Goal: Transaction & Acquisition: Purchase product/service

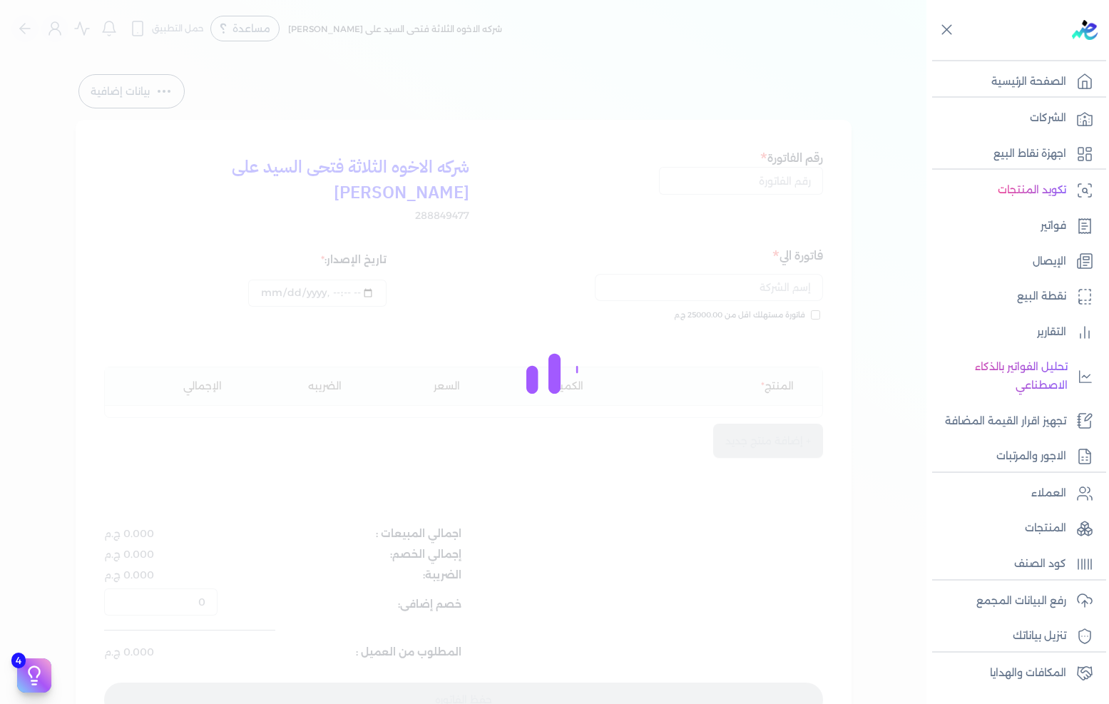
select select "EGP"
select select "B"
select select "EGS"
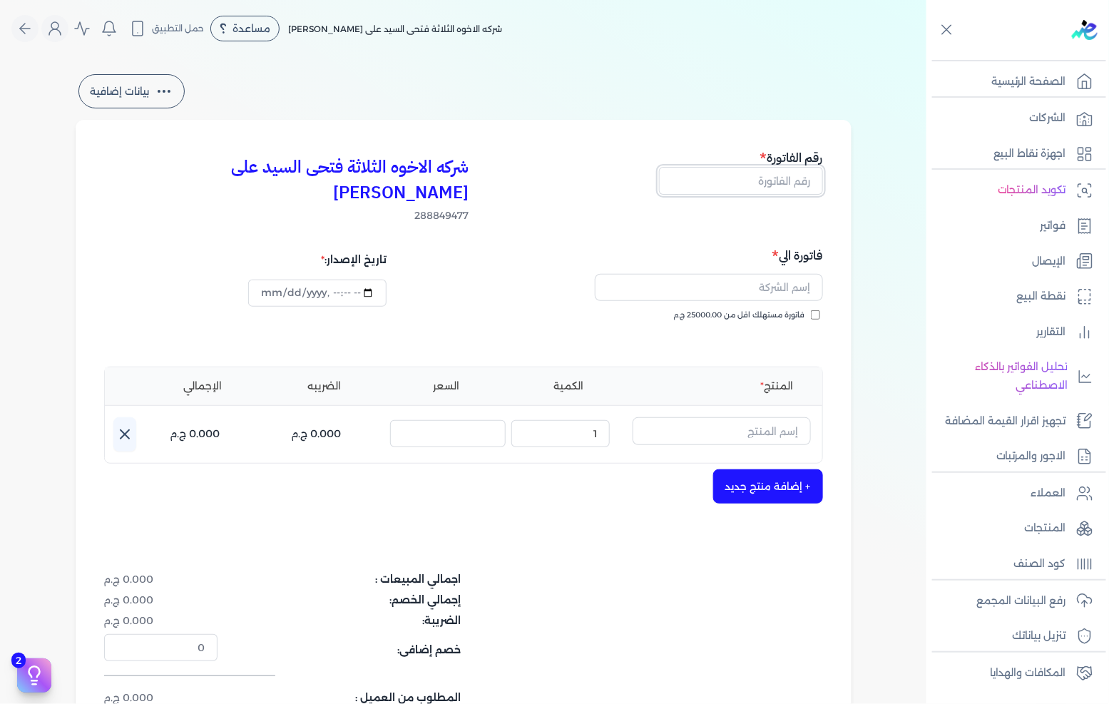
drag, startPoint x: 730, startPoint y: 178, endPoint x: 1109, endPoint y: 178, distance: 378.8
click at [730, 178] on input "text" at bounding box center [741, 180] width 164 height 27
type input "13622"
click at [754, 274] on input "text" at bounding box center [709, 287] width 228 height 27
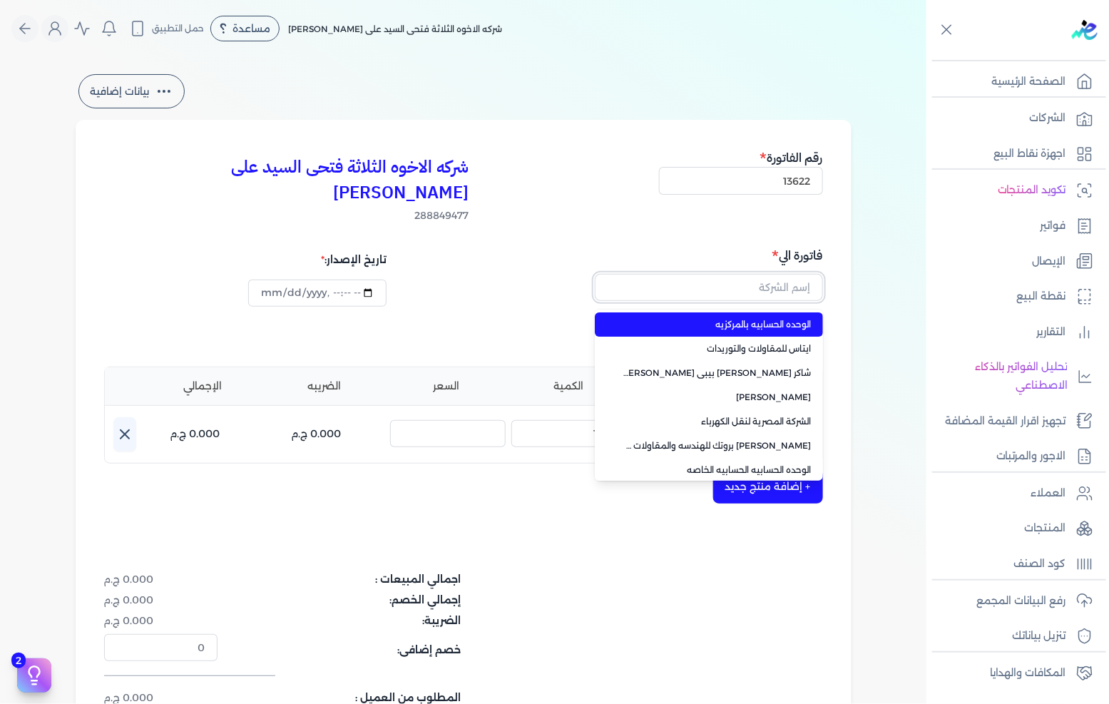
paste input "مدرسه [DEMOGRAPHIC_DATA] [PERSON_NAME] [PERSON_NAME]"
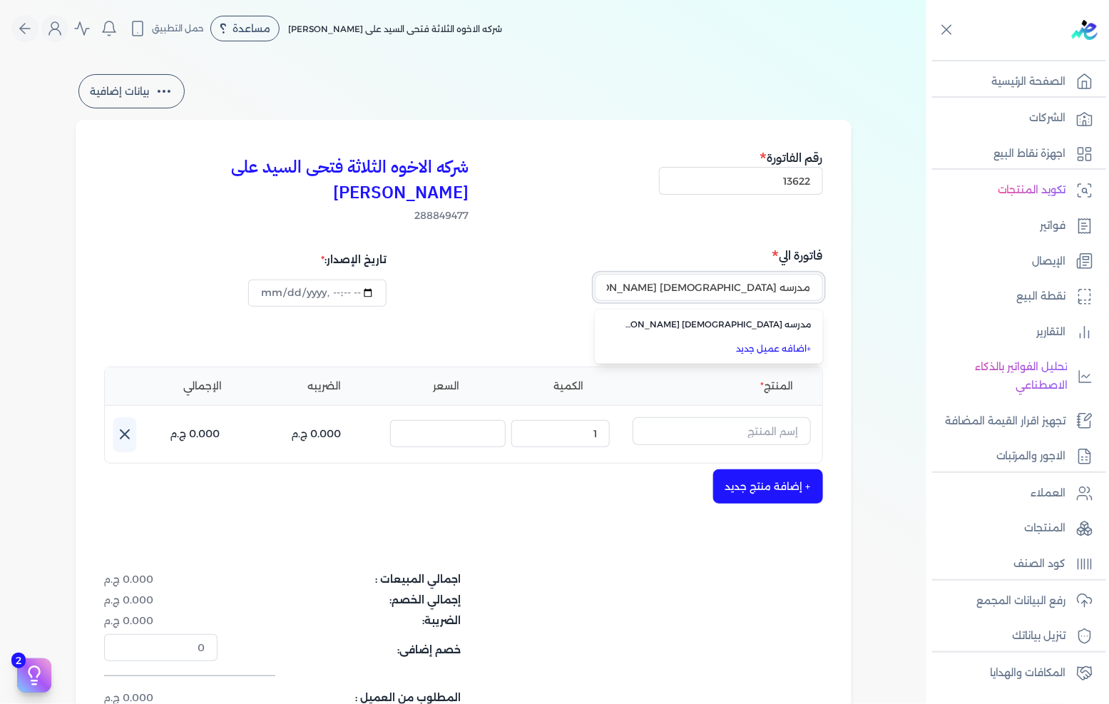
type input "مدرسه [DEMOGRAPHIC_DATA] [PERSON_NAME] [PERSON_NAME]"
click at [756, 342] on link "+ اضافه عميل جديد" at bounding box center [718, 348] width 188 height 13
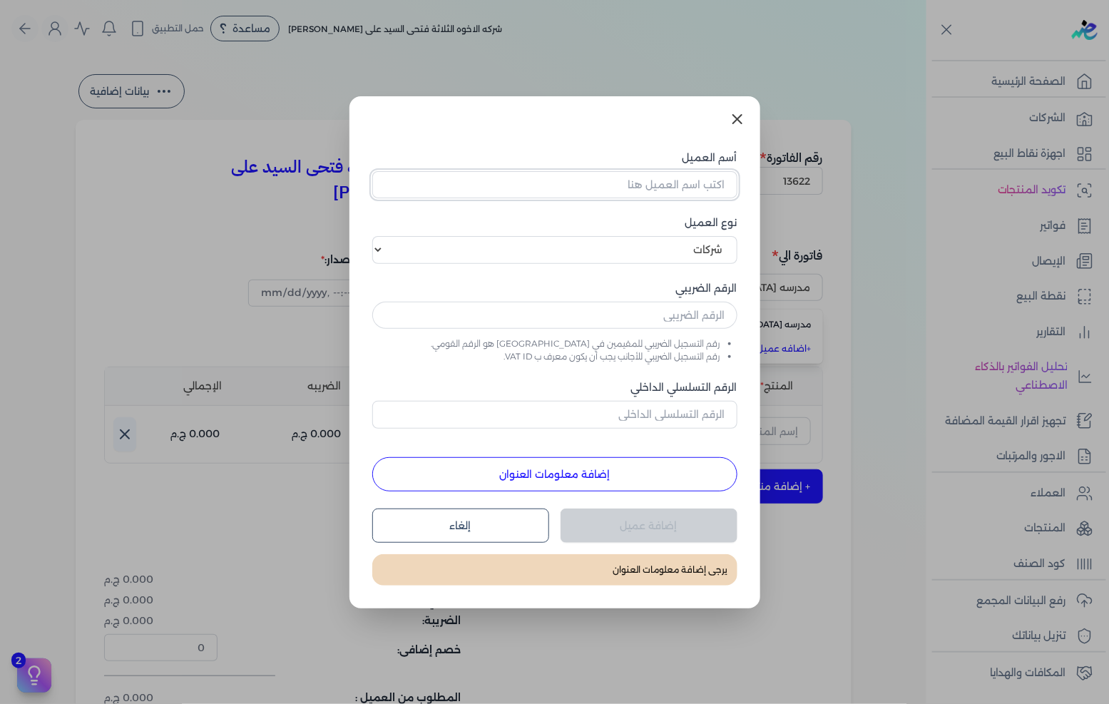
click at [687, 185] on input "أسم العميل" at bounding box center [554, 184] width 365 height 27
paste input "مدرسه [DEMOGRAPHIC_DATA] [PERSON_NAME] [PERSON_NAME]"
type input "مدرسه [DEMOGRAPHIC_DATA] [PERSON_NAME] [PERSON_NAME]"
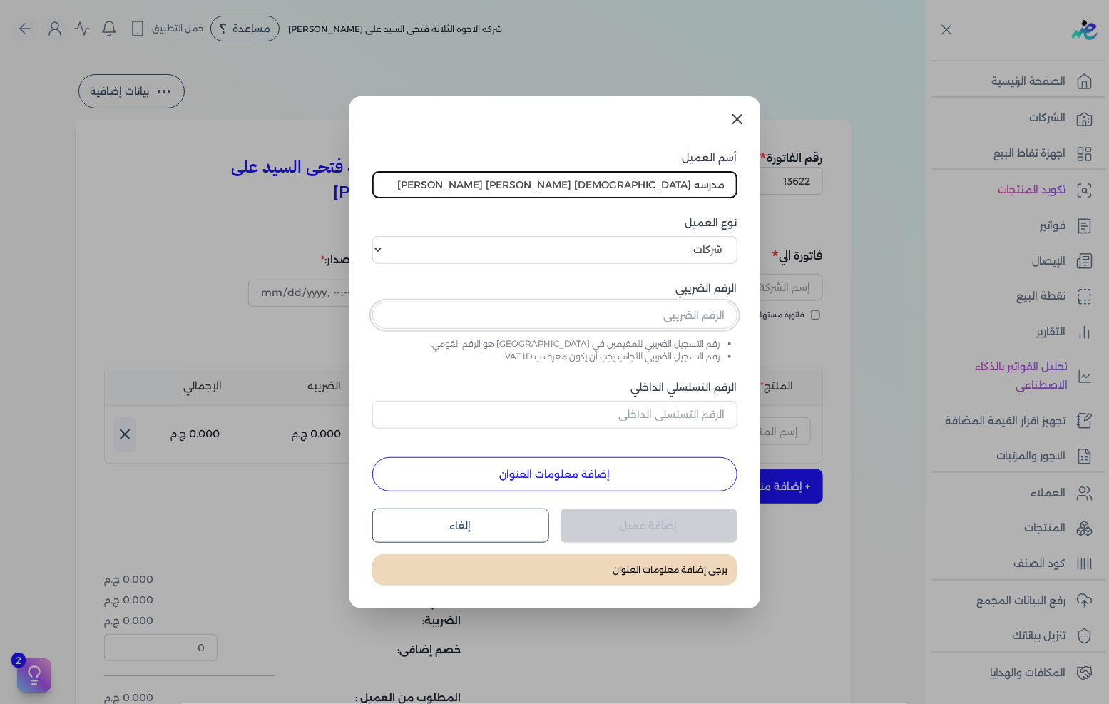
click at [688, 319] on input "text" at bounding box center [554, 315] width 365 height 27
paste input "627896782"
type input "627896782"
click at [579, 480] on button "إضافة معلومات العنوان" at bounding box center [554, 474] width 365 height 34
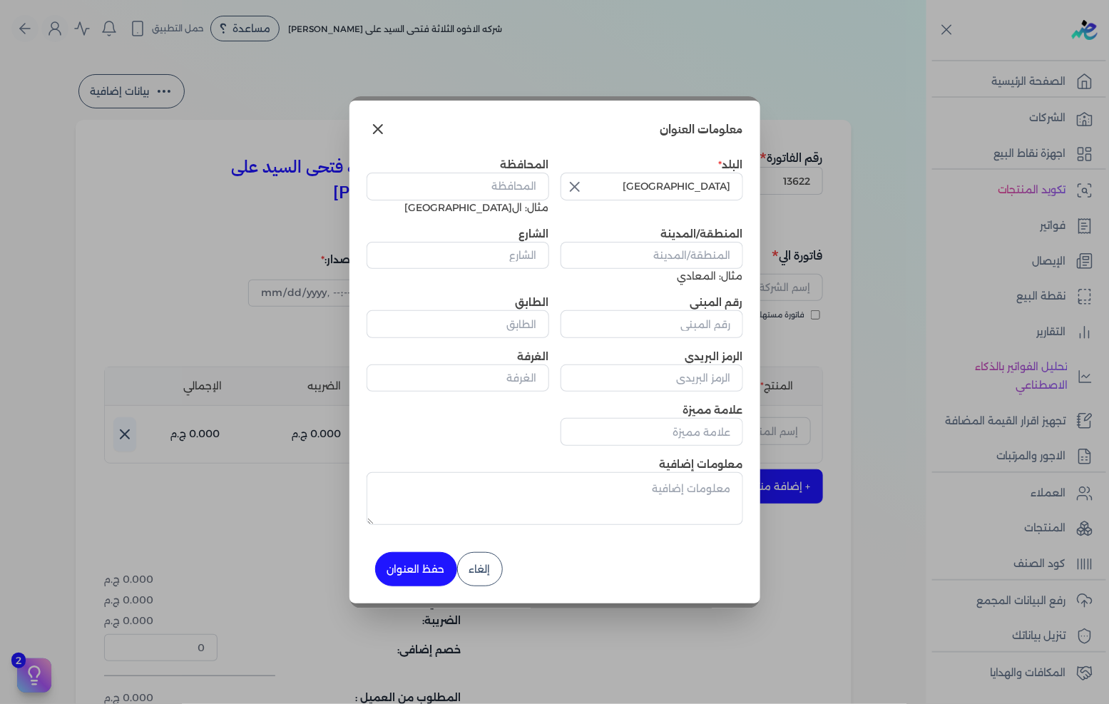
click at [578, 186] on icon "button" at bounding box center [574, 186] width 17 height 17
click at [579, 185] on input "text" at bounding box center [652, 186] width 183 height 27
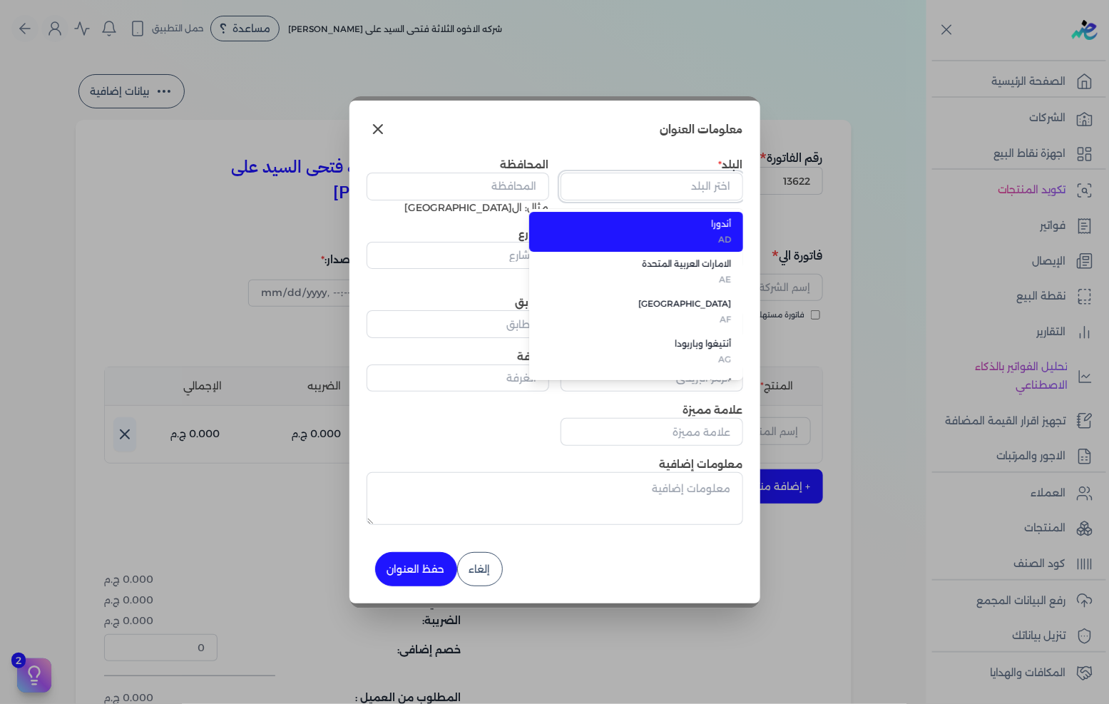
type input "l"
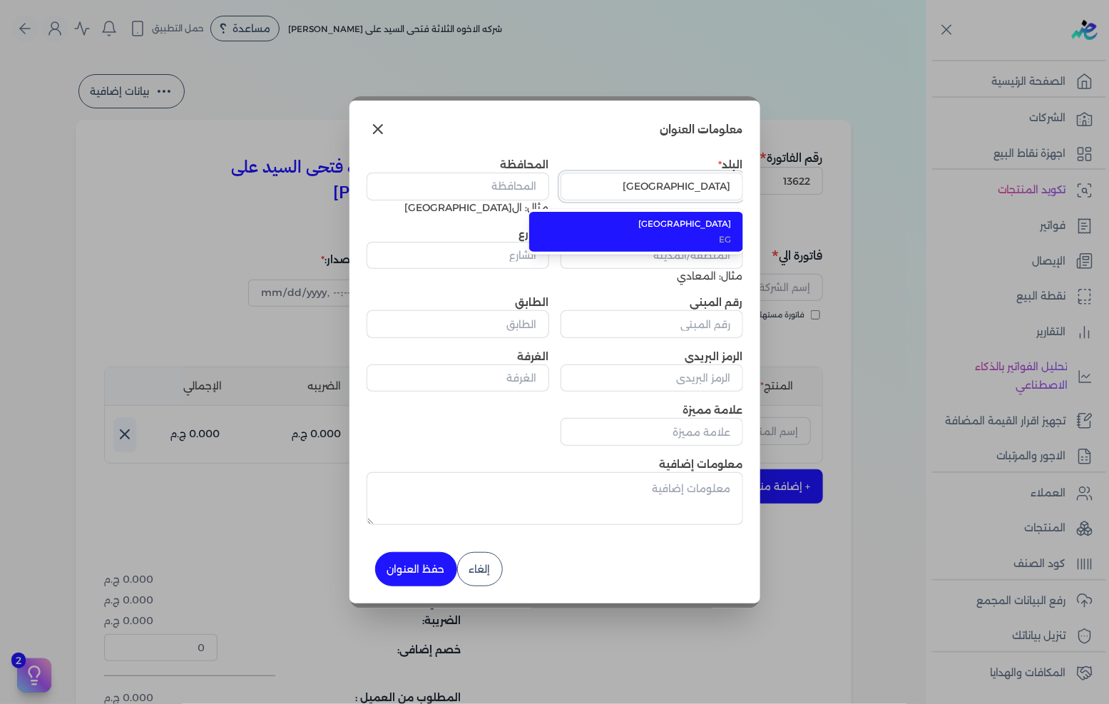
type input "[GEOGRAPHIC_DATA]"
click at [639, 227] on span "[GEOGRAPHIC_DATA]" at bounding box center [645, 224] width 174 height 13
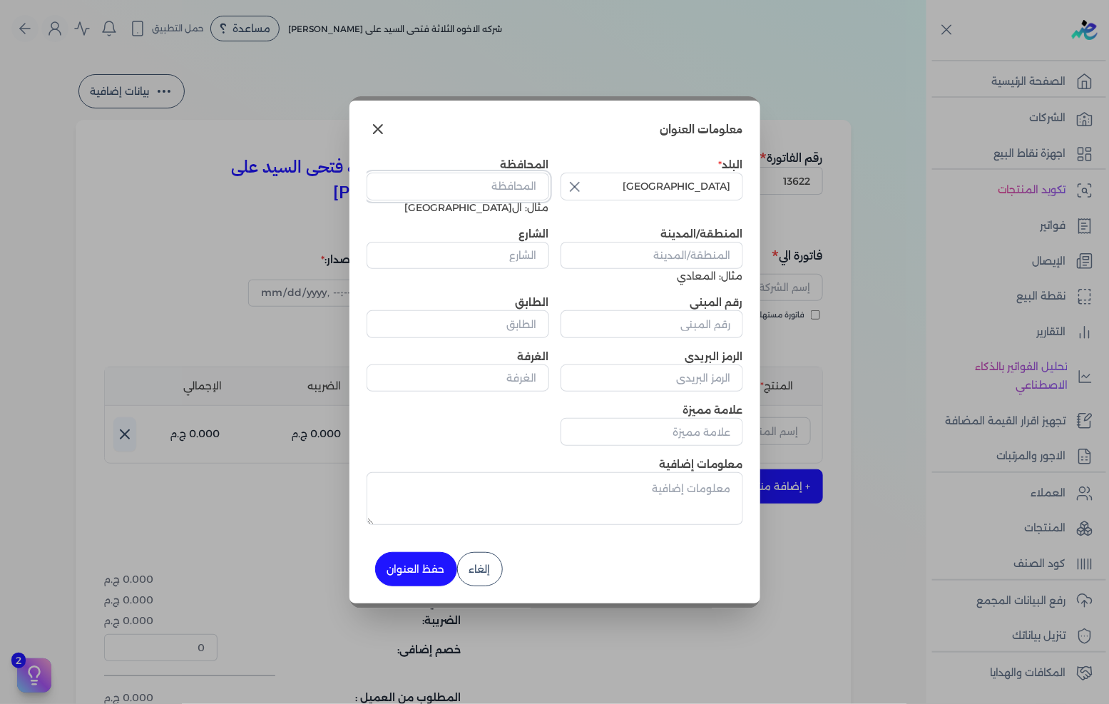
click at [536, 189] on input "المحافظة" at bounding box center [458, 186] width 183 height 27
type input "ال[GEOGRAPHIC_DATA]"
click at [708, 251] on input "المنطقة/المدينة" at bounding box center [652, 255] width 183 height 27
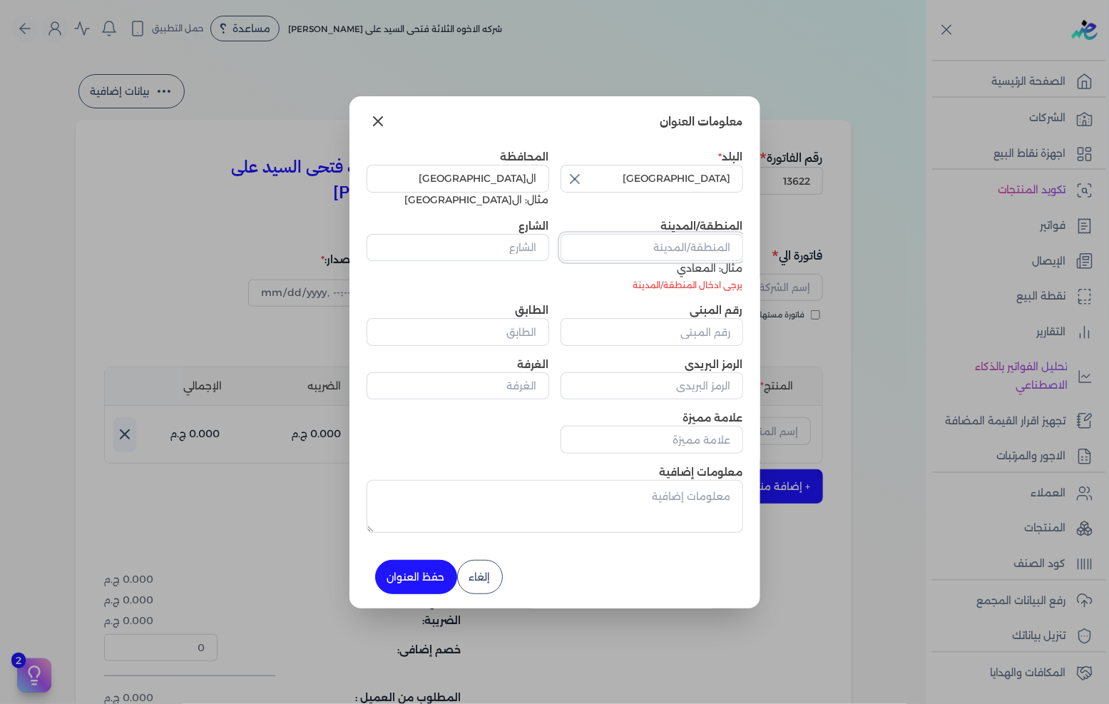
click at [707, 250] on input "المنطقة/المدينة" at bounding box center [652, 247] width 183 height 27
click at [685, 250] on input "المنطقة/المدينة" at bounding box center [652, 247] width 183 height 27
paste input ""0 0 / 0 الغردقه الميناء ش المركزالسياحي قسم أول الغــردقة البحر الأحمـــر""
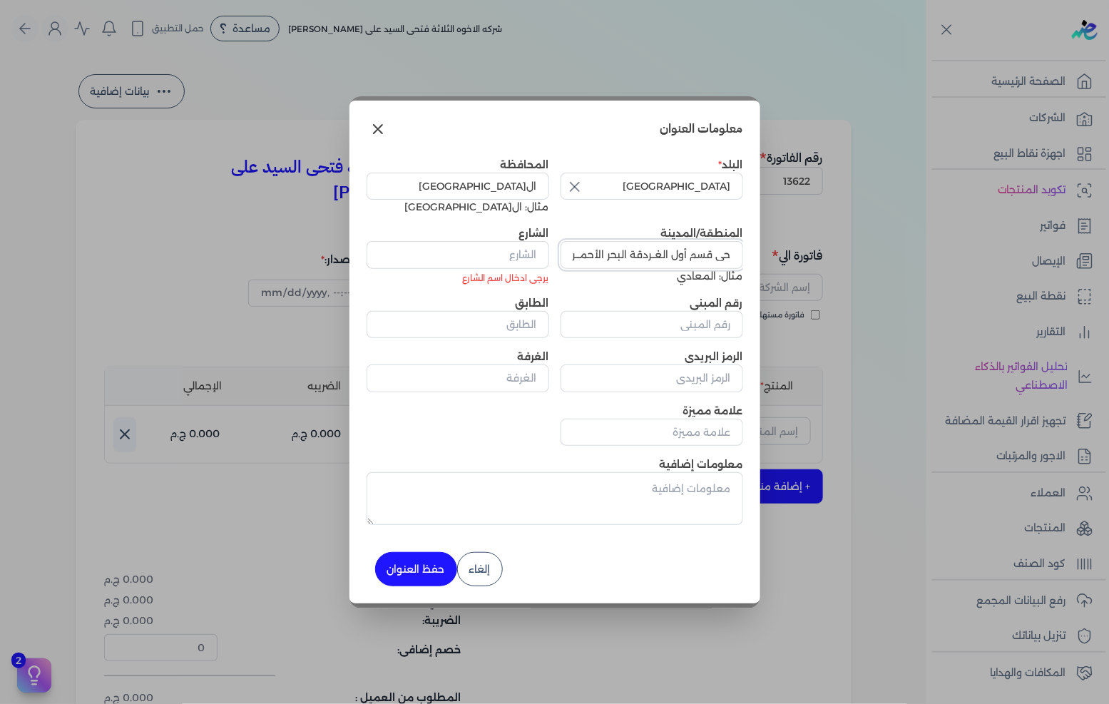
scroll to position [0, -171]
click at [686, 258] on input ""0 0 / 0 الغردقه الميناء ش المركزالسياحي قسم أول الغــردقة البحر الأحمـــر" at bounding box center [652, 254] width 183 height 27
drag, startPoint x: 692, startPoint y: 253, endPoint x: 781, endPoint y: 255, distance: 89.2
click at [780, 255] on dialog "أسم العميل مدرسه القديس [PERSON_NAME] [PERSON_NAME] نوع العميل اختر نوع العميل …" at bounding box center [554, 352] width 1109 height 704
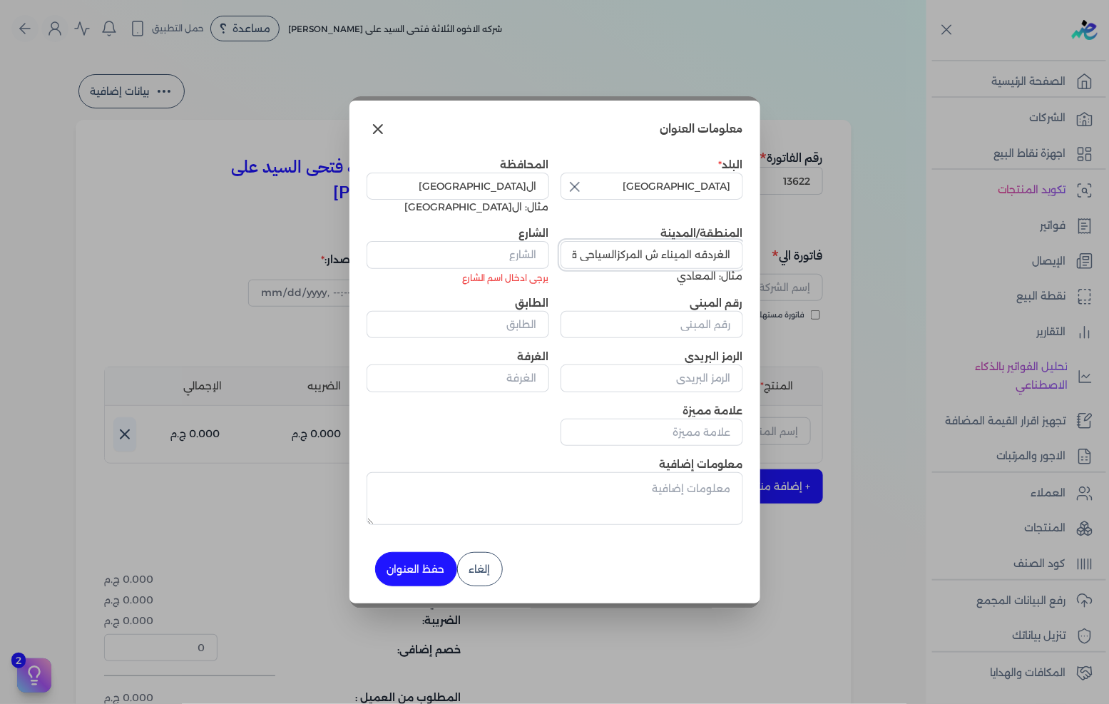
drag, startPoint x: 567, startPoint y: 253, endPoint x: 858, endPoint y: 245, distance: 291.2
click at [858, 247] on dialog "أسم العميل مدرسه القديس [PERSON_NAME] [PERSON_NAME] نوع العميل اختر نوع العميل …" at bounding box center [554, 352] width 1109 height 704
type input "الغردقه الميناء ش المركزالسياحي قسم أول الغــردقة البحر الأحمـــر"
click at [494, 246] on input "الشارع" at bounding box center [458, 254] width 183 height 27
paste input "الغردقه الميناء ش المركزالسياحي قسم أول الغــردقة البحر الأحمـــر"
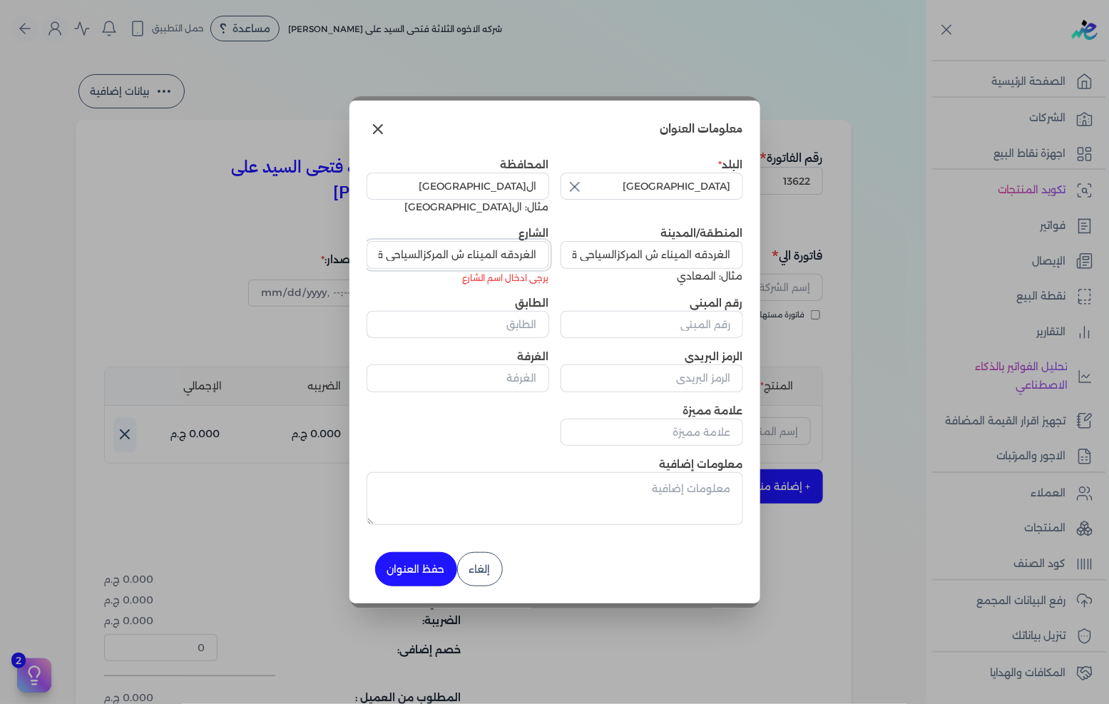
scroll to position [0, -132]
type input "الغردقه الميناء ش المركزالسياحي قسم أول الغــردقة البحر الأحمـــر"
click at [678, 316] on input "رقم المبنى" at bounding box center [652, 323] width 183 height 27
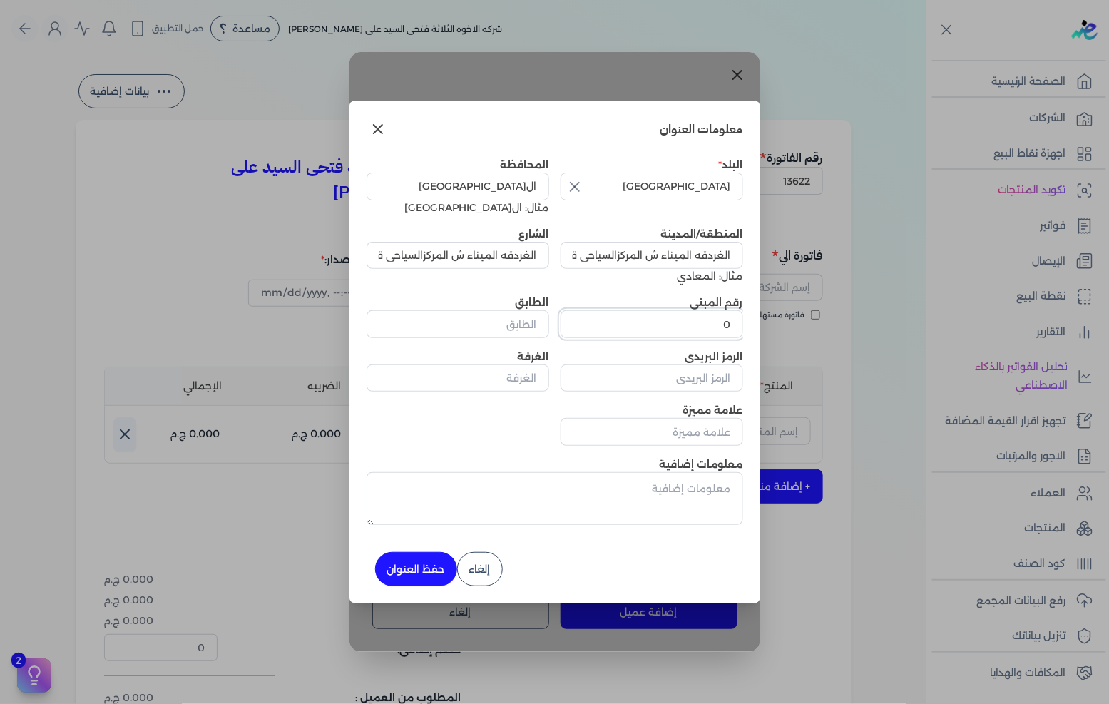
type input "0"
click at [390, 566] on button "حفظ العنوان" at bounding box center [416, 569] width 82 height 34
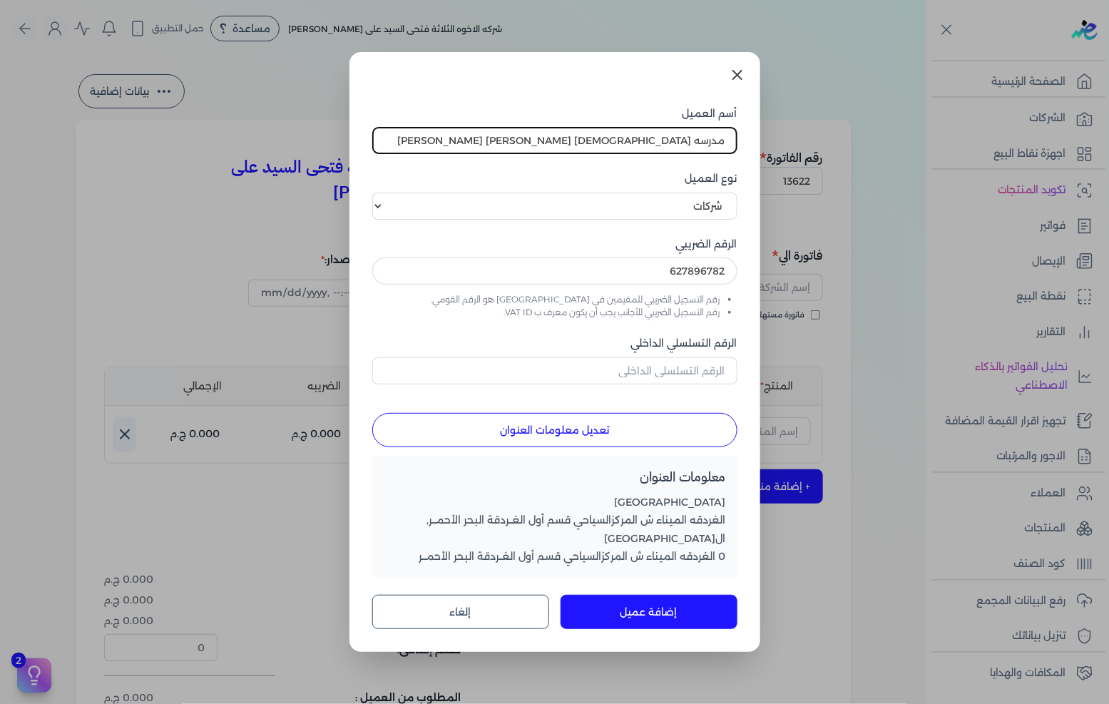
click at [635, 597] on button "إضافة عميل" at bounding box center [649, 612] width 177 height 34
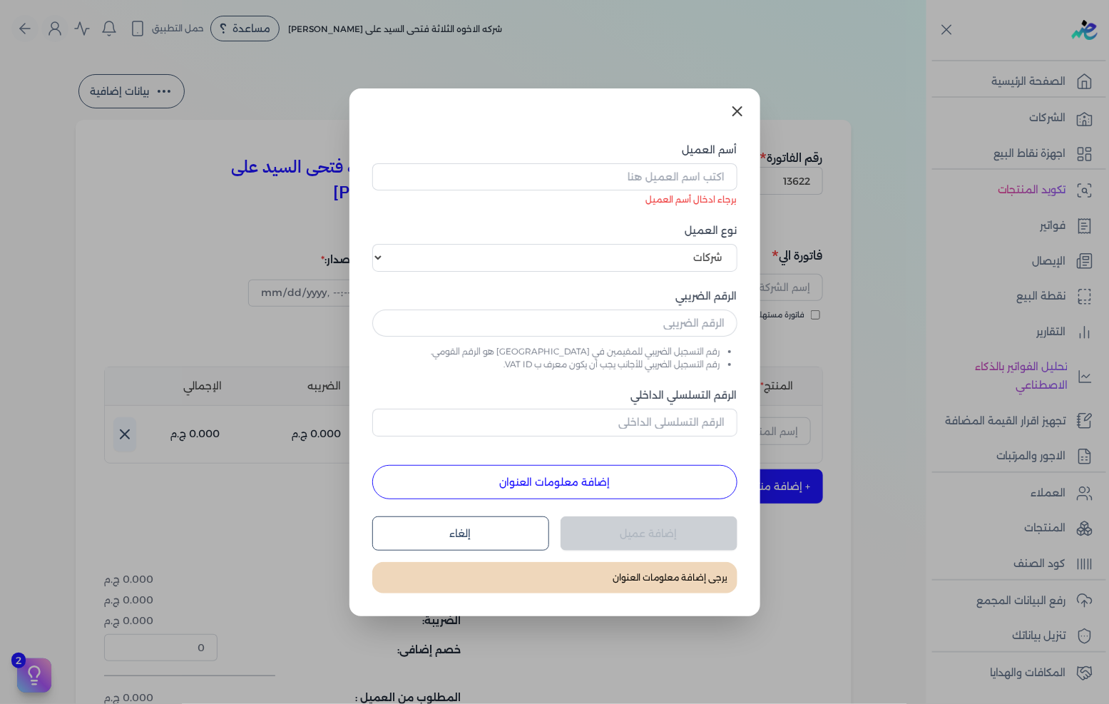
click at [730, 116] on icon at bounding box center [737, 111] width 17 height 17
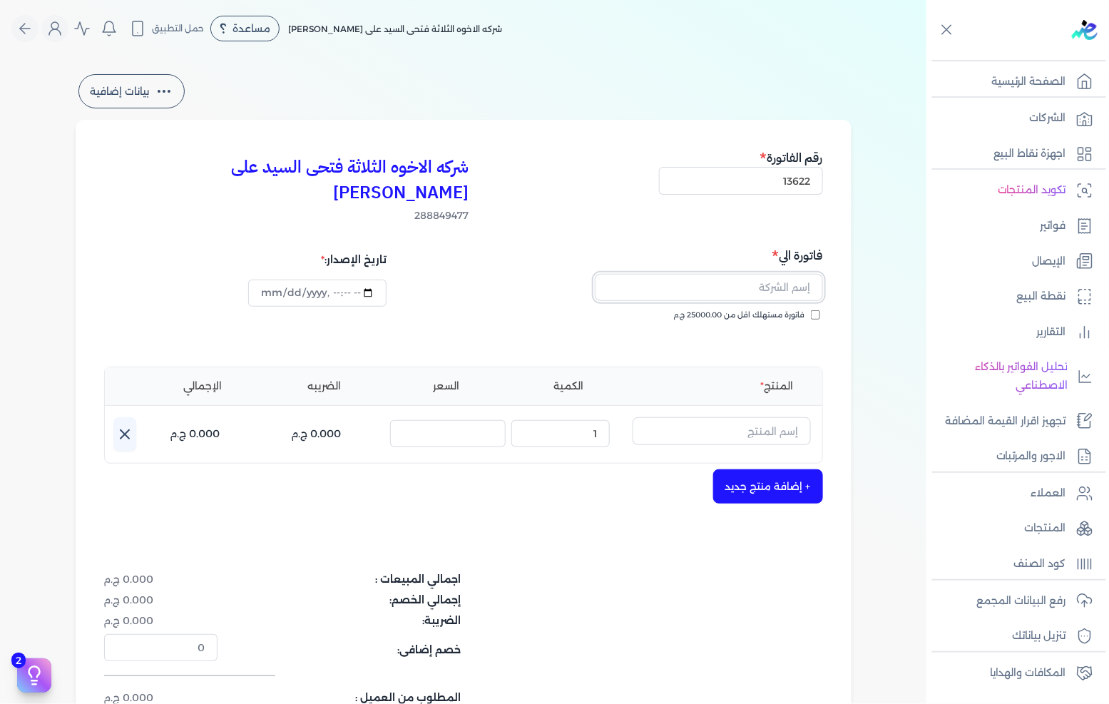
click at [776, 274] on input "text" at bounding box center [709, 287] width 228 height 27
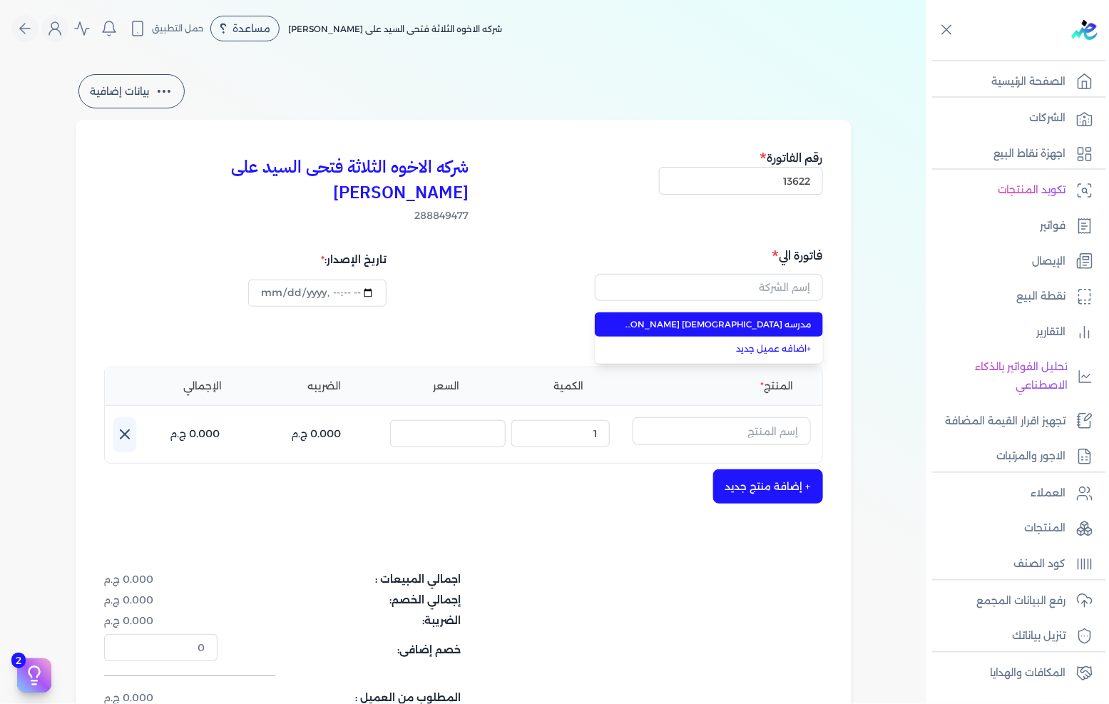
click at [747, 318] on span "مدرسه [DEMOGRAPHIC_DATA] [PERSON_NAME] [PERSON_NAME]" at bounding box center [718, 324] width 188 height 13
type input "مدرسه [DEMOGRAPHIC_DATA] [PERSON_NAME] [PERSON_NAME]"
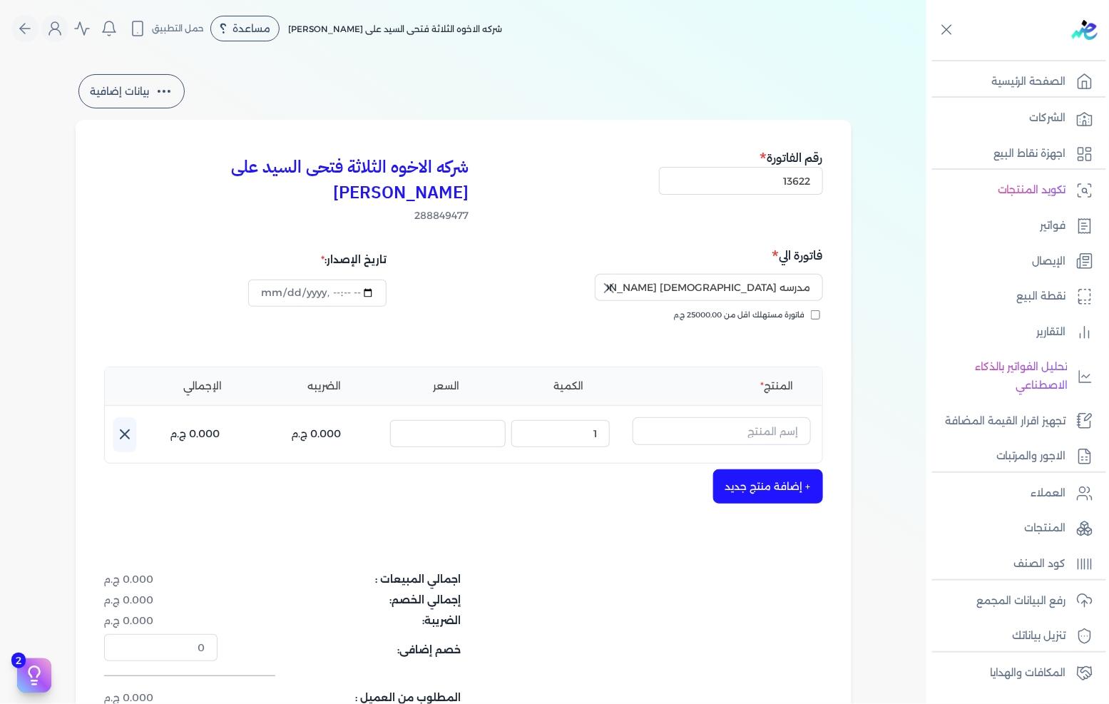
click at [641, 574] on div "اجمالي المبيعات : 0.000 ج.م إجمالي الخصم: 0.000 ج.م الضريبة: 0.000 ج.م خصم إضاف…" at bounding box center [463, 639] width 719 height 134
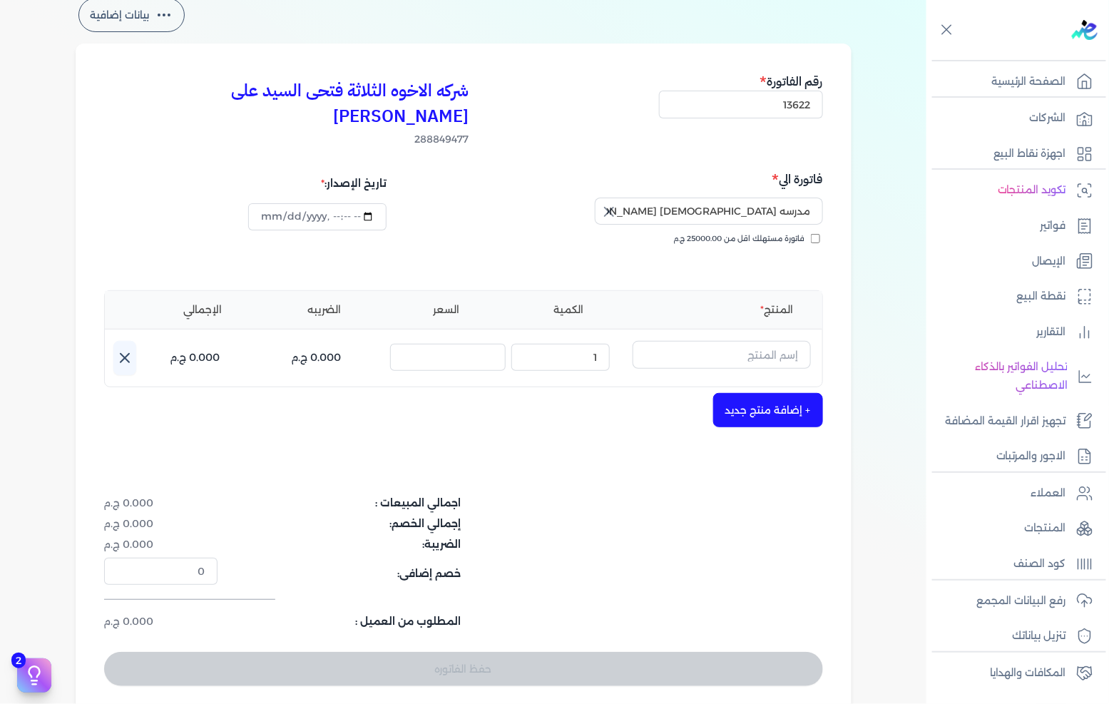
scroll to position [79, 0]
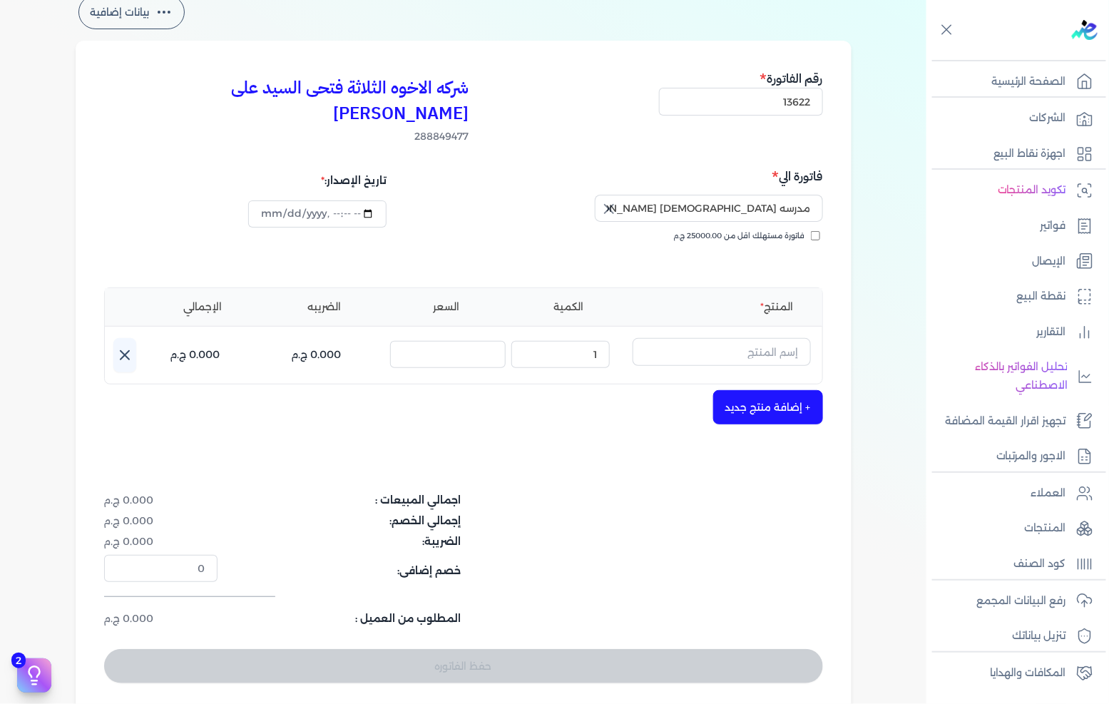
click at [673, 437] on div "شركه الاخوه الثلاثة فتحى السيد على [PERSON_NAME] 288849477 رقم الفاتورة 13622 ف…" at bounding box center [464, 376] width 776 height 671
click at [751, 338] on input "text" at bounding box center [722, 351] width 178 height 27
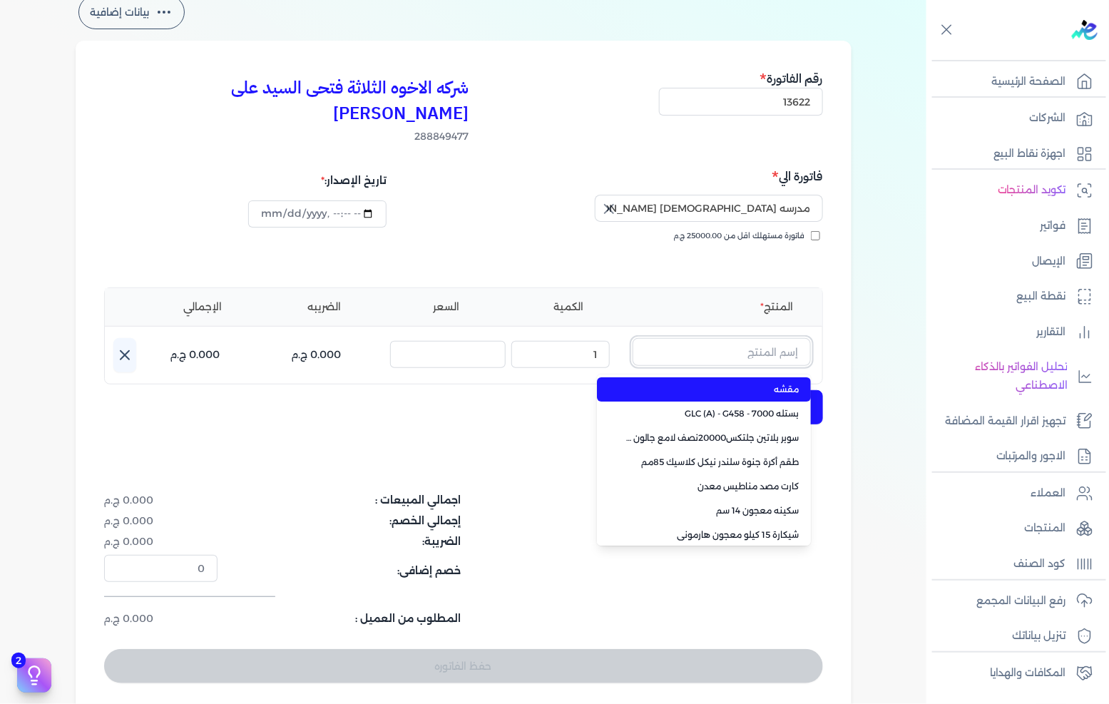
paste input "عبوة .7 لتر سانتيون ابيض"
click at [737, 383] on span "عبوة .7 لتر سانيتون ابيض" at bounding box center [713, 389] width 174 height 13
type input "عبوة .7 لتر سانيتون ابيض"
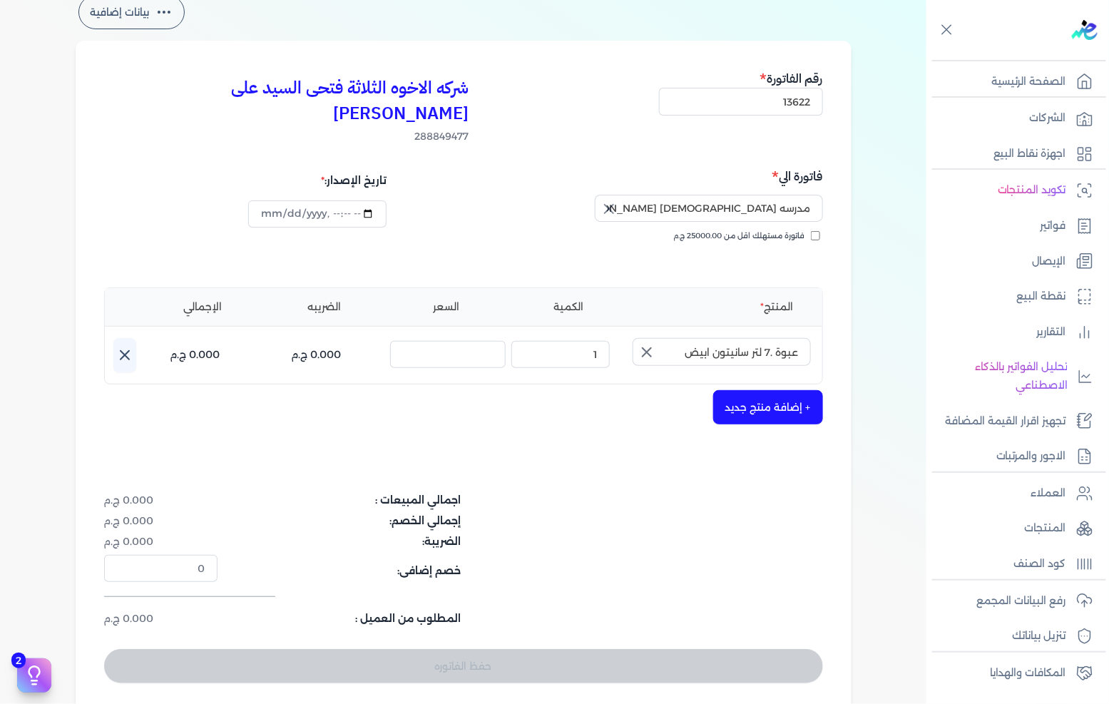
click at [642, 344] on icon "button" at bounding box center [647, 352] width 17 height 17
click at [692, 338] on input "text" at bounding box center [722, 351] width 178 height 27
click at [711, 338] on input "text" at bounding box center [722, 351] width 178 height 27
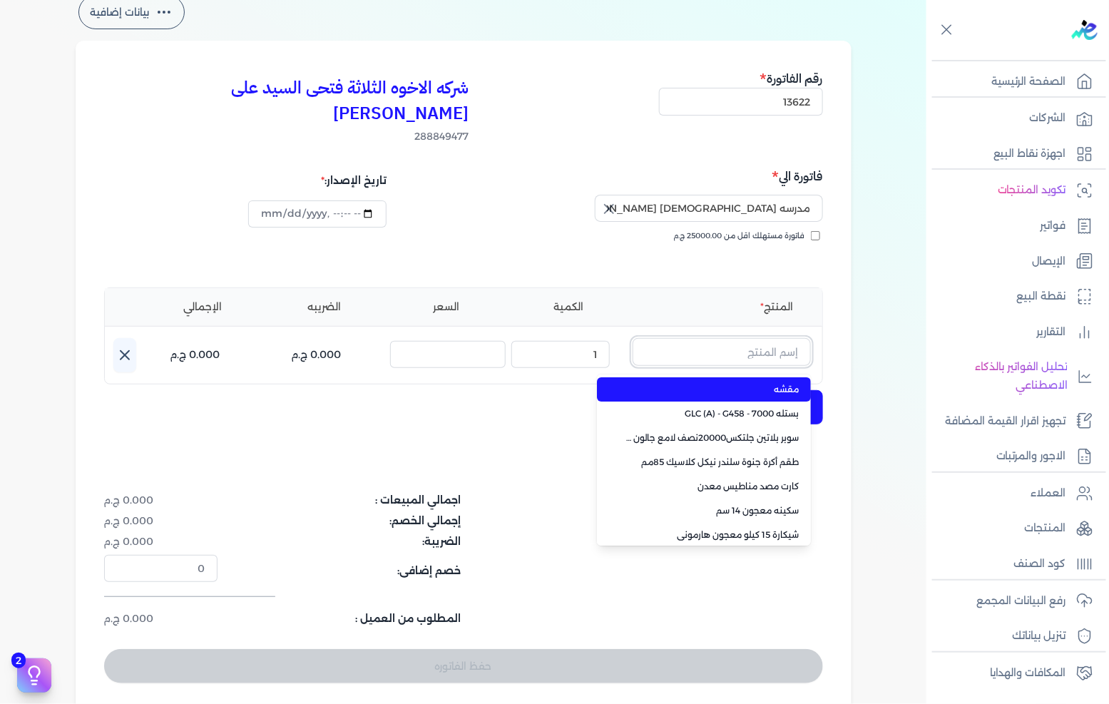
paste input "عبوة .7 لتر سانتيون ابيض"
click at [714, 383] on span "عبوة .7 لتر سانيتون ابيض" at bounding box center [713, 389] width 174 height 13
type input "عبوة .7 لتر سانيتون ابيض"
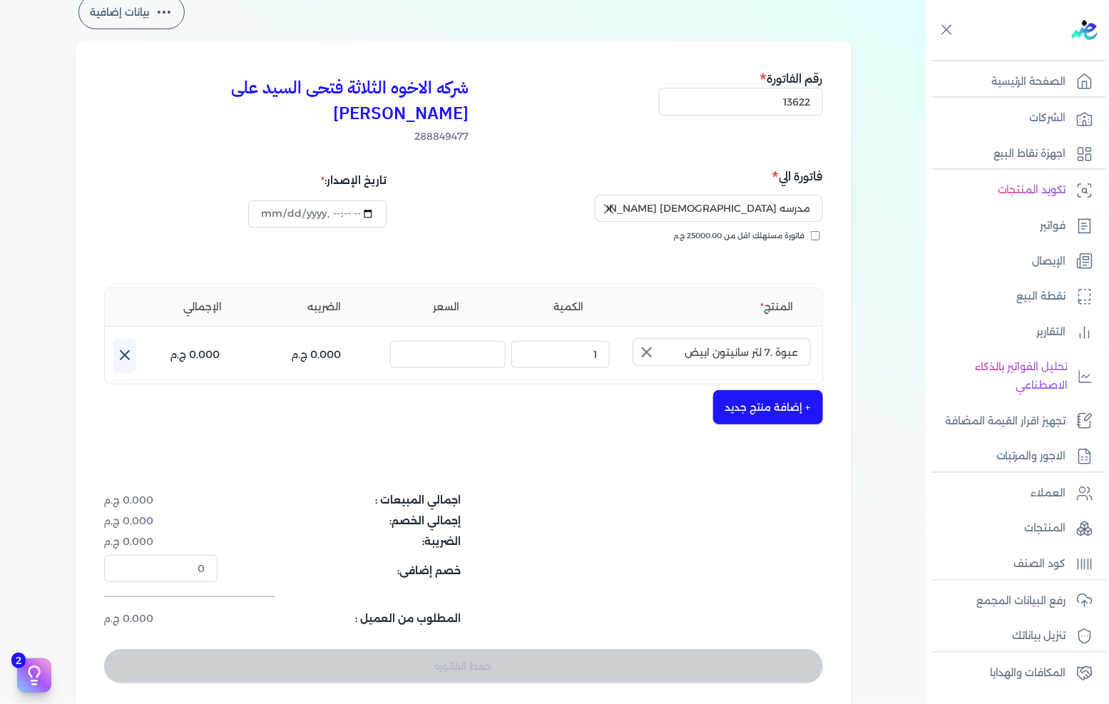
click at [639, 338] on button "button" at bounding box center [646, 352] width 26 height 29
click at [650, 390] on div "+ إضافة منتج جديد" at bounding box center [463, 407] width 719 height 34
click at [687, 338] on input "text" at bounding box center [722, 351] width 178 height 27
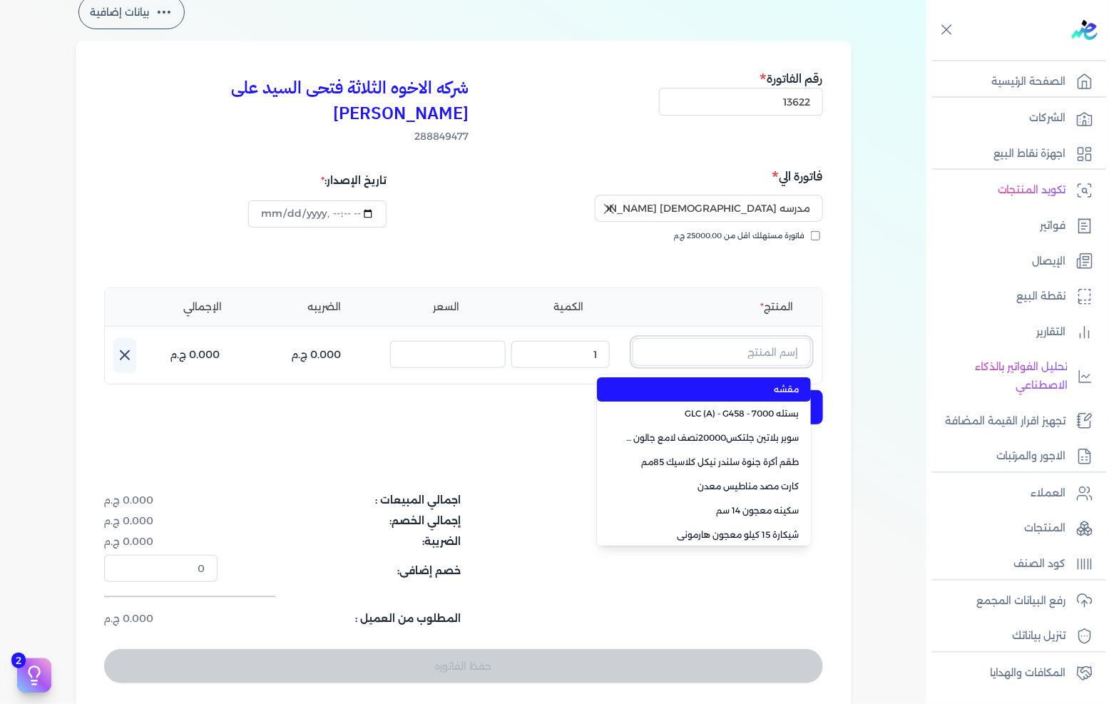
paste input "عبوة 650. من اللتر أرتكس أبيض 810"
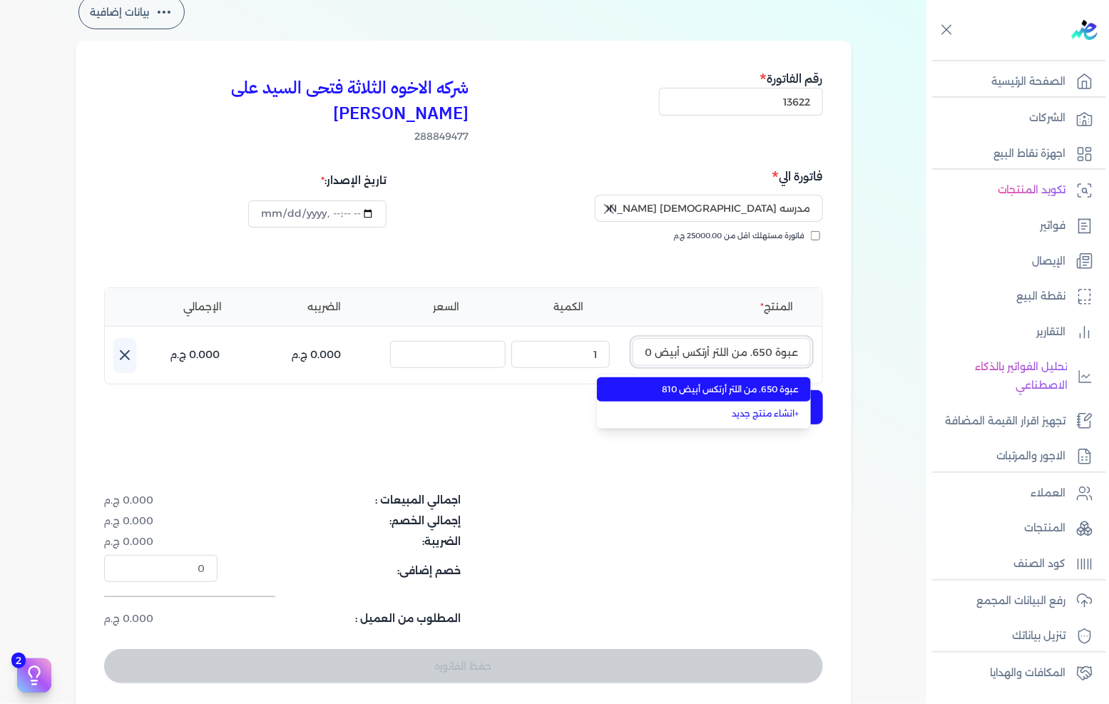
scroll to position [0, -6]
type input "عبوة 650. من اللتر أرتكس أبيض 810"
click at [731, 383] on span "عبوة 650. من اللتر أرتكس أبيض 810" at bounding box center [713, 389] width 174 height 13
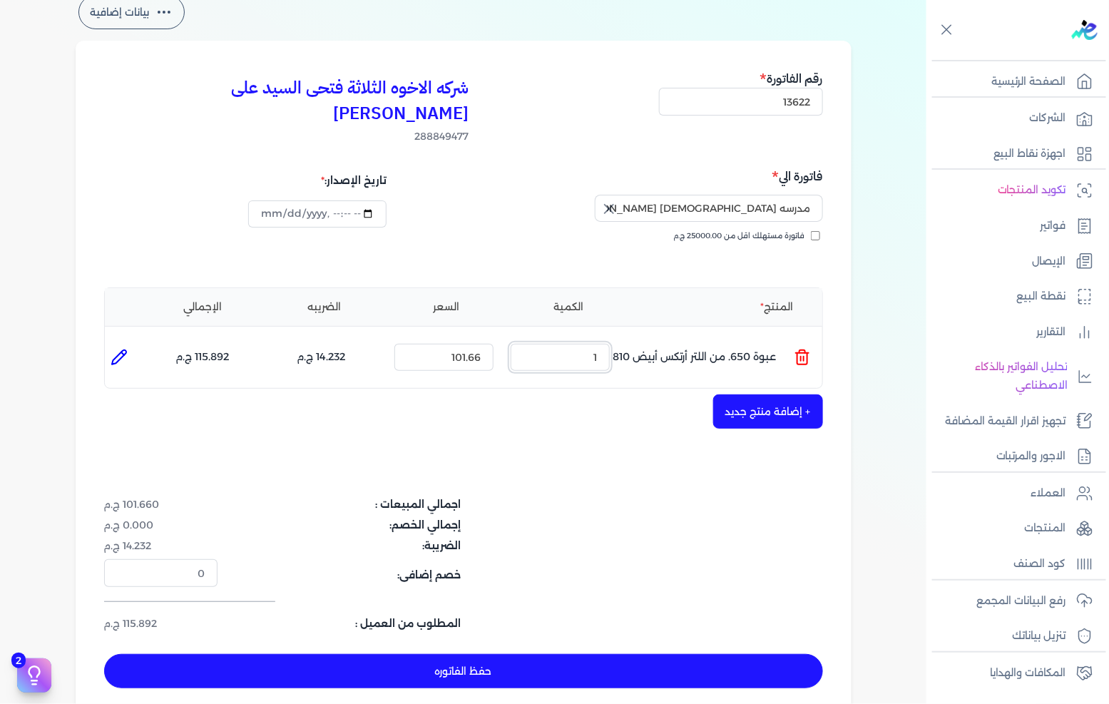
click at [562, 344] on input "1" at bounding box center [560, 357] width 99 height 27
type input "40"
click at [790, 395] on button "+ إضافة منتج جديد" at bounding box center [768, 412] width 110 height 34
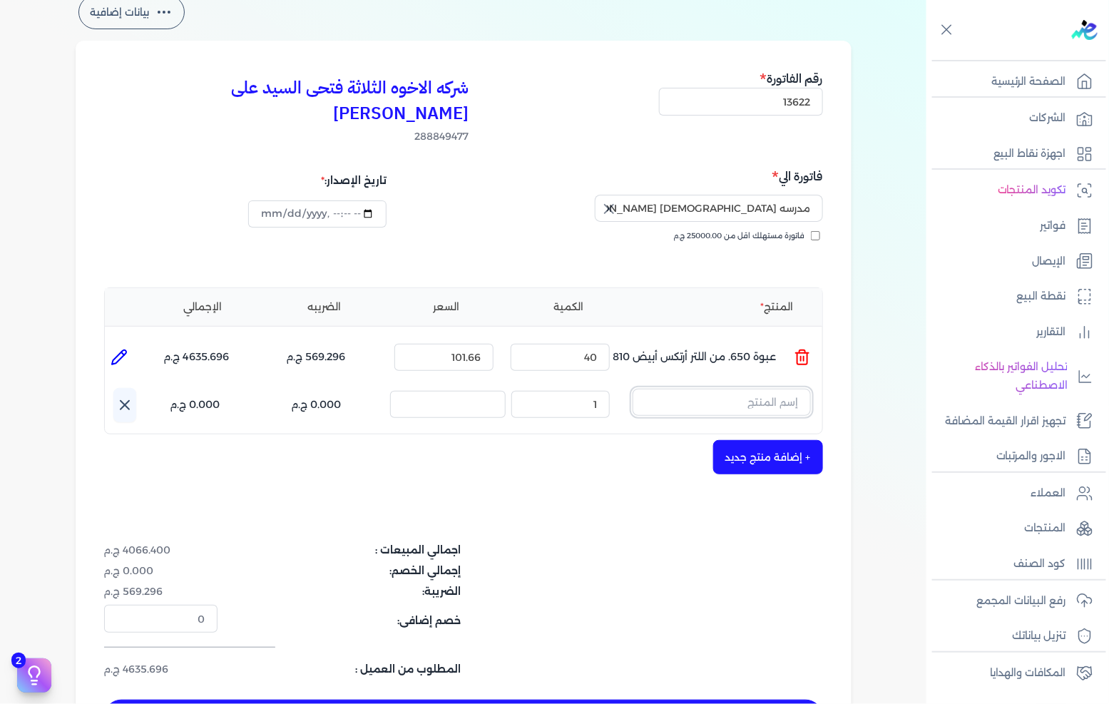
click at [726, 389] on input "text" at bounding box center [722, 402] width 178 height 27
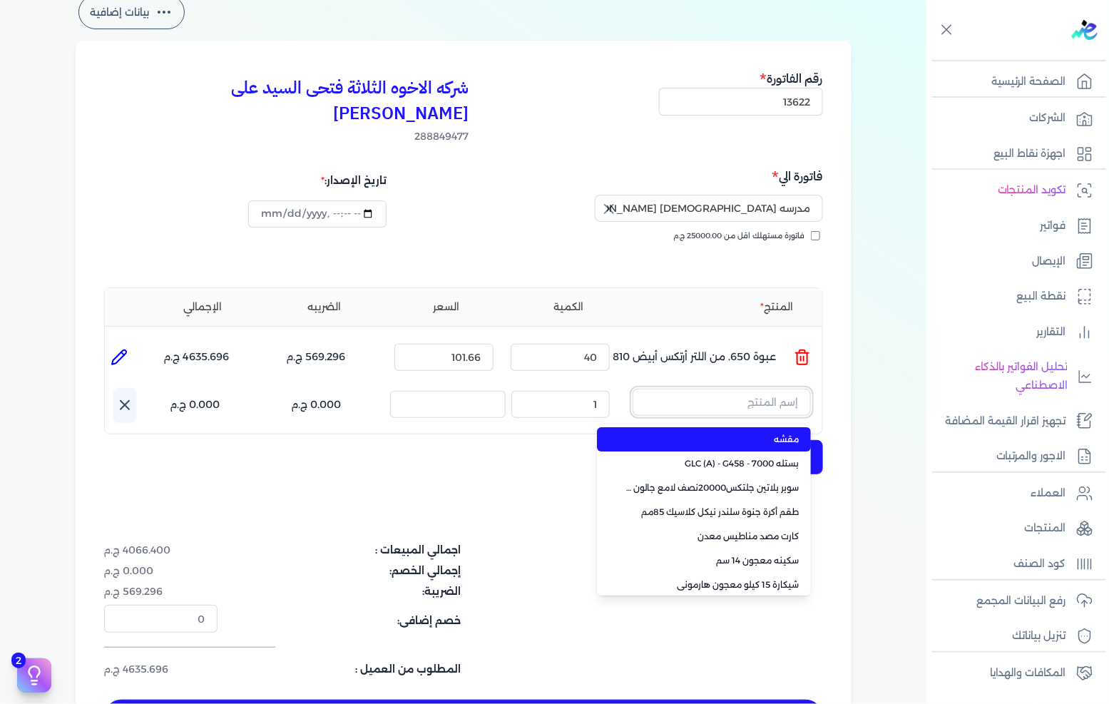
paste input "عبوة 650. من اللتر كيلو أرتكس أسود 890"
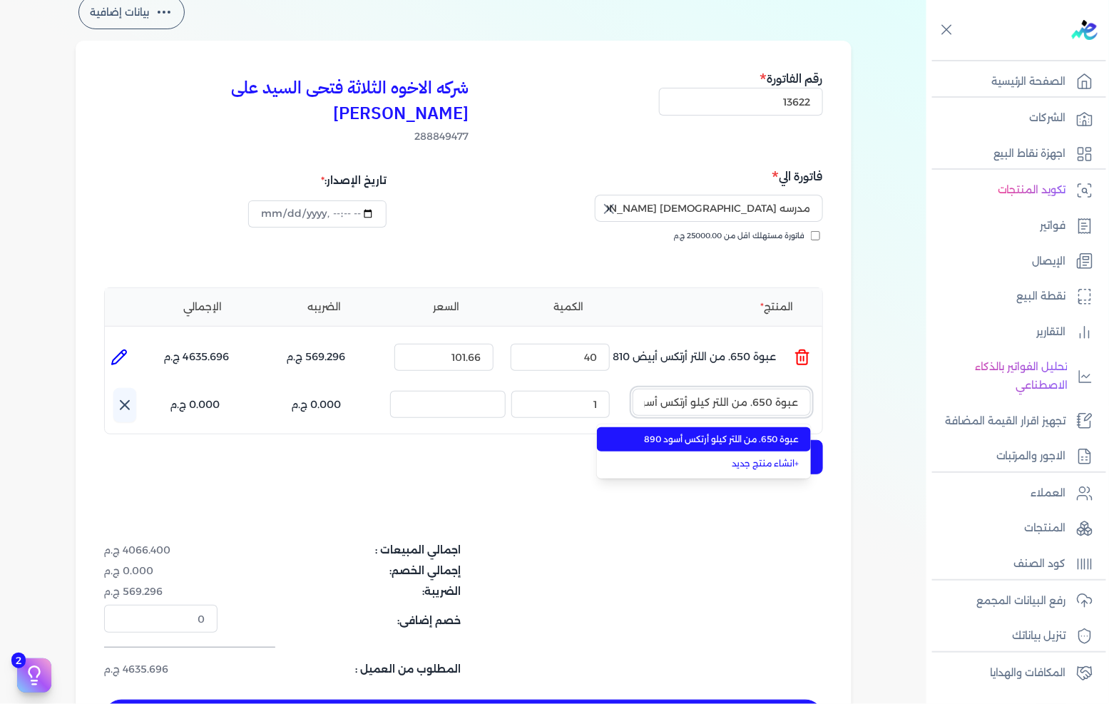
scroll to position [0, -29]
type input "عبوة 650. من اللتر كيلو أرتكس أسود 890"
click at [715, 433] on span "عبوة 650. من اللتر كيلو أرتكس أسود 890" at bounding box center [713, 439] width 174 height 13
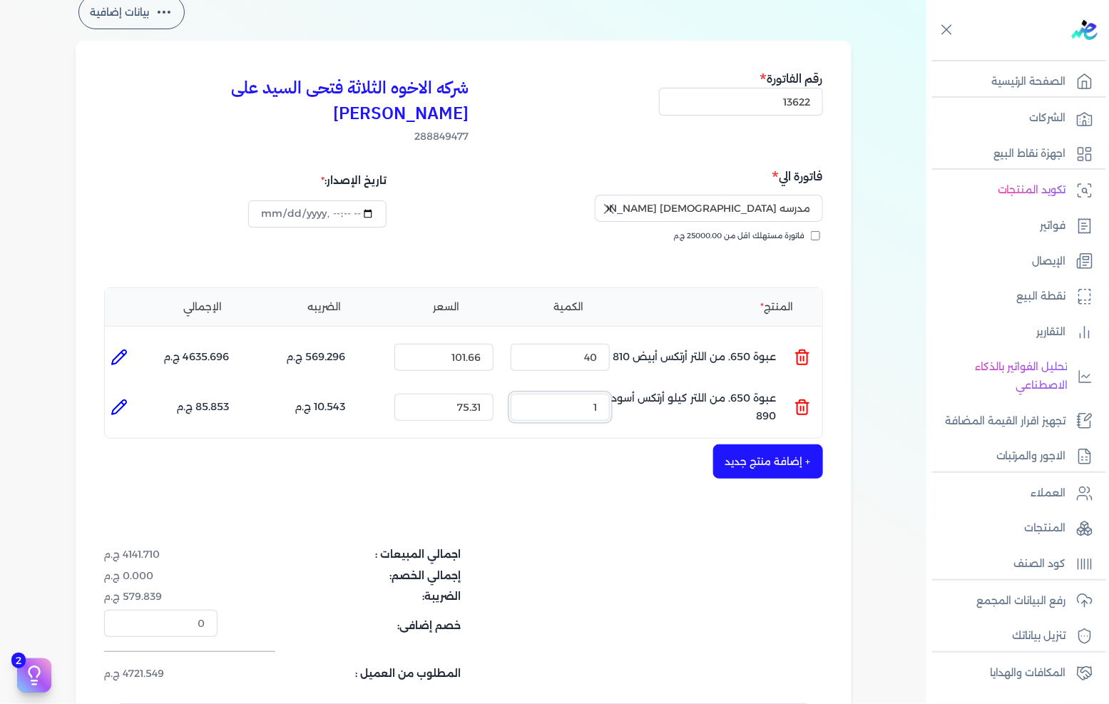
click at [561, 394] on input "1" at bounding box center [560, 407] width 99 height 27
type input "55"
click at [758, 444] on button "+ إضافة منتج جديد" at bounding box center [768, 461] width 110 height 34
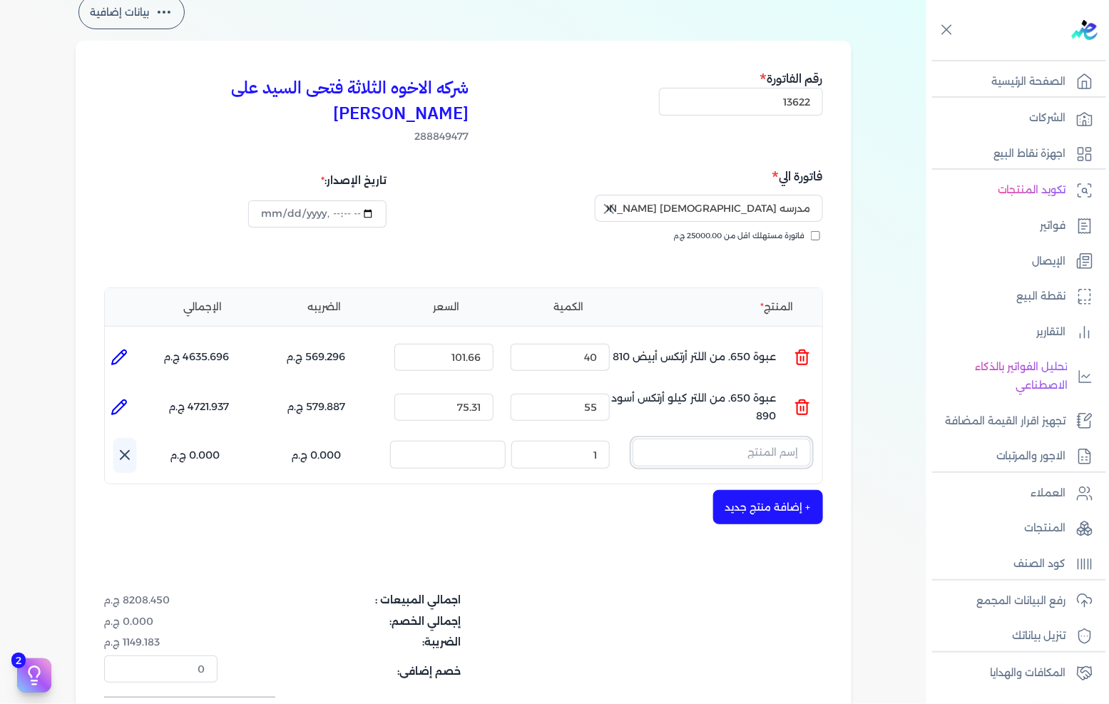
click at [741, 439] on input "text" at bounding box center [722, 452] width 178 height 27
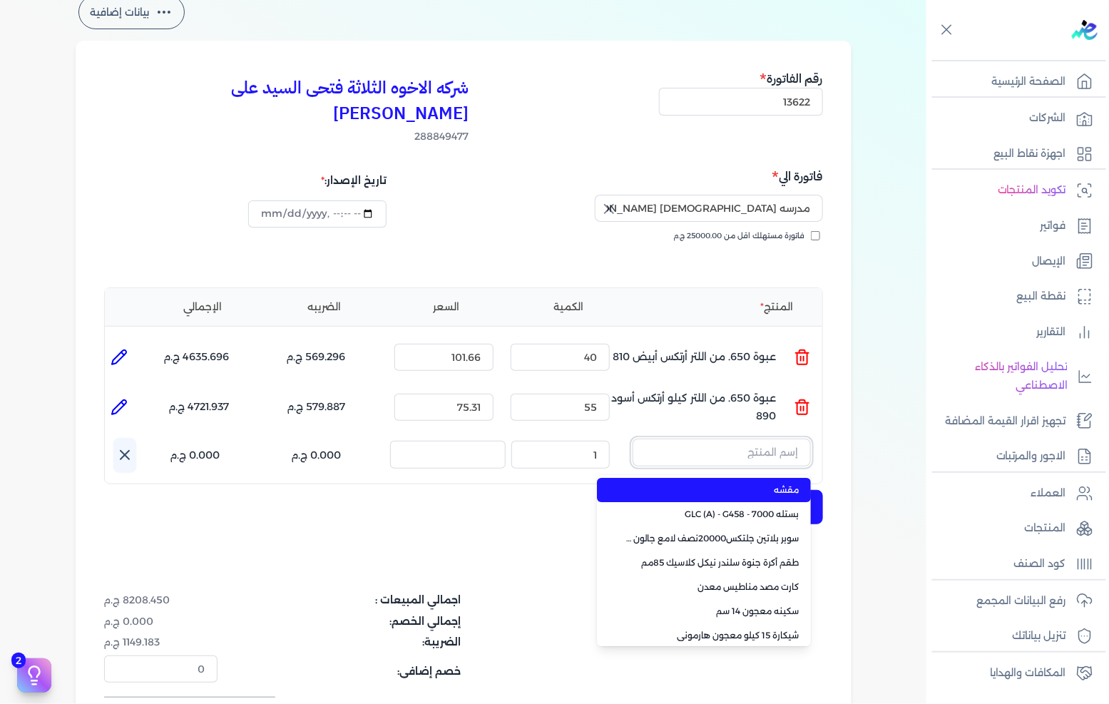
paste input "جالون 2.5 كيلو"
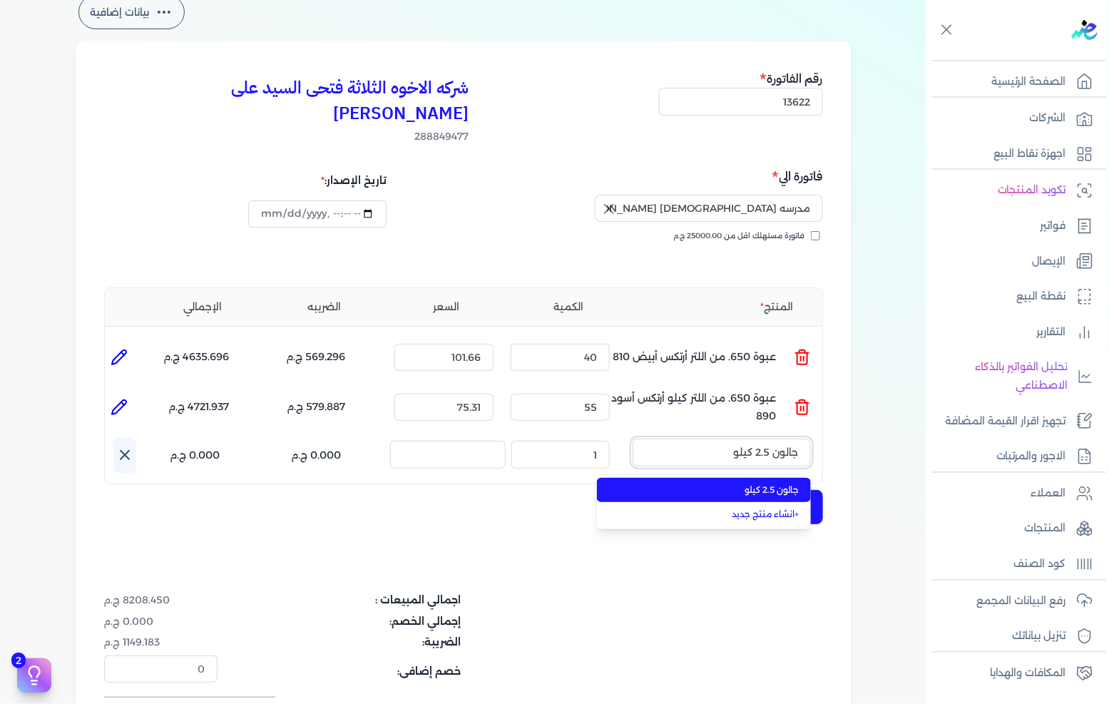
type input "جالون 2.5 كيلو"
click at [739, 484] on span "جالون 2.5 كيلو" at bounding box center [713, 490] width 174 height 13
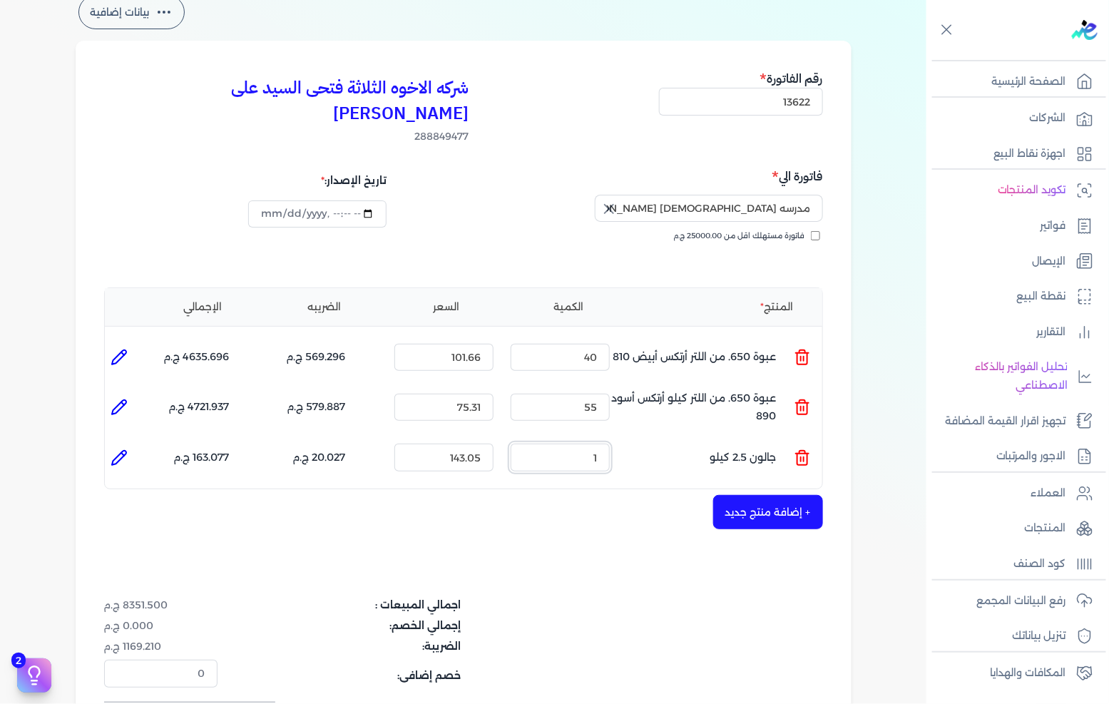
click at [596, 444] on input "1" at bounding box center [560, 457] width 99 height 27
click at [595, 444] on input "1" at bounding box center [560, 457] width 99 height 27
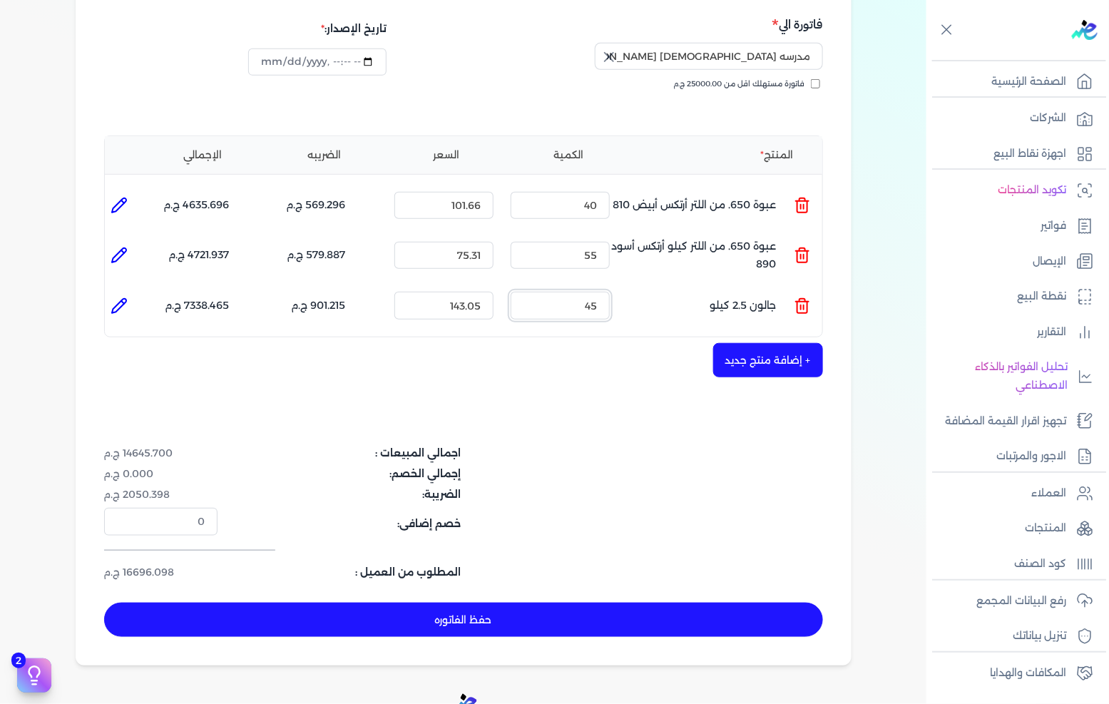
scroll to position [238, 0]
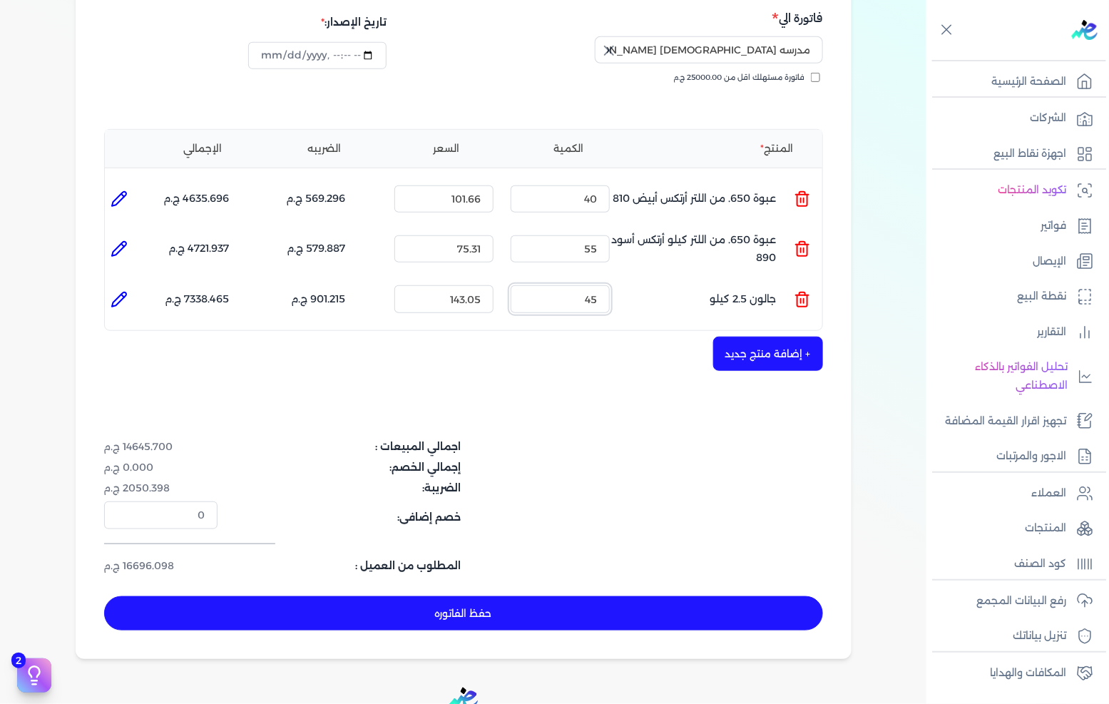
type input "45"
click at [778, 337] on button "+ إضافة منتج جديد" at bounding box center [768, 354] width 110 height 34
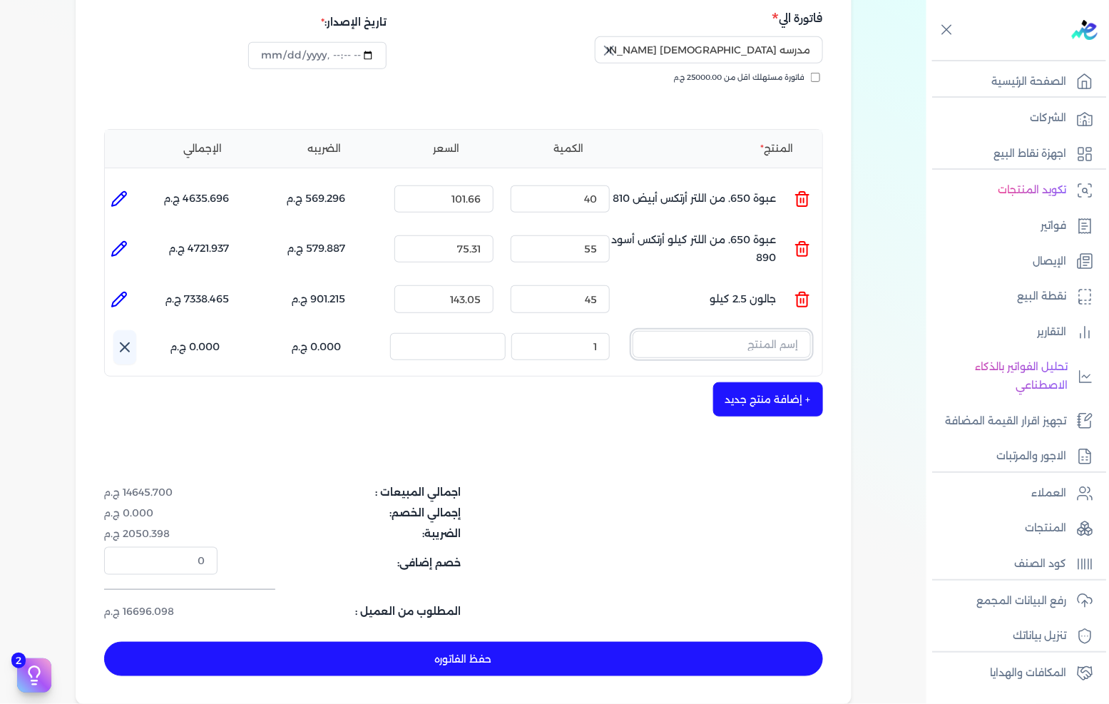
click at [741, 331] on input "text" at bounding box center [722, 344] width 178 height 27
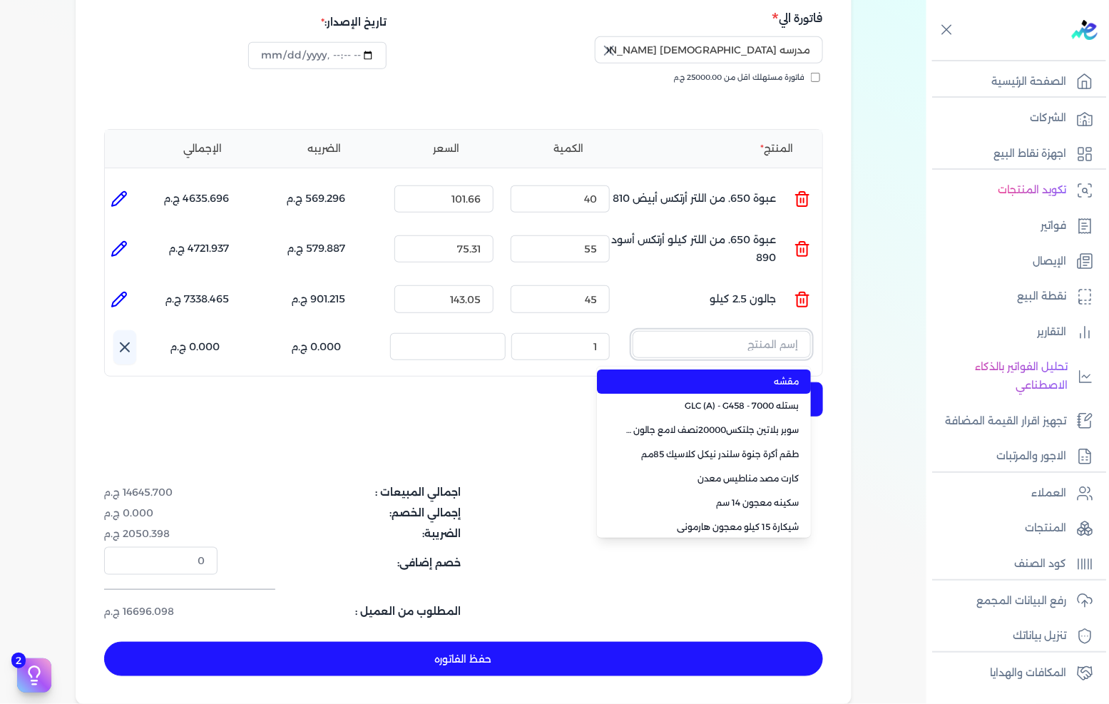
paste input "جالون 3.750 سانيتون ابيض"
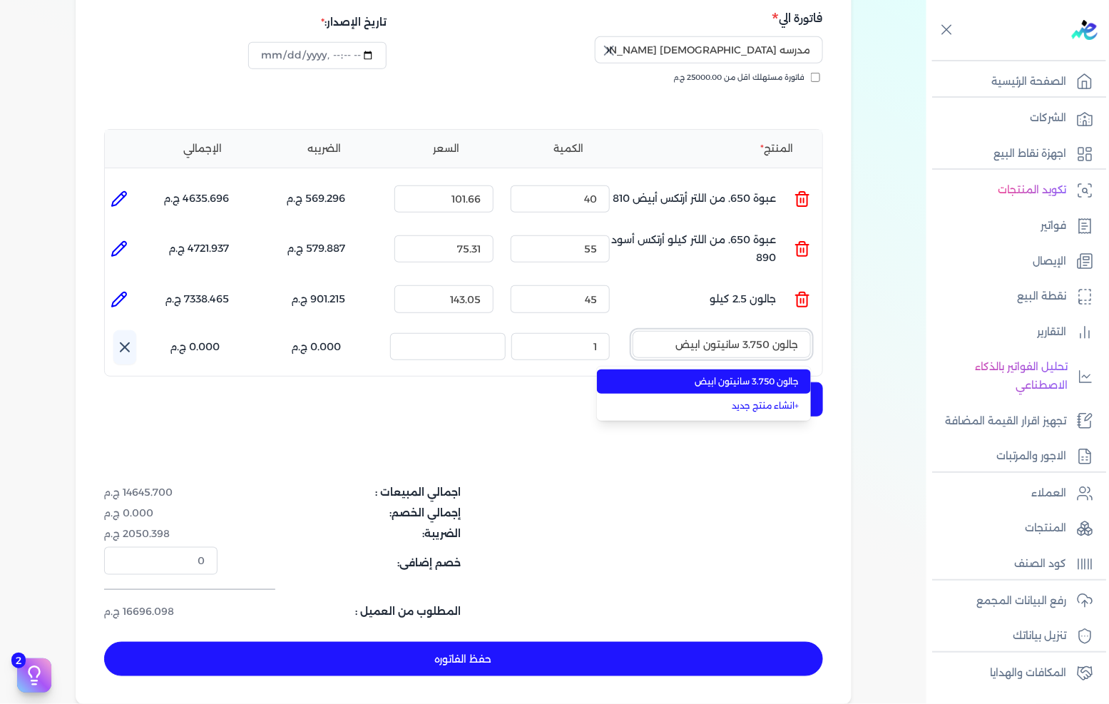
type input "جالون 3.750 سانيتون ابيض"
click at [726, 375] on span "جالون 3.750 سانيتون ابيض" at bounding box center [713, 381] width 174 height 13
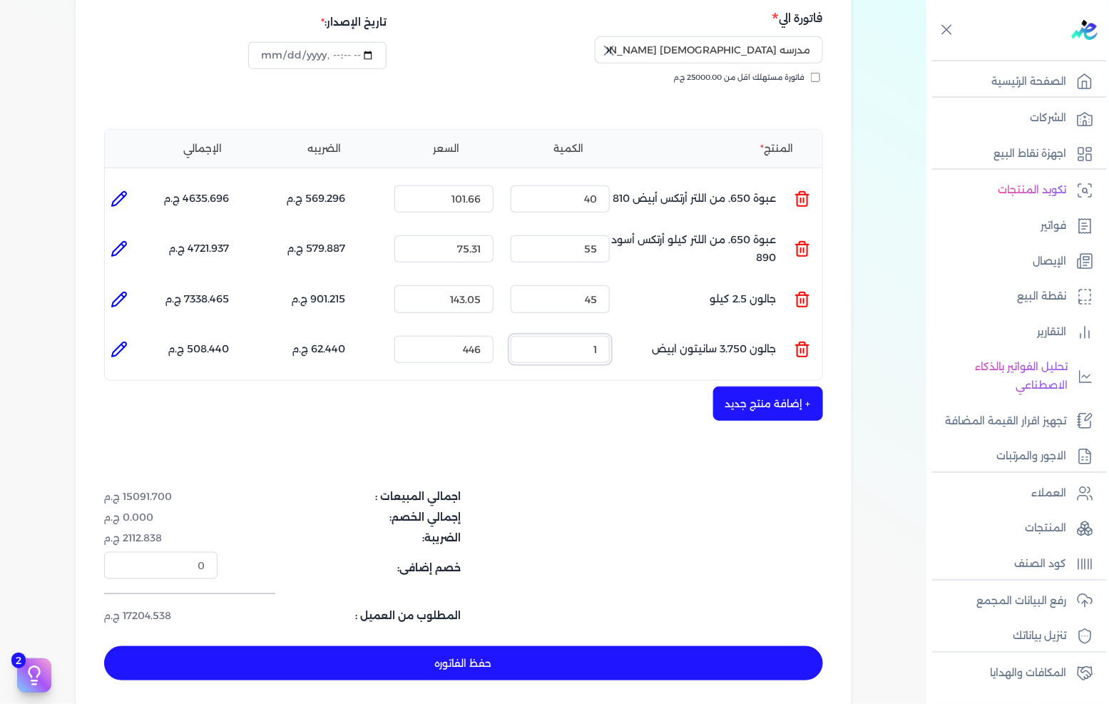
click at [601, 336] on input "1" at bounding box center [560, 349] width 99 height 27
type input "45"
click at [769, 387] on button "+ إضافة منتج جديد" at bounding box center [768, 404] width 110 height 34
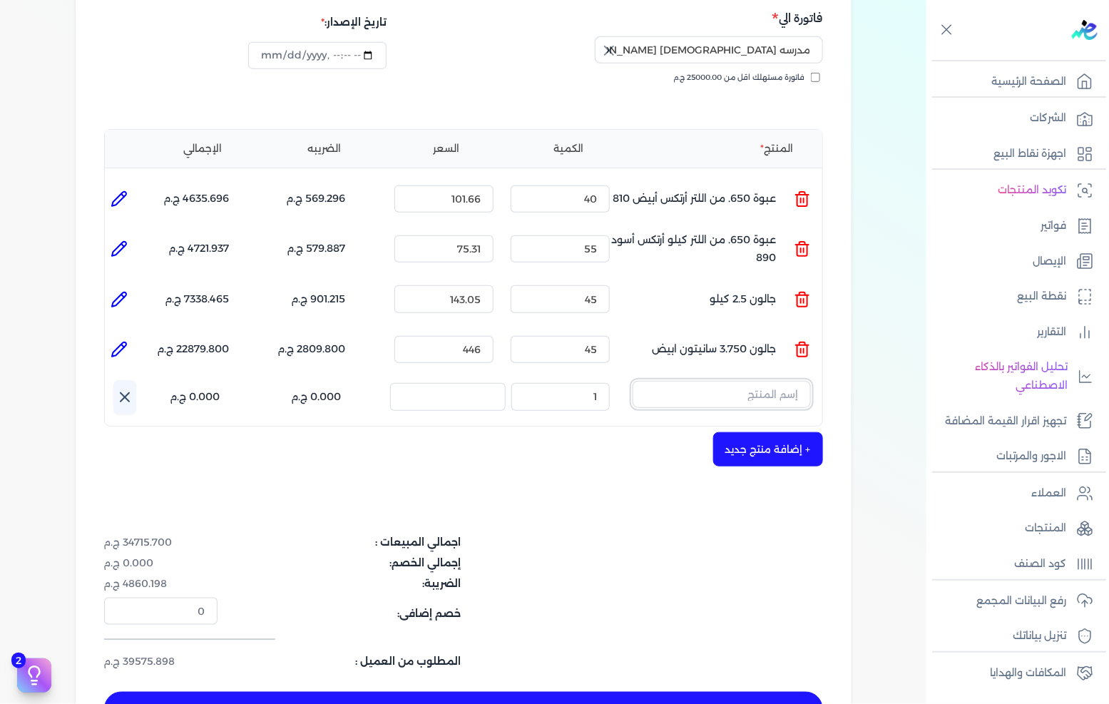
click at [771, 381] on input "text" at bounding box center [722, 394] width 178 height 27
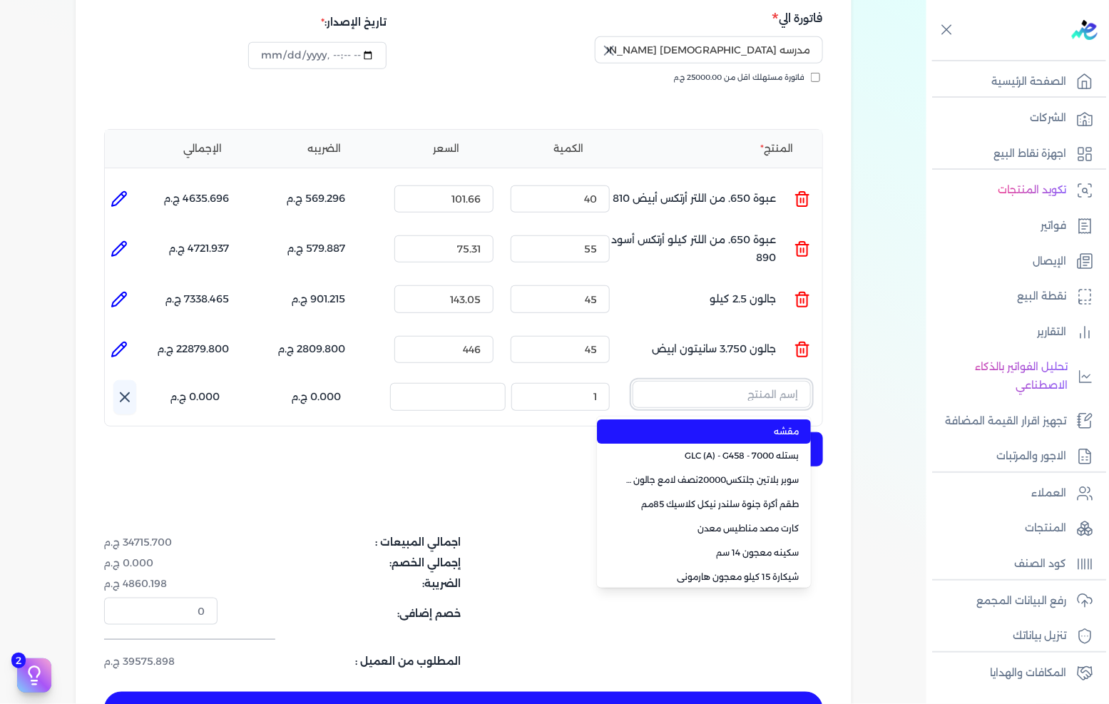
paste input "معجون داي تون 100 شيكارة 15 كجم"
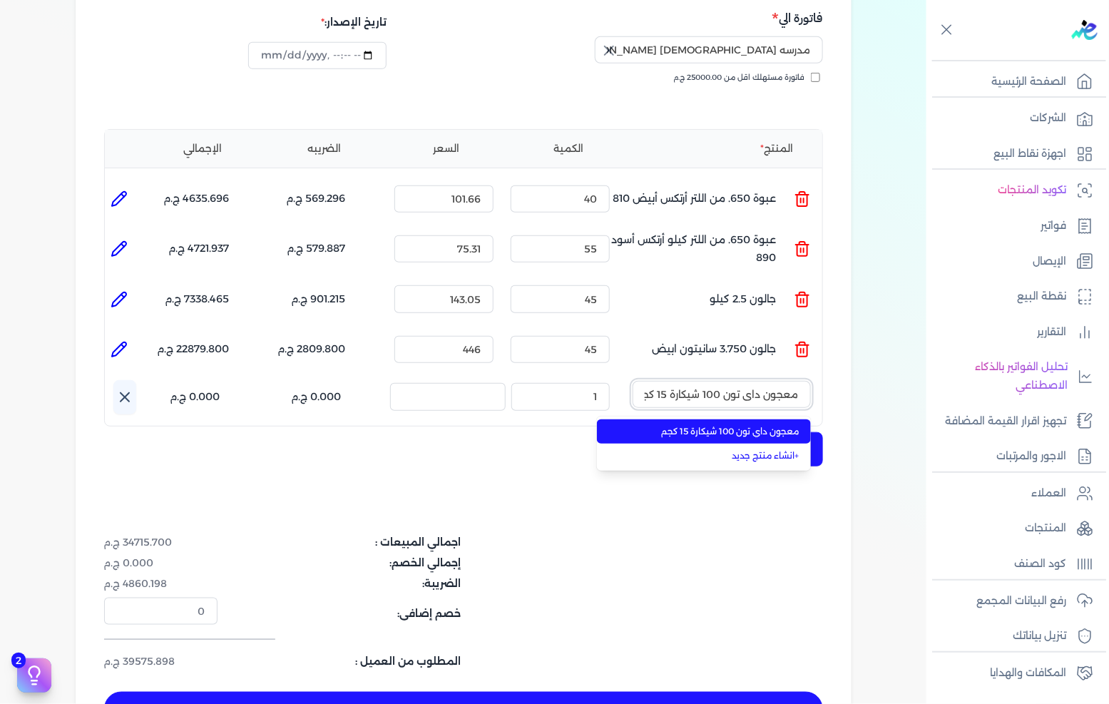
scroll to position [0, -9]
type input "معجون داي تون 100 شيكارة 15 كجم"
click at [726, 420] on li "معجون داي تون 100 شيكارة 15 كجم" at bounding box center [704, 432] width 214 height 24
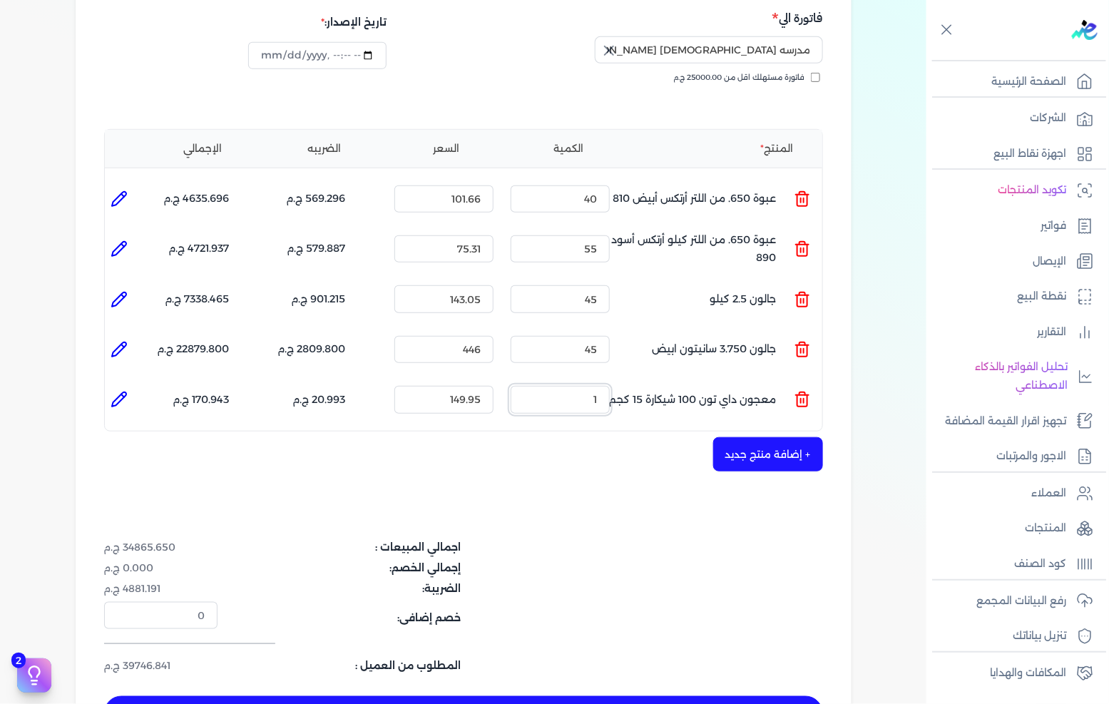
click at [572, 386] on input "1" at bounding box center [560, 399] width 99 height 27
click at [581, 386] on input "50" at bounding box center [560, 399] width 99 height 27
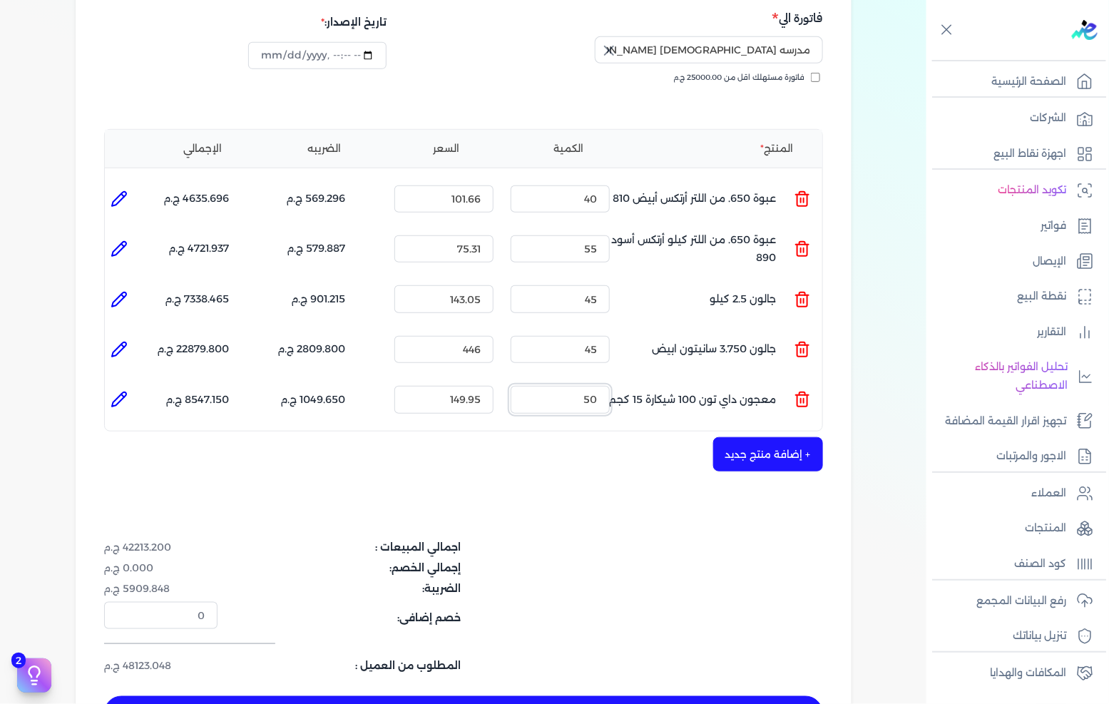
click at [581, 386] on input "50" at bounding box center [560, 399] width 99 height 27
type input "150"
click at [803, 439] on button "+ إضافة منتج جديد" at bounding box center [768, 454] width 110 height 34
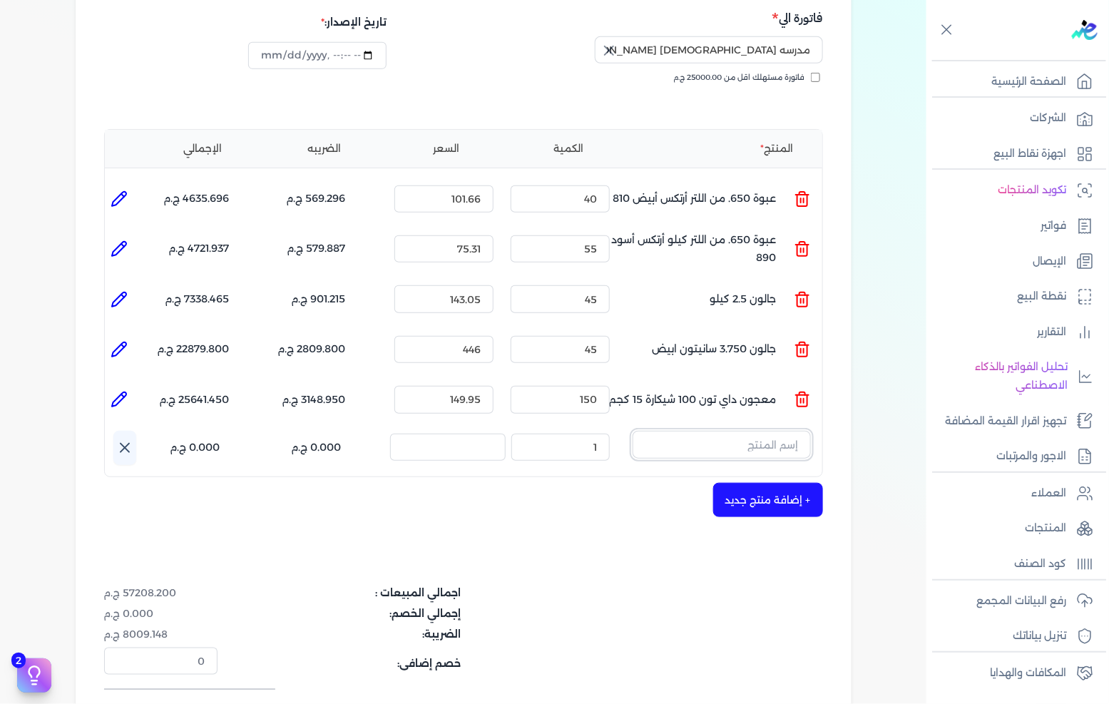
click at [728, 431] on input "text" at bounding box center [722, 444] width 178 height 27
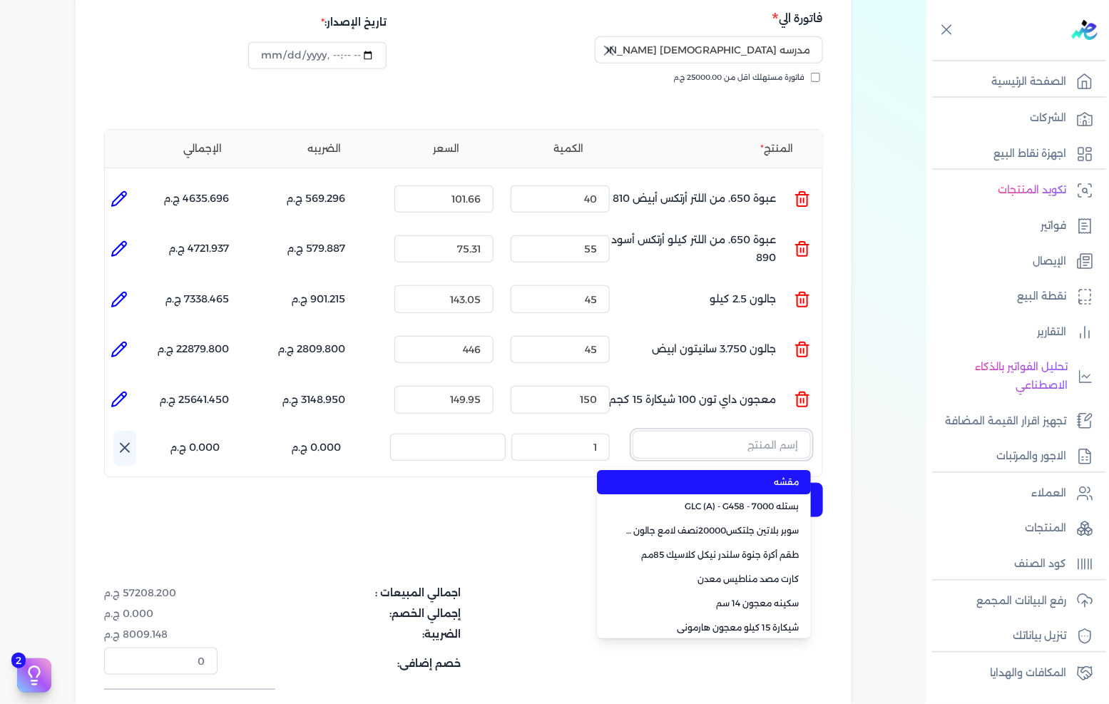
paste input "سوبر داي تون 3030 بستلة 14 كجم"
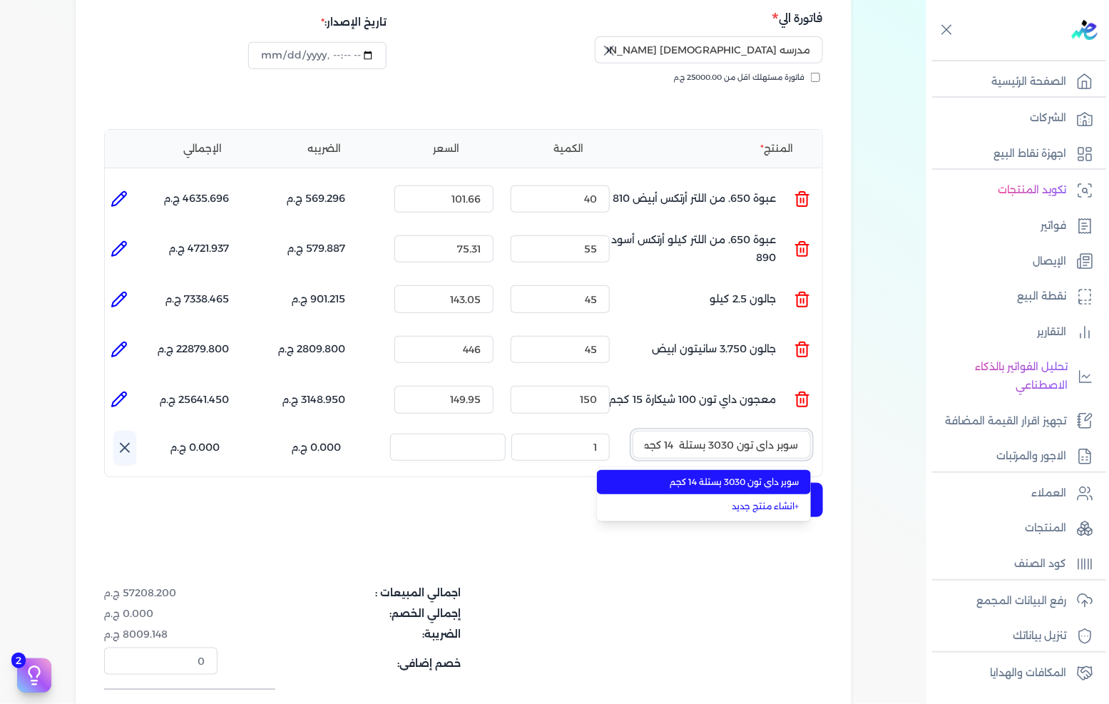
scroll to position [0, -1]
type input "سوبر داي تون 3030 بستلة 14 كجم"
click at [711, 470] on li "سوبر داي تون 3030 بستلة 14 كجم" at bounding box center [704, 482] width 214 height 24
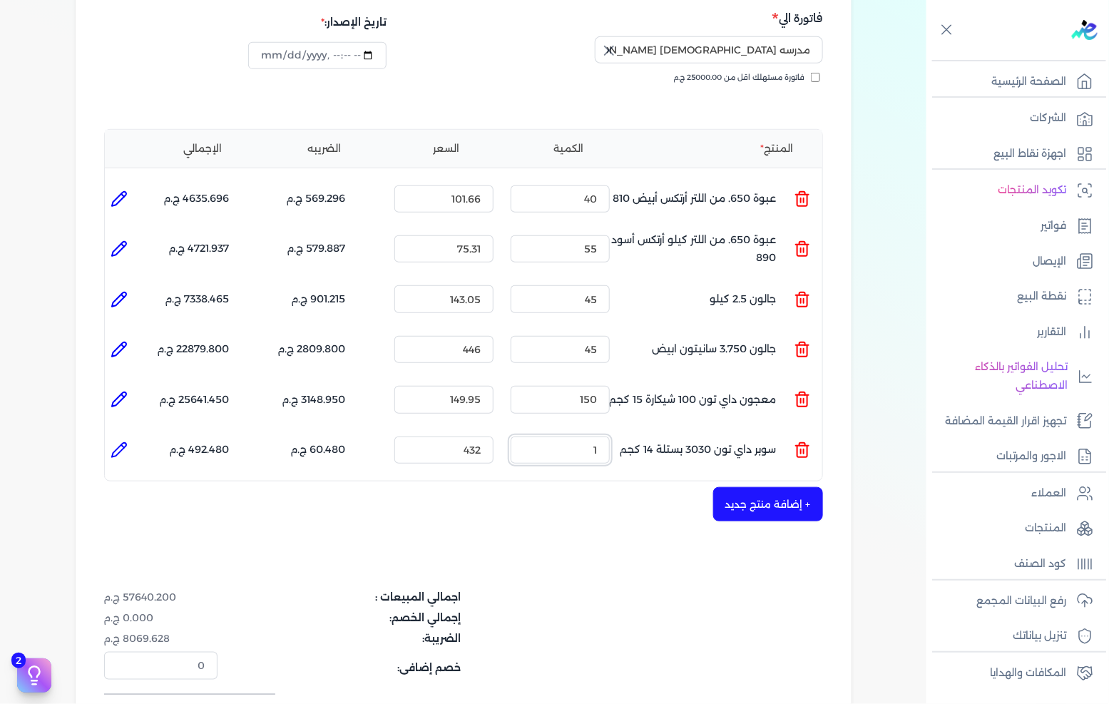
click at [578, 437] on input "1" at bounding box center [560, 450] width 99 height 27
drag, startPoint x: 578, startPoint y: 429, endPoint x: 592, endPoint y: 427, distance: 14.4
click at [579, 437] on input "1" at bounding box center [560, 450] width 99 height 27
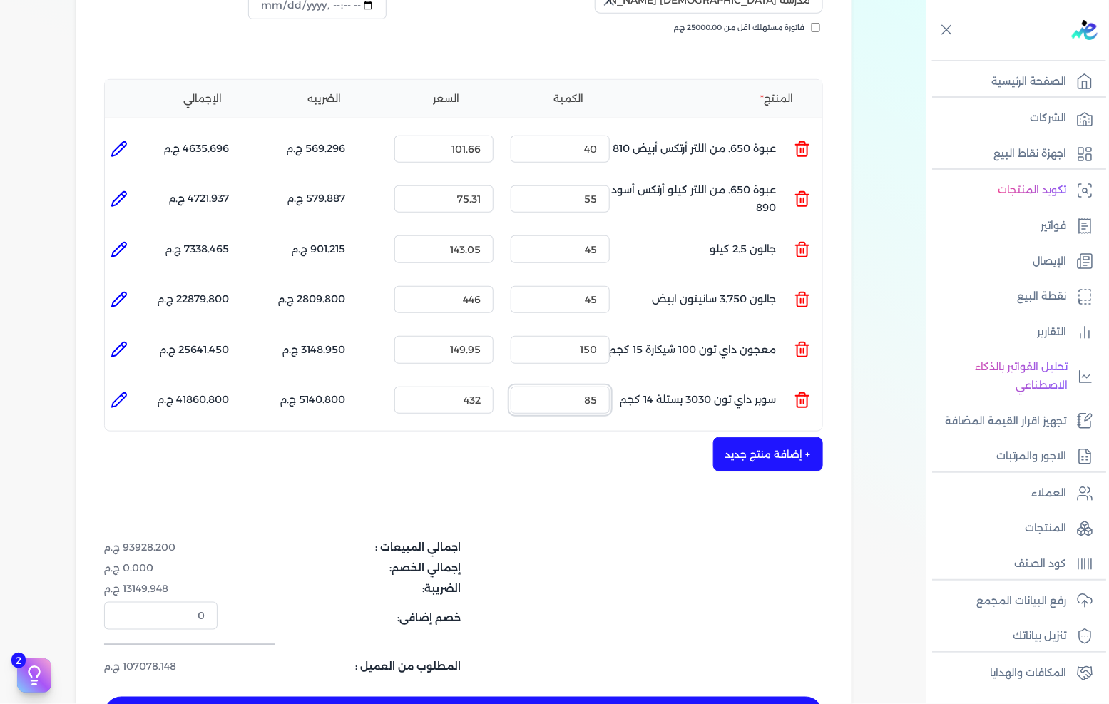
scroll to position [396, 0]
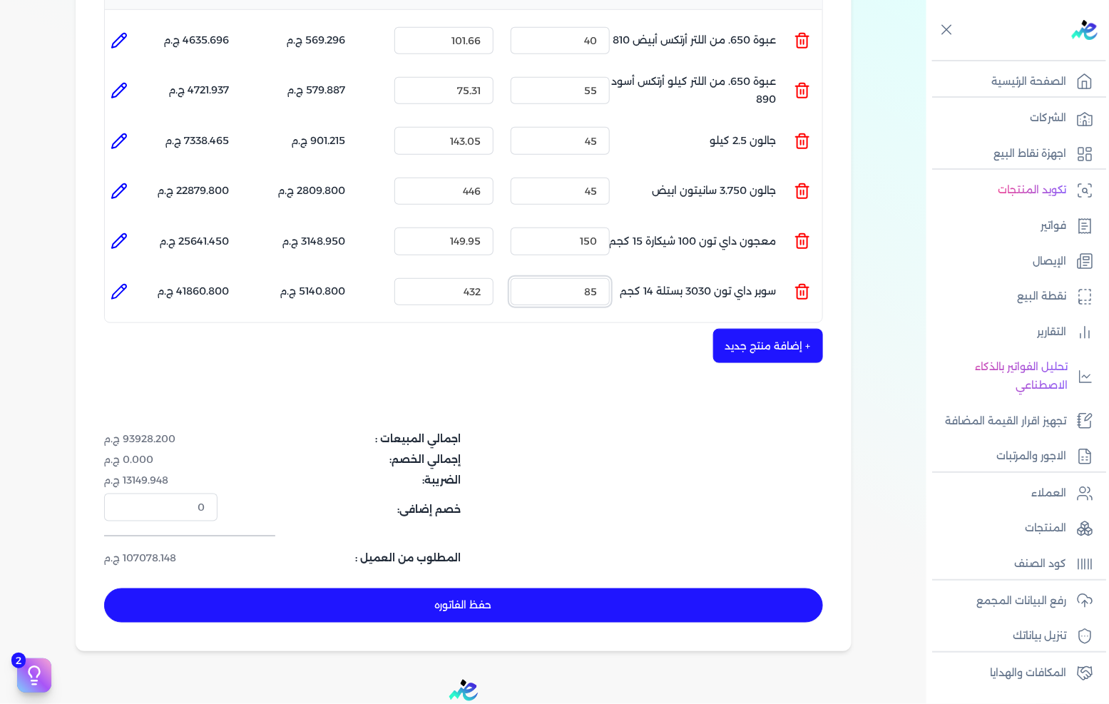
type input "85"
click at [752, 329] on button "+ إضافة منتج جديد" at bounding box center [768, 346] width 110 height 34
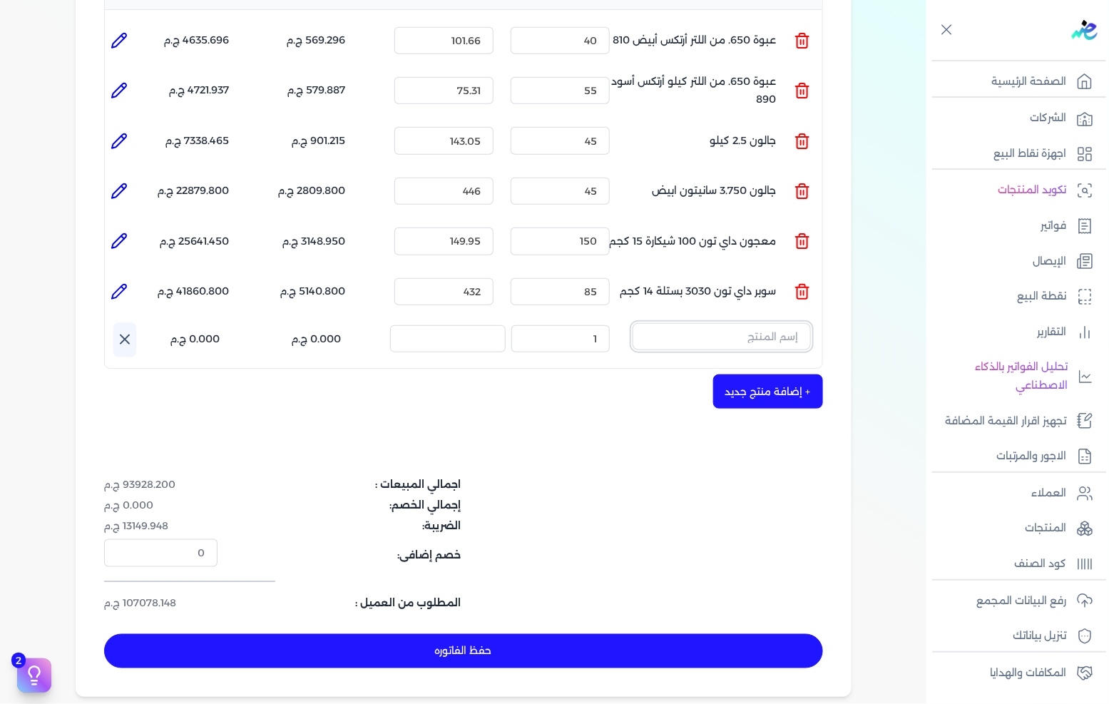
click at [706, 323] on input "text" at bounding box center [722, 336] width 178 height 27
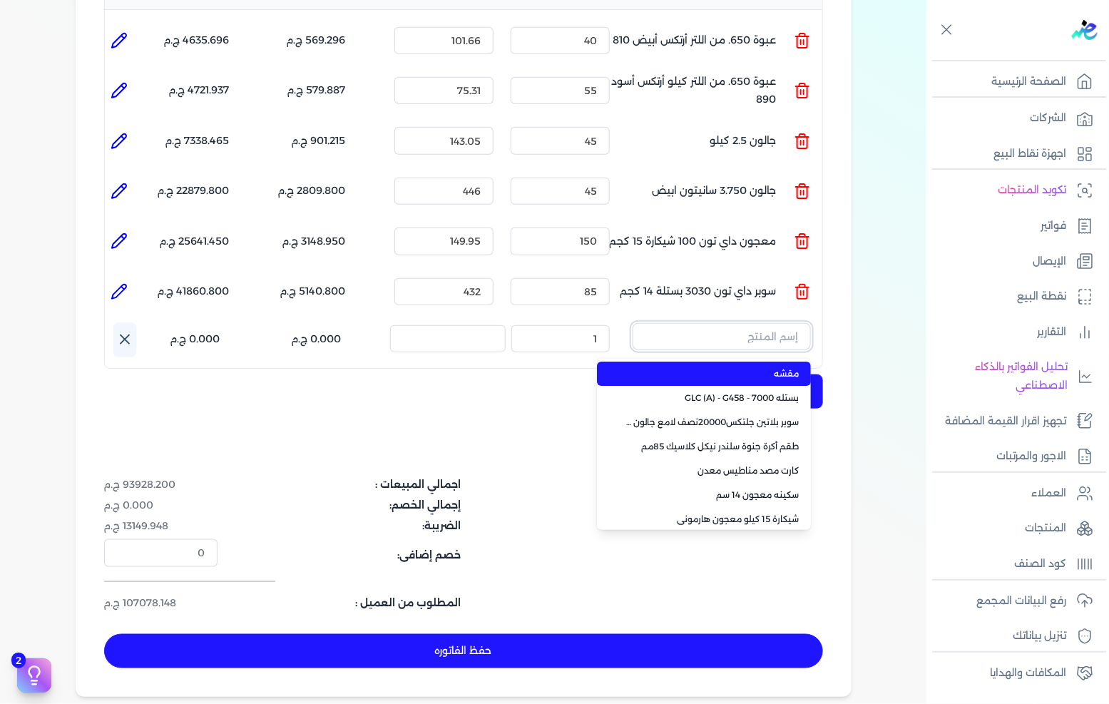
paste input "صبغات سي سي موف 613 عبوة 40 ملي"
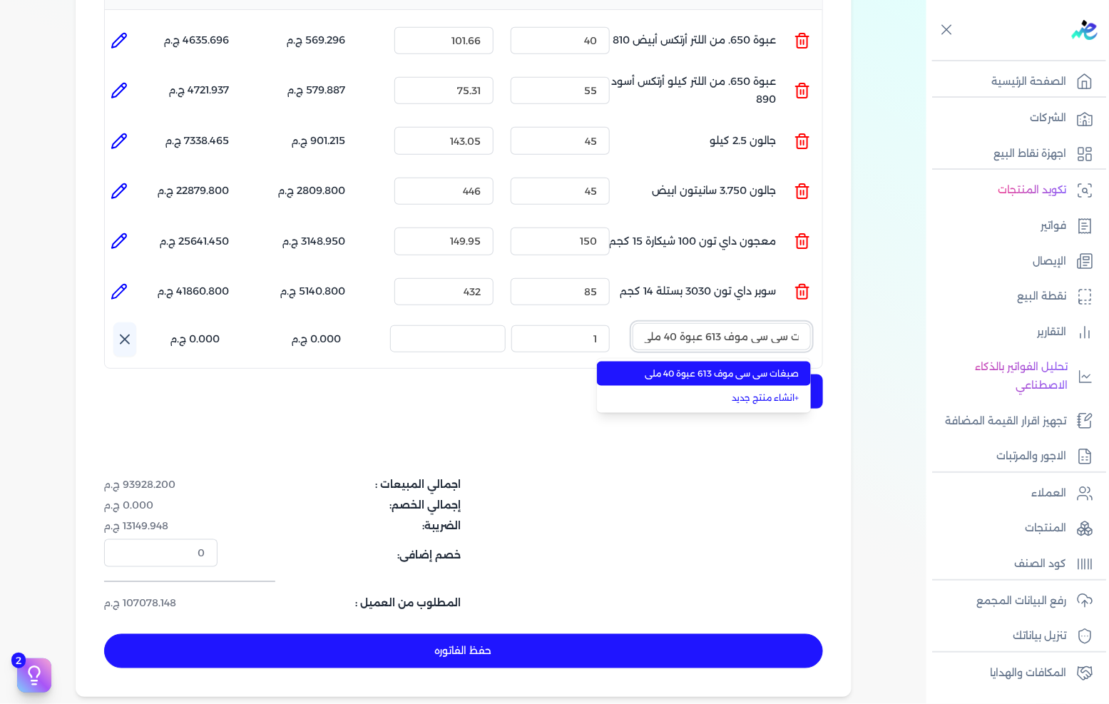
type input "صبغات سي سي موف 613 عبوة 40 ملي"
click at [693, 367] on span "صبغات سي سي موف 613 عبوة 40 ملي" at bounding box center [713, 373] width 174 height 13
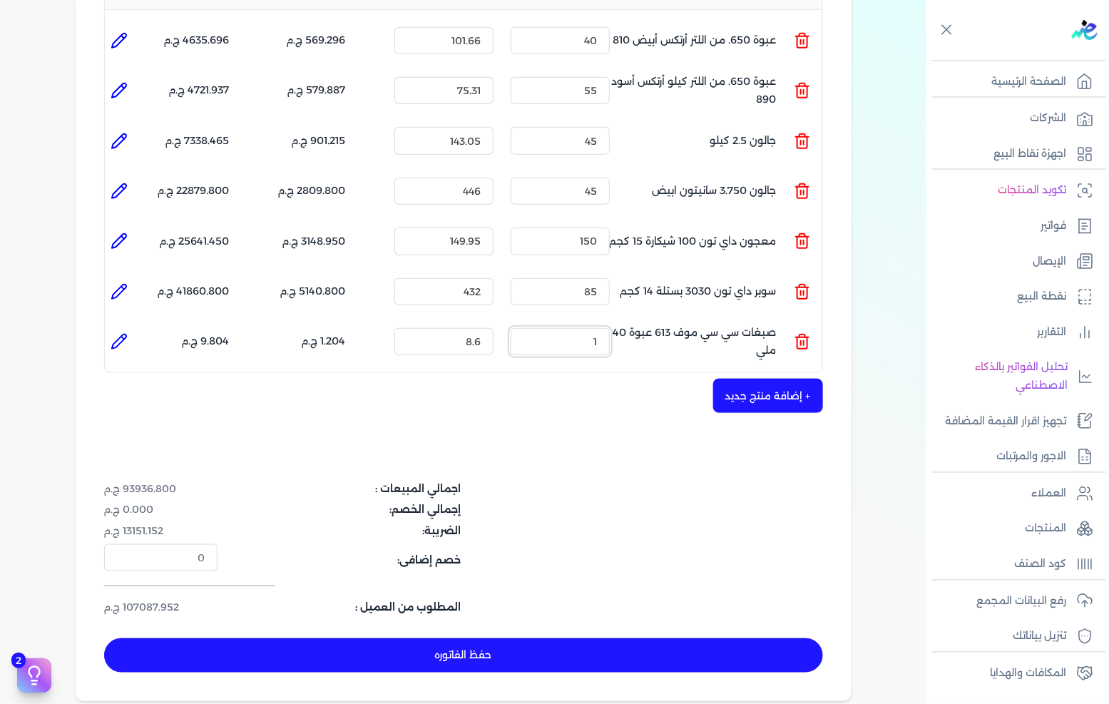
click at [586, 328] on input "1" at bounding box center [560, 341] width 99 height 27
type input "2"
type input "0"
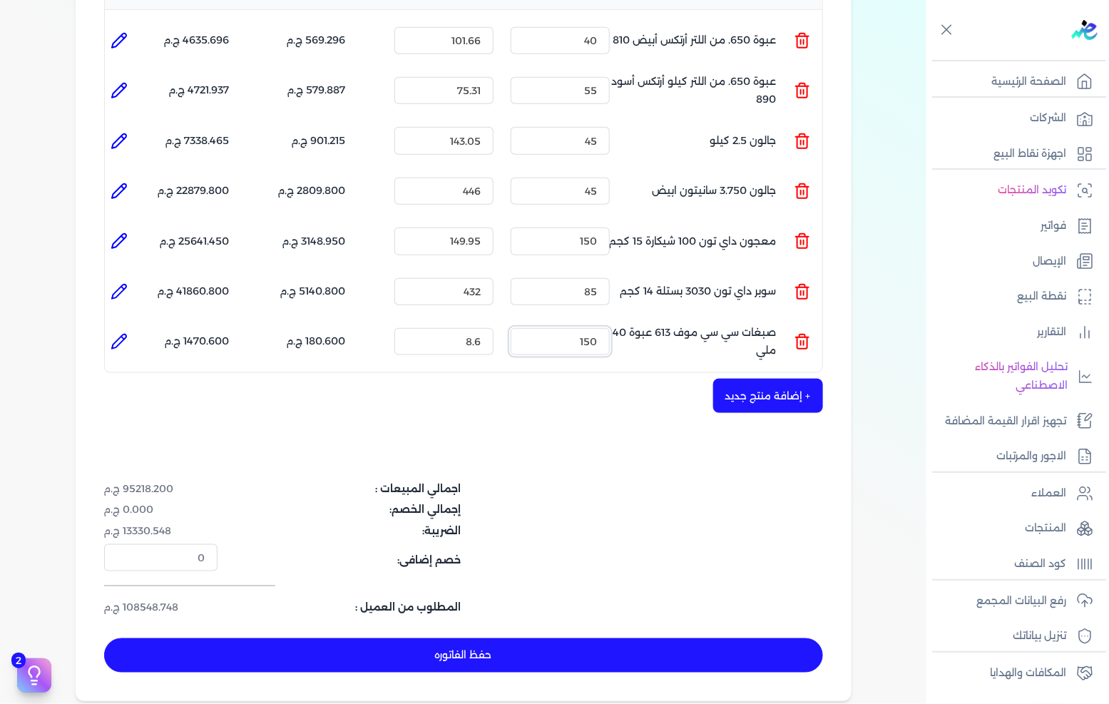
type input "150"
click at [785, 379] on button "+ إضافة منتج جديد" at bounding box center [768, 396] width 110 height 34
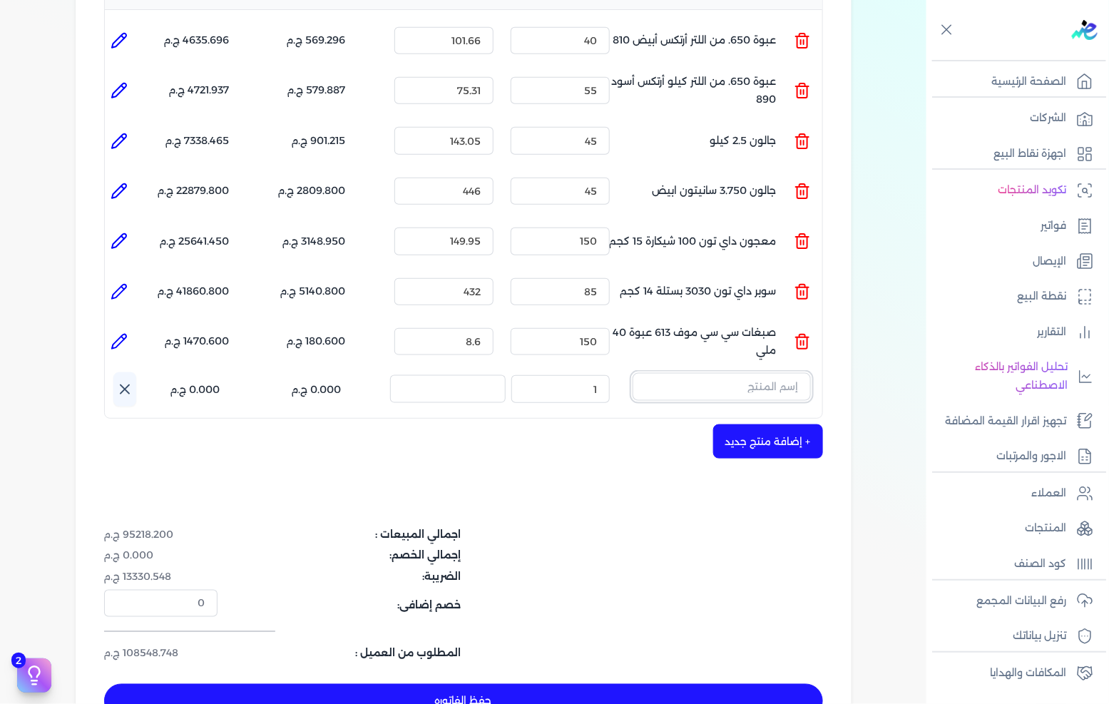
click at [753, 373] on input "text" at bounding box center [722, 386] width 178 height 27
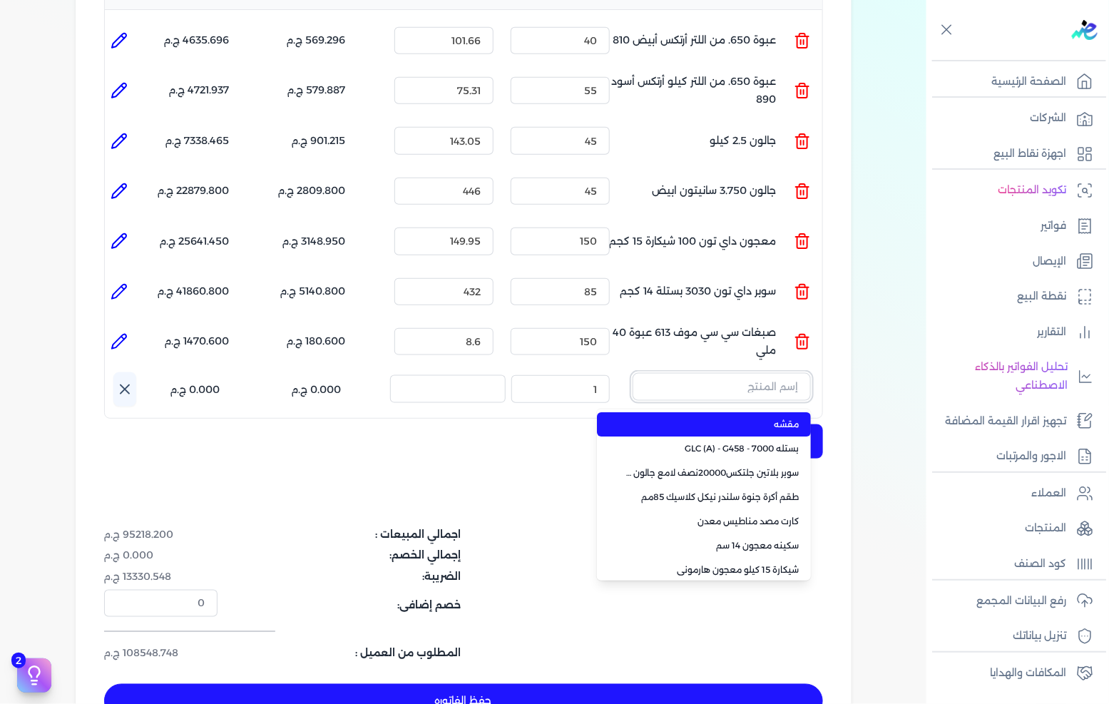
paste input "صبغات سي سي ازرق 602 عبوة 40 ملي"
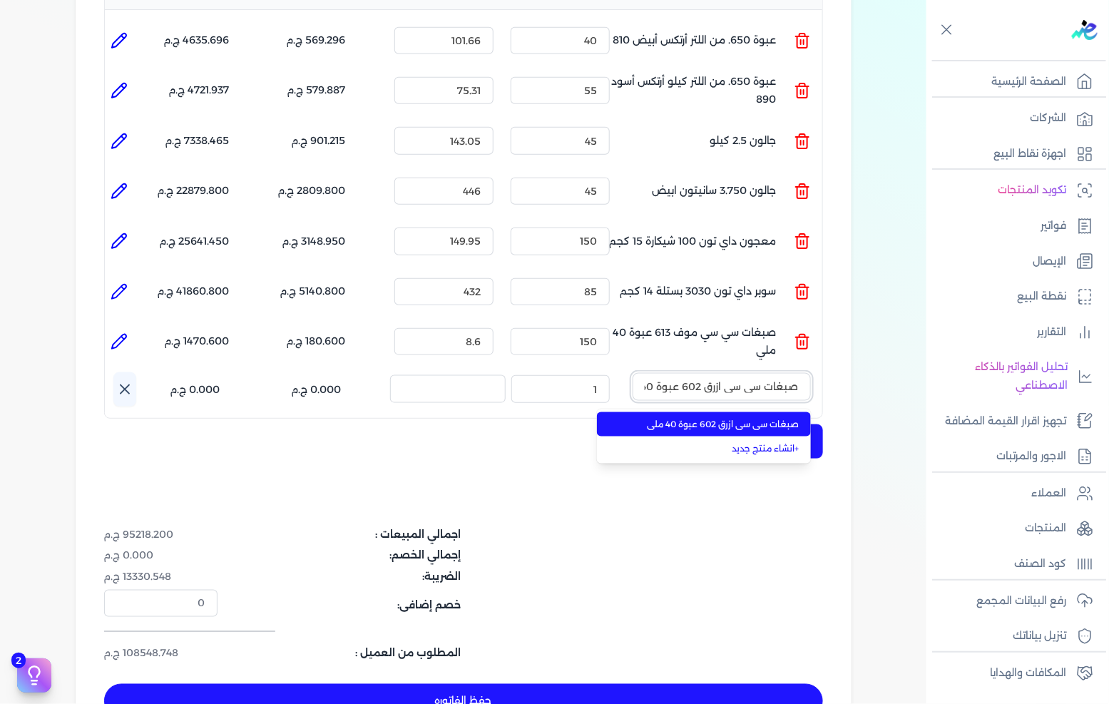
scroll to position [0, -24]
type input "صبغات سي سي ازرق 602 عبوة 40 ملي"
click at [719, 418] on span "صبغات سي سي ازرق 602 عبوة 40 ملي" at bounding box center [713, 424] width 174 height 13
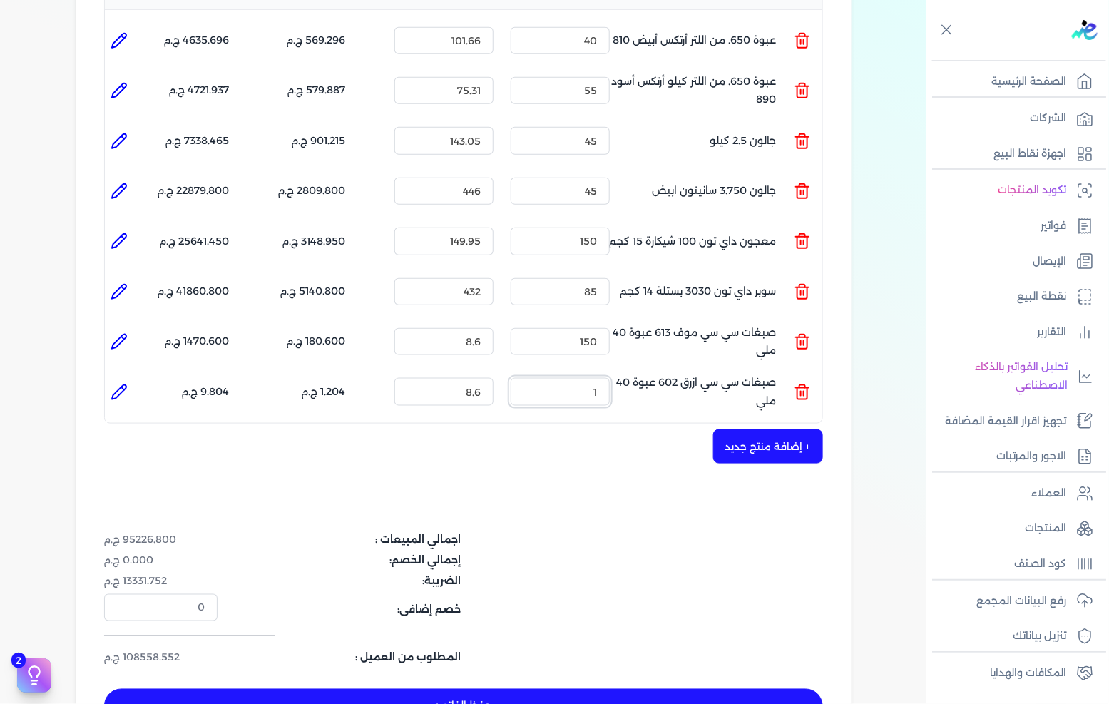
click at [565, 378] on input "1" at bounding box center [560, 391] width 99 height 27
type input "150"
click at [750, 429] on button "+ إضافة منتج جديد" at bounding box center [768, 446] width 110 height 34
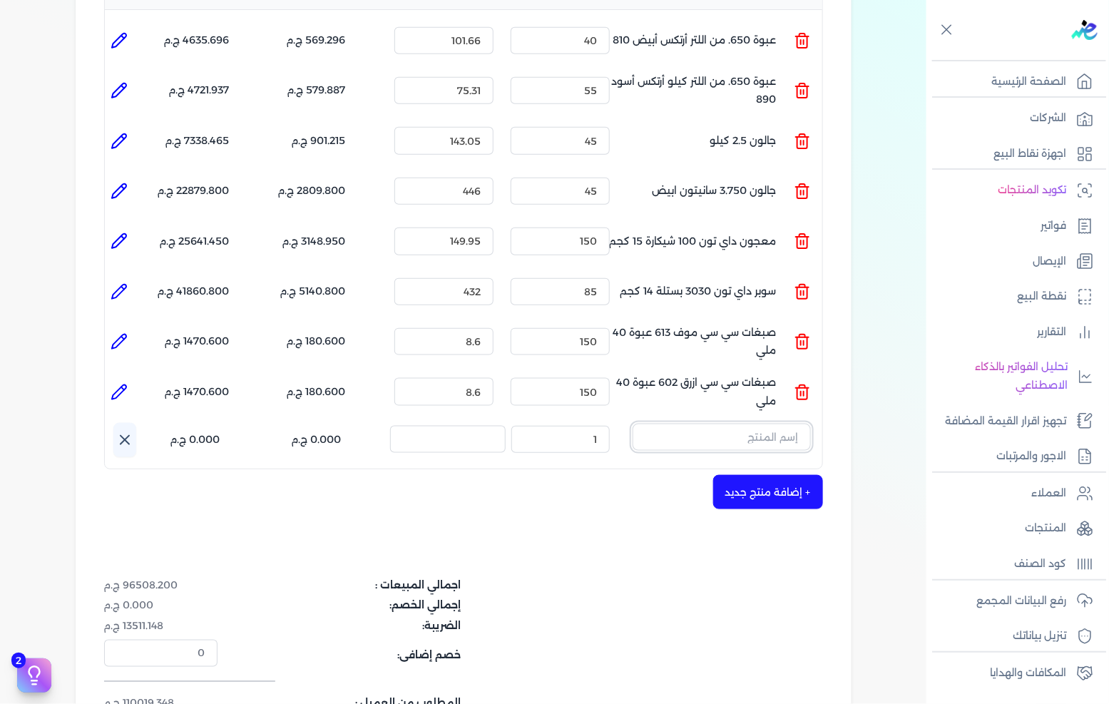
click at [723, 424] on input "text" at bounding box center [722, 437] width 178 height 27
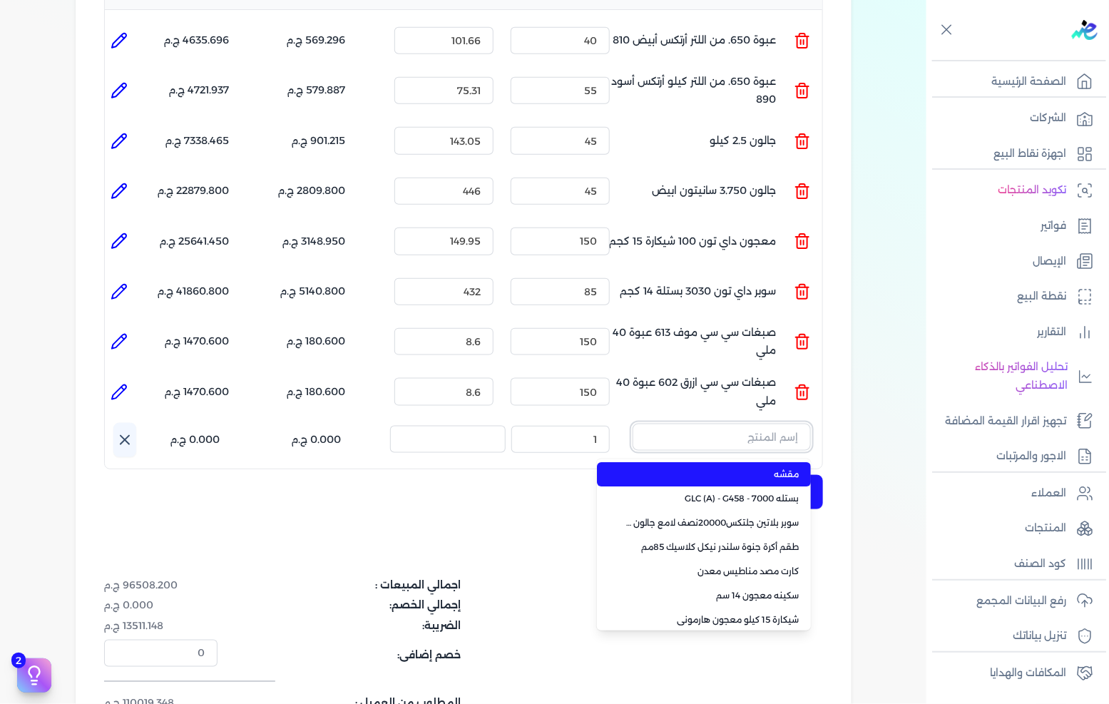
paste input "صبغات سي سي جملي 611 عبوة 40 ملي"
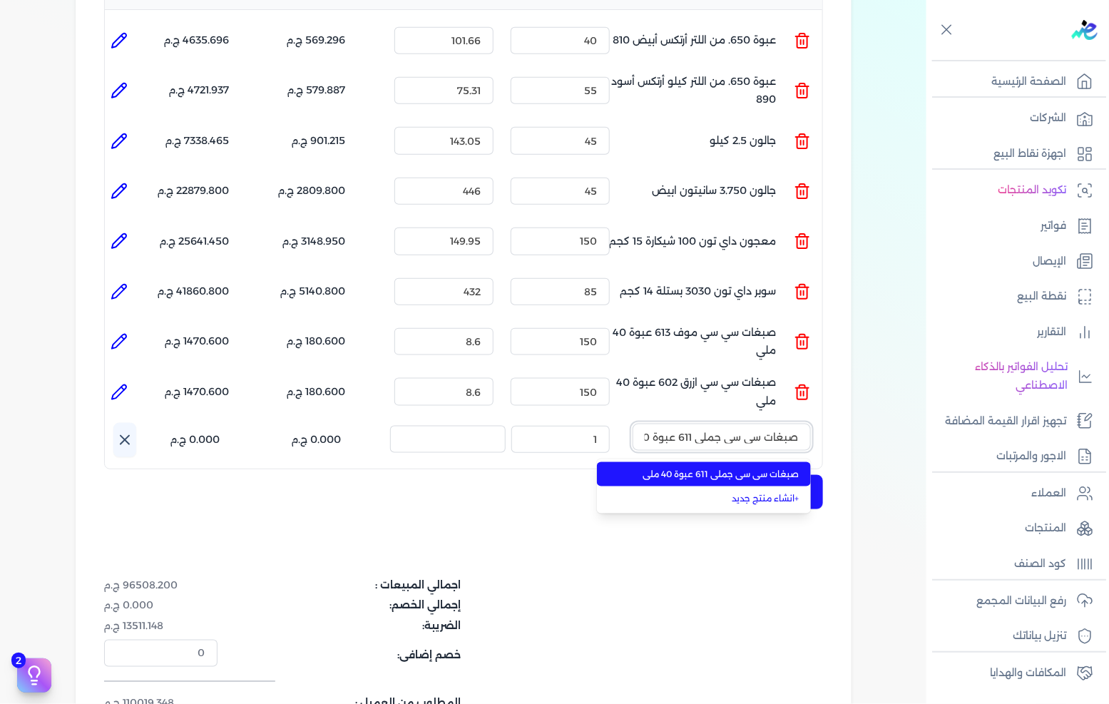
scroll to position [0, -27]
type input "صبغات سي سي جملي 611 عبوة 40 ملي"
click at [703, 468] on span "صبغات سي سي جملي 611 عبوة 40 ملي" at bounding box center [713, 474] width 174 height 13
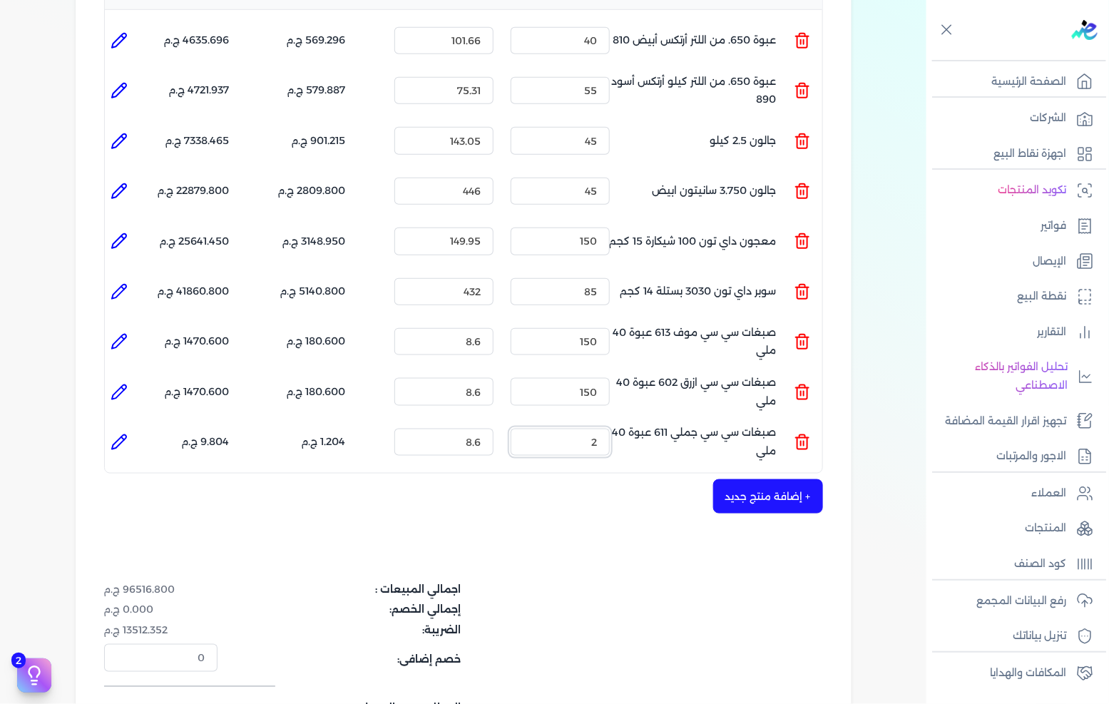
click at [527, 429] on input "2" at bounding box center [560, 442] width 99 height 27
click at [527, 429] on input "3" at bounding box center [560, 442] width 99 height 27
click at [527, 429] on input "4" at bounding box center [560, 442] width 99 height 27
click at [584, 429] on input "4" at bounding box center [560, 442] width 99 height 27
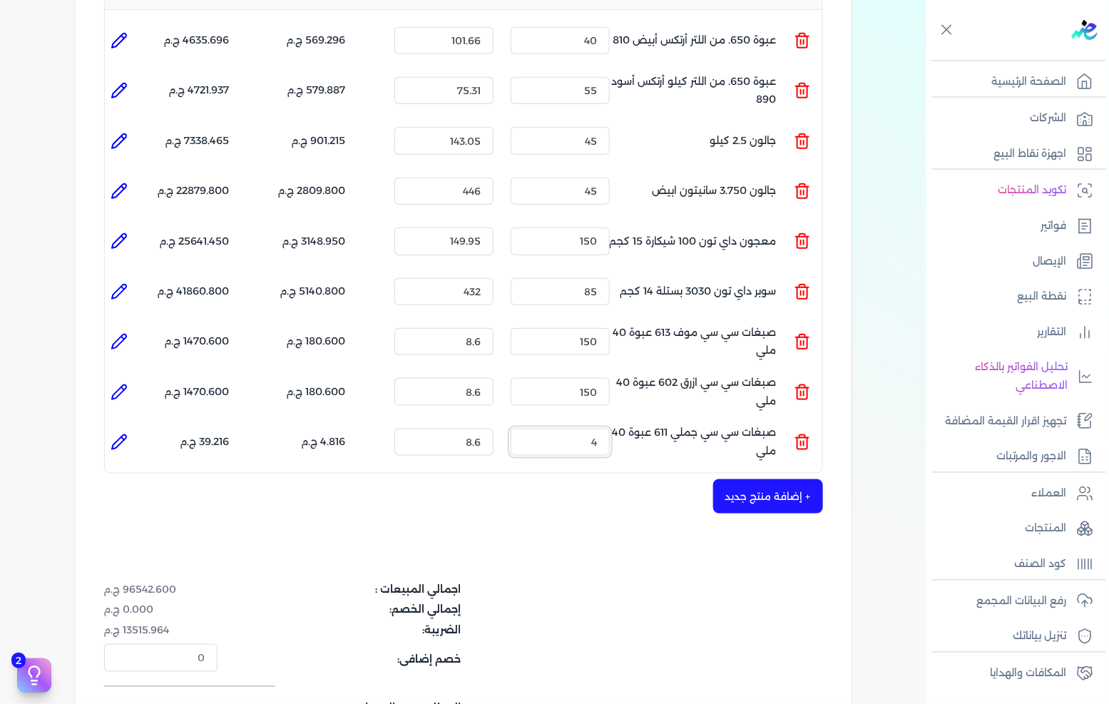
click at [584, 429] on input "4" at bounding box center [560, 442] width 99 height 27
type input "150"
click at [838, 485] on div "شركه الاخوه الثلاثة فتحى السيد على [PERSON_NAME] 288849477 رقم الفاتورة 13622 ف…" at bounding box center [464, 263] width 776 height 1078
click at [818, 479] on button "+ إضافة منتج جديد" at bounding box center [768, 496] width 110 height 34
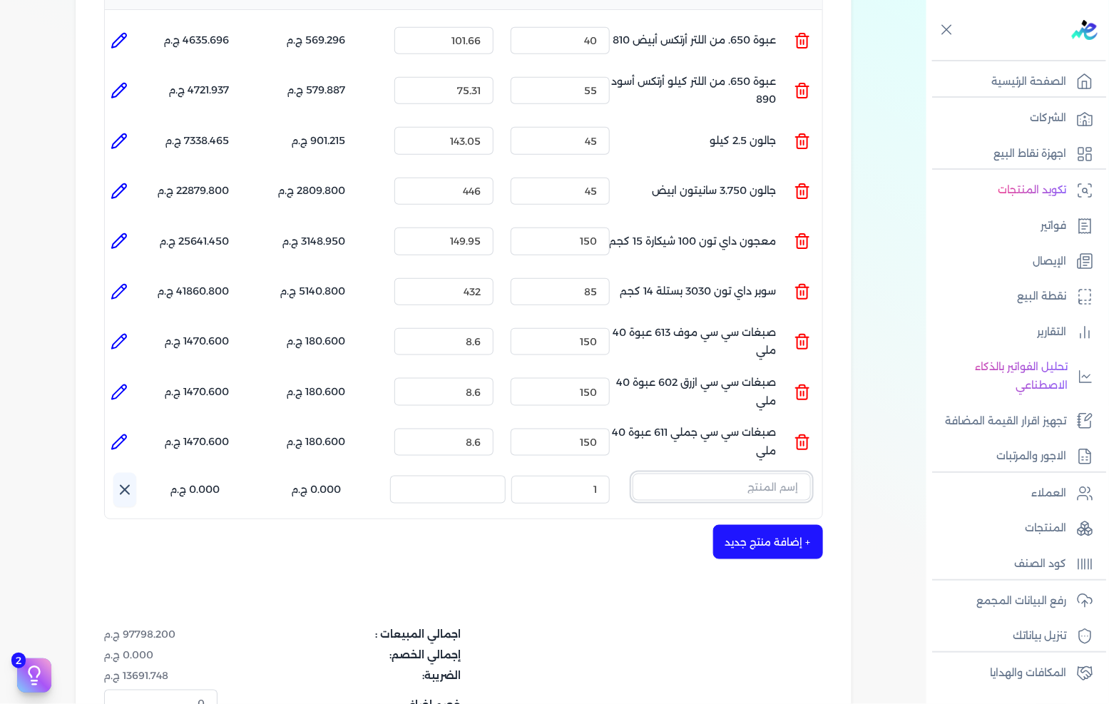
click at [696, 474] on input "text" at bounding box center [722, 487] width 178 height 27
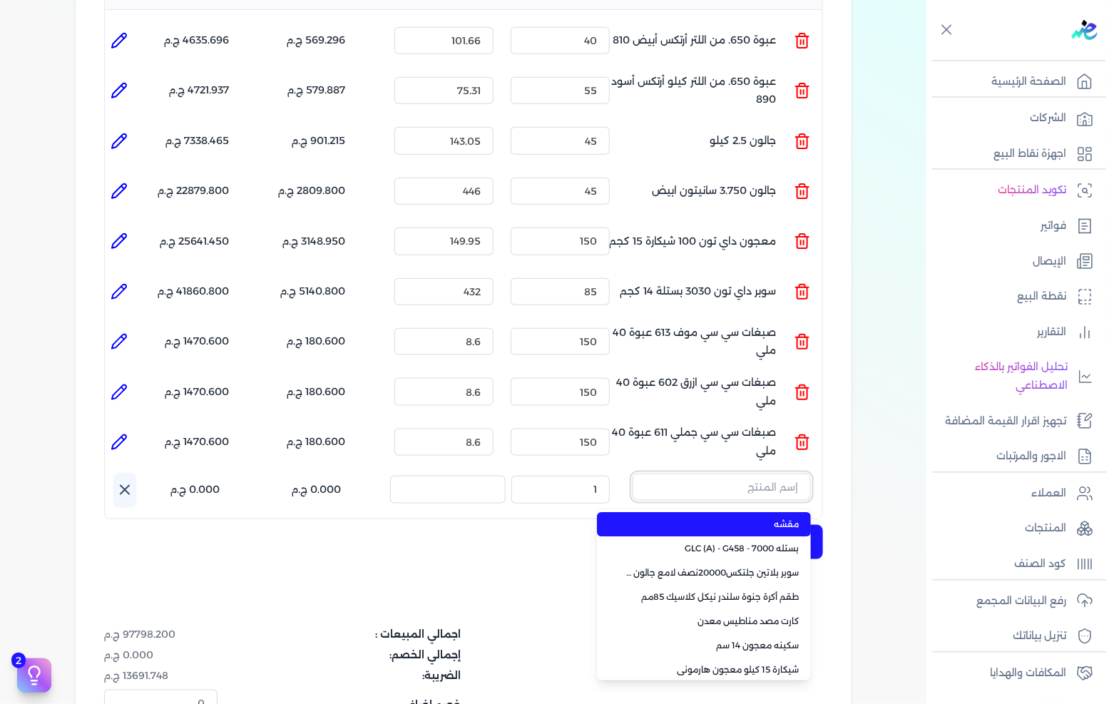
paste input "صبغات سي سي اسود 608 عبوة 40 ملي"
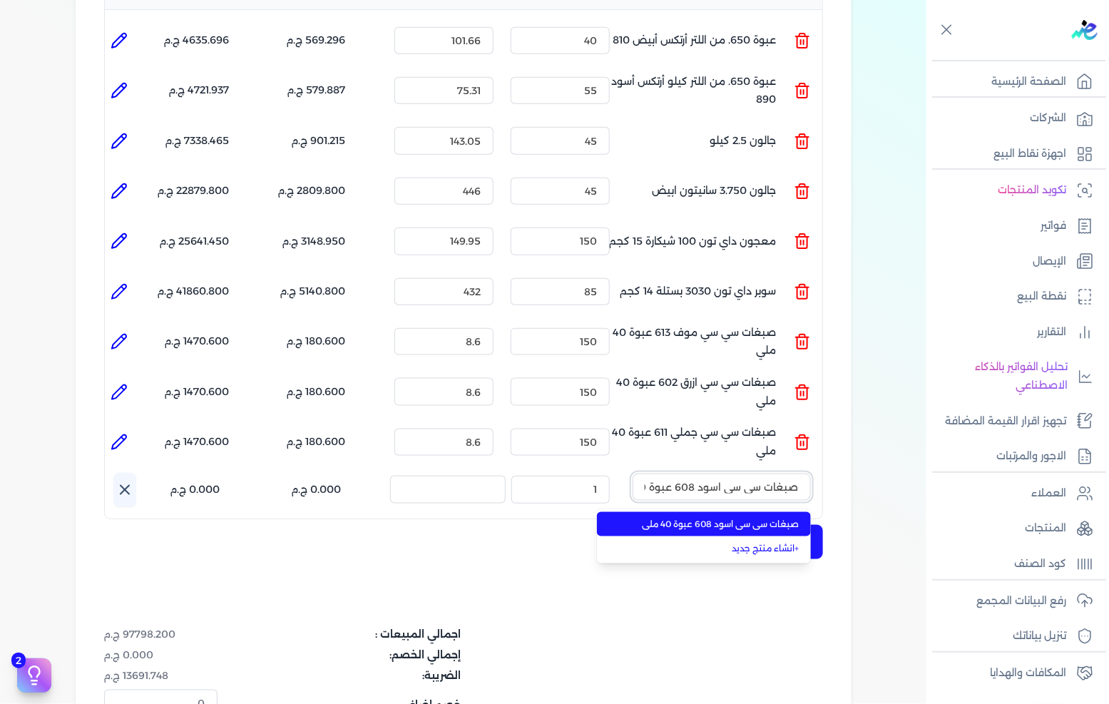
scroll to position [0, -30]
type input "صبغات سي سي اسود 608 عبوة 40 ملي"
click at [707, 518] on span "صبغات سي سي اسود 608 عبوة 40 ملي" at bounding box center [713, 524] width 174 height 13
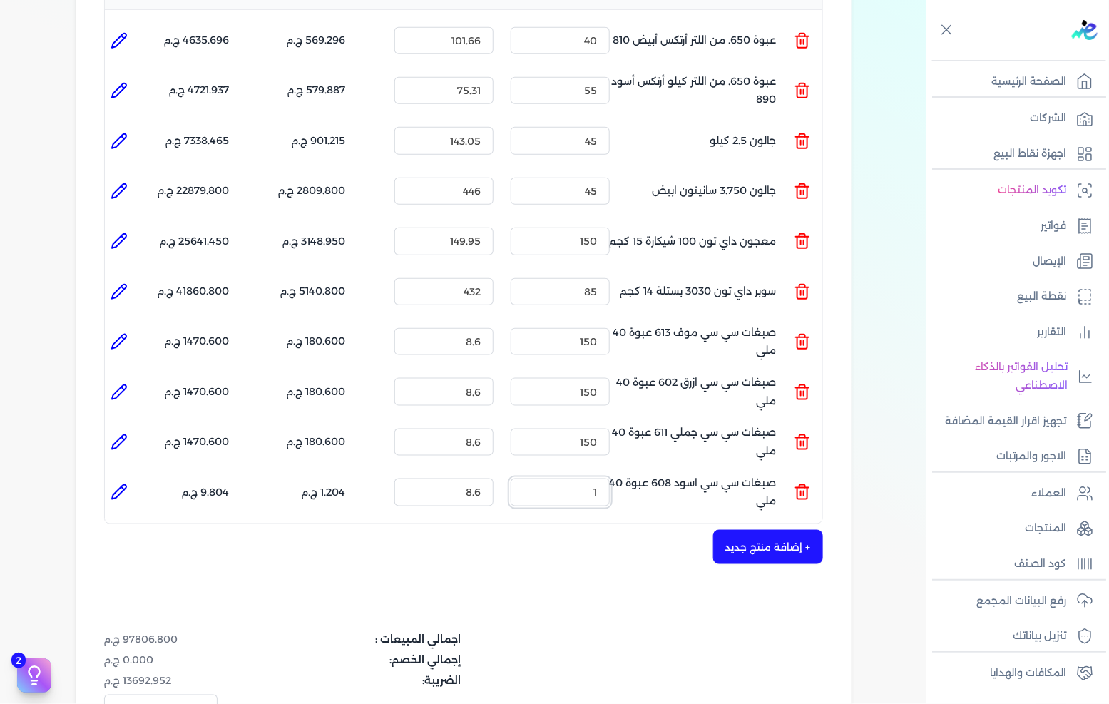
click at [581, 479] on input "1" at bounding box center [560, 492] width 99 height 27
type input "150"
click at [755, 503] on div "شركه الاخوه الثلاثة فتحى السيد على [PERSON_NAME] 288849477 رقم الفاتورة 13622 ف…" at bounding box center [464, 288] width 776 height 1128
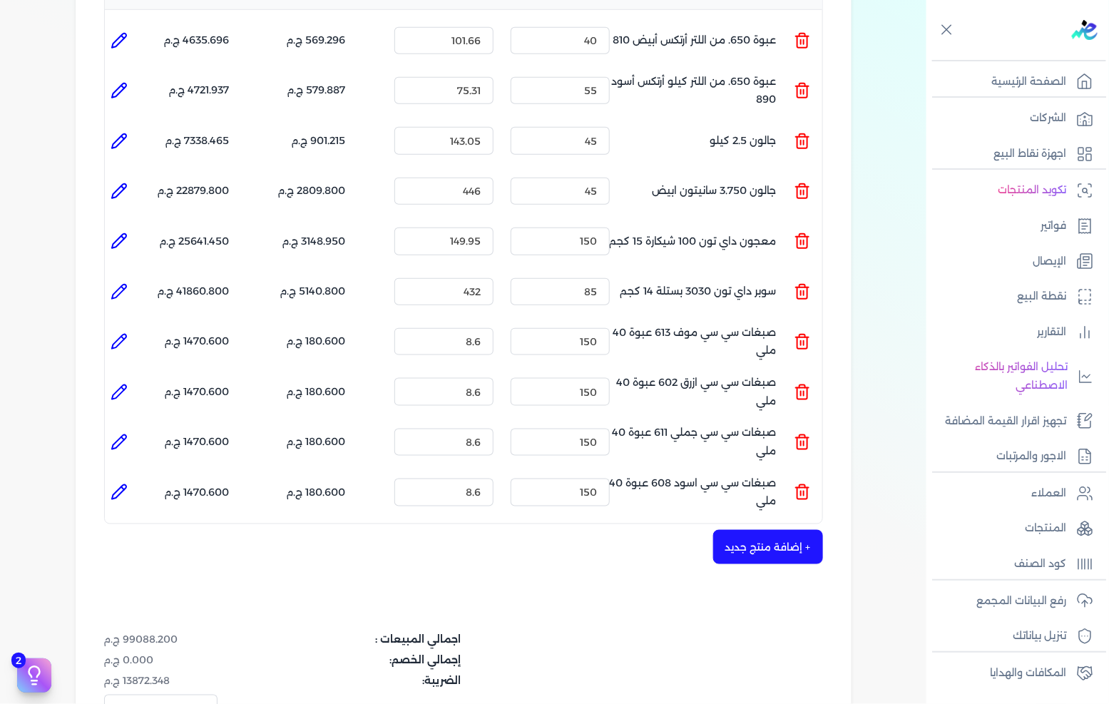
click at [754, 530] on button "+ إضافة منتج جديد" at bounding box center [768, 547] width 110 height 34
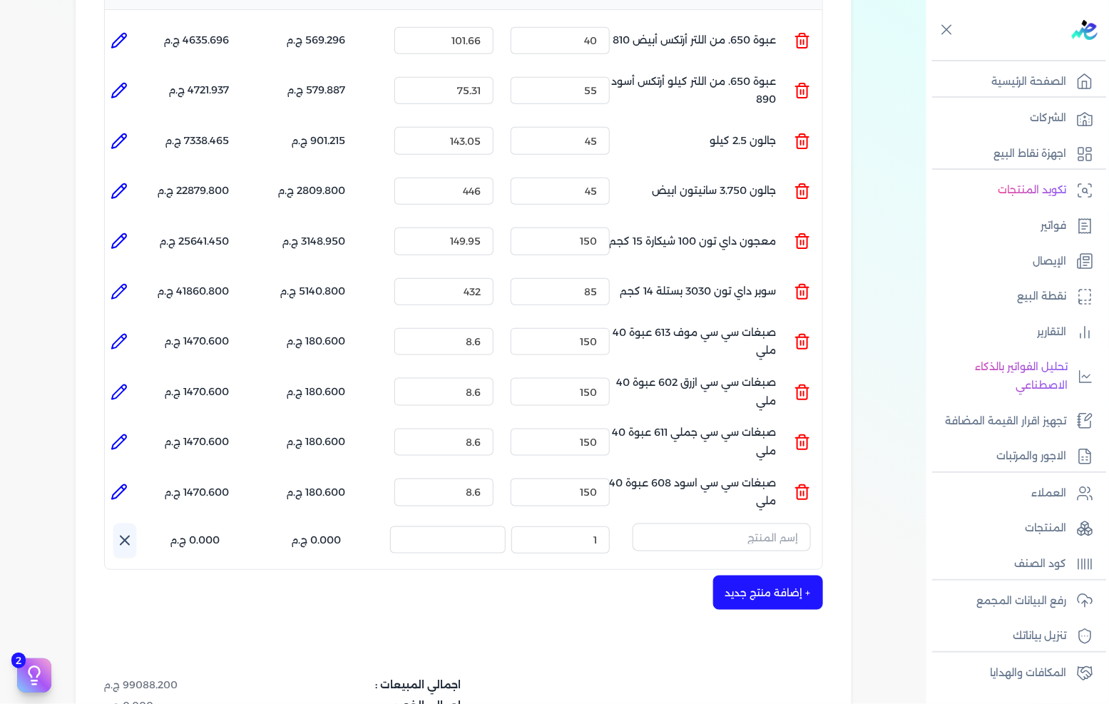
scroll to position [772, 0]
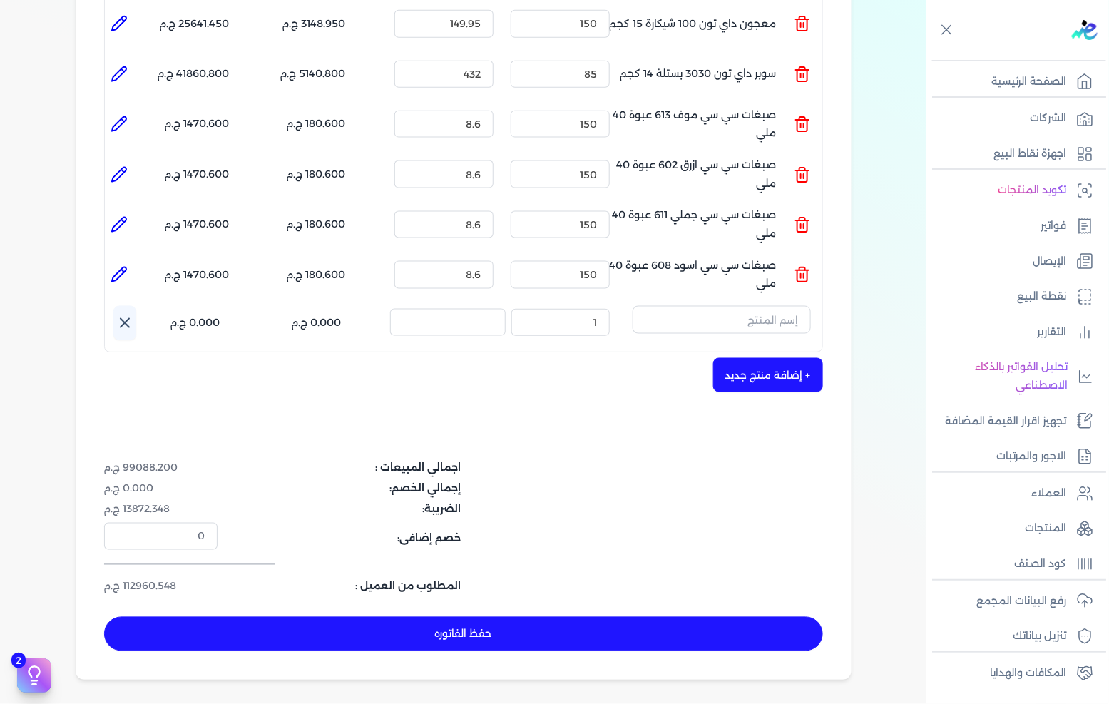
click at [631, 438] on div "شركه الاخوه الثلاثة فتحى السيد على [PERSON_NAME] 288849477 رقم الفاتورة 13622 ف…" at bounding box center [464, 93] width 776 height 1174
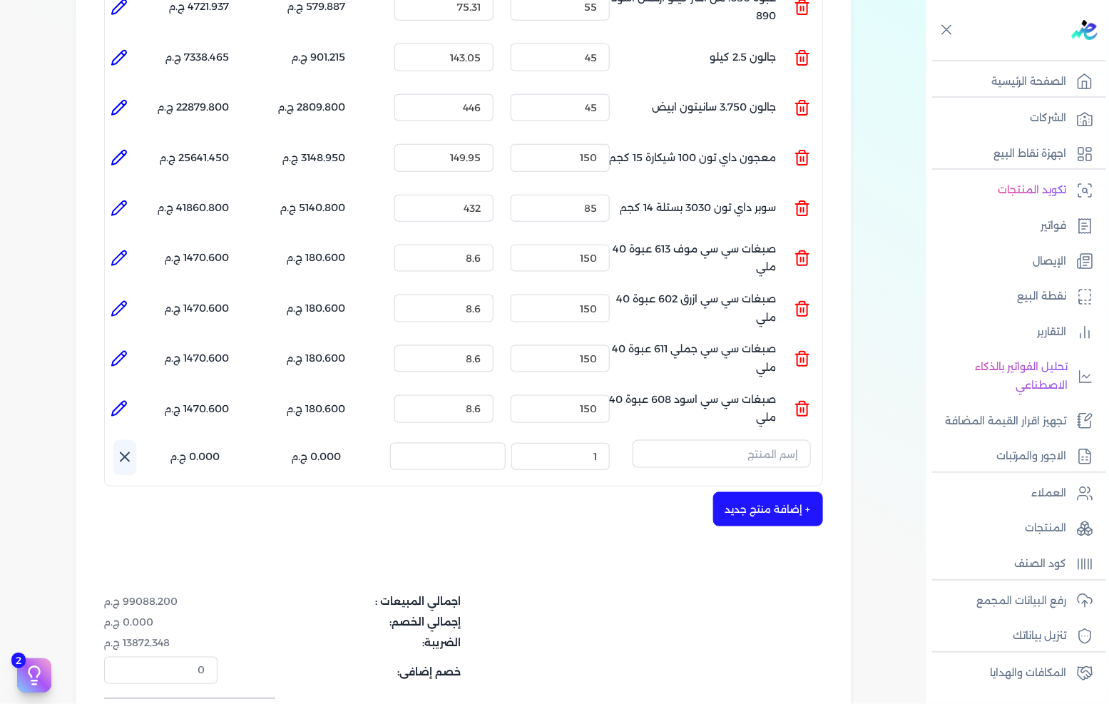
scroll to position [454, 0]
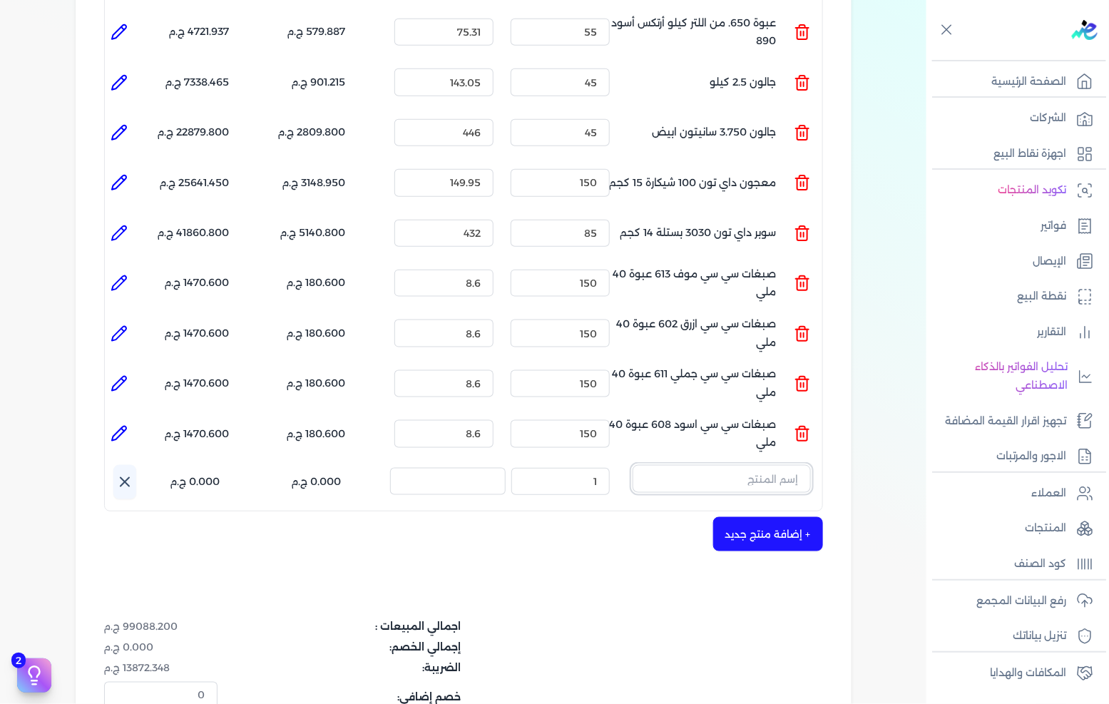
click at [768, 465] on input "text" at bounding box center [722, 478] width 178 height 27
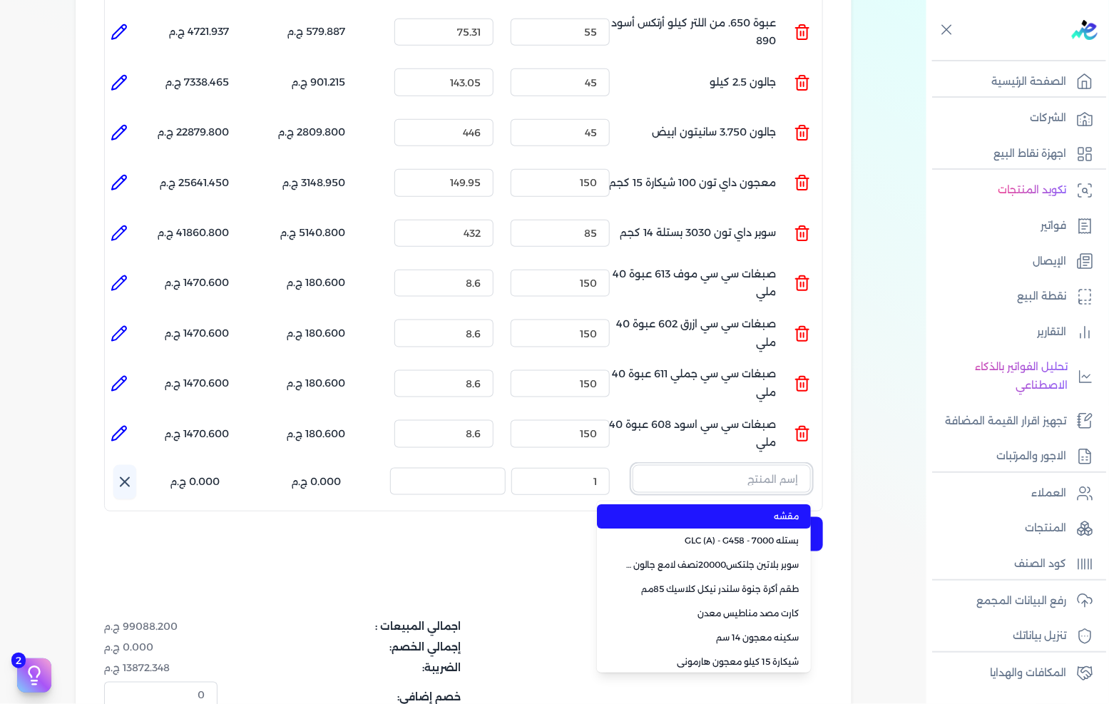
paste input "صبغات سي سي بني 610 عبوة 40 ملي"
type input "صبغات سي سي بني 610 عبوة 40 ملي"
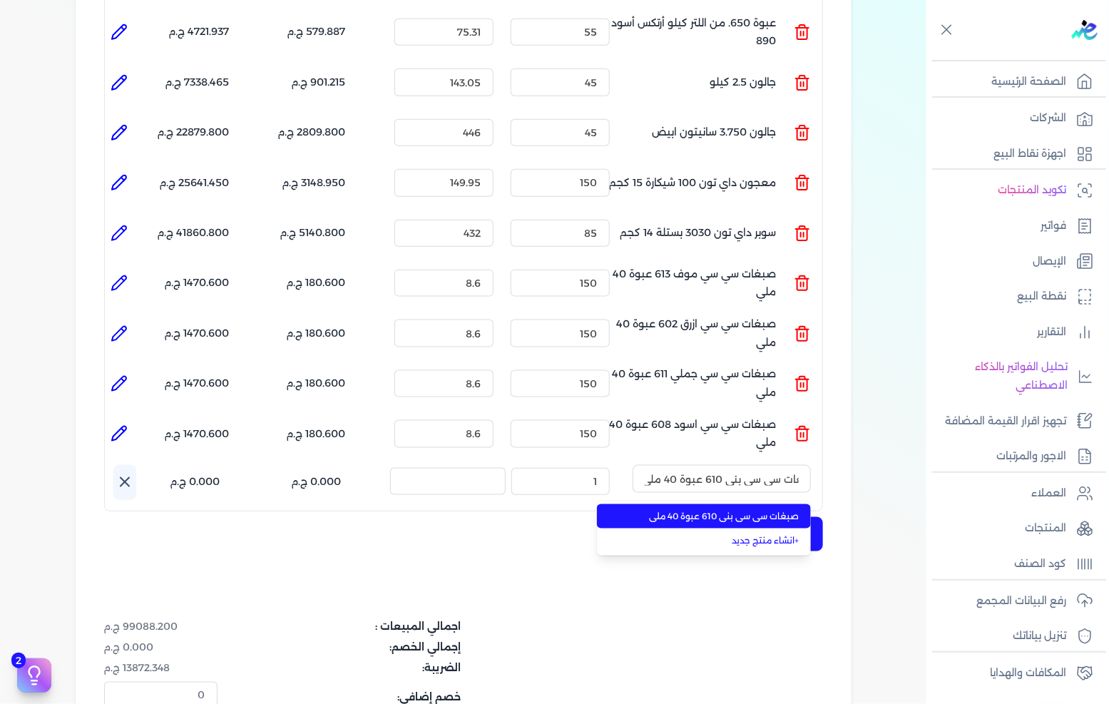
click at [752, 510] on span "صبغات سي سي بني 610 عبوة 40 ملي" at bounding box center [713, 516] width 174 height 13
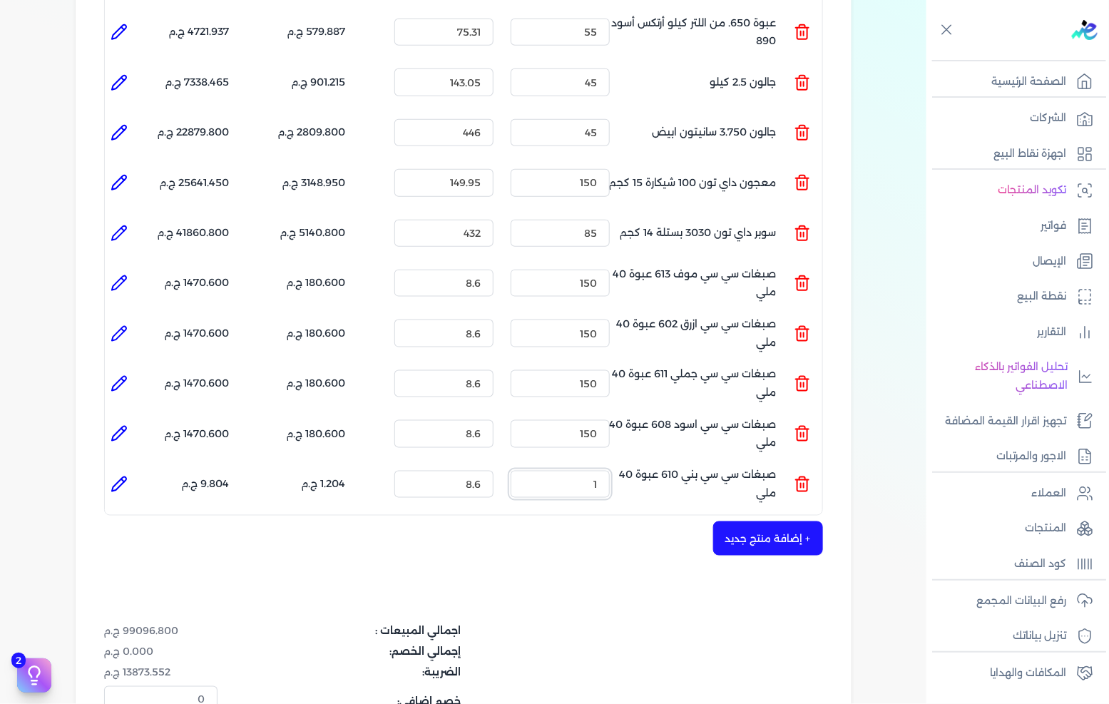
click at [596, 471] on input "1" at bounding box center [560, 484] width 99 height 27
type input "150"
click at [804, 522] on button "+ إضافة منتج جديد" at bounding box center [768, 539] width 110 height 34
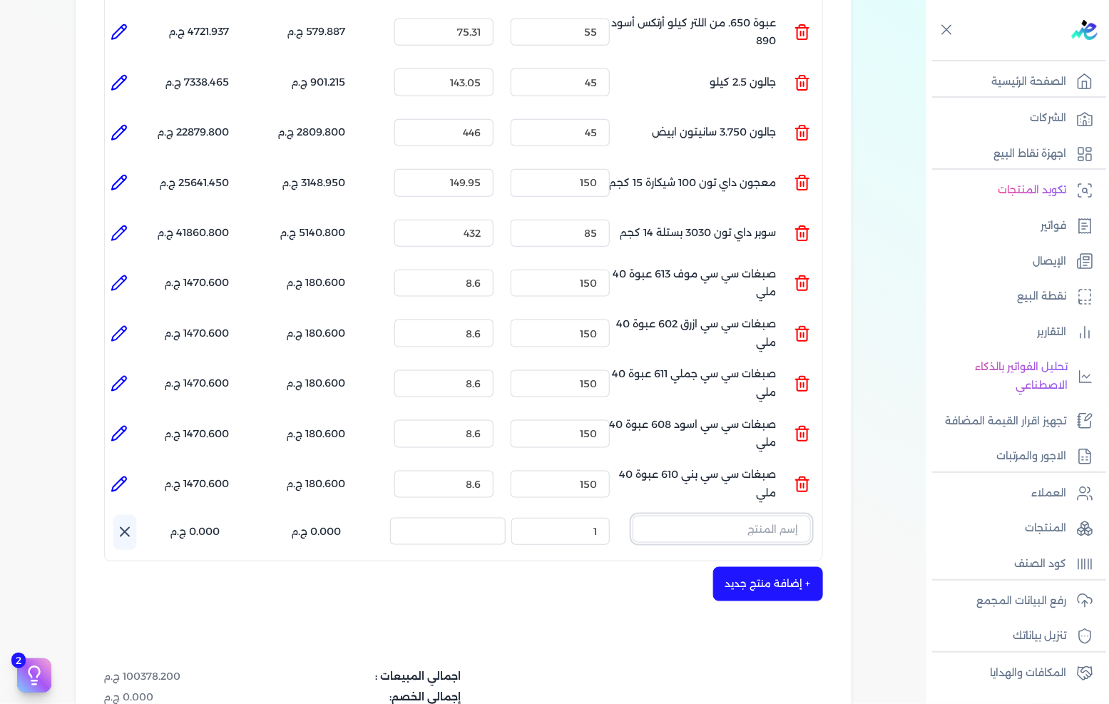
click at [703, 516] on input "text" at bounding box center [722, 529] width 178 height 27
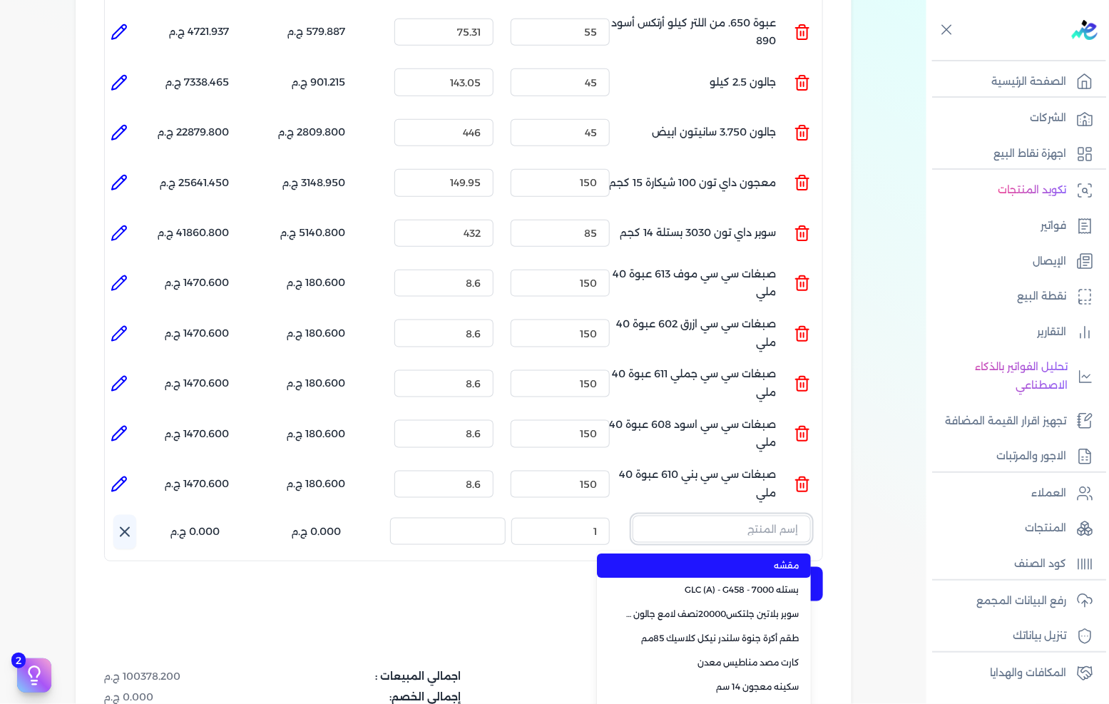
paste input "سيلكون كينج بست شفاف"
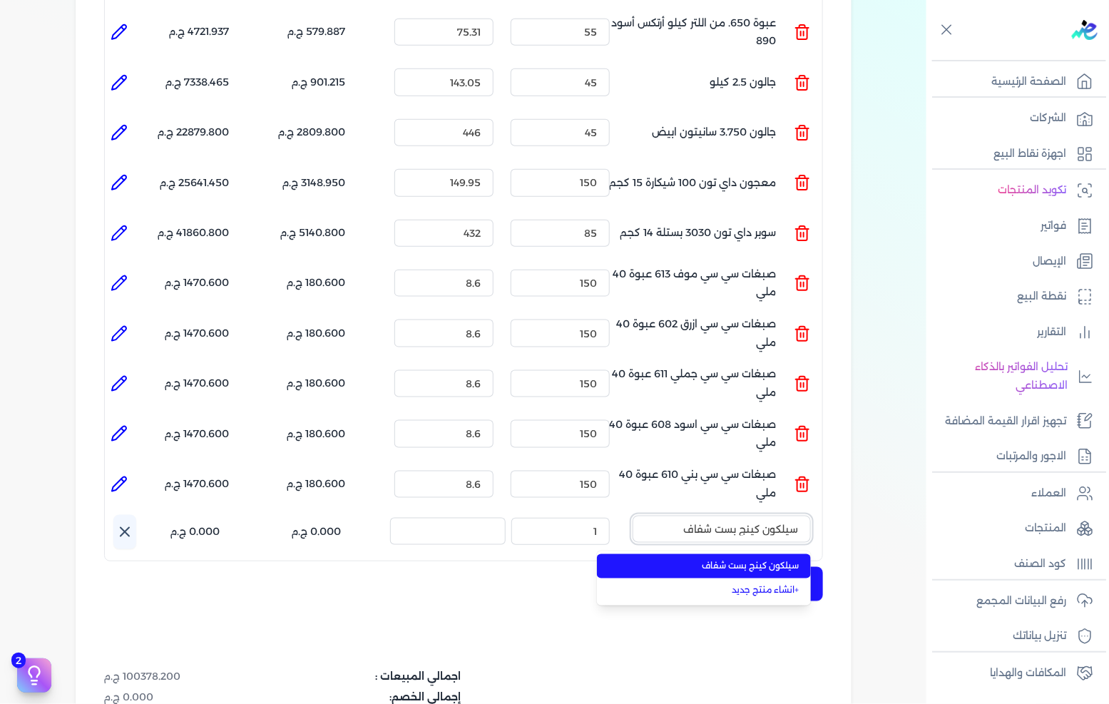
type input "سيلكون كينج بست شفاف"
click at [718, 560] on span "سيلكون كينج بست شفاف" at bounding box center [713, 566] width 174 height 13
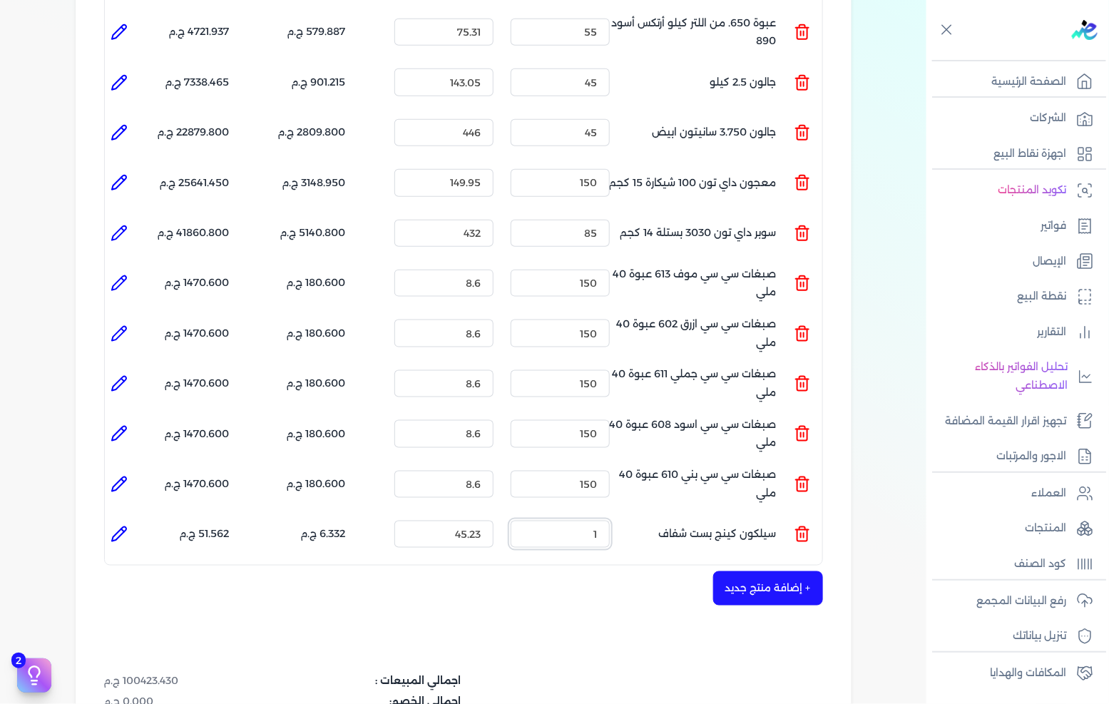
click at [583, 521] on input "1" at bounding box center [560, 534] width 99 height 27
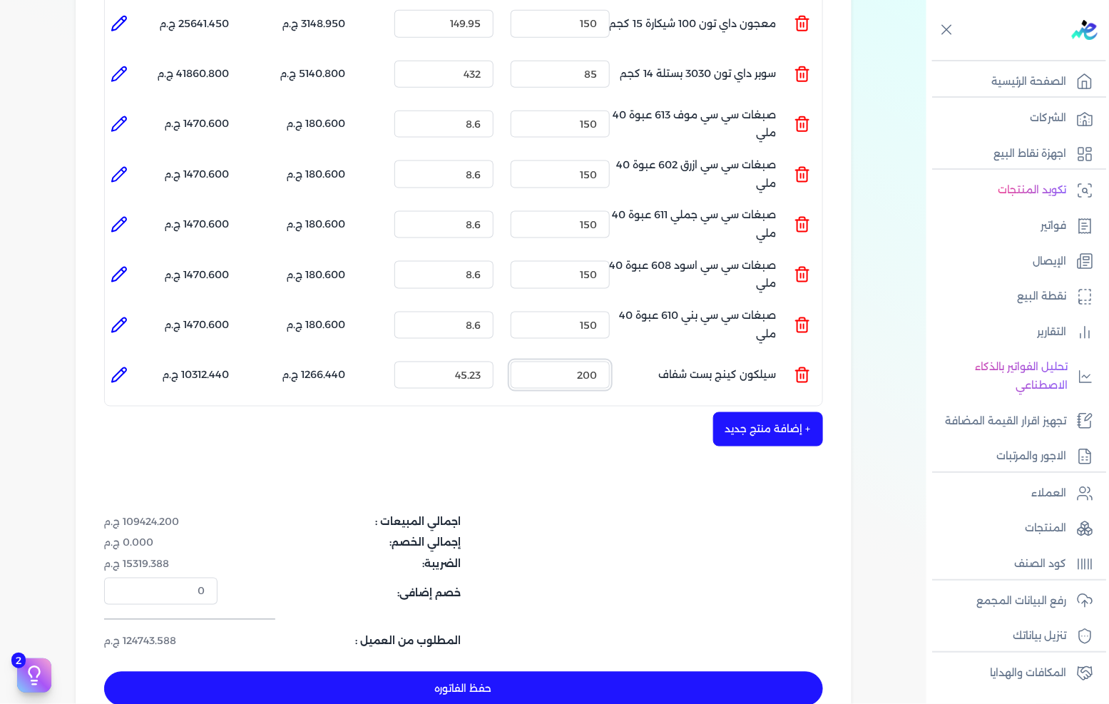
type input "200"
click at [799, 412] on button "+ إضافة منتج جديد" at bounding box center [768, 429] width 110 height 34
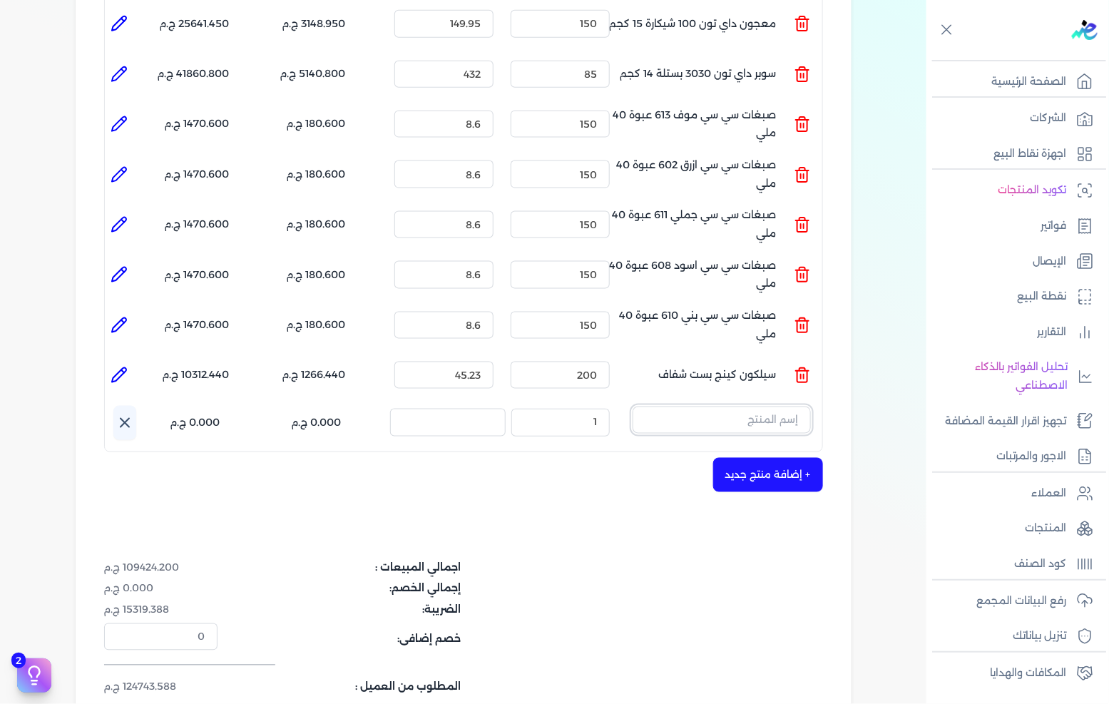
click at [762, 407] on input "text" at bounding box center [722, 420] width 178 height 27
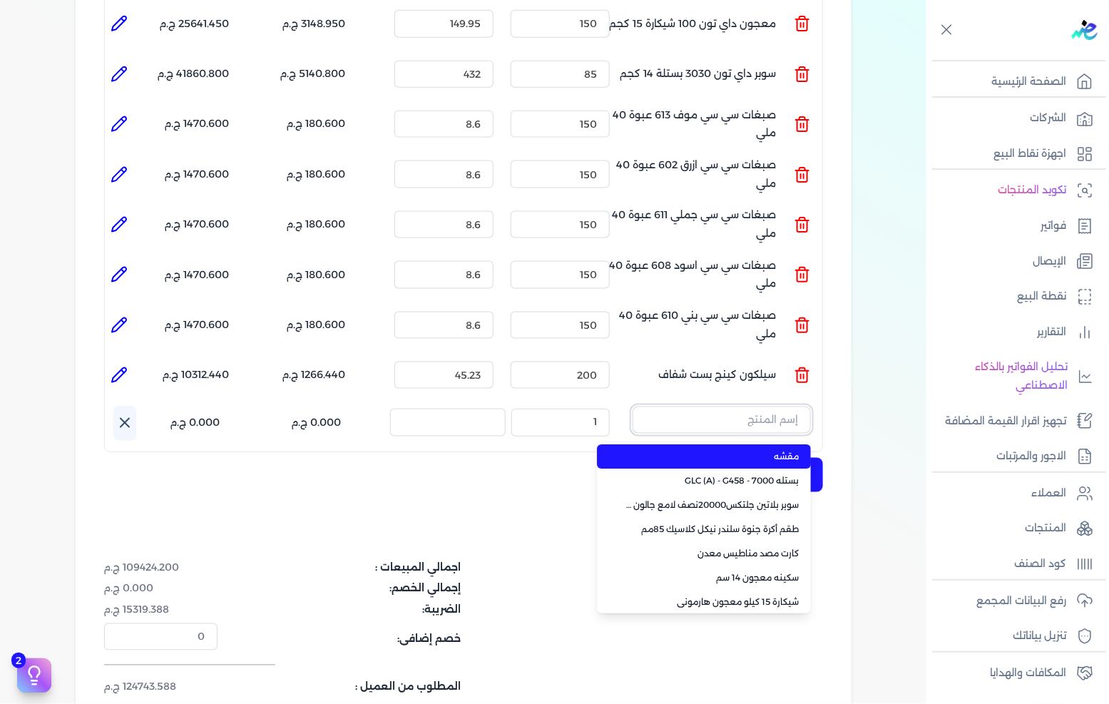
paste input "غيار فتلة اصفر * اسود 10 سم كيس"
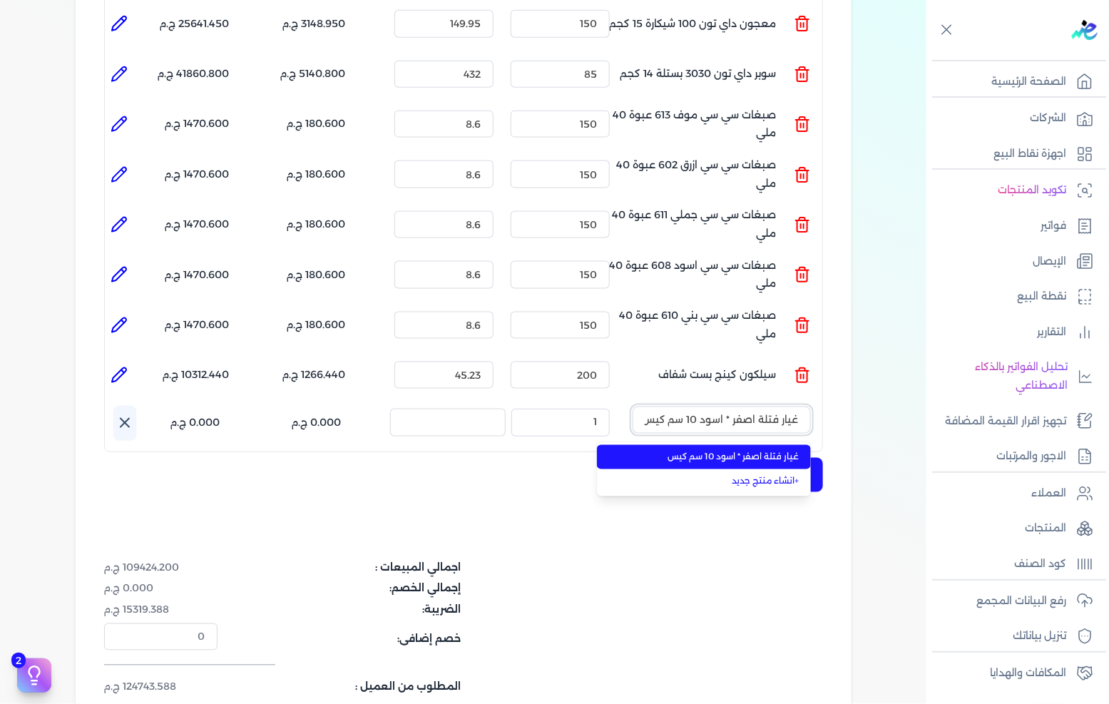
type input "غيار فتلة اصفر * اسود 10 سم كيس"
click at [722, 445] on li "غيار فتلة اصفر * اسود 10 سم كيس" at bounding box center [704, 457] width 214 height 24
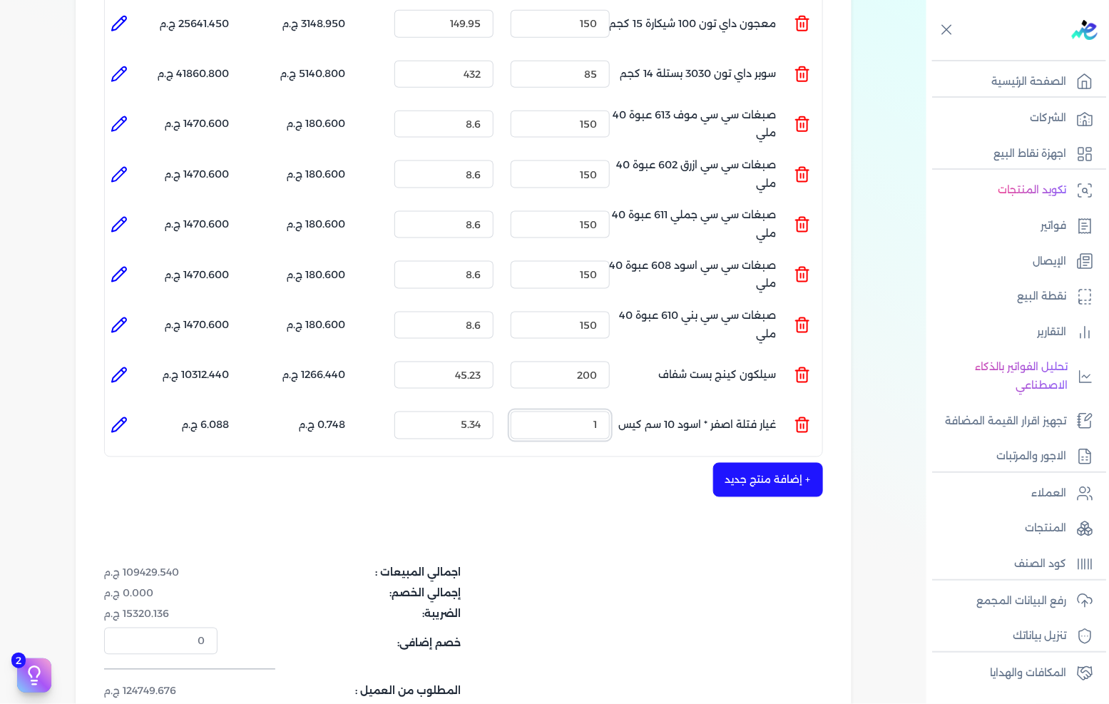
click at [605, 412] on input "1" at bounding box center [560, 425] width 99 height 27
type input "120"
click at [800, 463] on button "+ إضافة منتج جديد" at bounding box center [768, 480] width 110 height 34
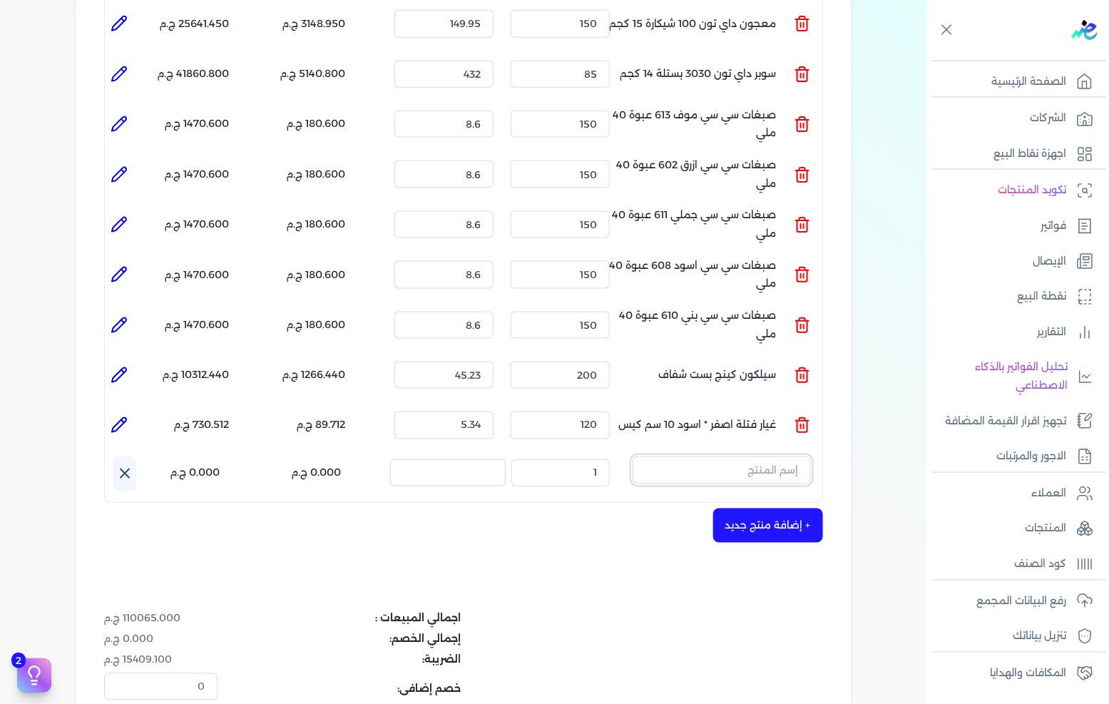
click at [729, 457] on input "text" at bounding box center [722, 470] width 178 height 27
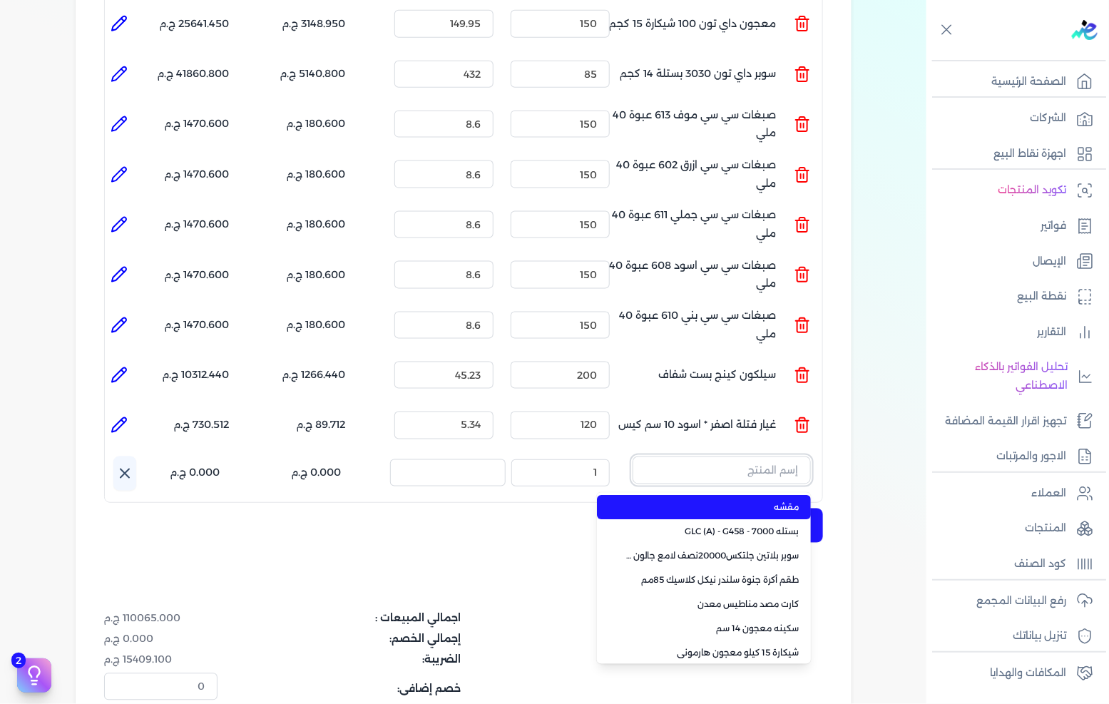
paste input "غيار فتلة خضراء ( 105-23 )"
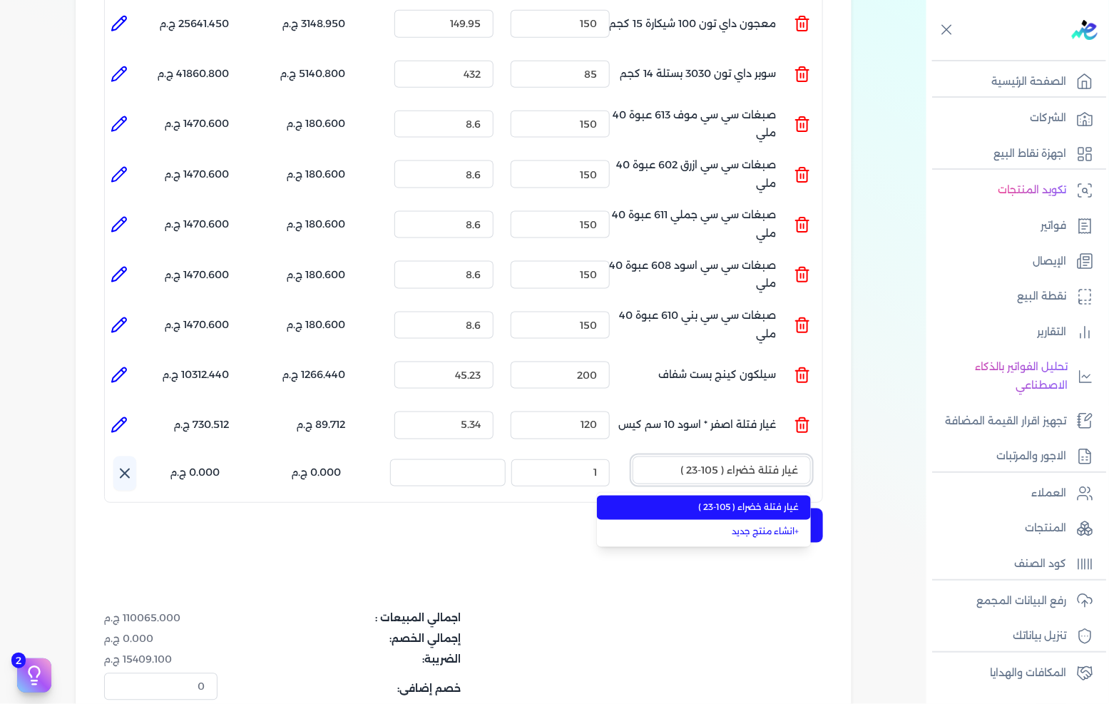
type input "غيار فتلة خضراء ( 105-23 )"
click at [691, 496] on li "غيار فتلة خضراء ( 105-23 )" at bounding box center [704, 508] width 214 height 24
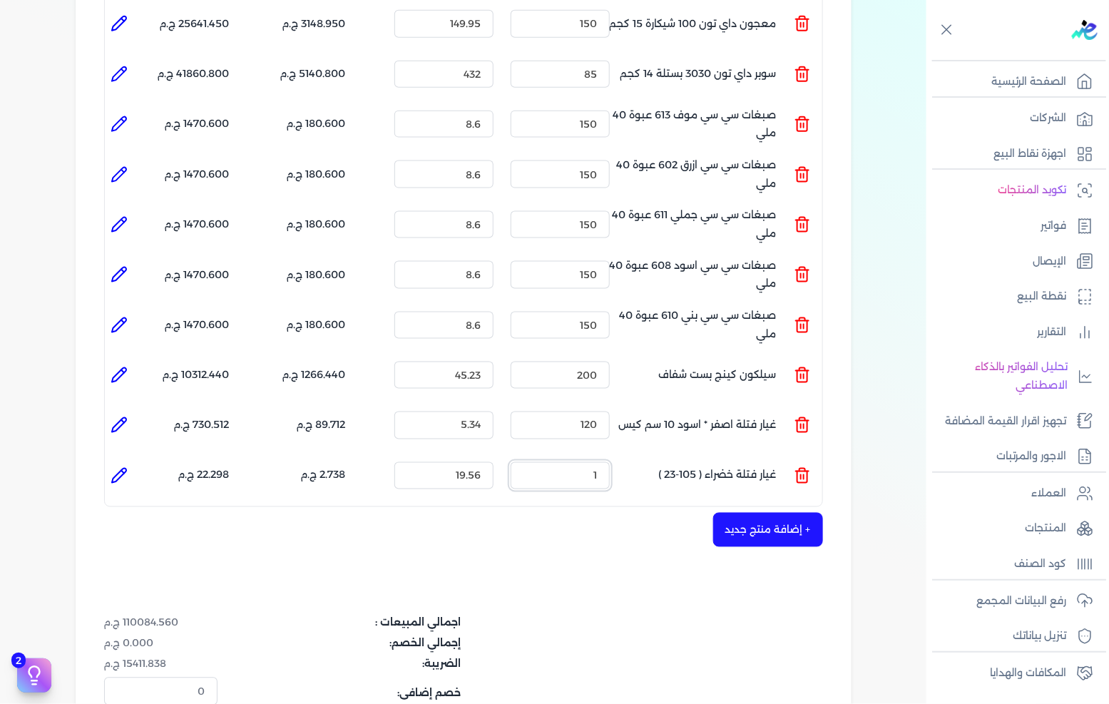
click at [553, 462] on input "1" at bounding box center [560, 475] width 99 height 27
drag, startPoint x: 553, startPoint y: 444, endPoint x: 1109, endPoint y: 422, distance: 556.2
click at [560, 462] on input "1" at bounding box center [560, 475] width 99 height 27
type input "135"
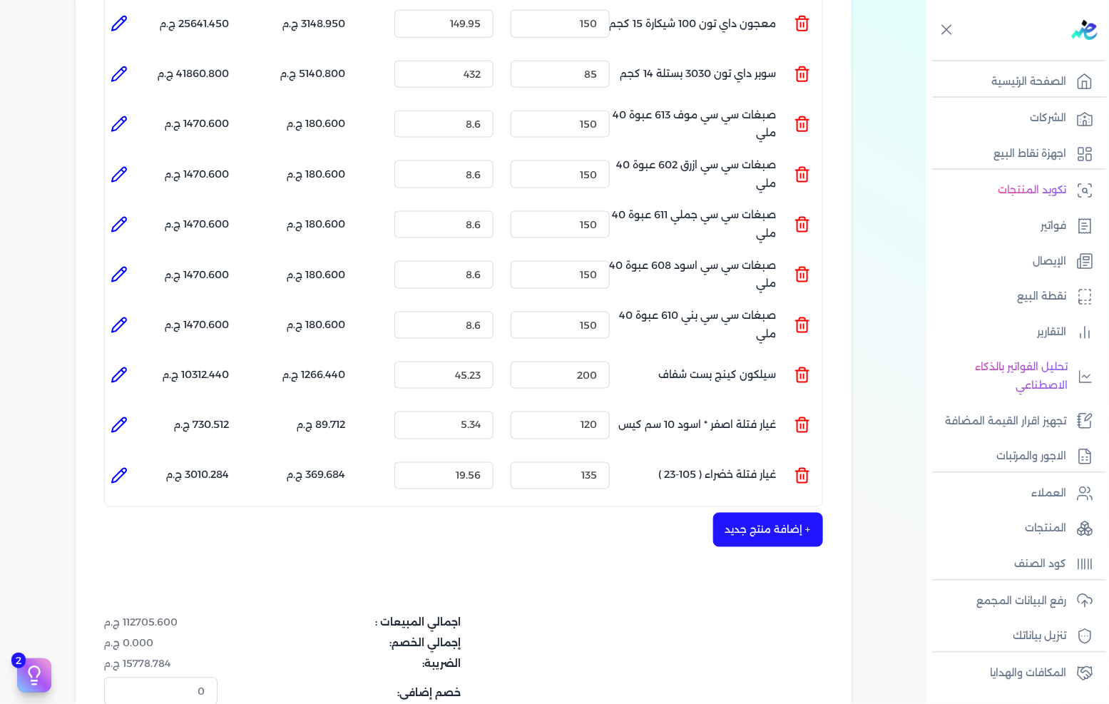
click at [773, 513] on button "+ إضافة منتج جديد" at bounding box center [768, 530] width 110 height 34
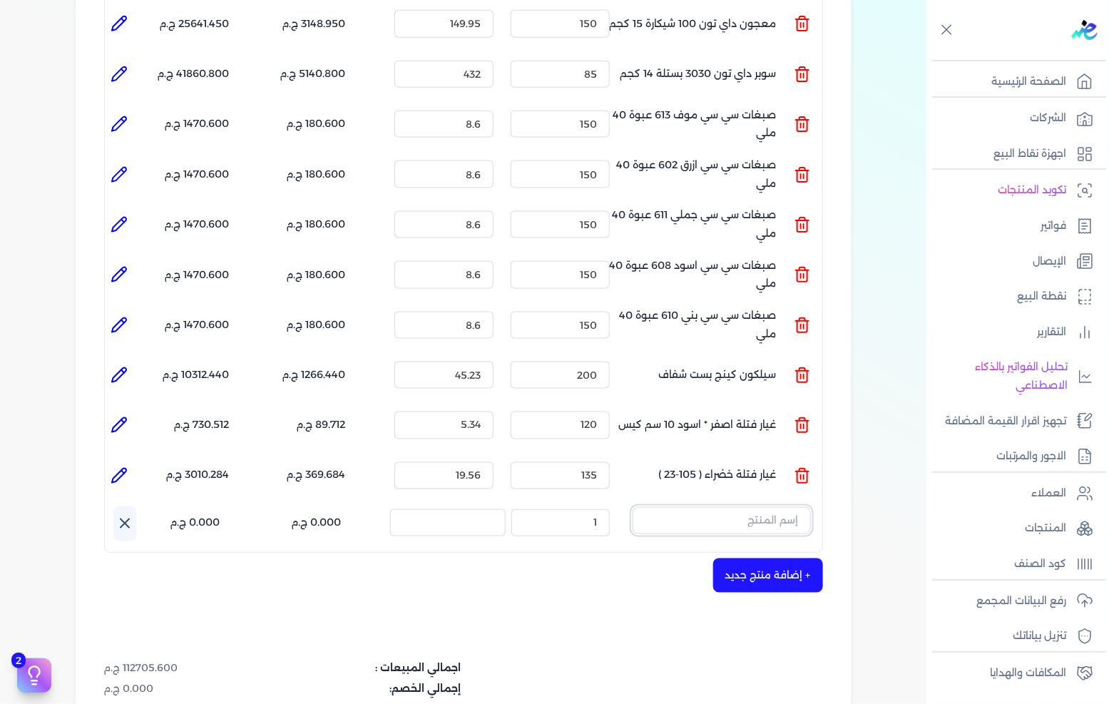
click at [753, 507] on input "text" at bounding box center [722, 520] width 178 height 27
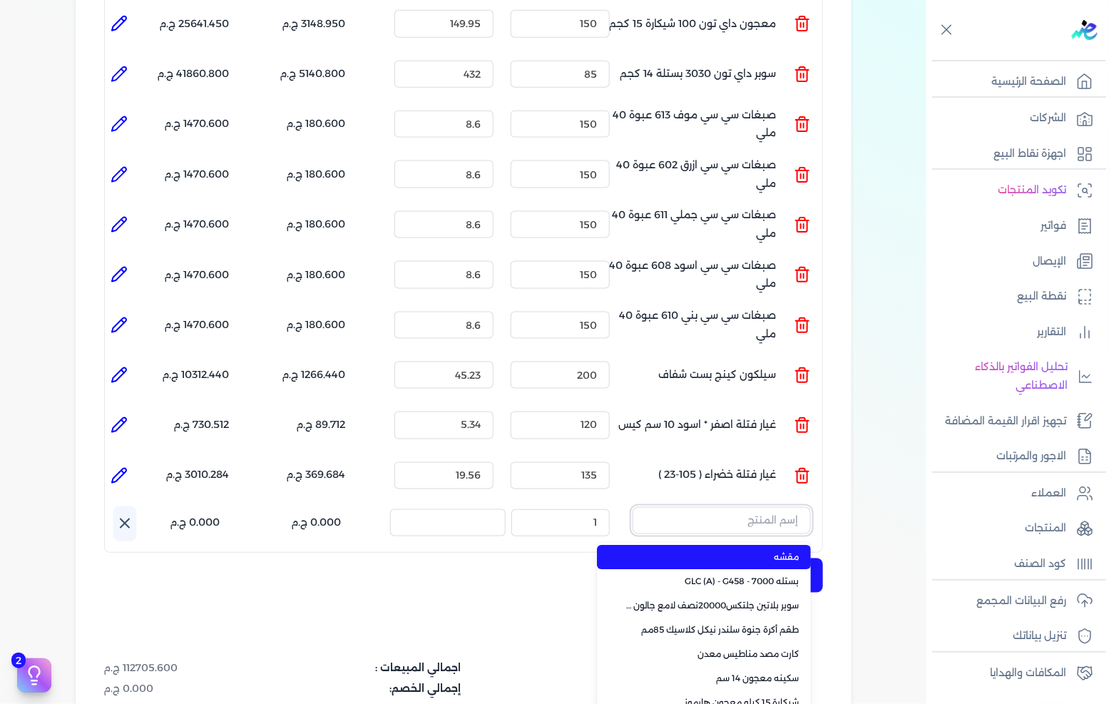
paste input "غيار فتلة ابيض* اسود ( 205-23 ) بطبه"
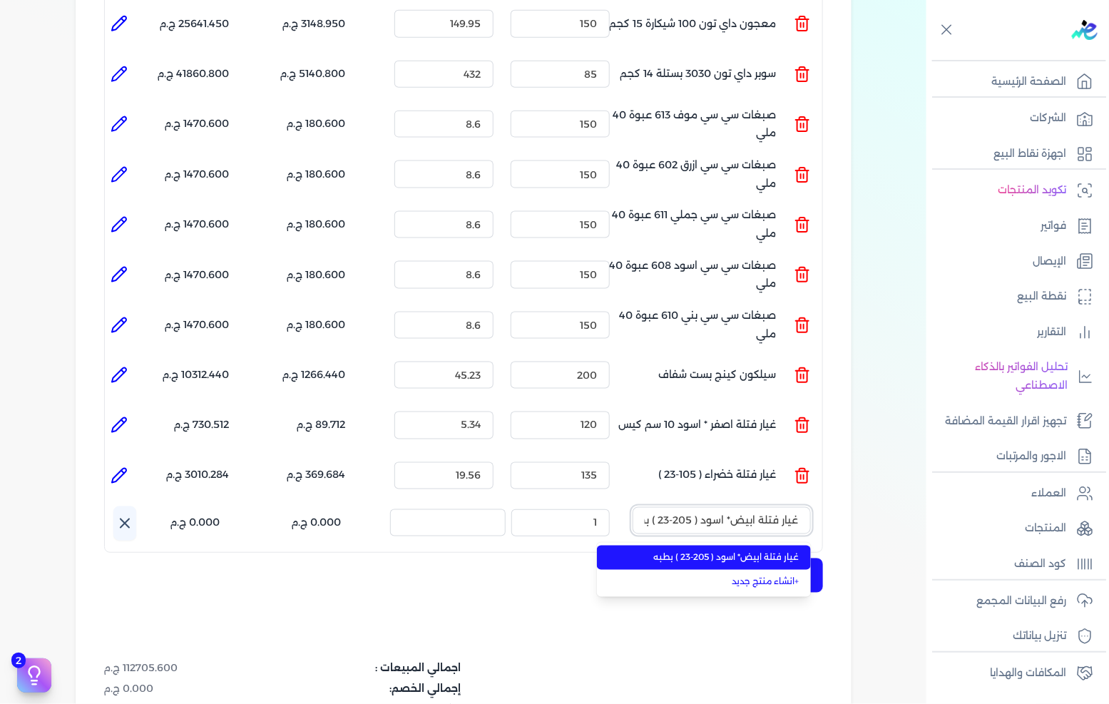
scroll to position [0, -16]
type input "غيار فتلة ابيض* اسود ( 205-23 ) بطبه"
click at [738, 551] on span "غيار فتلة ابيض* اسود ( 205-23 ) بطبه" at bounding box center [713, 557] width 174 height 13
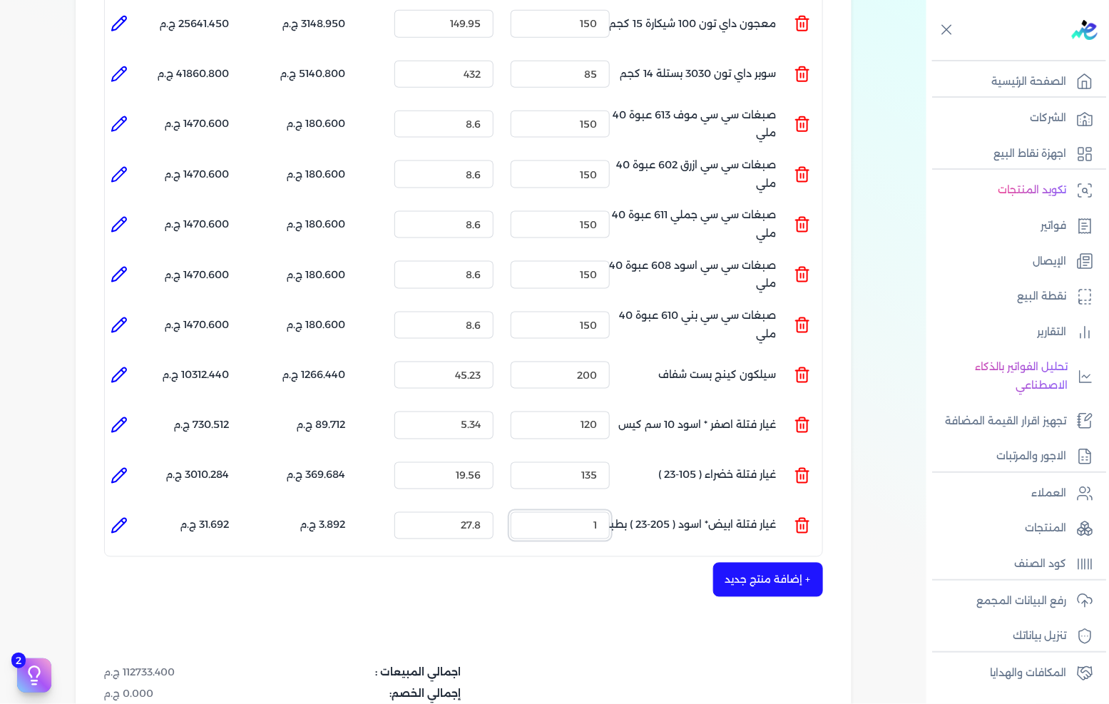
click at [568, 512] on input "1" at bounding box center [560, 525] width 99 height 27
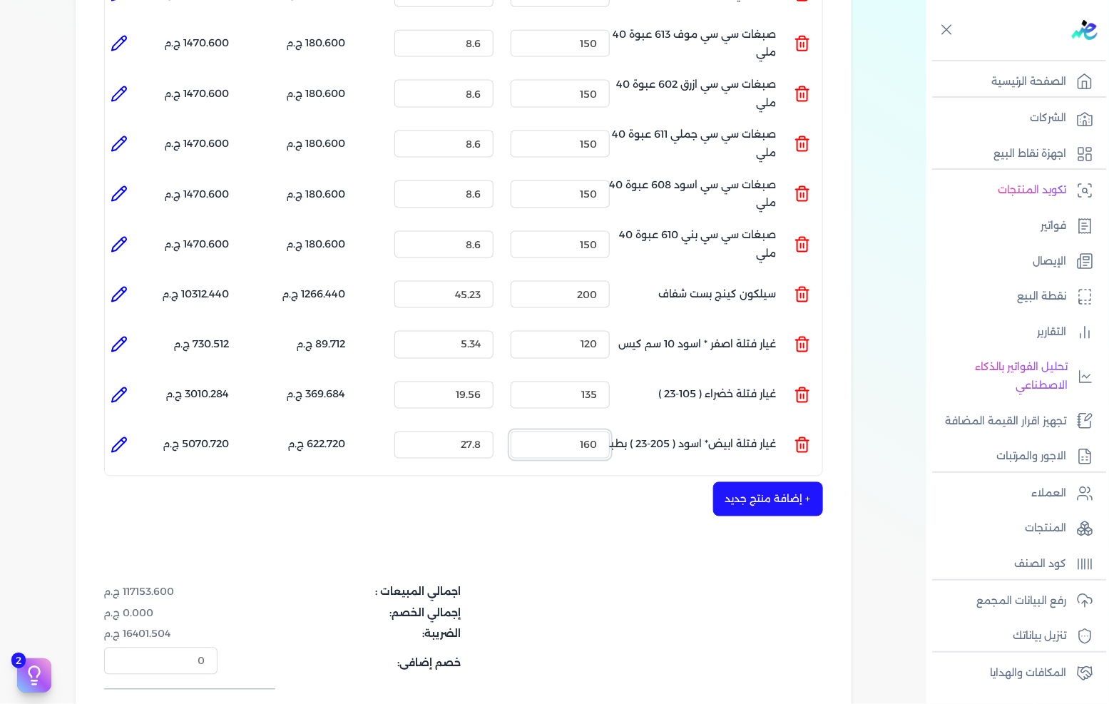
scroll to position [772, 0]
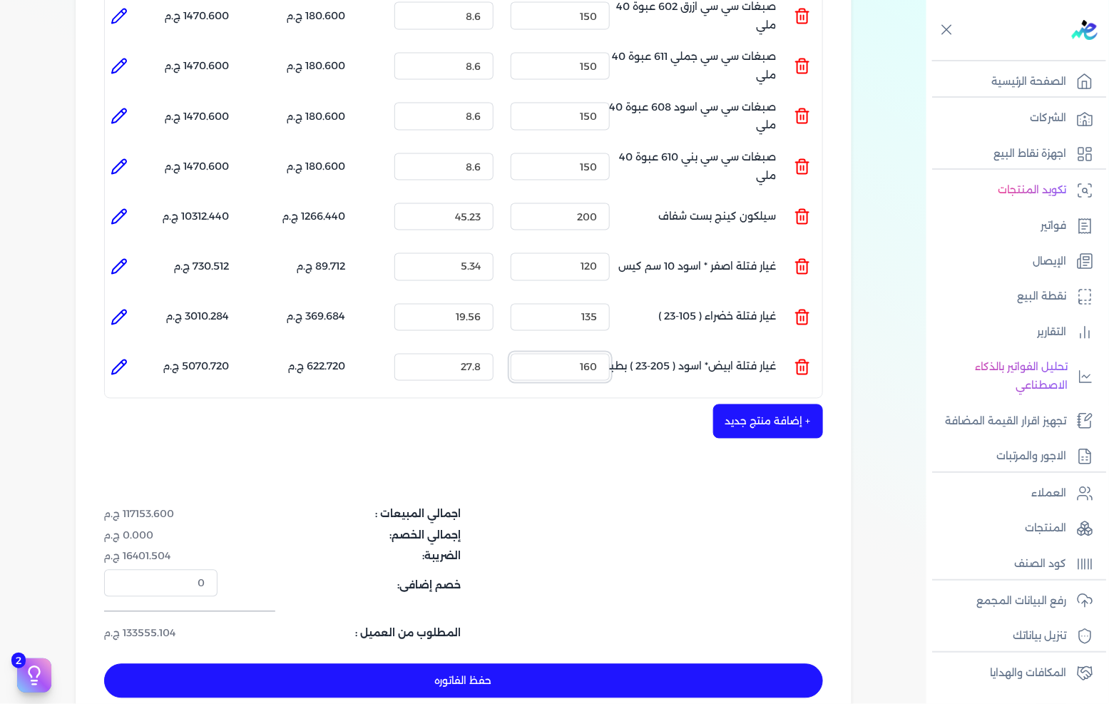
type input "160"
click at [773, 405] on button "+ إضافة منتج جديد" at bounding box center [768, 422] width 110 height 34
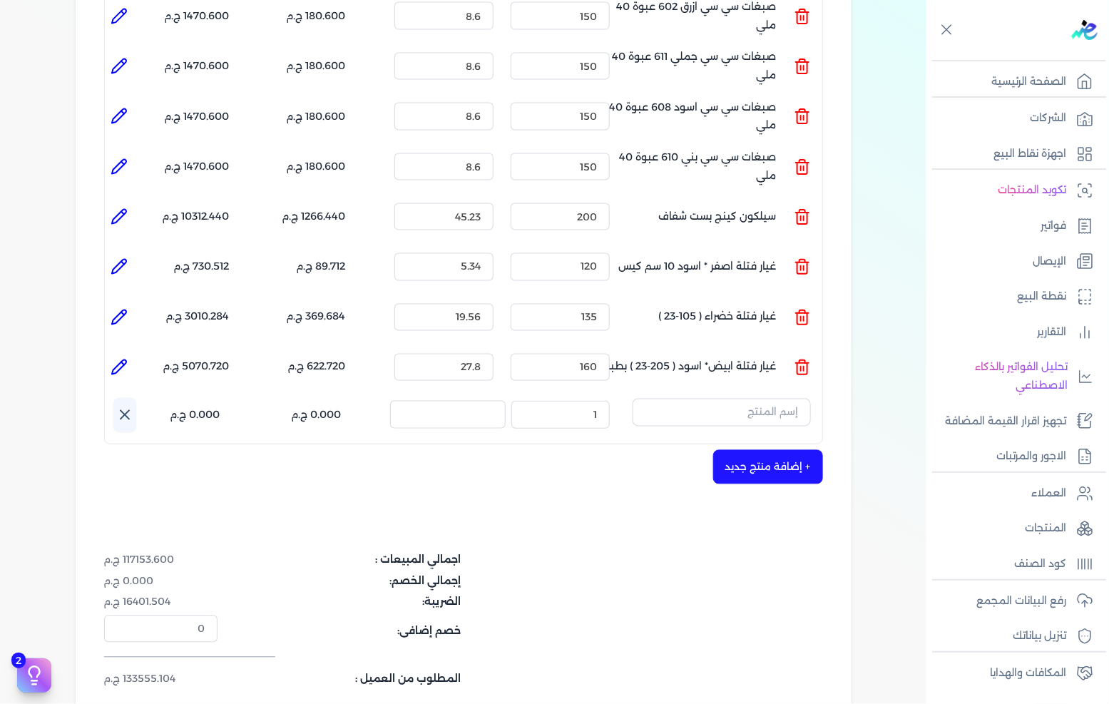
click at [764, 367] on div "المنتج الكمية السعر الضريبه الإجمالي المنتج : عبوة 650. من اللتر أرتكس أبيض 810…" at bounding box center [463, 20] width 719 height 850
click at [758, 399] on input "text" at bounding box center [722, 412] width 178 height 27
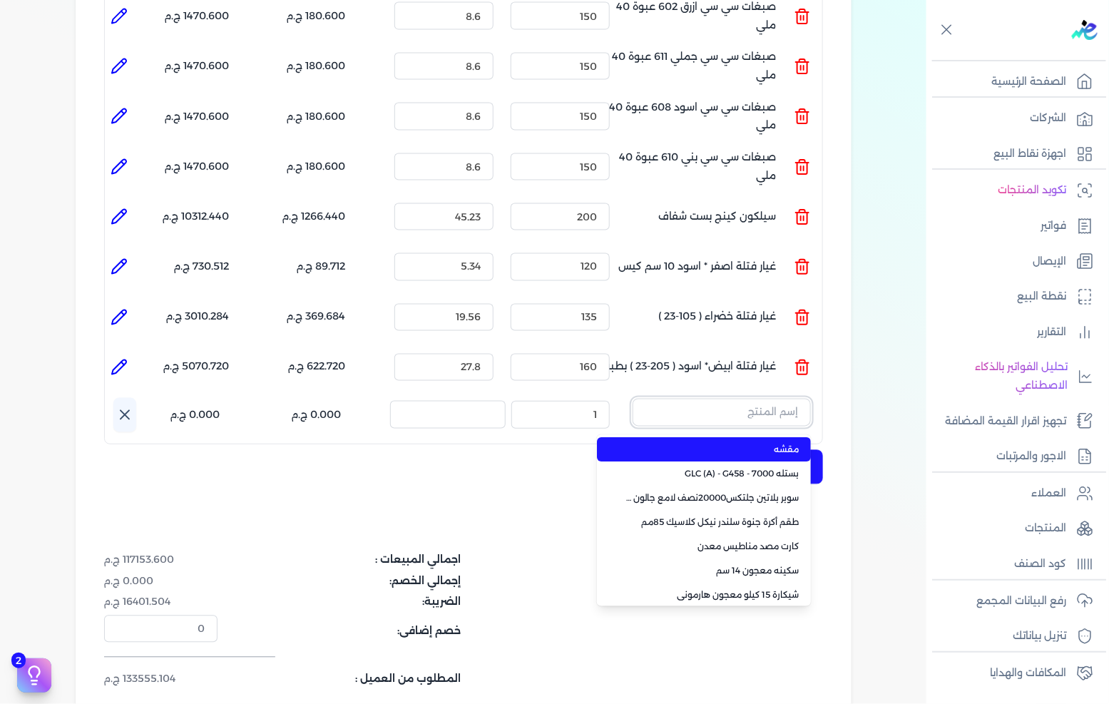
paste input "FIX-WHITE-E-25 k.g"
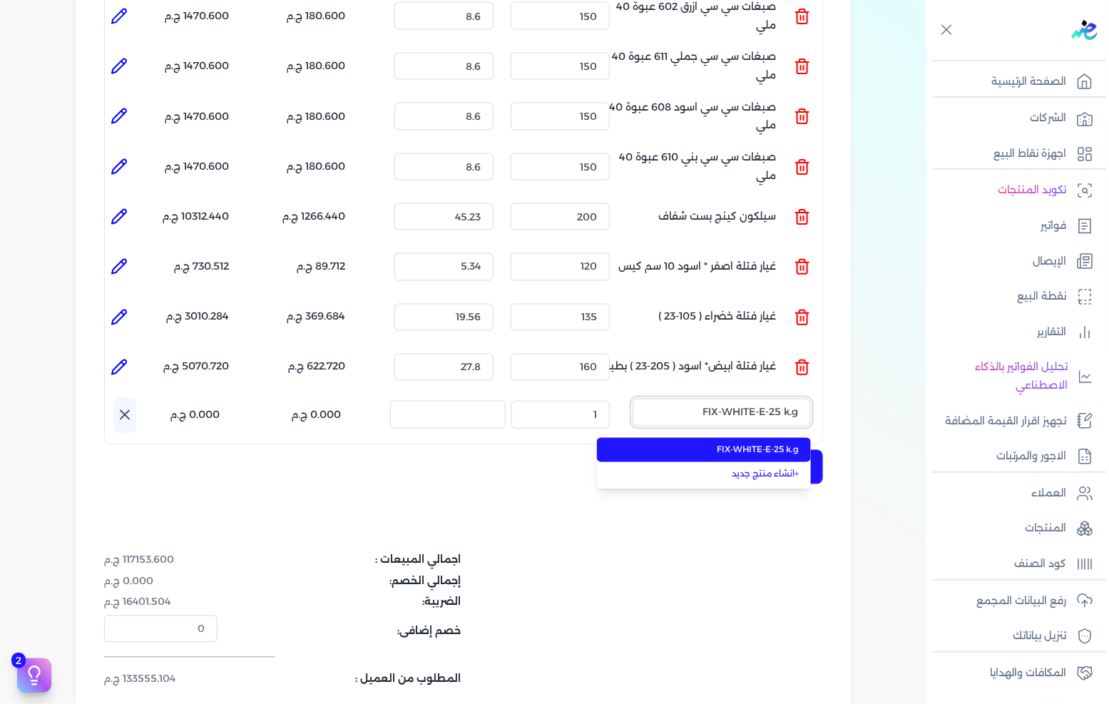
type input "FIX-WHITE-E-25 k.g"
click at [744, 444] on span "FIX-WHITE-E-25 k.g" at bounding box center [713, 450] width 174 height 13
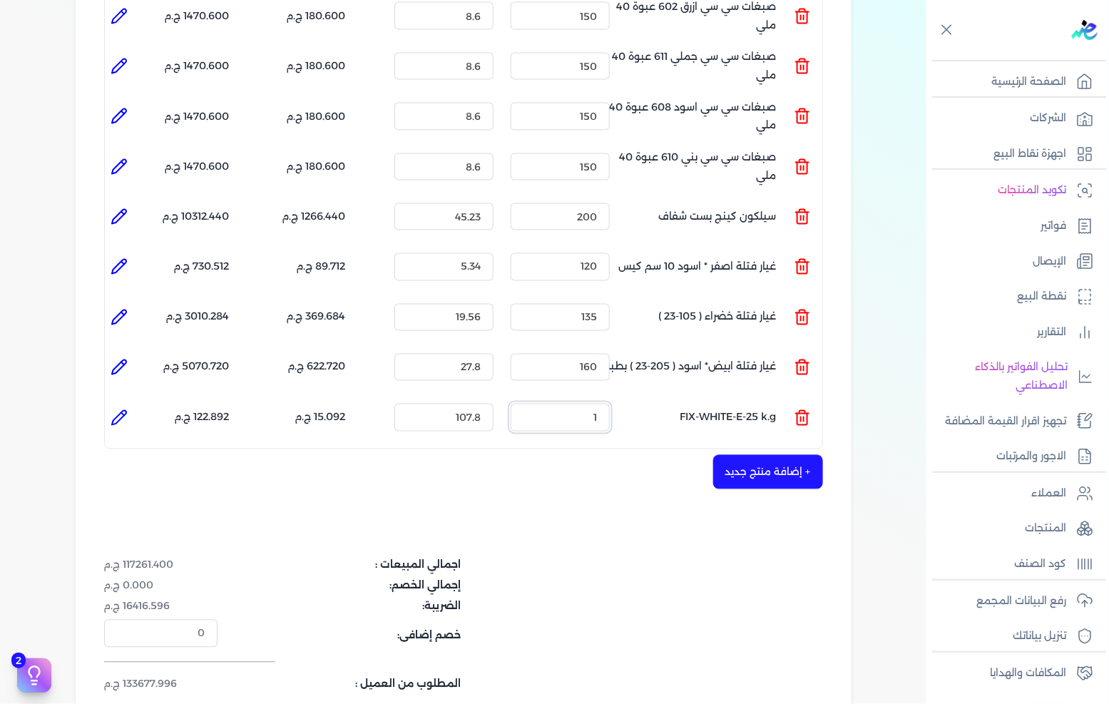
click at [592, 404] on input "1" at bounding box center [560, 417] width 99 height 27
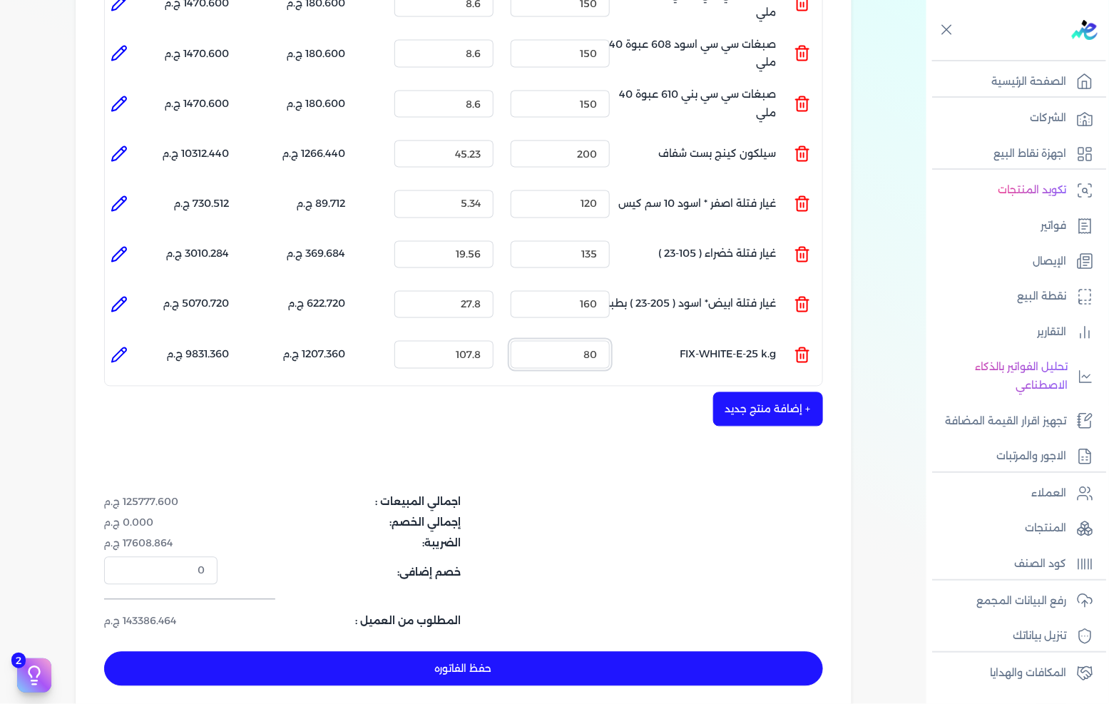
scroll to position [851, 0]
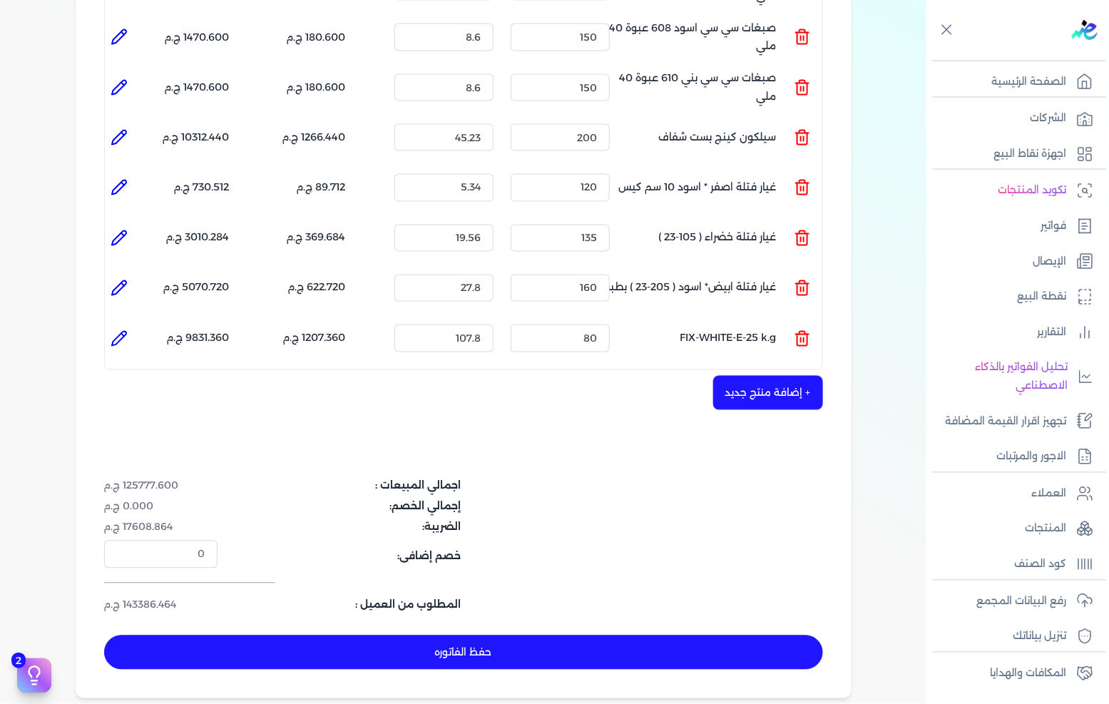
click at [751, 376] on button "+ إضافة منتج جديد" at bounding box center [768, 393] width 110 height 34
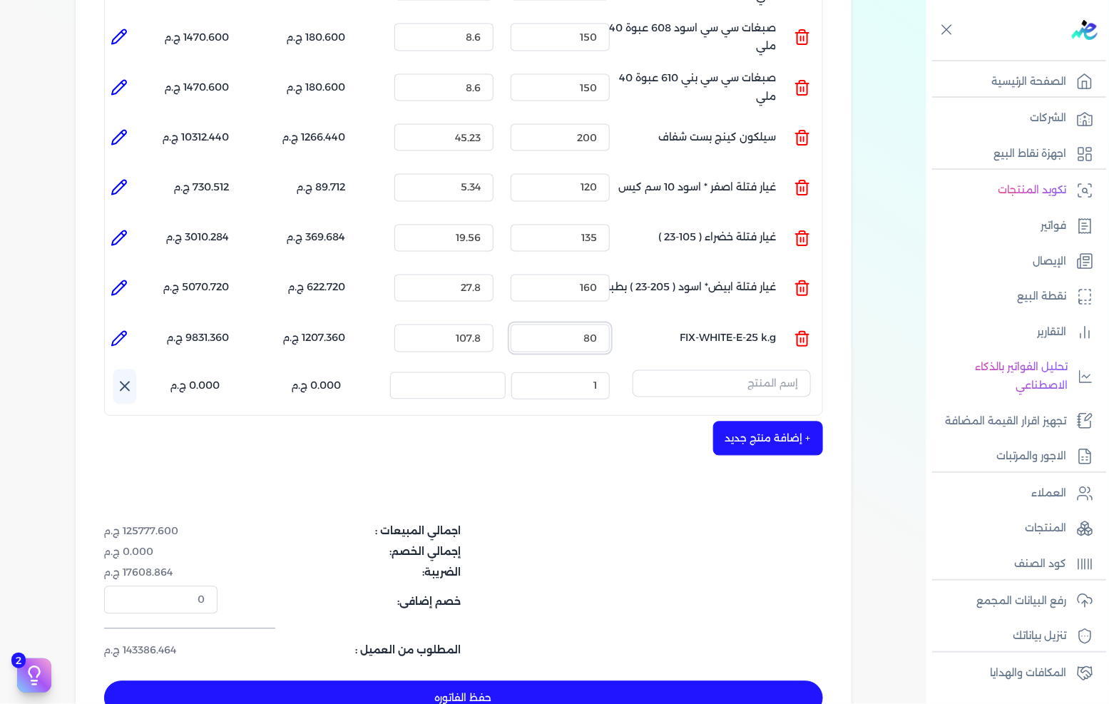
click at [565, 325] on input "80" at bounding box center [560, 338] width 99 height 27
type input "200"
click at [628, 487] on div "شركه الاخوه الثلاثة فتحى السيد على [PERSON_NAME] 288849477 رقم الفاتورة 13622 ف…" at bounding box center [464, 6] width 776 height 1475
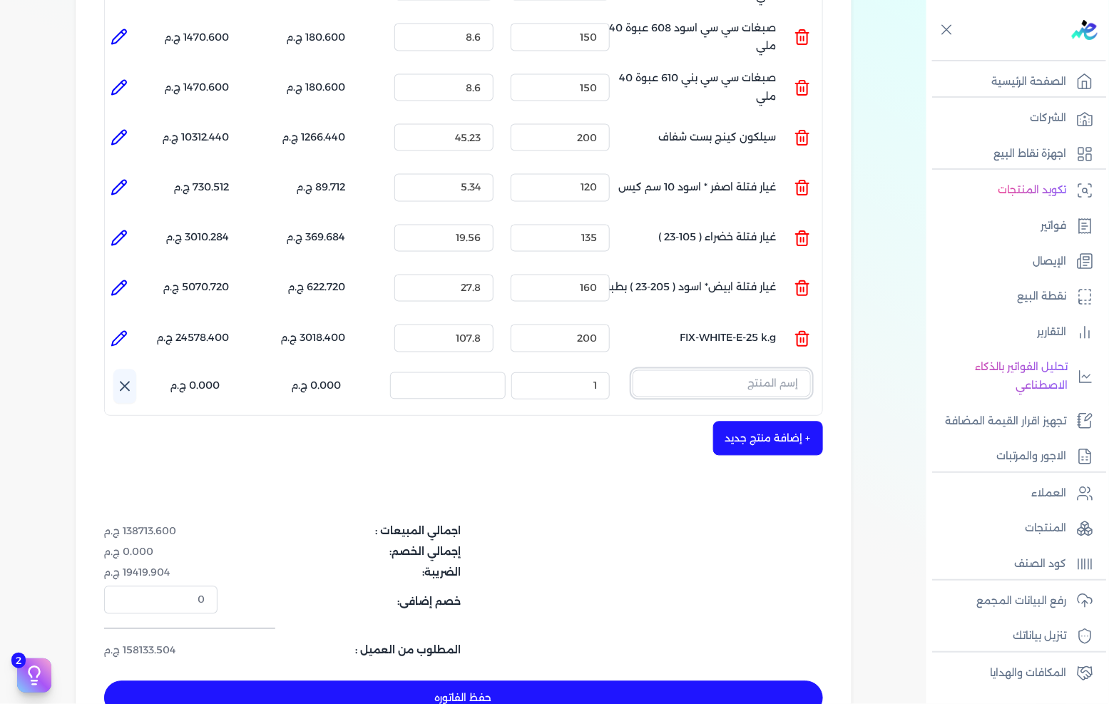
click at [730, 370] on input "text" at bounding box center [722, 383] width 178 height 27
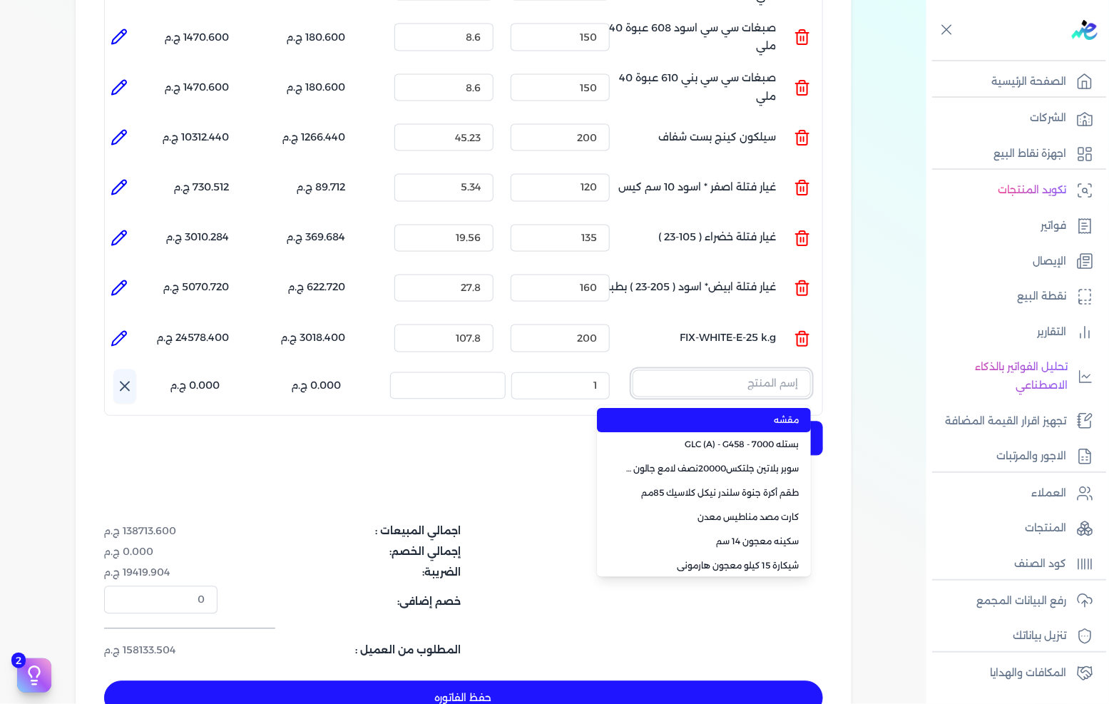
paste input "Latex wall Putty can"
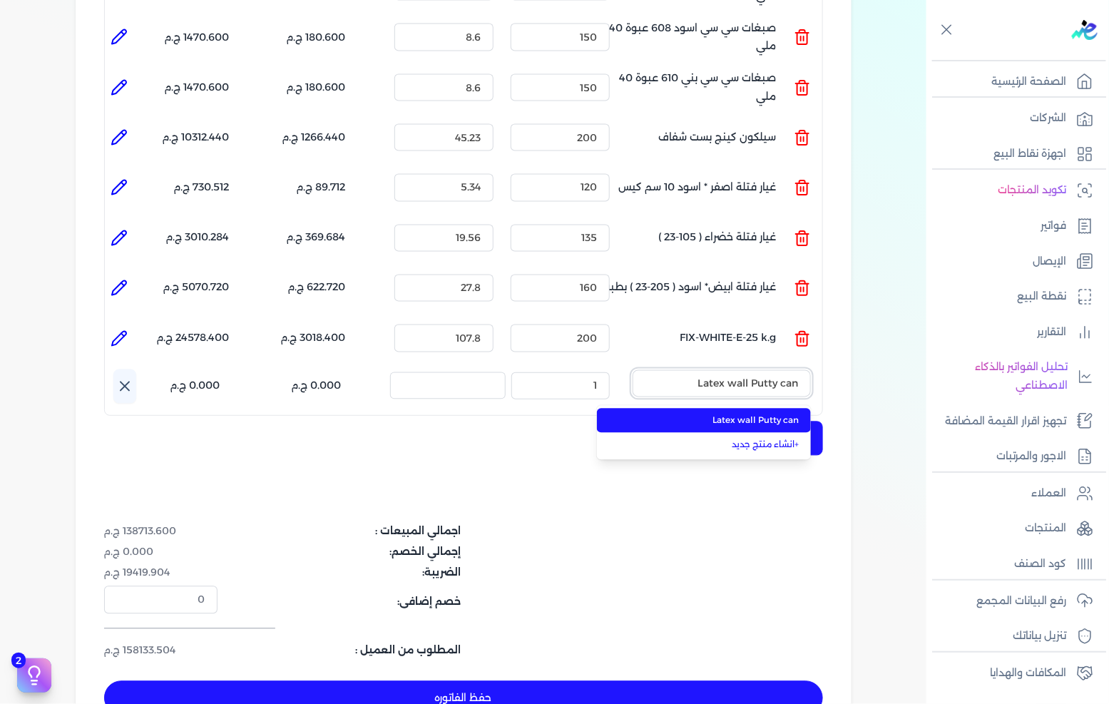
type input "Latex wall Putty can"
click at [717, 409] on li "Latex wall Putty can" at bounding box center [704, 421] width 214 height 24
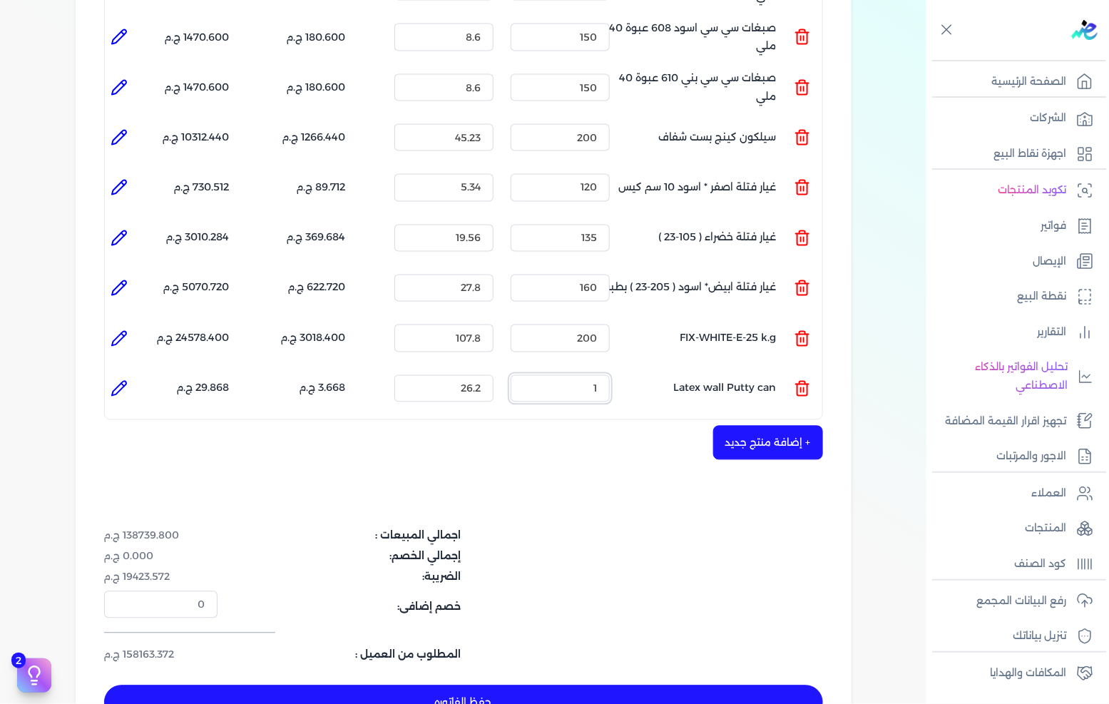
click at [576, 375] on input "1" at bounding box center [560, 388] width 99 height 27
type input "190"
click at [742, 426] on button "+ إضافة منتج جديد" at bounding box center [768, 443] width 110 height 34
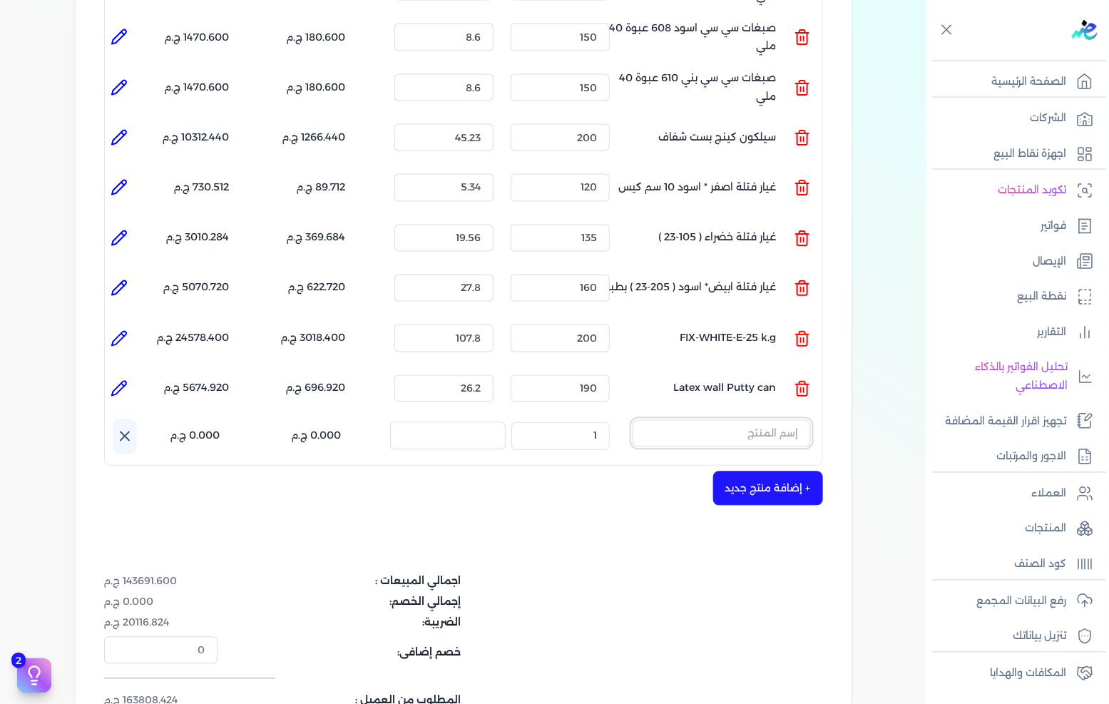
click at [681, 420] on input "text" at bounding box center [722, 433] width 178 height 27
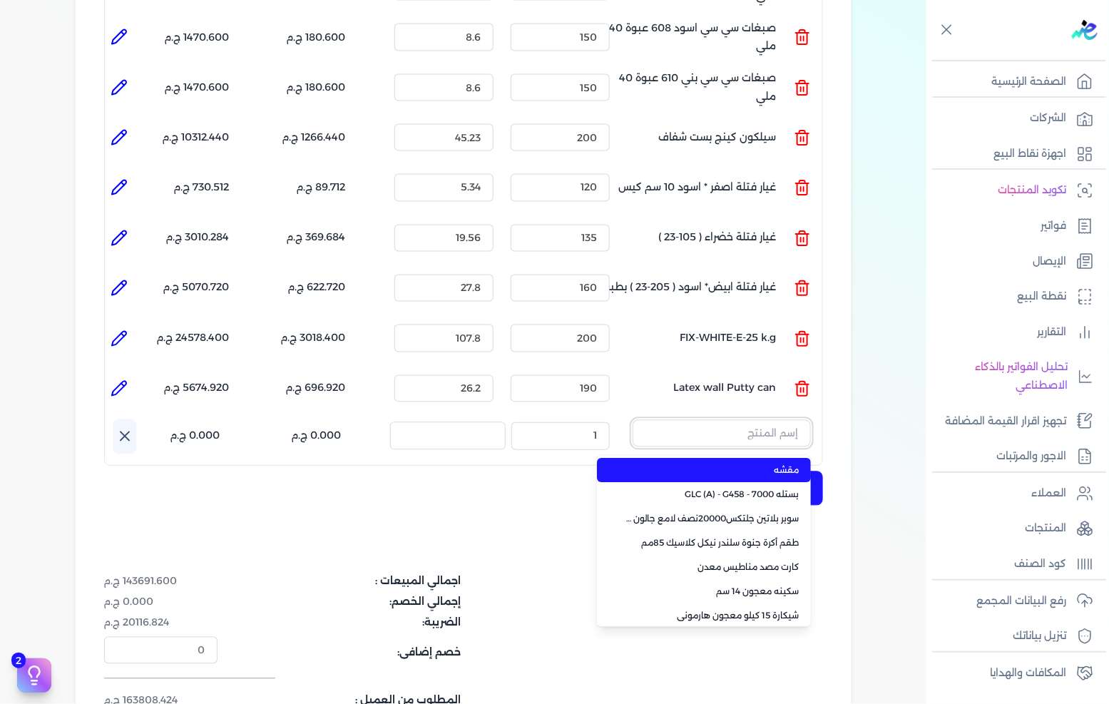
paste input "Flexi putty bag"
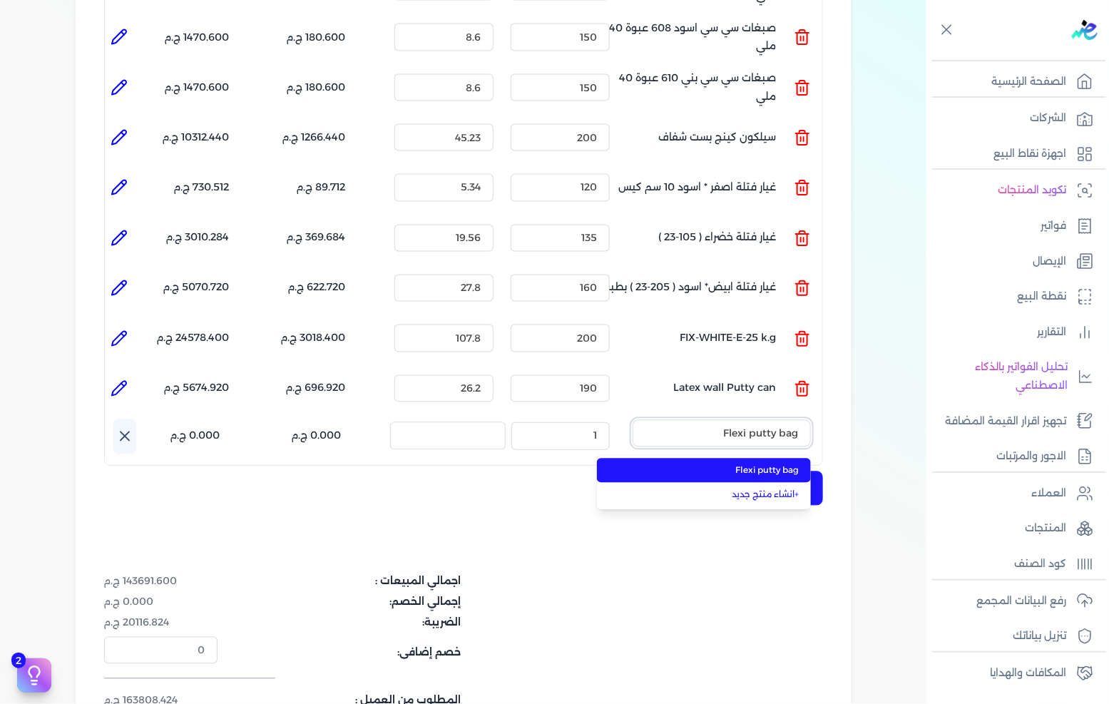
type input "Flexi putty bag"
click at [673, 464] on span "Flexi putty bag" at bounding box center [713, 470] width 174 height 13
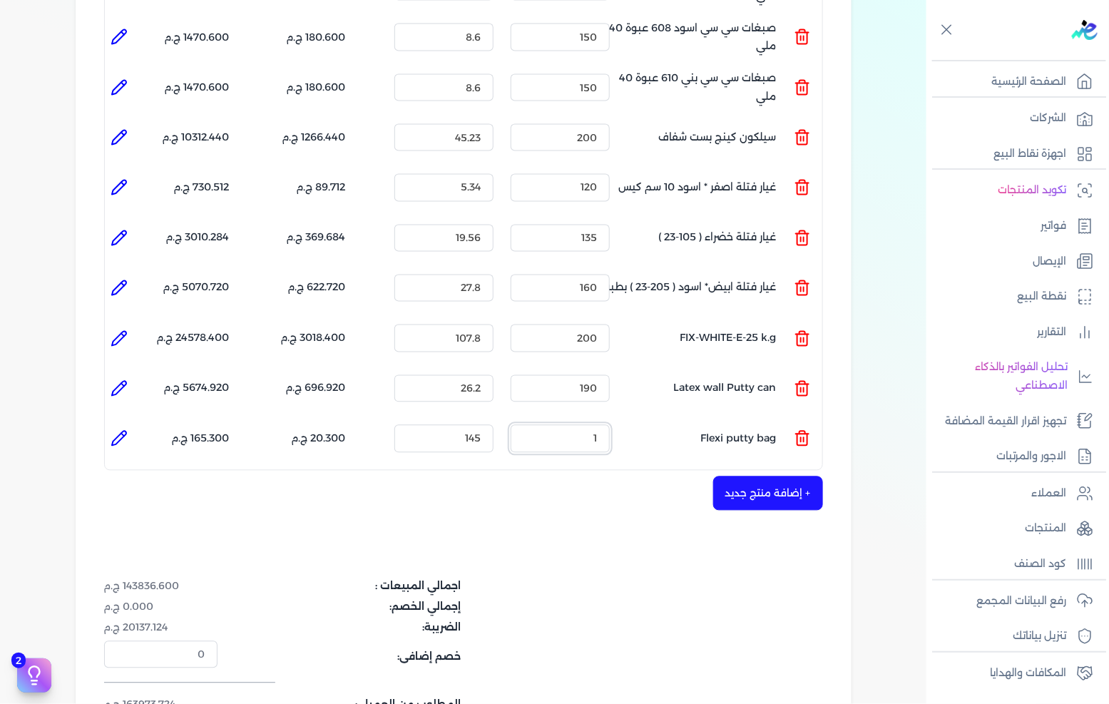
click at [565, 425] on input "1" at bounding box center [560, 438] width 99 height 27
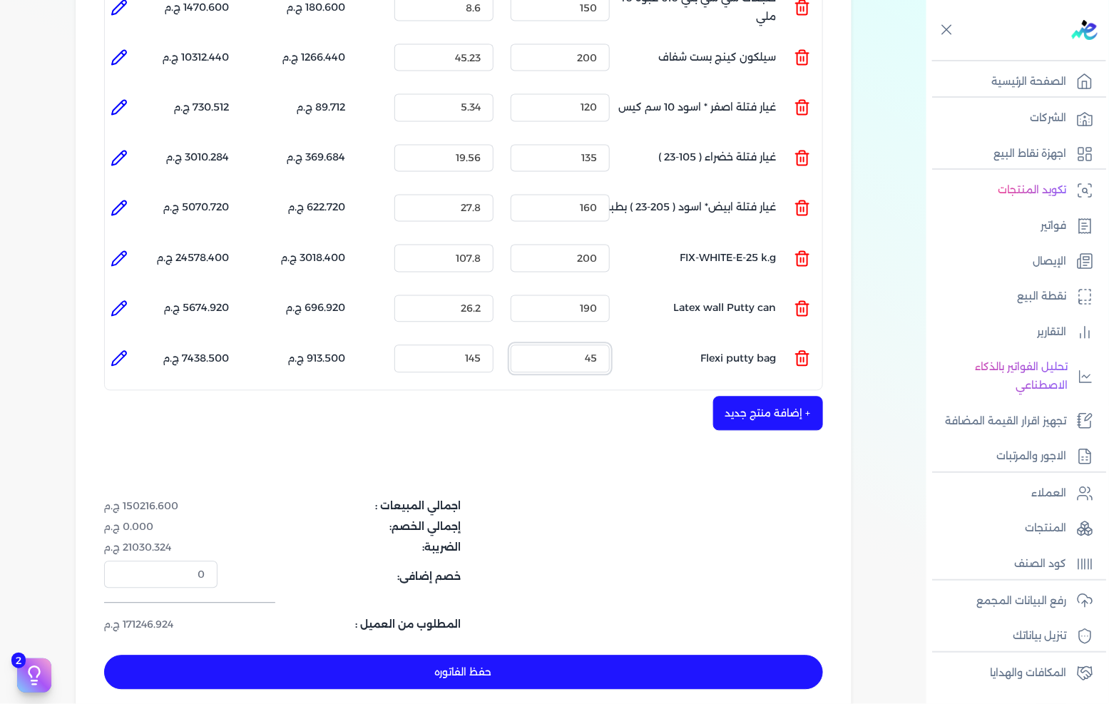
scroll to position [1010, 0]
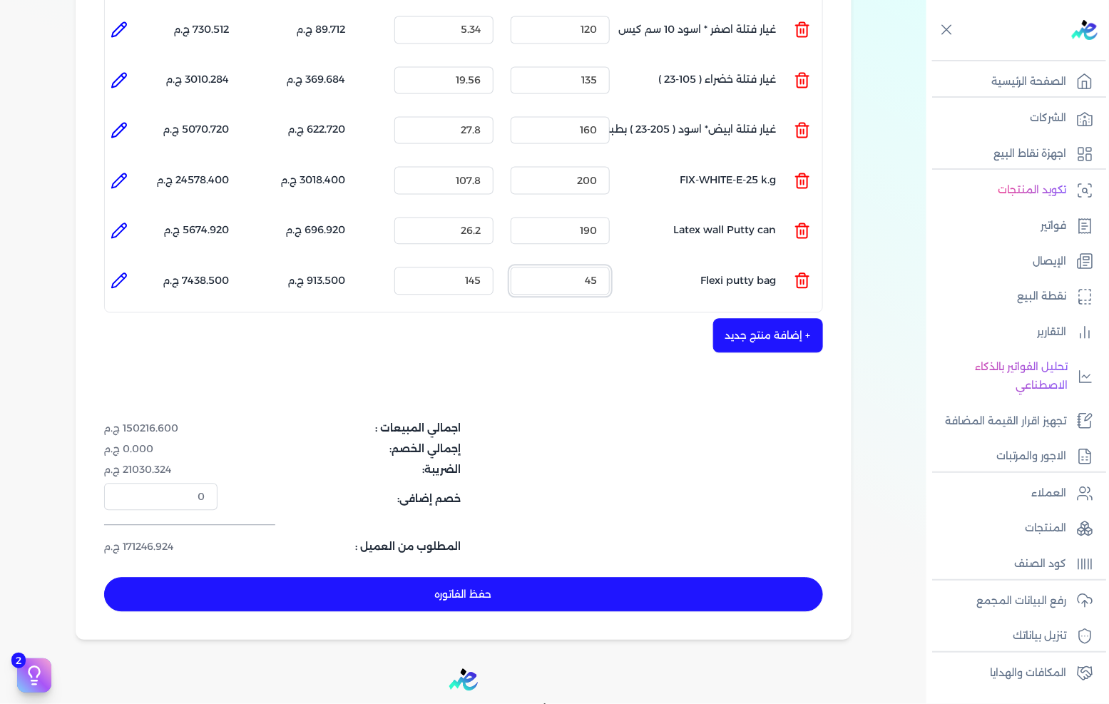
type input "45"
click at [775, 325] on button "+ إضافة منتج جديد" at bounding box center [768, 335] width 110 height 34
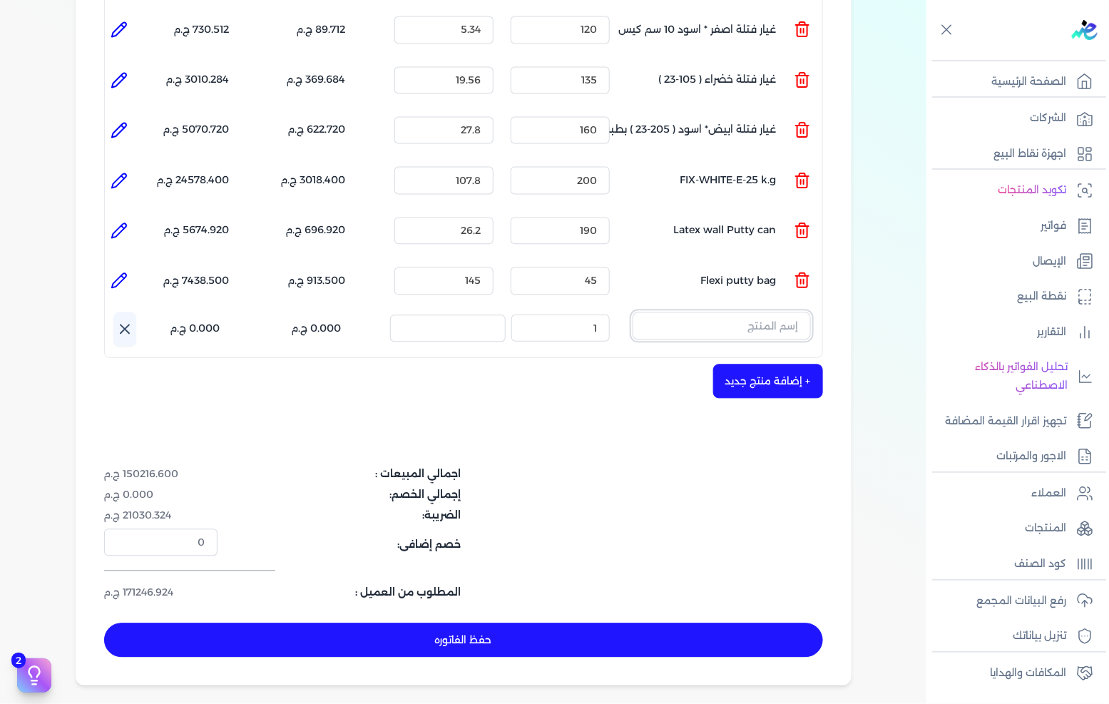
click at [756, 312] on input "text" at bounding box center [722, 325] width 178 height 27
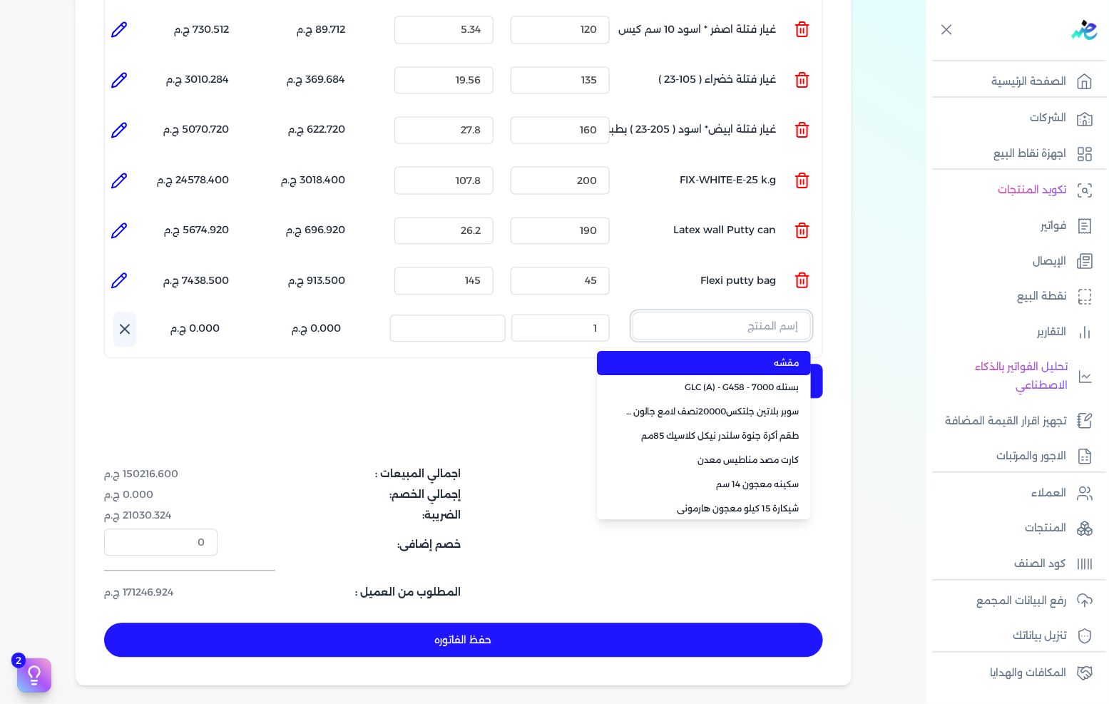
paste input "SAADA EMULSION WHITE 8 LTR"
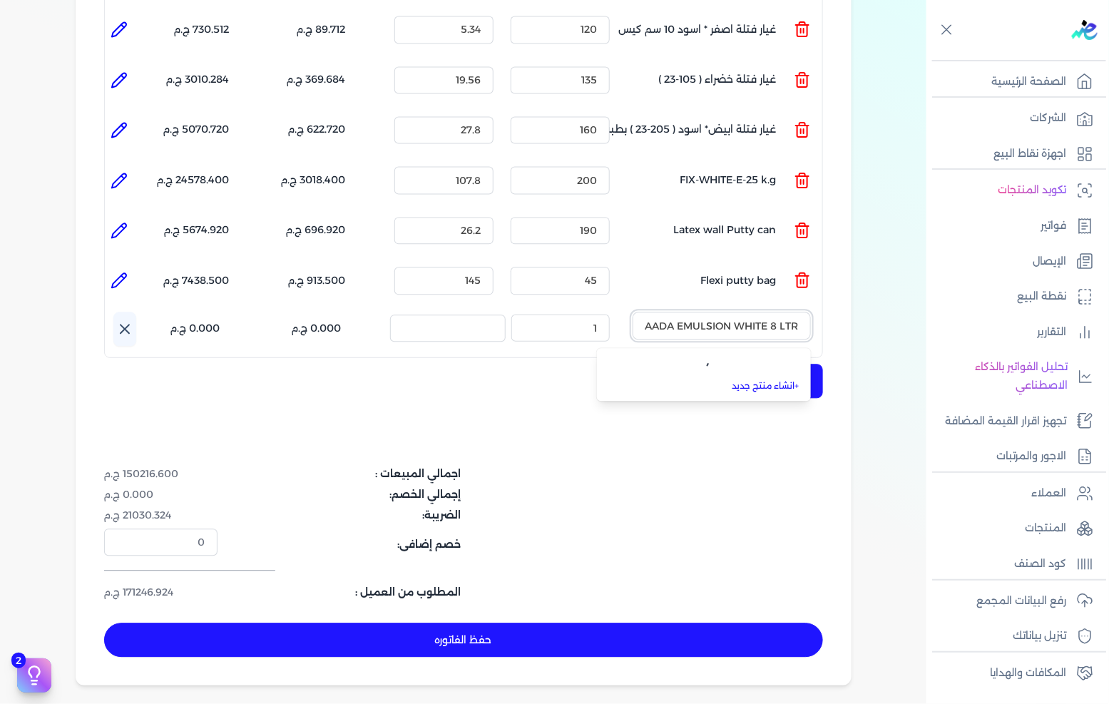
scroll to position [0, -5]
click at [732, 351] on li "SAADA EMULSION WHITE 5 3L" at bounding box center [704, 363] width 214 height 24
type input "SAADA EMULSION WHITE 5 3L"
click at [654, 317] on icon "button" at bounding box center [647, 325] width 17 height 17
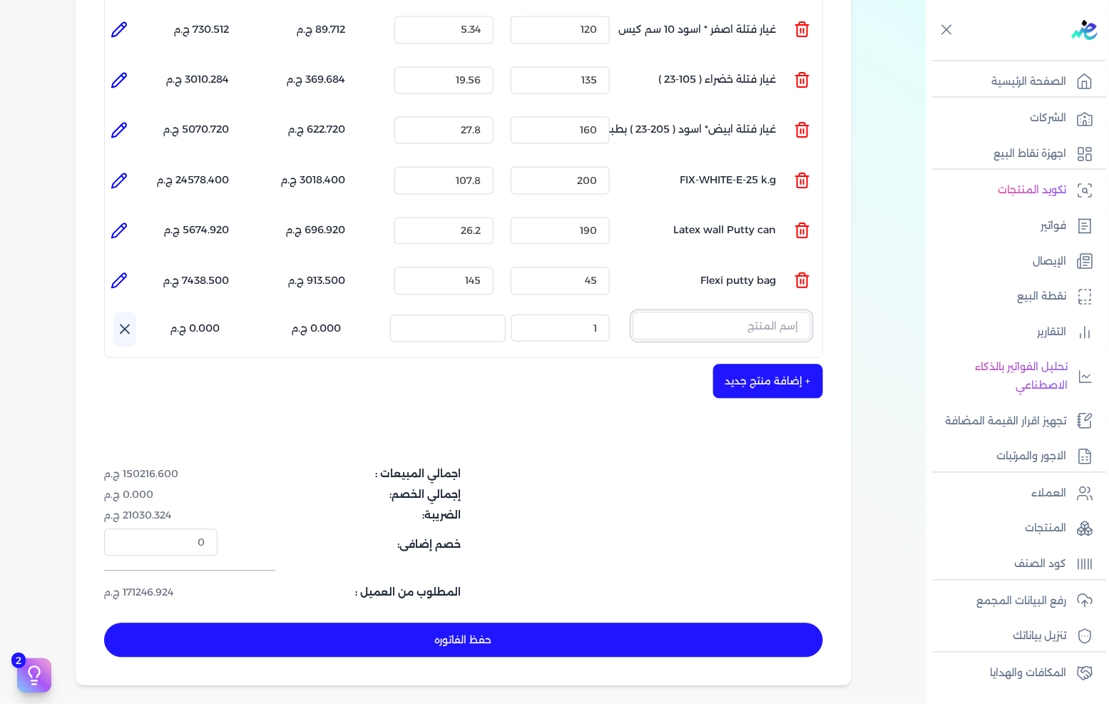
click at [742, 312] on input "text" at bounding box center [722, 325] width 178 height 27
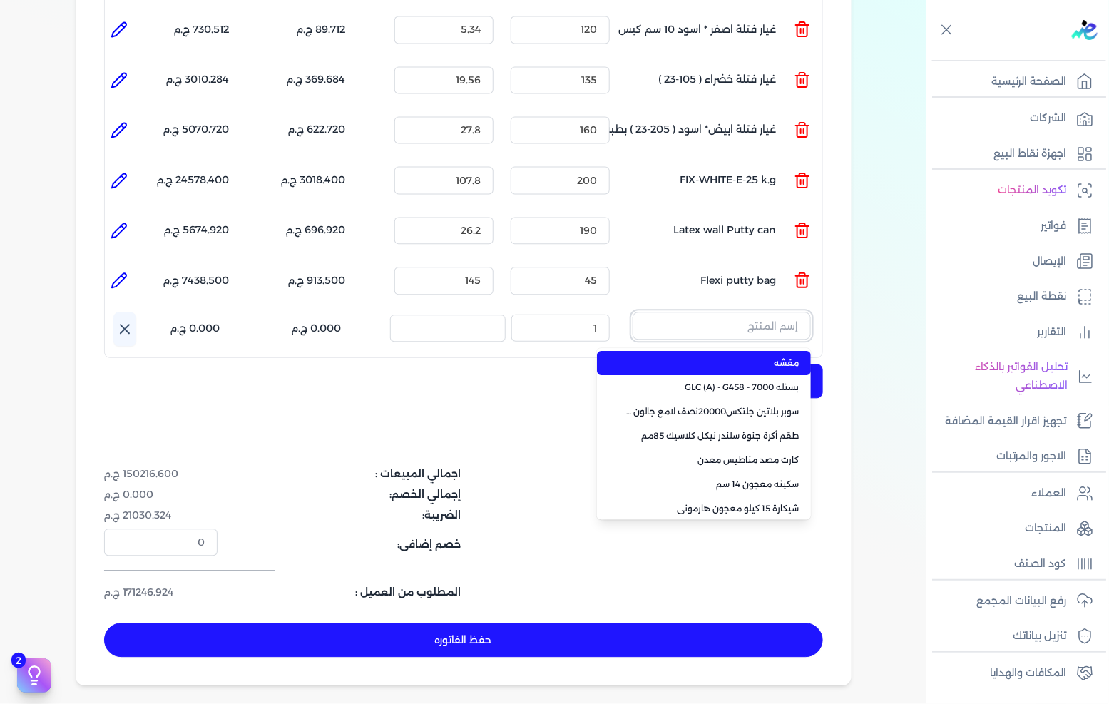
paste input "UNI COLRNT BLACK 0801 0 04L"
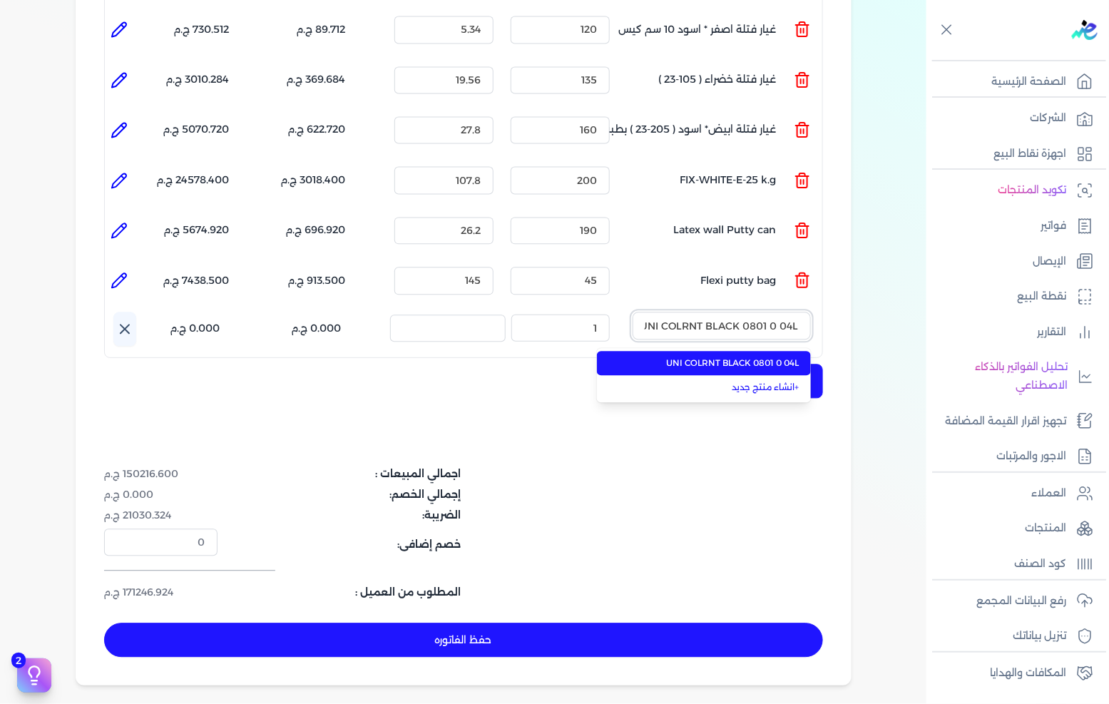
scroll to position [0, -3]
type input "UNI COLRNT BLACK 0801 0 04L"
click at [717, 357] on span "UNI COLRNT BLACK 0801 0 04L" at bounding box center [713, 363] width 174 height 13
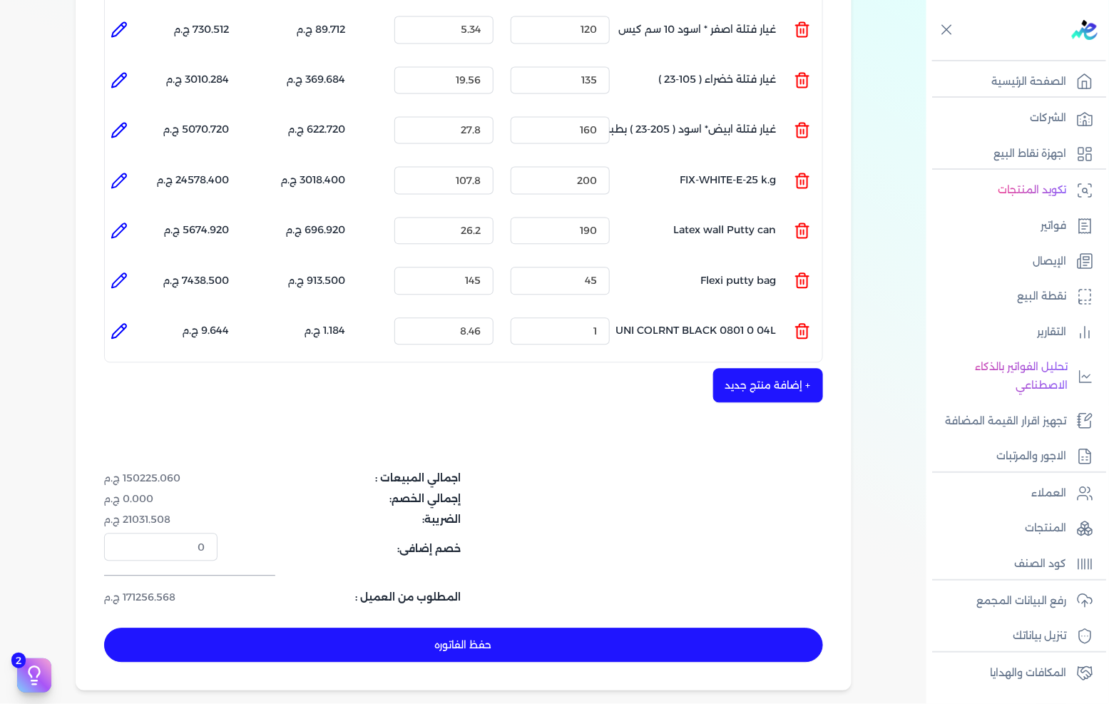
click at [544, 318] on div "الكمية : 1" at bounding box center [560, 331] width 111 height 39
click at [557, 317] on input "1" at bounding box center [560, 330] width 99 height 27
drag, startPoint x: 557, startPoint y: 310, endPoint x: 1109, endPoint y: 290, distance: 551.9
click at [556, 317] on input "1" at bounding box center [560, 330] width 99 height 27
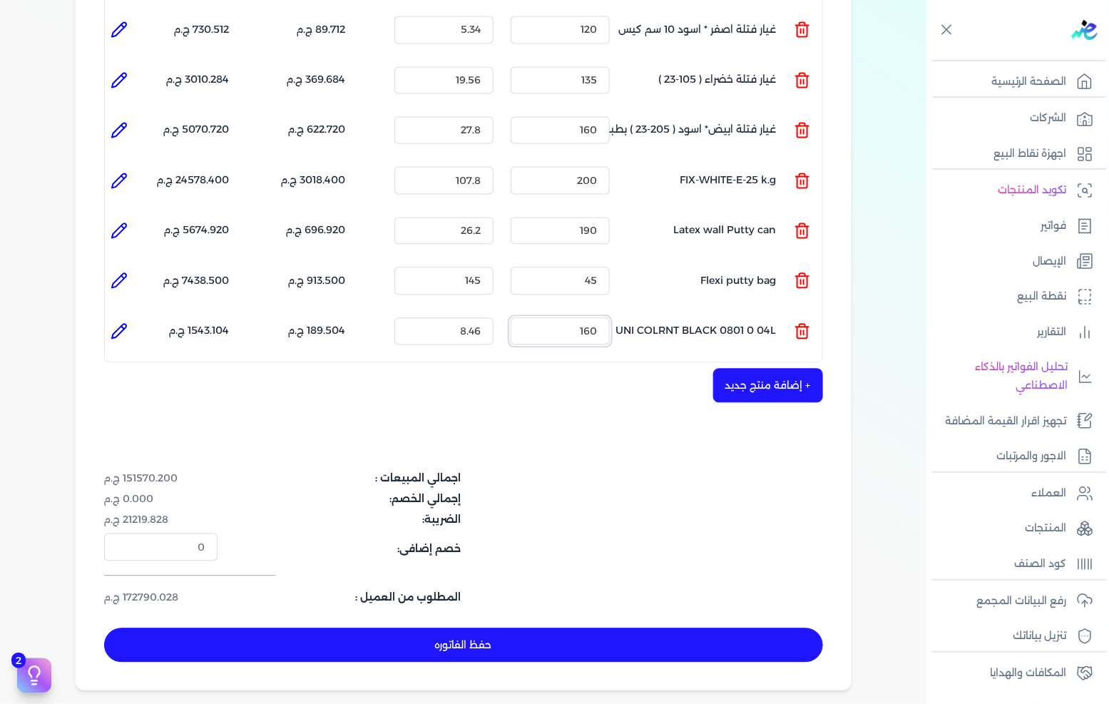
type input "160"
click at [753, 369] on button "+ إضافة منتج جديد" at bounding box center [768, 385] width 110 height 34
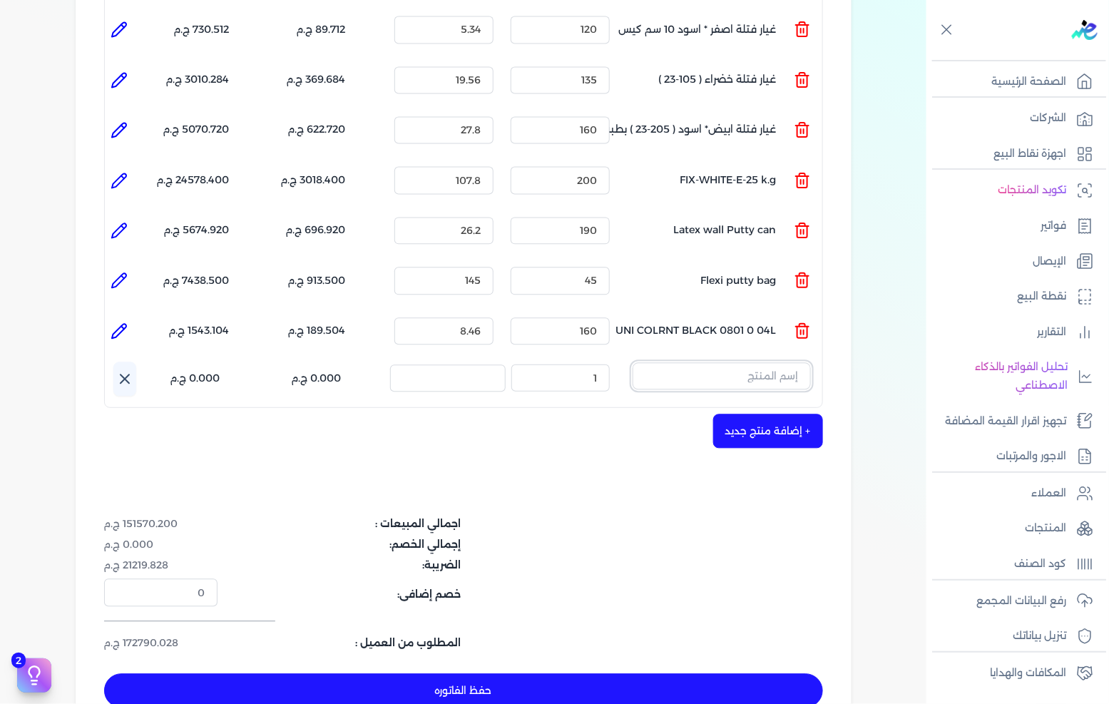
click at [673, 362] on input "text" at bounding box center [722, 375] width 178 height 27
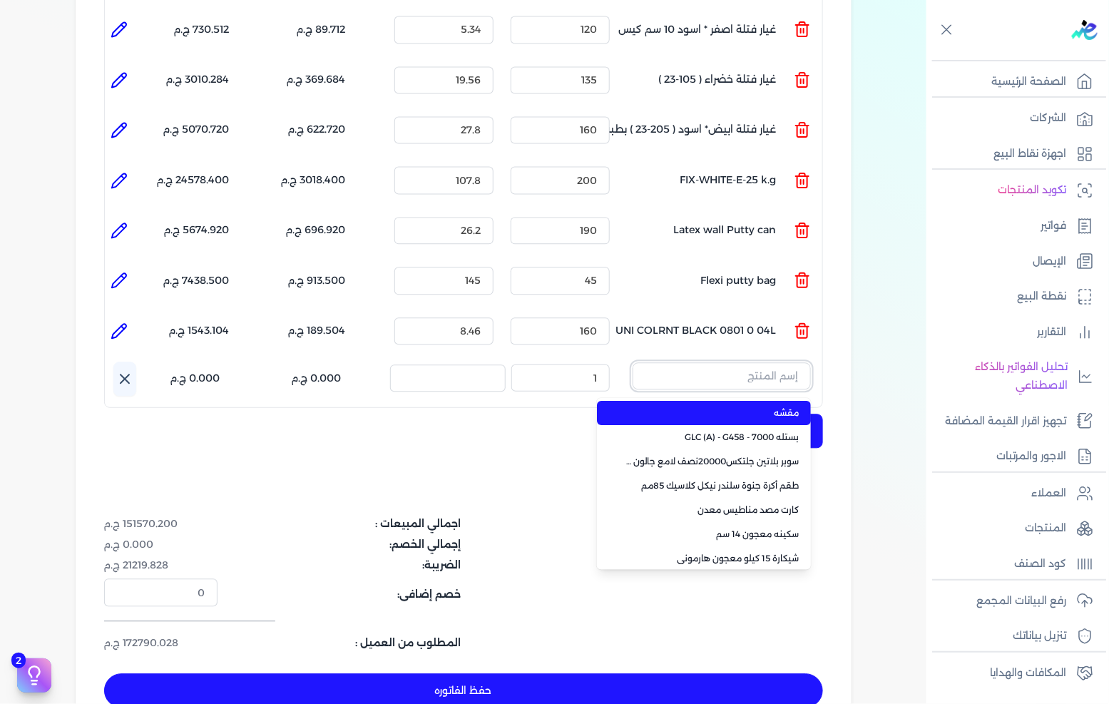
paste input "EL BREEMO HERO 15KG BAG"
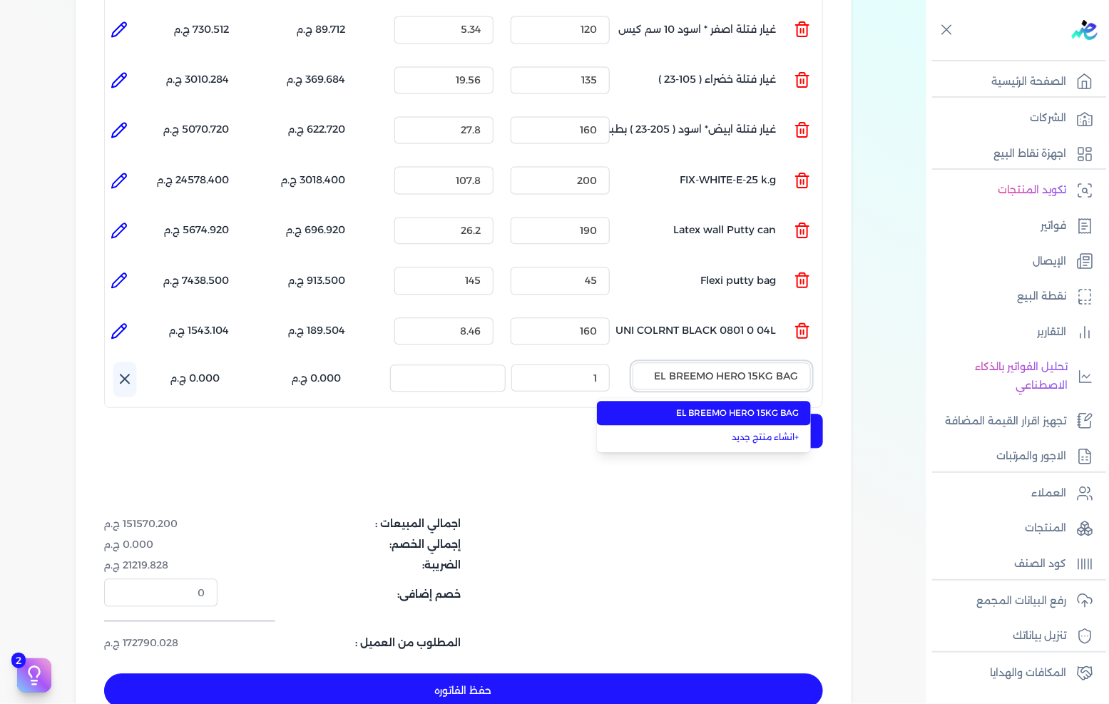
type input "EL BREEMO HERO 15KG BAG"
click at [668, 401] on li "EL BREEMO HERO 15KG BAG" at bounding box center [704, 413] width 214 height 24
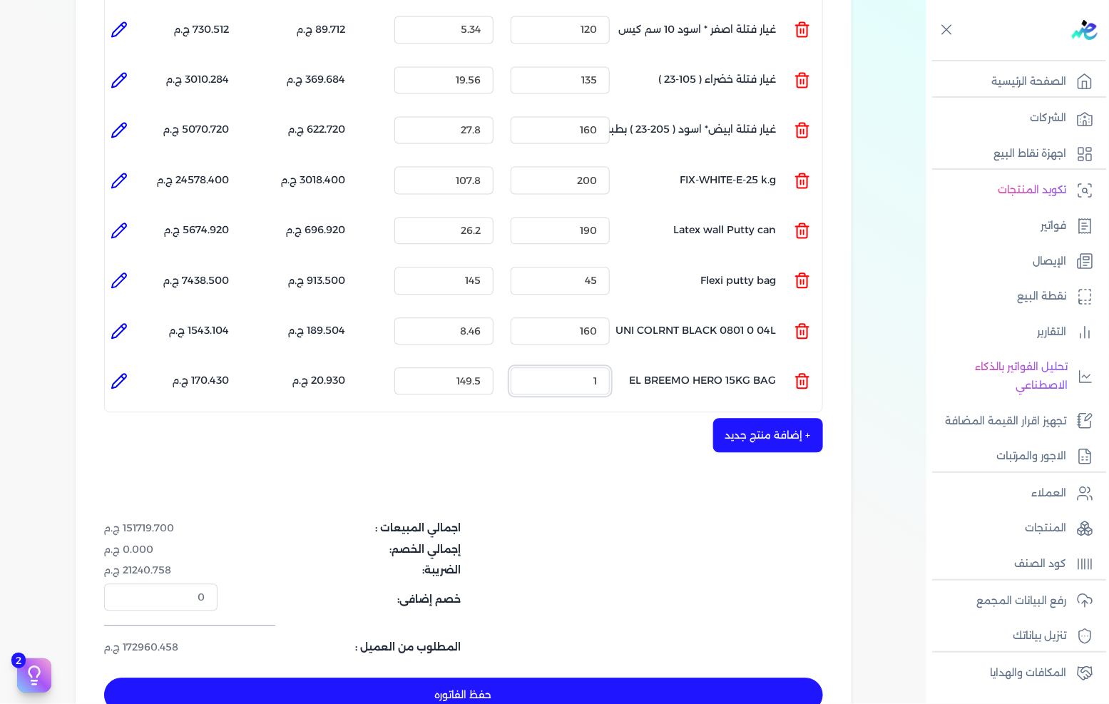
click at [608, 367] on input "1" at bounding box center [560, 380] width 99 height 27
type input "180"
click at [745, 418] on button "+ إضافة منتج جديد" at bounding box center [768, 435] width 110 height 34
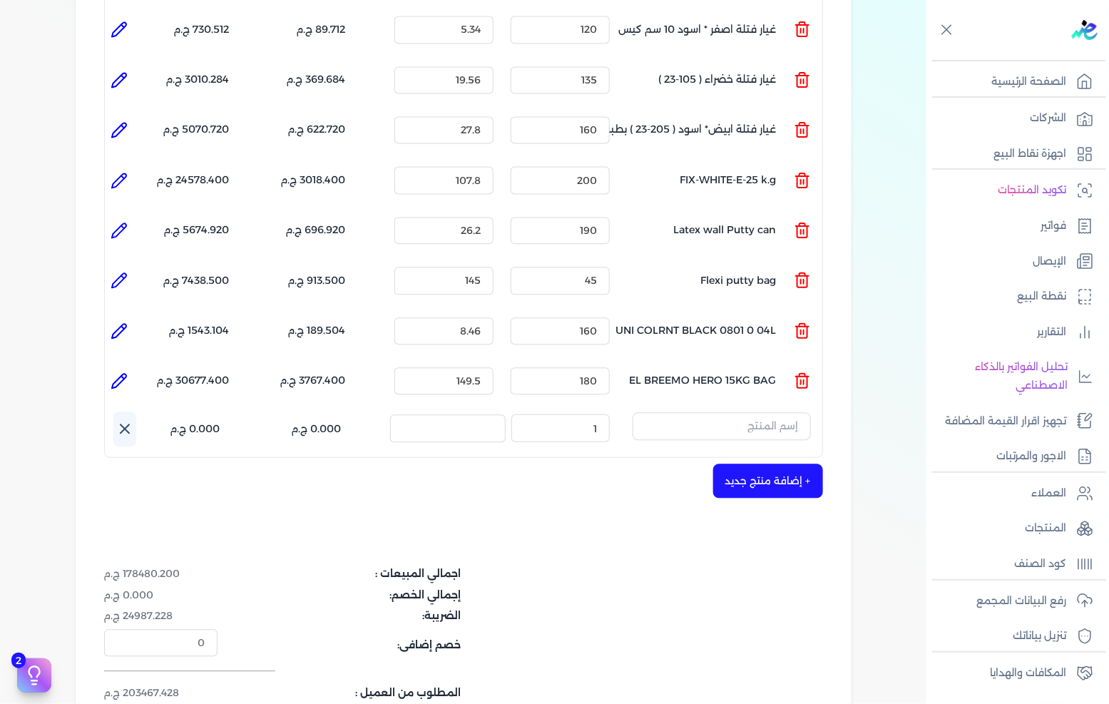
click at [718, 412] on input "text" at bounding box center [722, 425] width 178 height 27
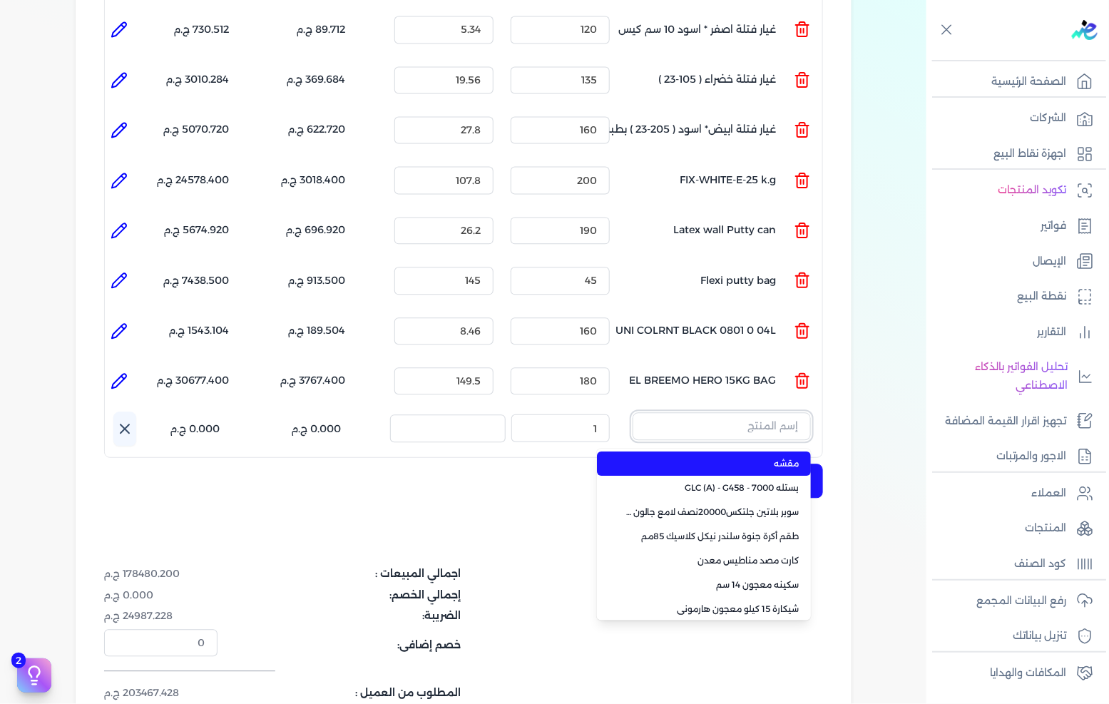
paste input "SAADA EMULSION WHITE 5 3L"
type input "SAADA EMULSION WHITE 5 3L"
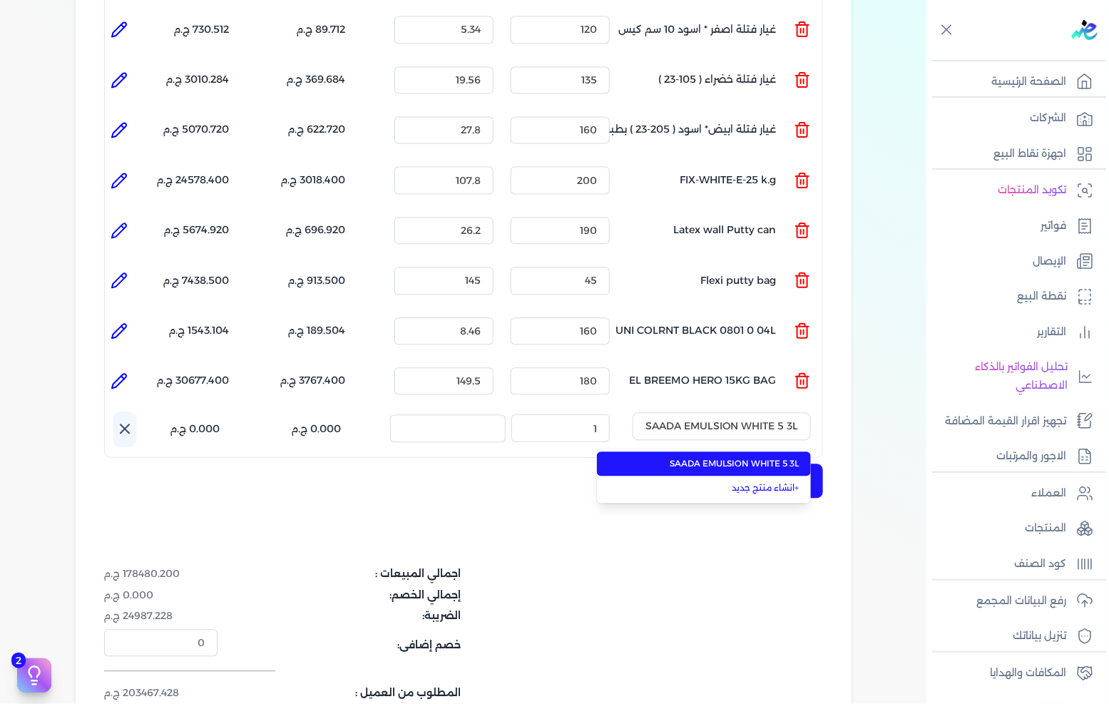
click at [707, 457] on span "SAADA EMULSION WHITE 5 3L" at bounding box center [713, 463] width 174 height 13
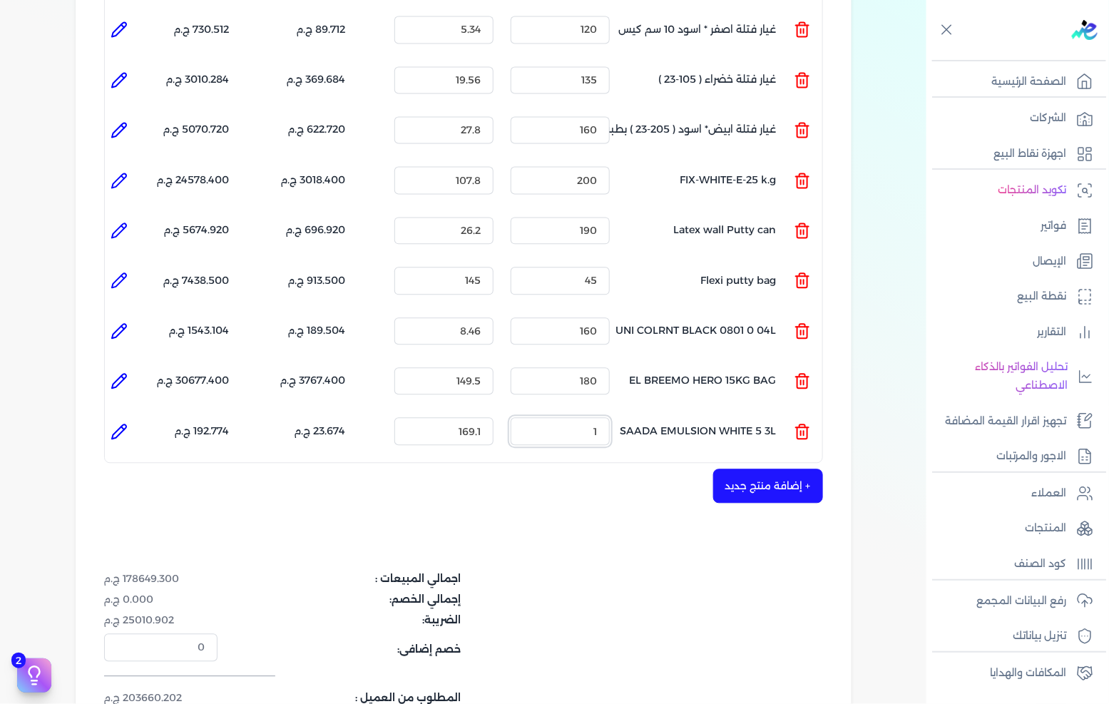
click at [573, 417] on input "1" at bounding box center [560, 430] width 99 height 27
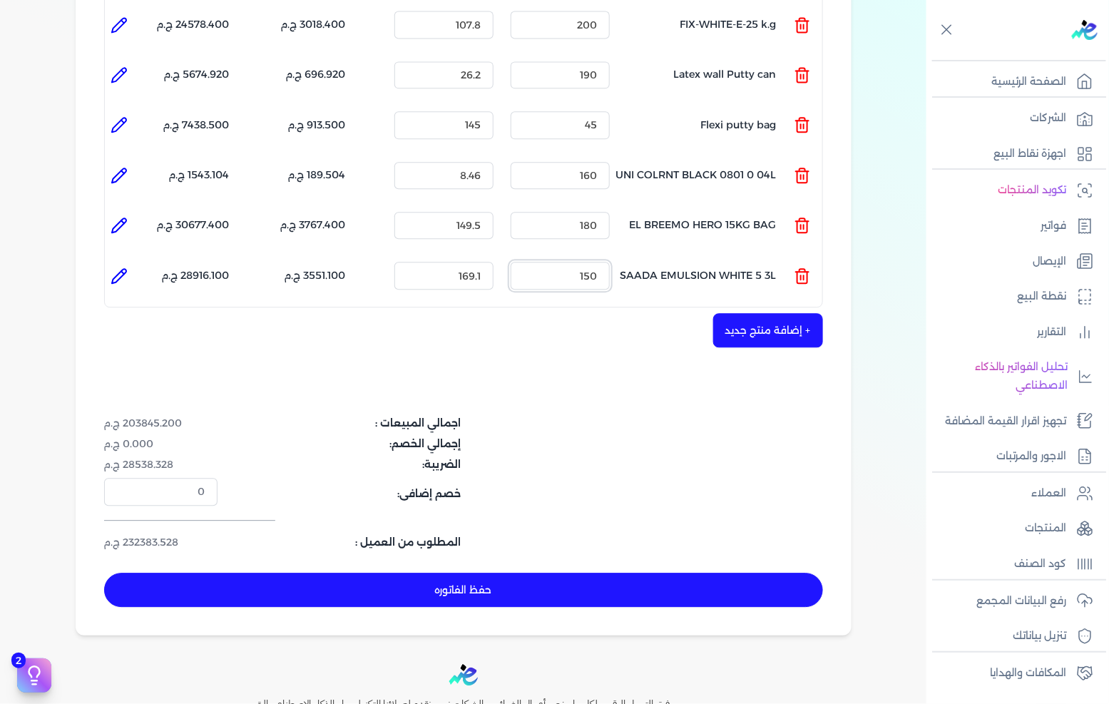
scroll to position [1168, 0]
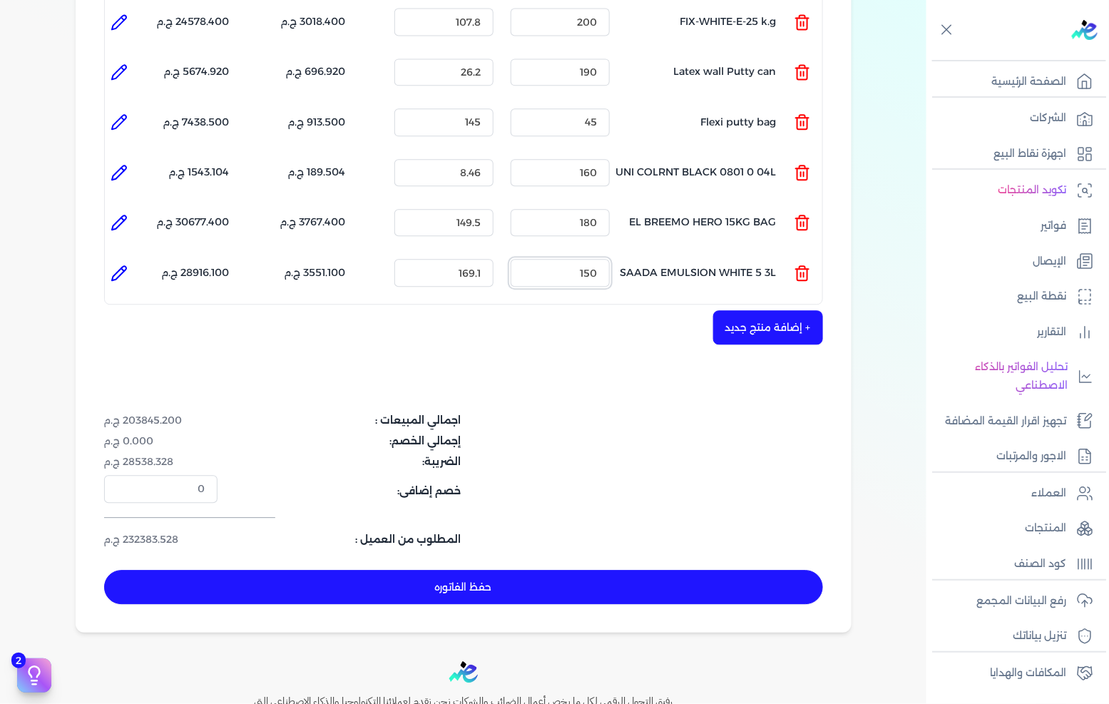
type input "150"
click at [755, 310] on button "+ إضافة منتج جديد" at bounding box center [768, 327] width 110 height 34
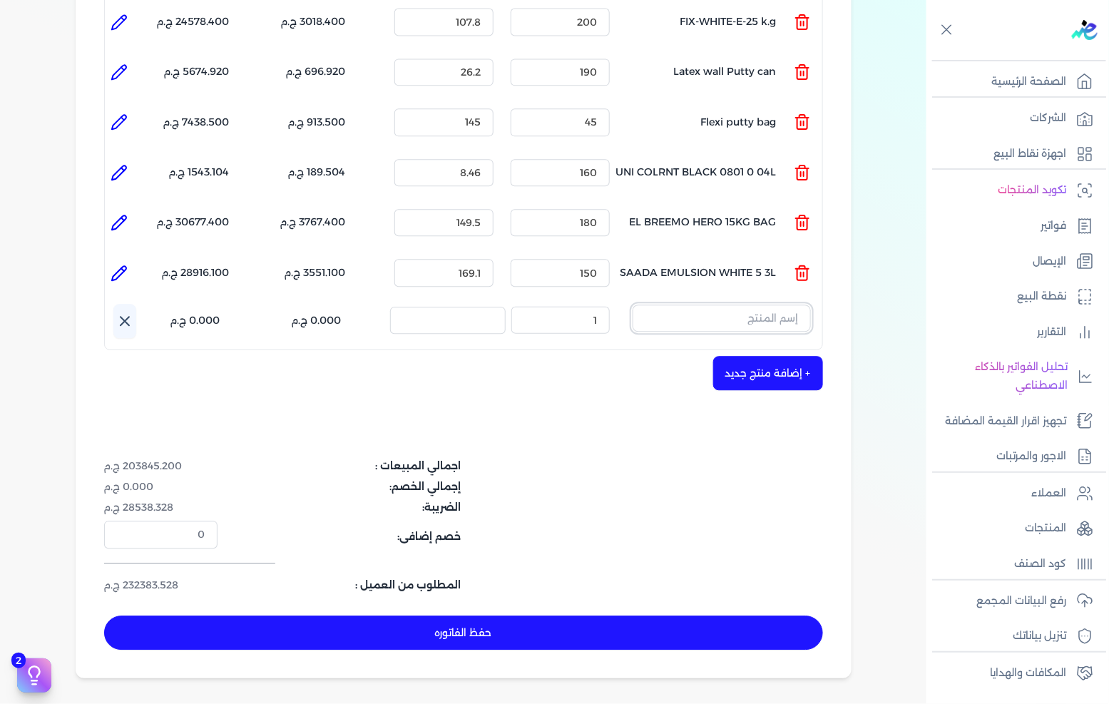
click at [743, 305] on input "text" at bounding box center [722, 318] width 178 height 27
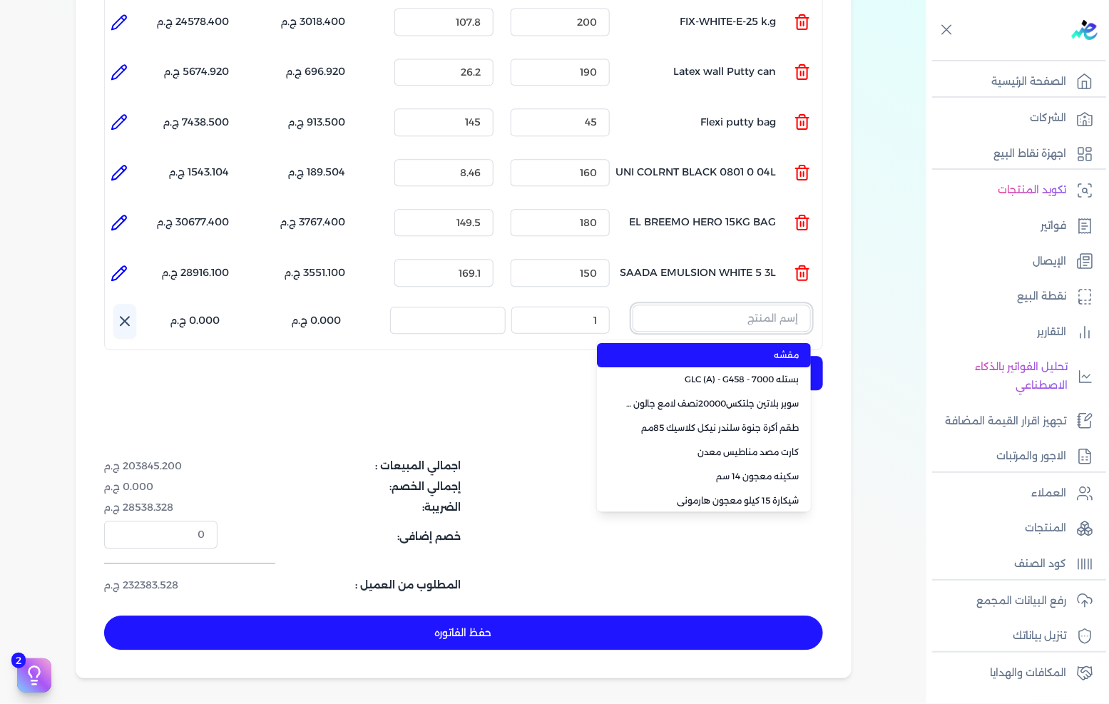
paste input "سوبرلاك الوان 709 علبة 0.700 لتر"
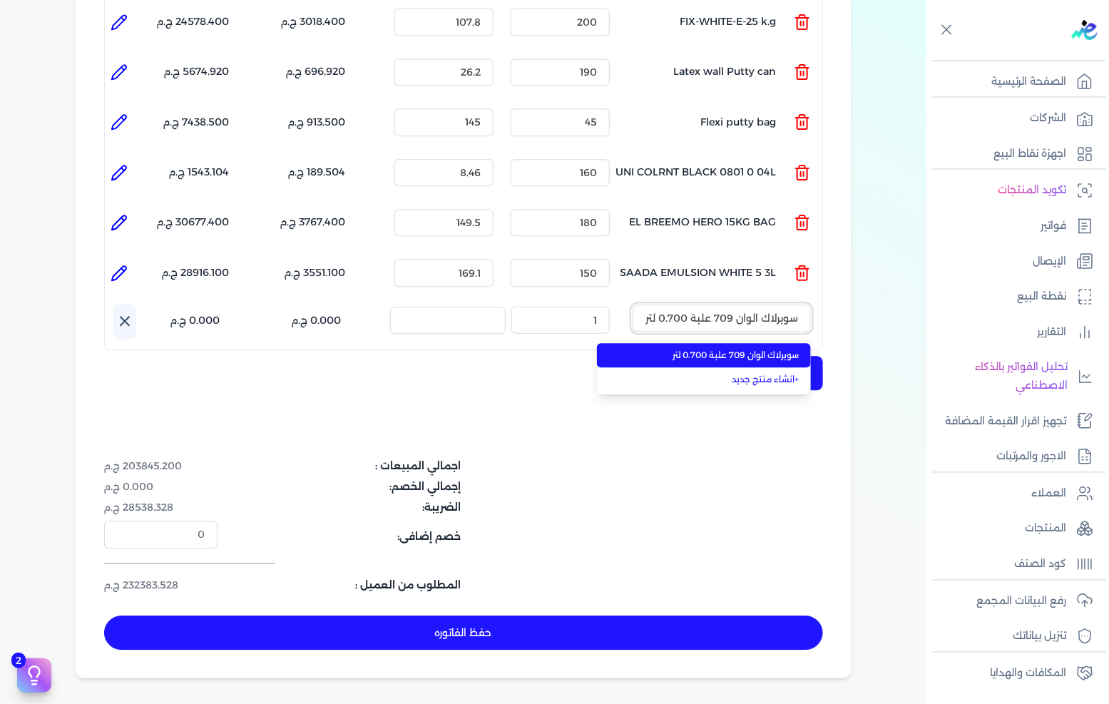
type input "سوبرلاك الوان 709 علبة 0.700 لتر"
click at [722, 343] on li "سوبرلاك الوان 709 علبة 0.700 لتر" at bounding box center [704, 355] width 214 height 24
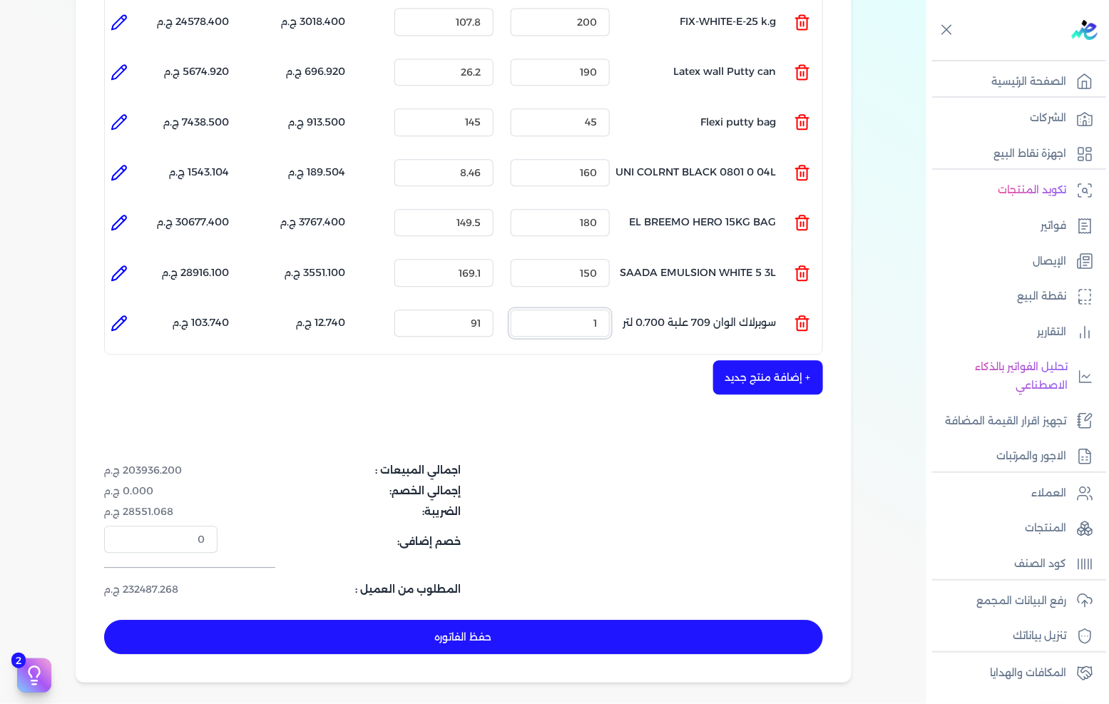
click at [580, 310] on input "1" at bounding box center [560, 323] width 99 height 27
type input "100"
click at [761, 360] on button "+ إضافة منتج جديد" at bounding box center [768, 377] width 110 height 34
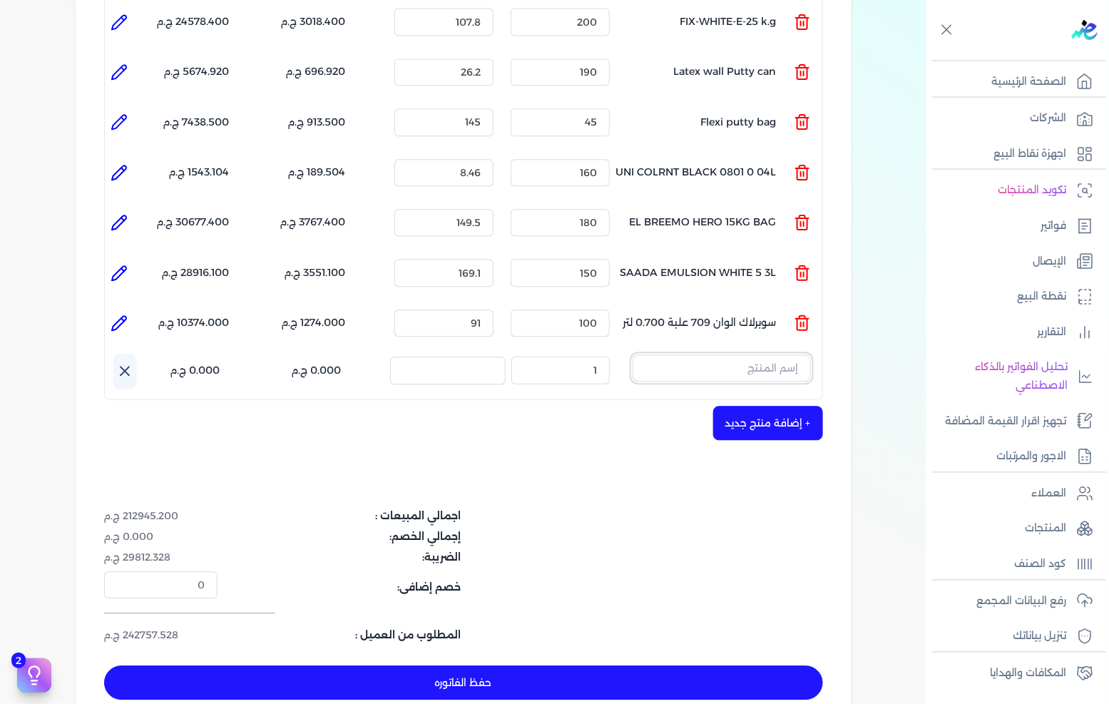
click at [674, 355] on input "text" at bounding box center [722, 368] width 178 height 27
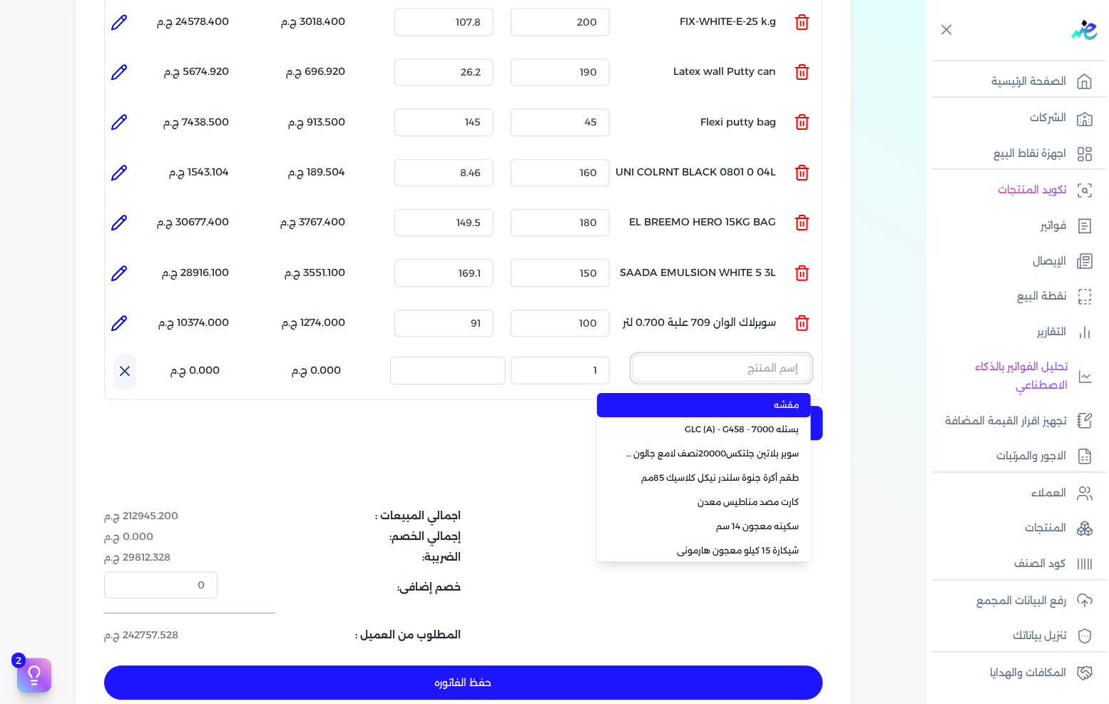
paste input "داي ستون 7070 جالون 2.5 لتر"
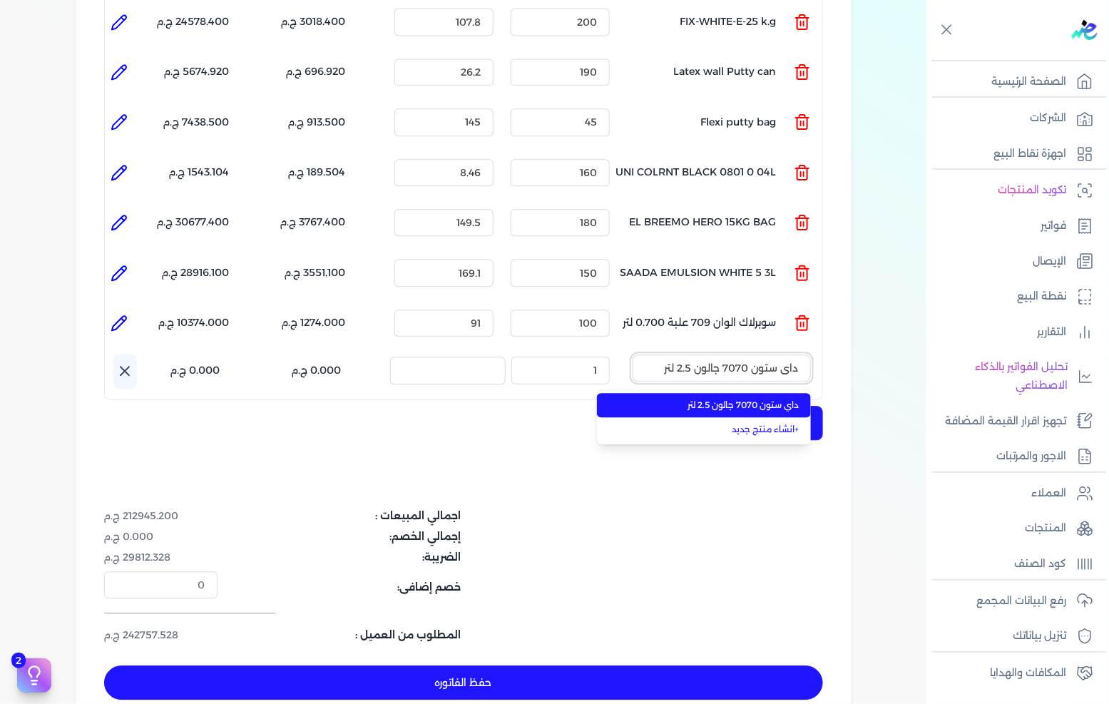
type input "داي ستون 7070 جالون 2.5 لتر"
click at [736, 399] on span "داي ستون 7070 جالون 2.5 لتر" at bounding box center [713, 405] width 174 height 13
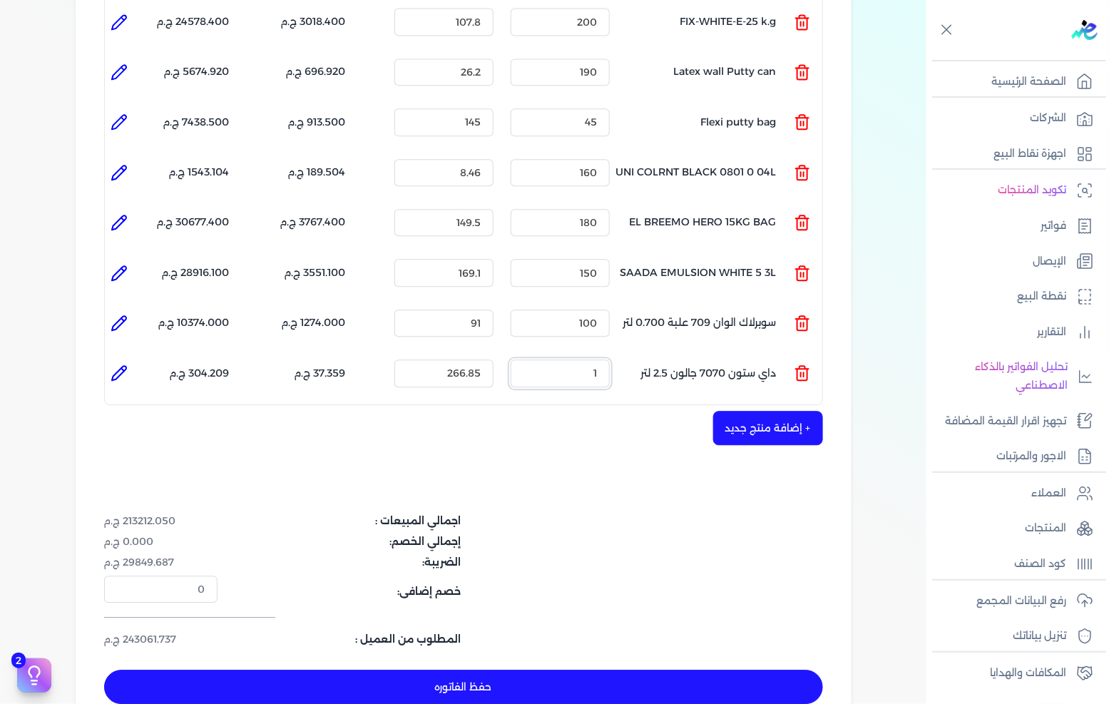
click at [597, 360] on input "1" at bounding box center [560, 373] width 99 height 27
click at [598, 360] on input "1" at bounding box center [560, 373] width 99 height 27
drag, startPoint x: 598, startPoint y: 347, endPoint x: 1109, endPoint y: 340, distance: 510.9
click at [604, 360] on input "1" at bounding box center [560, 373] width 99 height 27
type input "75"
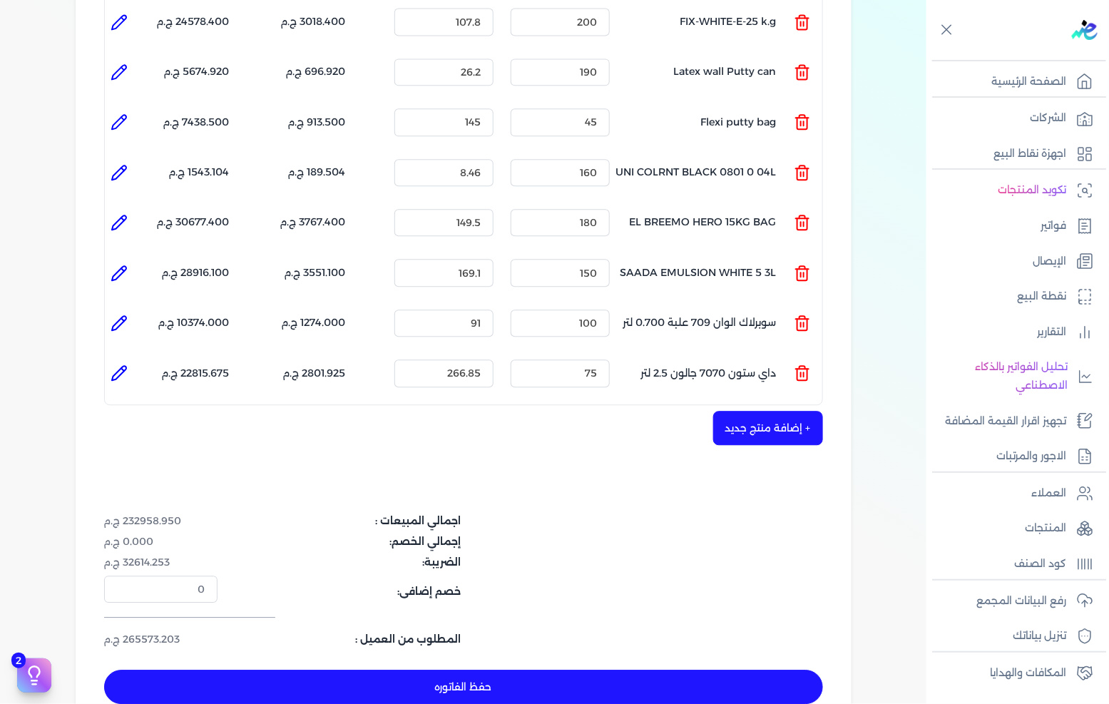
click at [771, 411] on button "+ إضافة منتج جديد" at bounding box center [768, 428] width 110 height 34
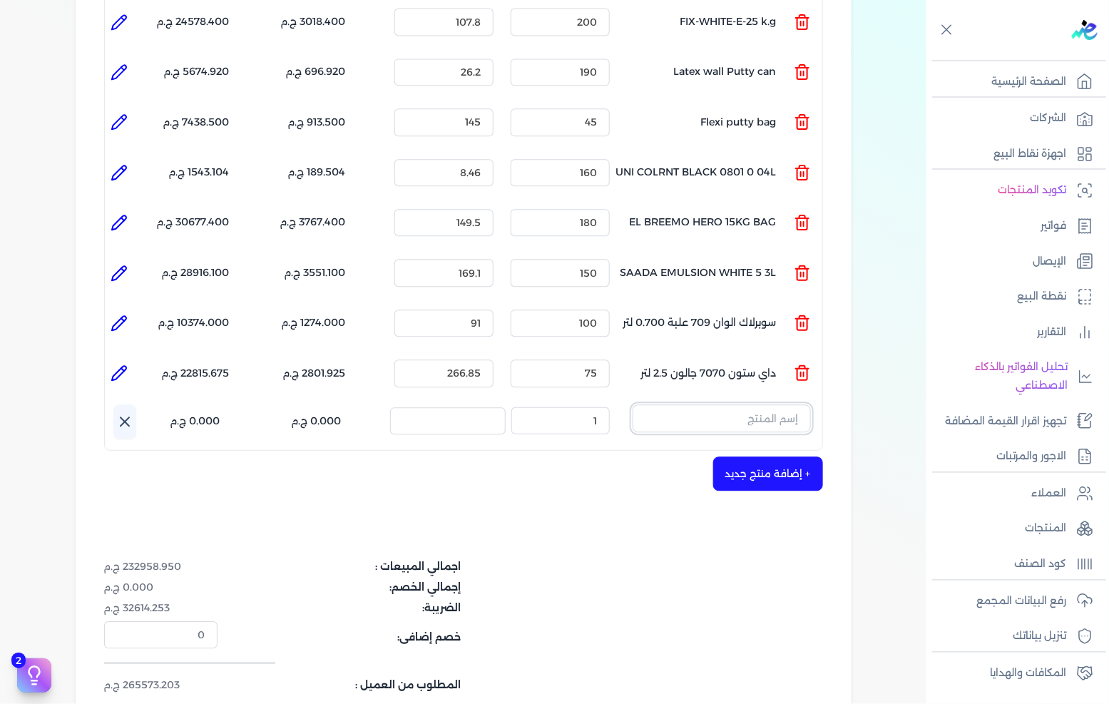
click at [751, 405] on input "text" at bounding box center [722, 418] width 178 height 27
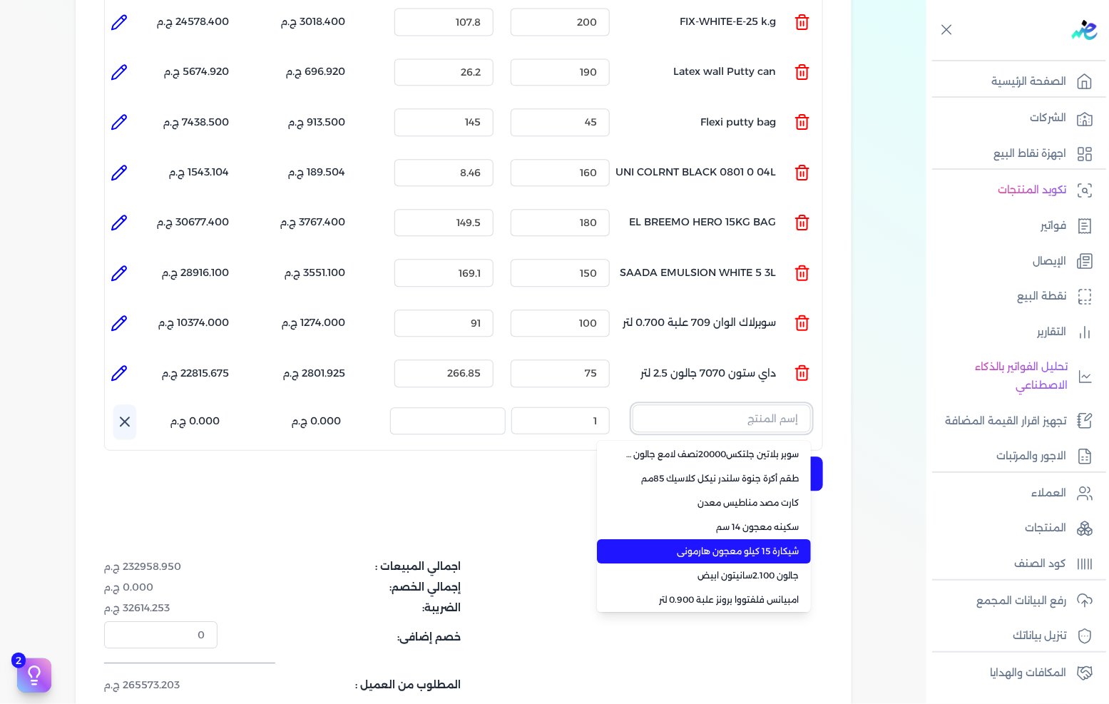
scroll to position [101, 0]
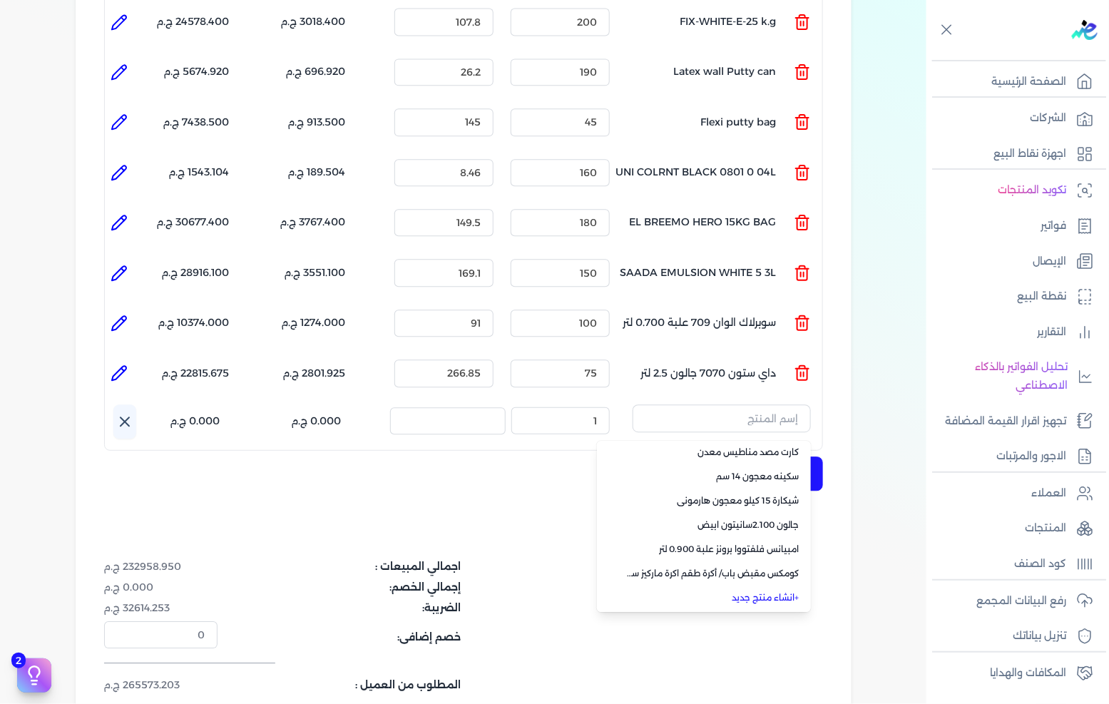
click at [751, 591] on link "+ انشاء منتج جديد" at bounding box center [713, 597] width 174 height 13
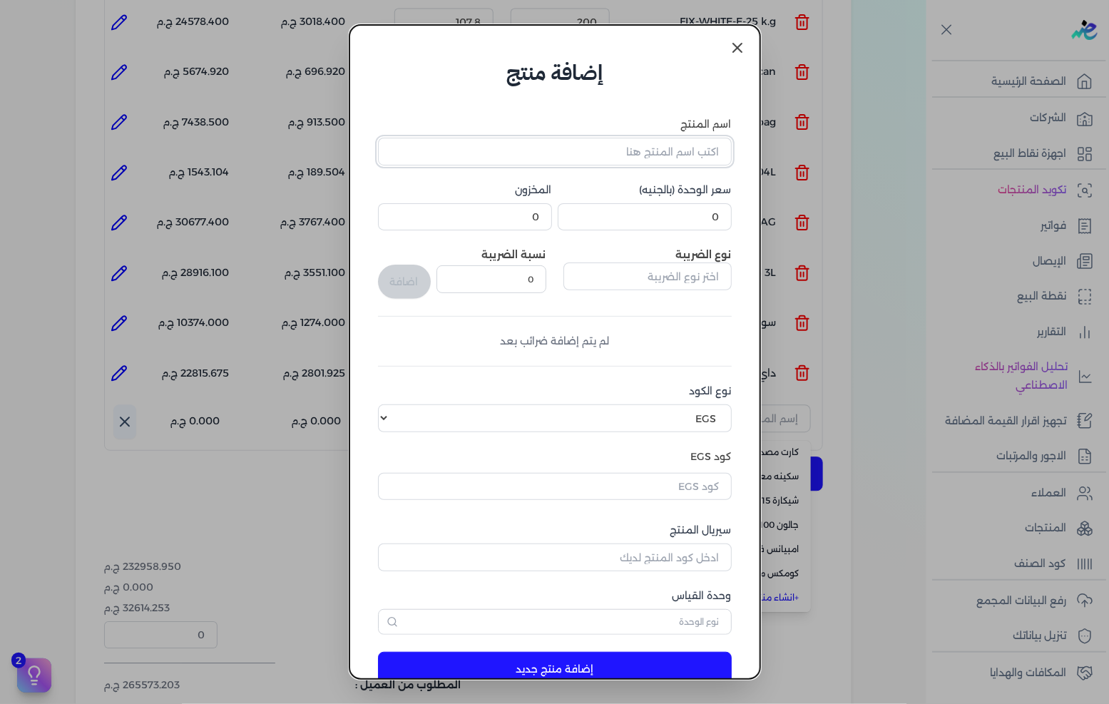
click at [650, 153] on input "اسم المنتج" at bounding box center [555, 151] width 354 height 27
paste input "SAADA EMULSION WHITE 8 LTR"
type input "SAADA EMULSION WHITE 8 LTR"
click at [668, 274] on input "text" at bounding box center [648, 276] width 168 height 27
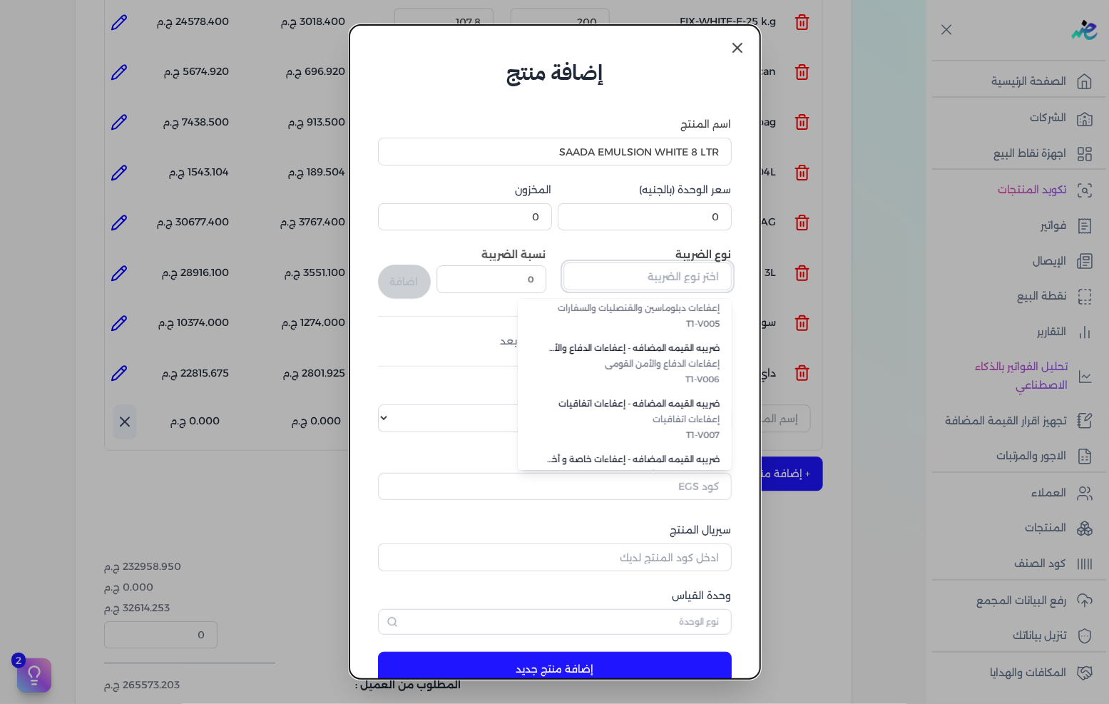
scroll to position [390, 0]
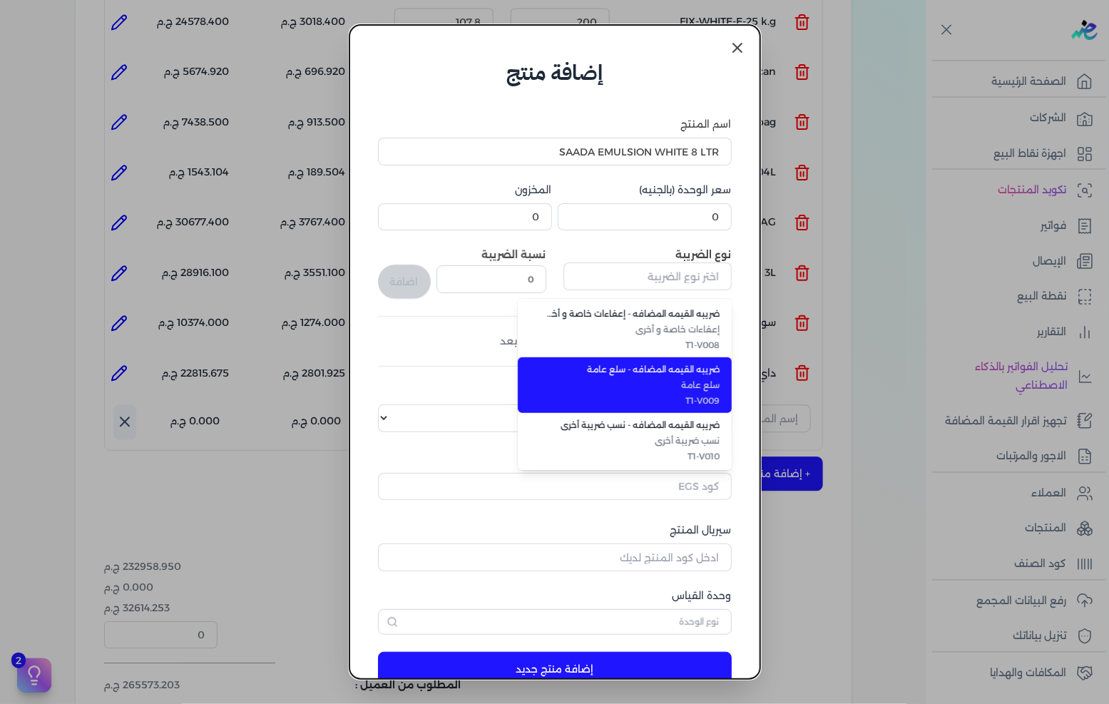
click at [693, 382] on span "سلع عامة" at bounding box center [633, 385] width 174 height 13
type input "ضريبه القيمه المضافه - سلع عامة"
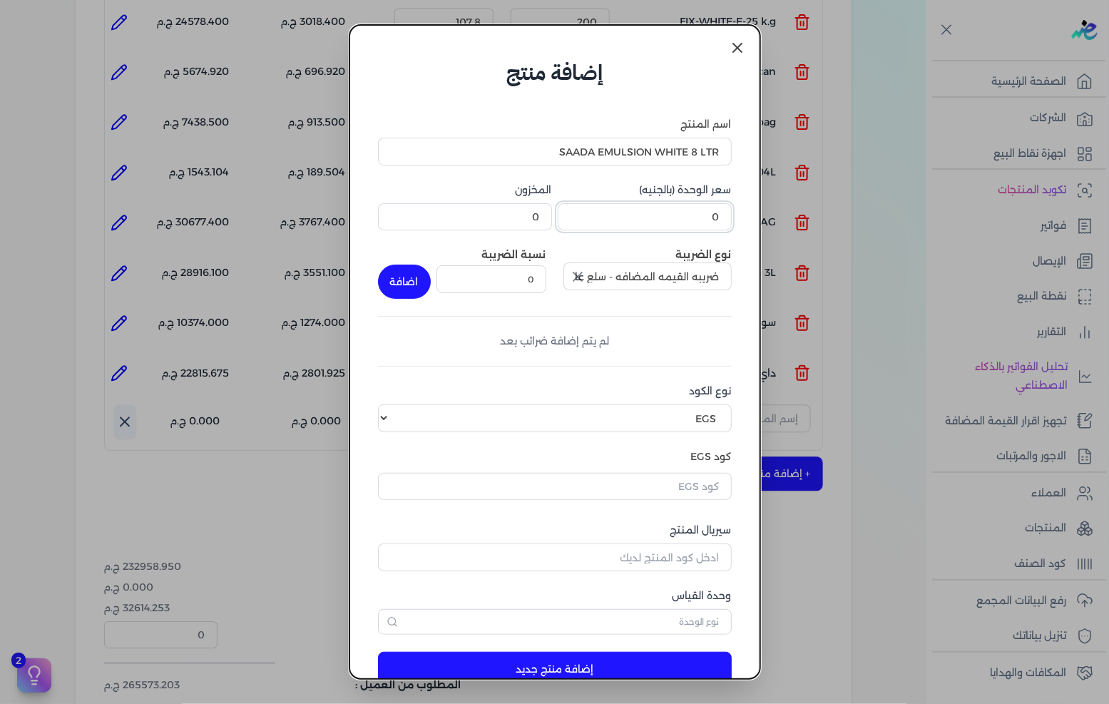
click at [696, 209] on input "0" at bounding box center [645, 216] width 174 height 27
click at [694, 208] on input "0" at bounding box center [645, 216] width 174 height 27
click at [693, 208] on input "0" at bounding box center [645, 216] width 174 height 27
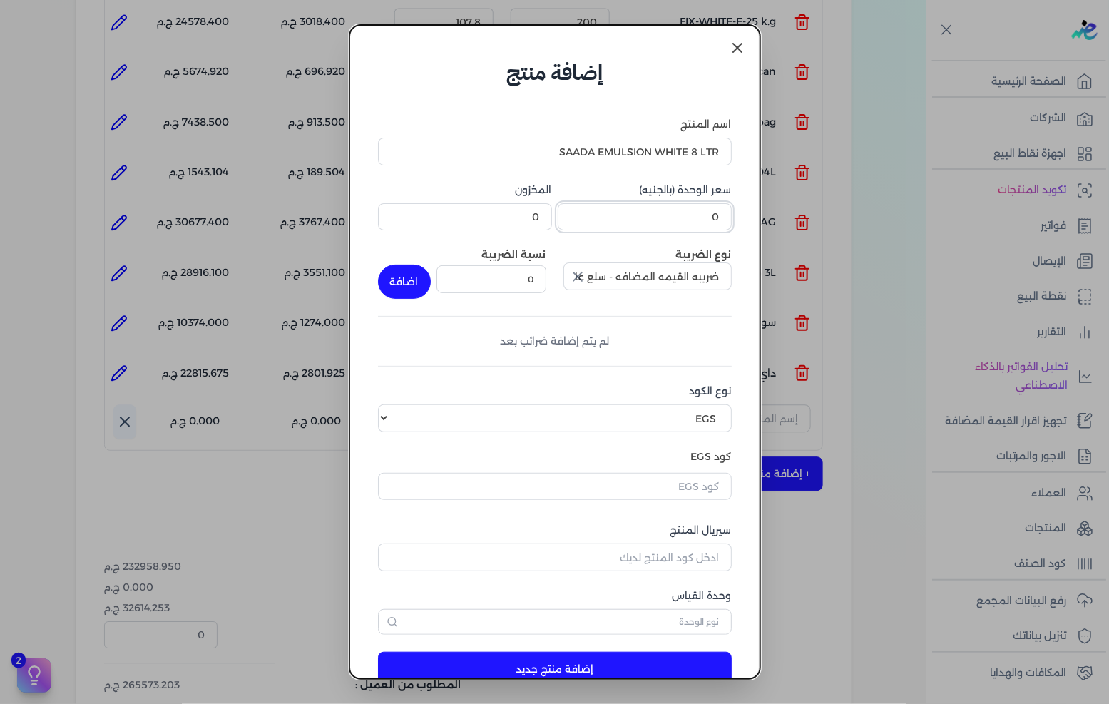
paste input "226"
type input "226"
click at [688, 410] on select "اختر نوع الكود EGS GS1" at bounding box center [555, 418] width 354 height 27
click at [390, 405] on select "اختر نوع الكود EGS GS1" at bounding box center [555, 418] width 354 height 27
drag, startPoint x: 691, startPoint y: 422, endPoint x: 691, endPoint y: 431, distance: 9.3
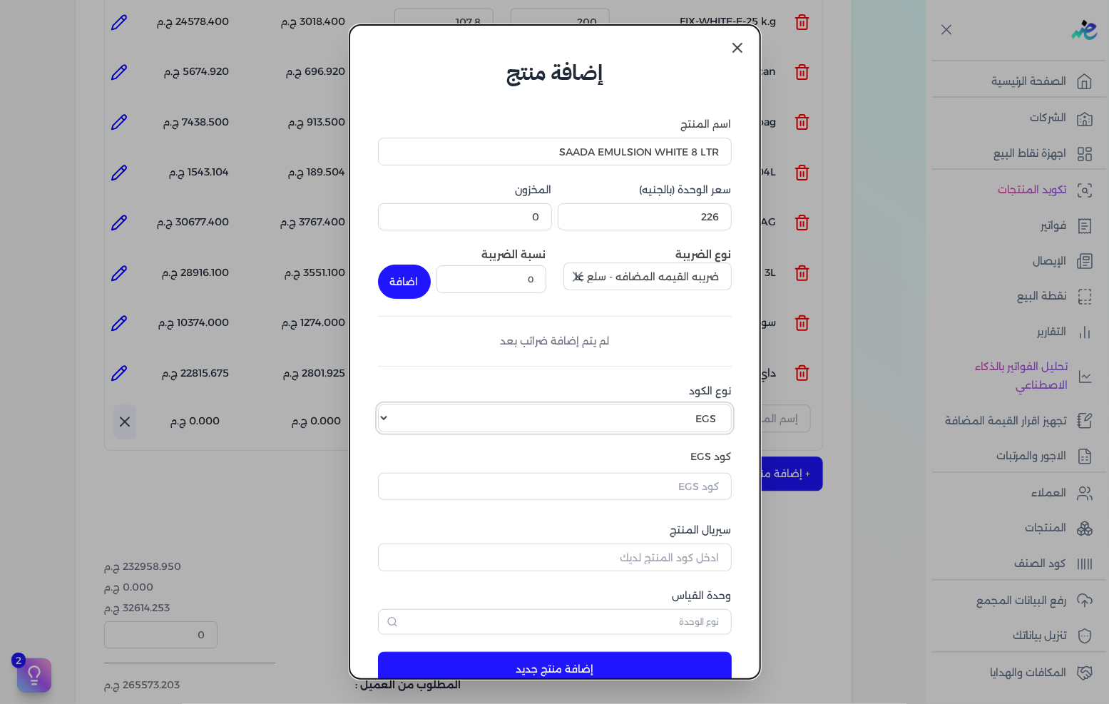
click at [691, 422] on select "اختر نوع الكود EGS GS1" at bounding box center [555, 418] width 354 height 27
select select "GS1"
click at [390, 405] on select "اختر نوع الكود EGS GS1" at bounding box center [555, 418] width 354 height 27
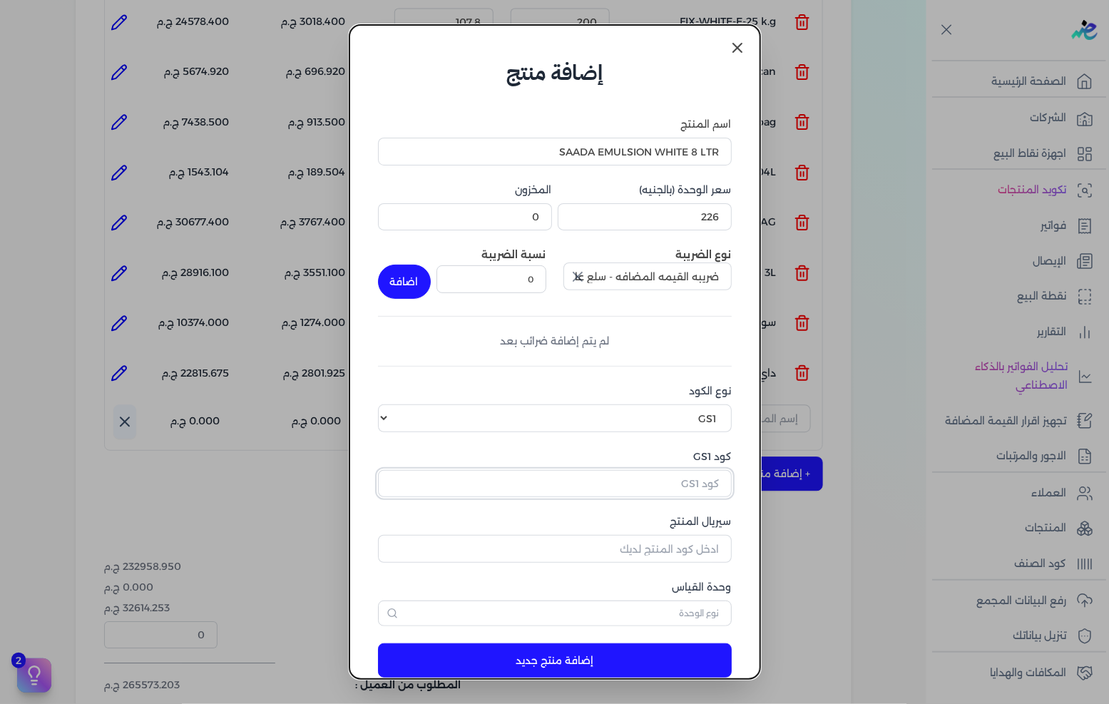
click at [679, 480] on input "كود GS1" at bounding box center [555, 483] width 354 height 27
paste input "10003874"
type input "10003874"
click at [679, 545] on input "سيريال المنتج" at bounding box center [555, 548] width 354 height 27
type input "5065"
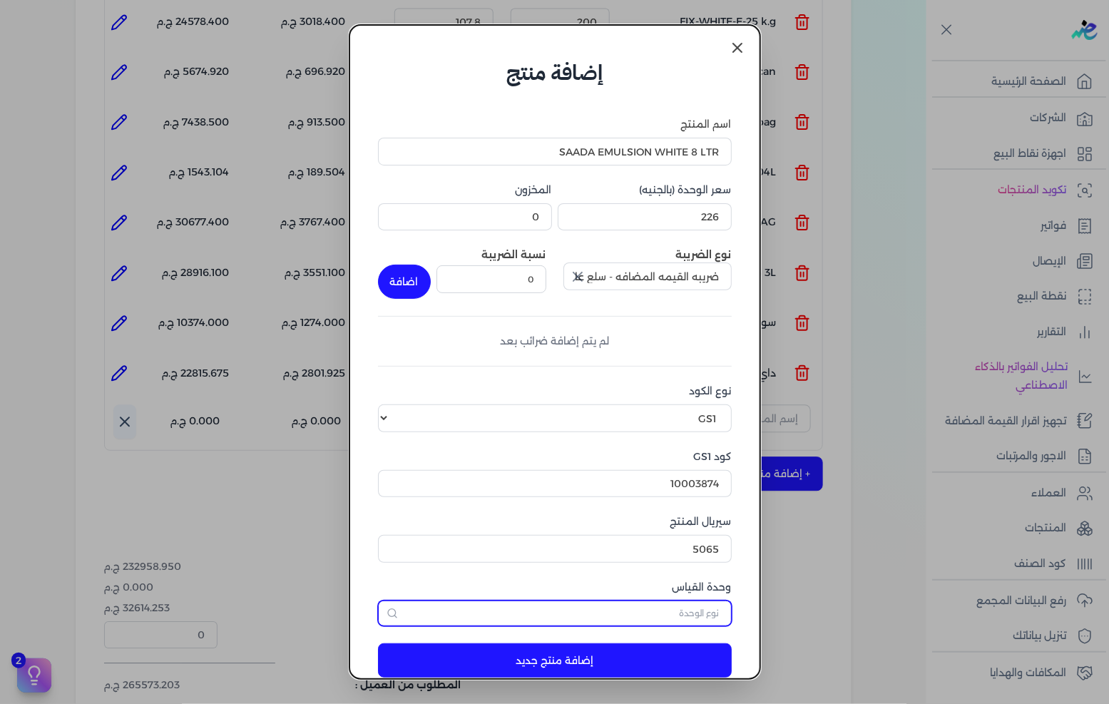
click at [713, 605] on input "text" at bounding box center [555, 614] width 354 height 26
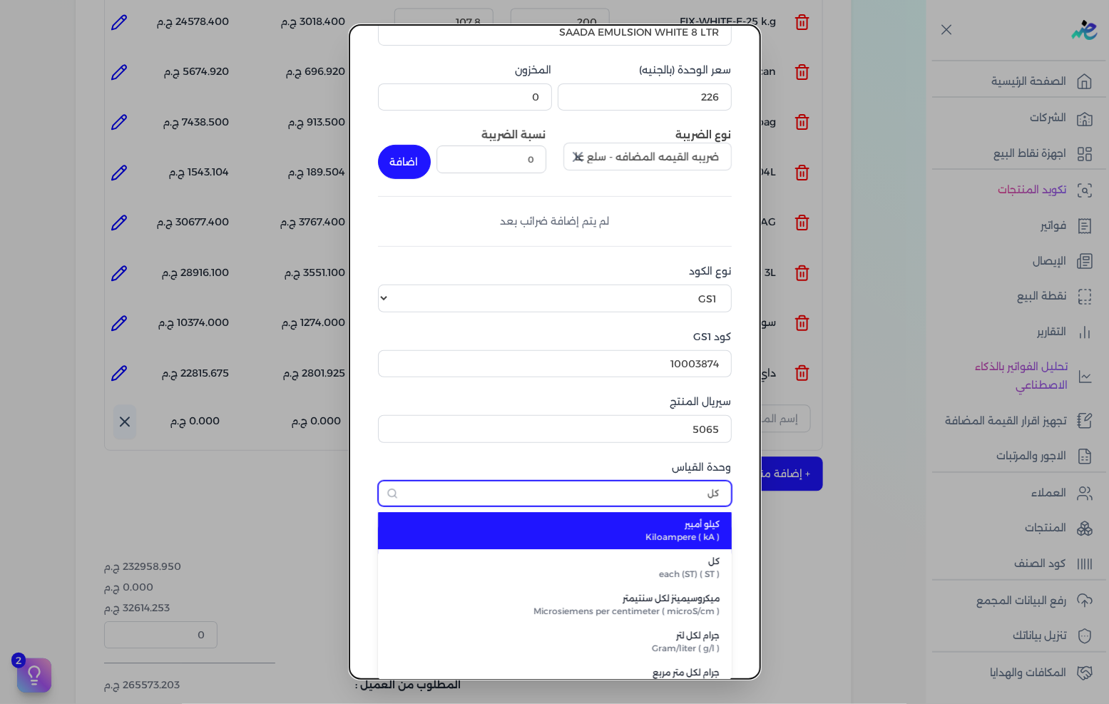
type input "كل"
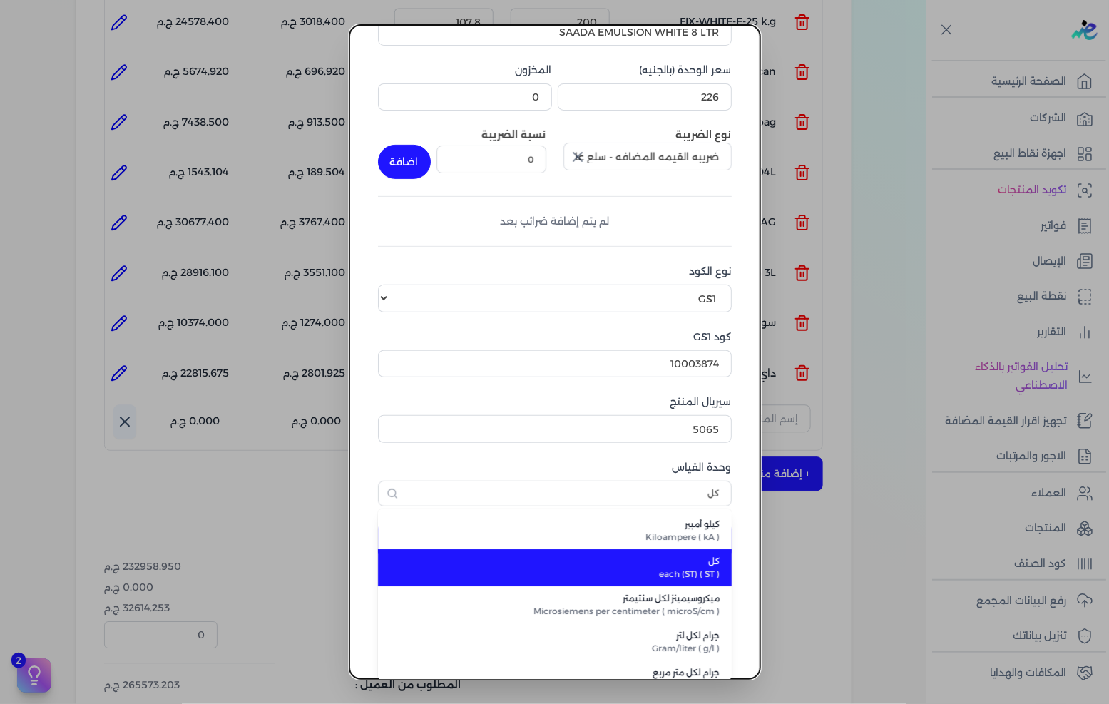
click at [683, 553] on li "كل each (ST) ( ST )" at bounding box center [555, 567] width 354 height 37
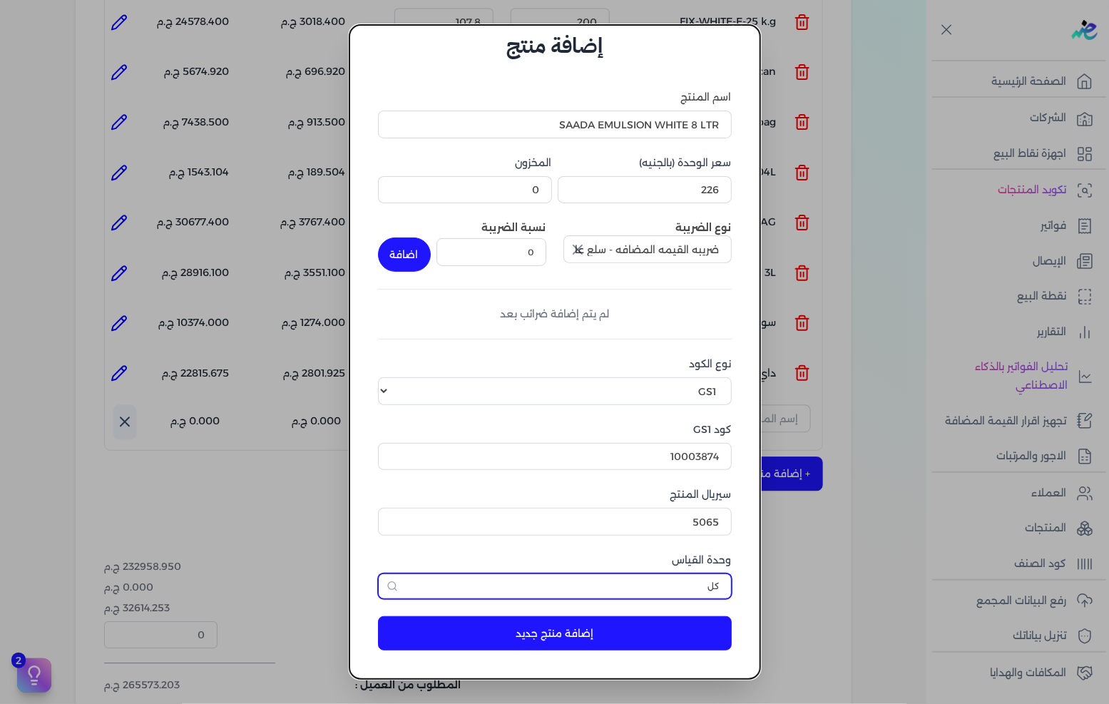
scroll to position [26, 0]
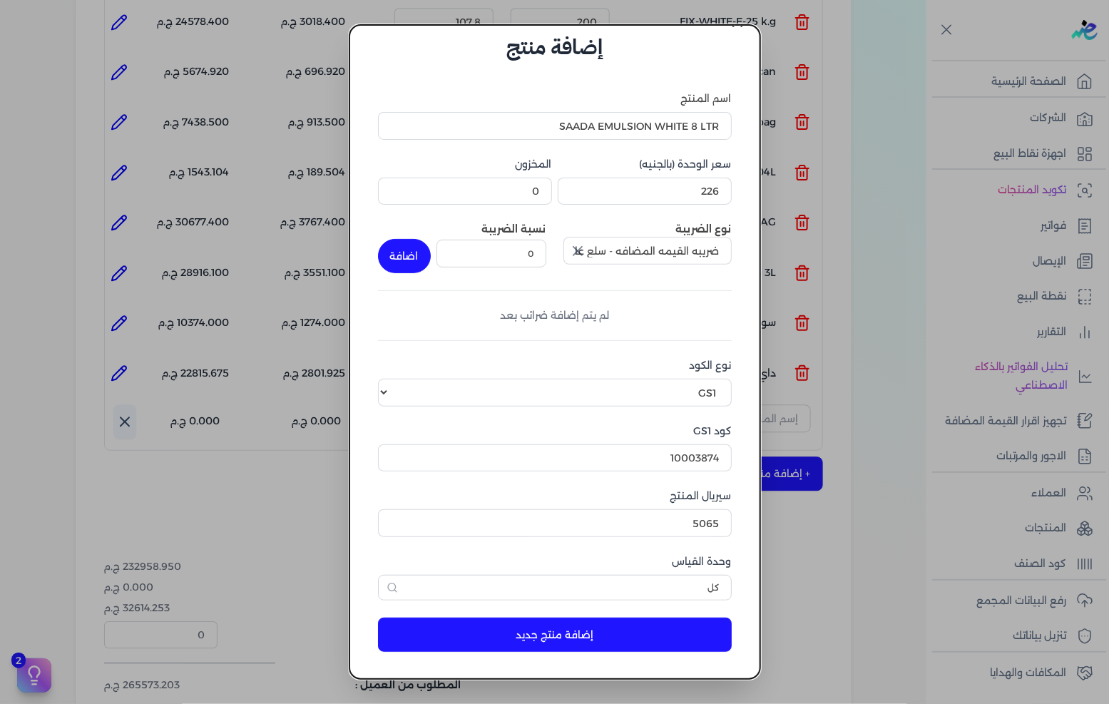
click at [615, 629] on button "إضافة منتج جديد" at bounding box center [555, 635] width 354 height 34
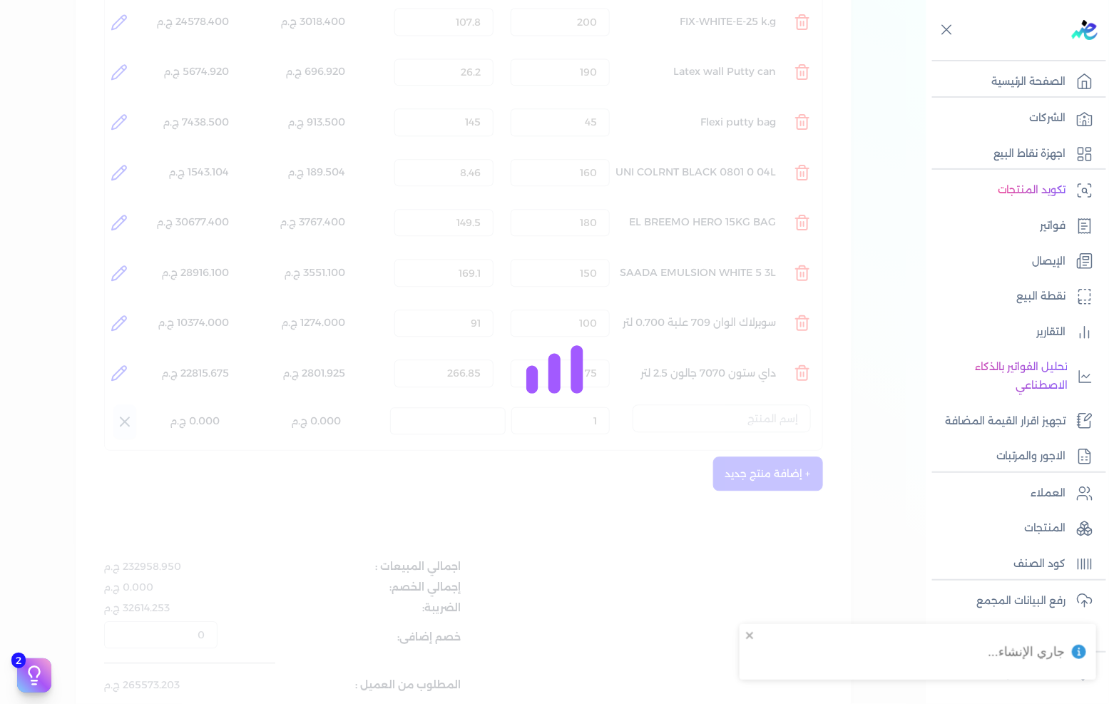
select select "EGS"
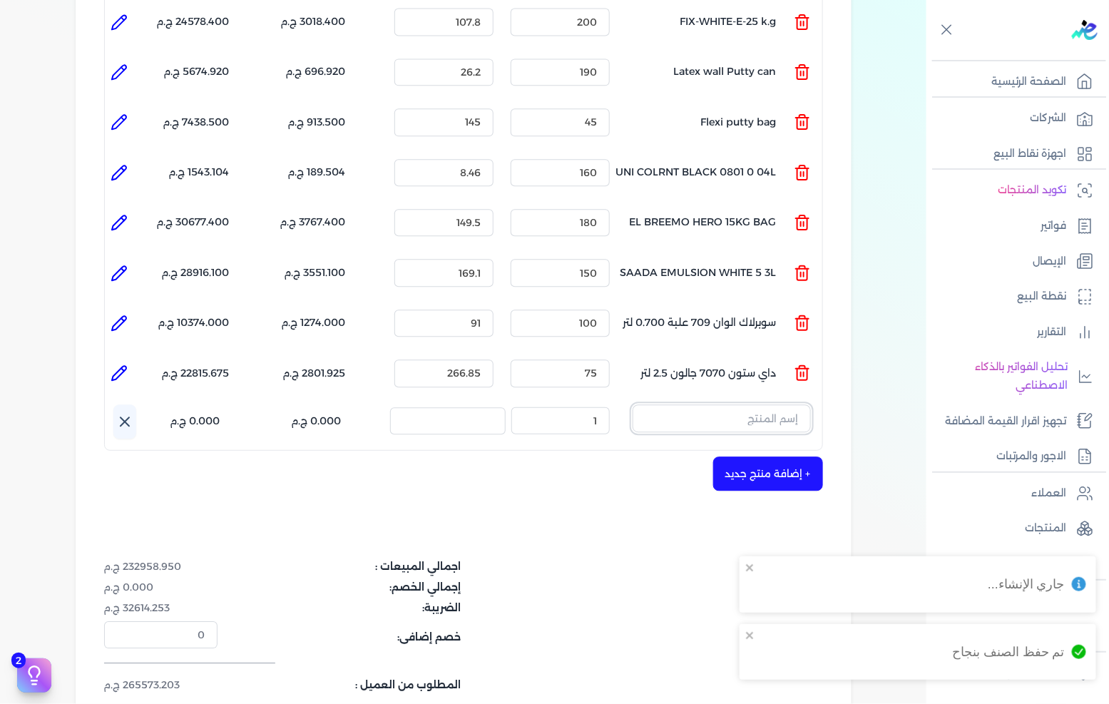
click at [716, 405] on input "text" at bounding box center [722, 418] width 178 height 27
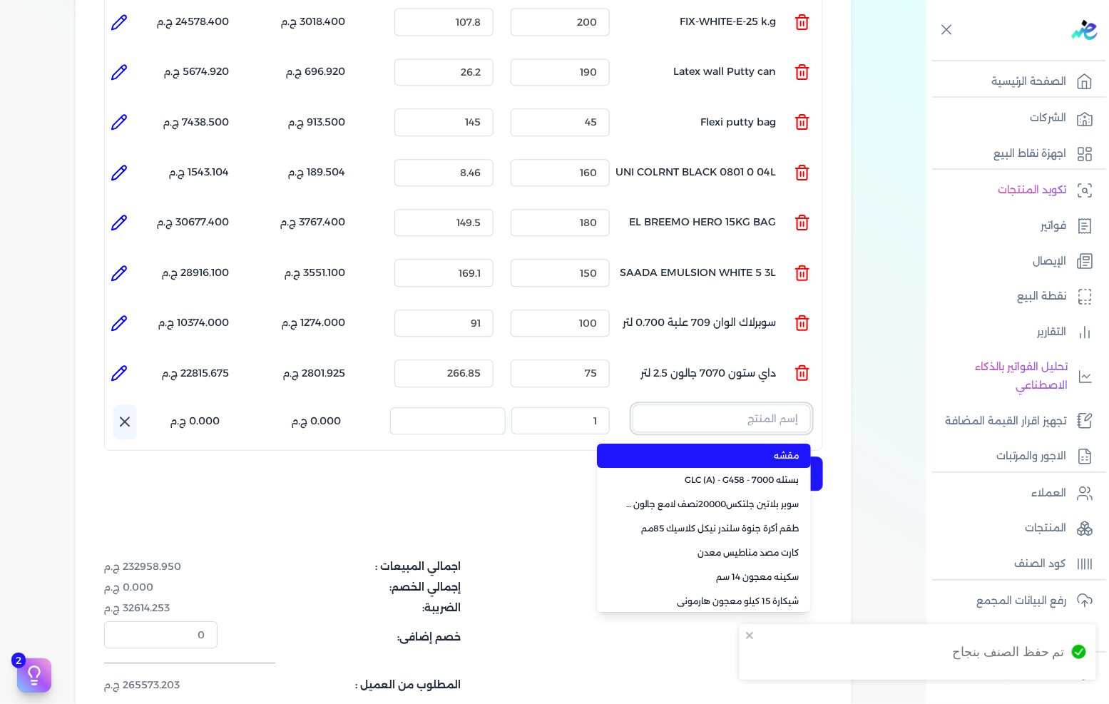
paste input "SAADA EMULSION WHITE 8 LTR"
type input "SAADA EMULSION WHITE 8 LTR"
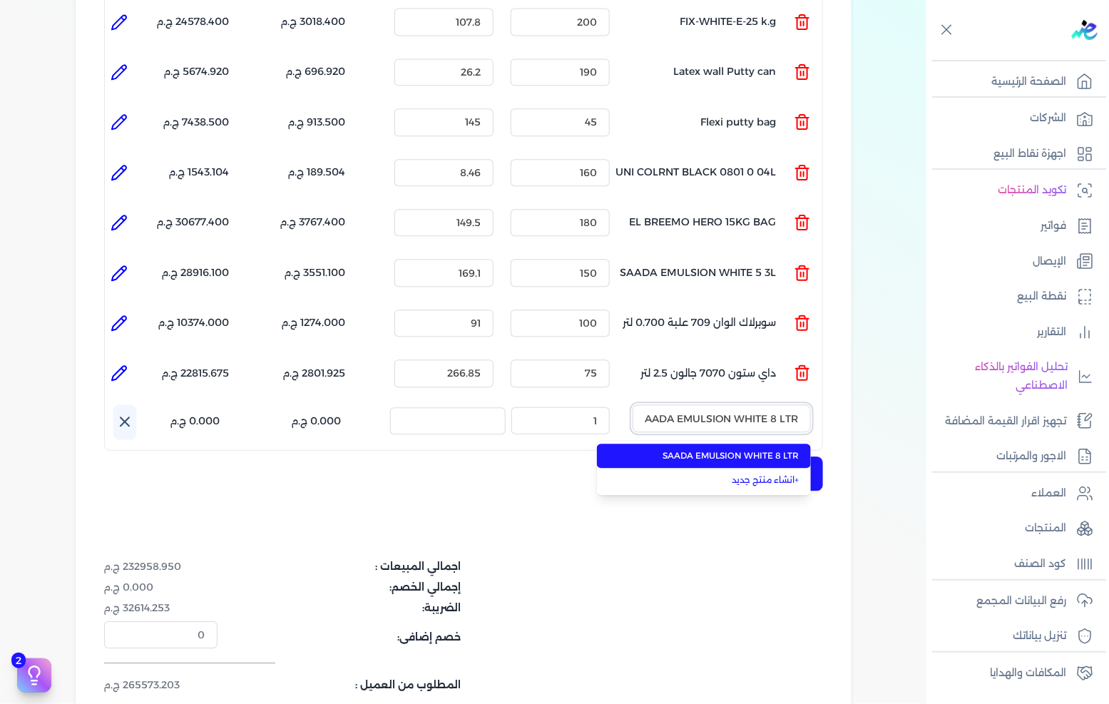
scroll to position [0, -5]
click at [714, 449] on span "SAADA EMULSION WHITE 8 LTR" at bounding box center [713, 455] width 174 height 13
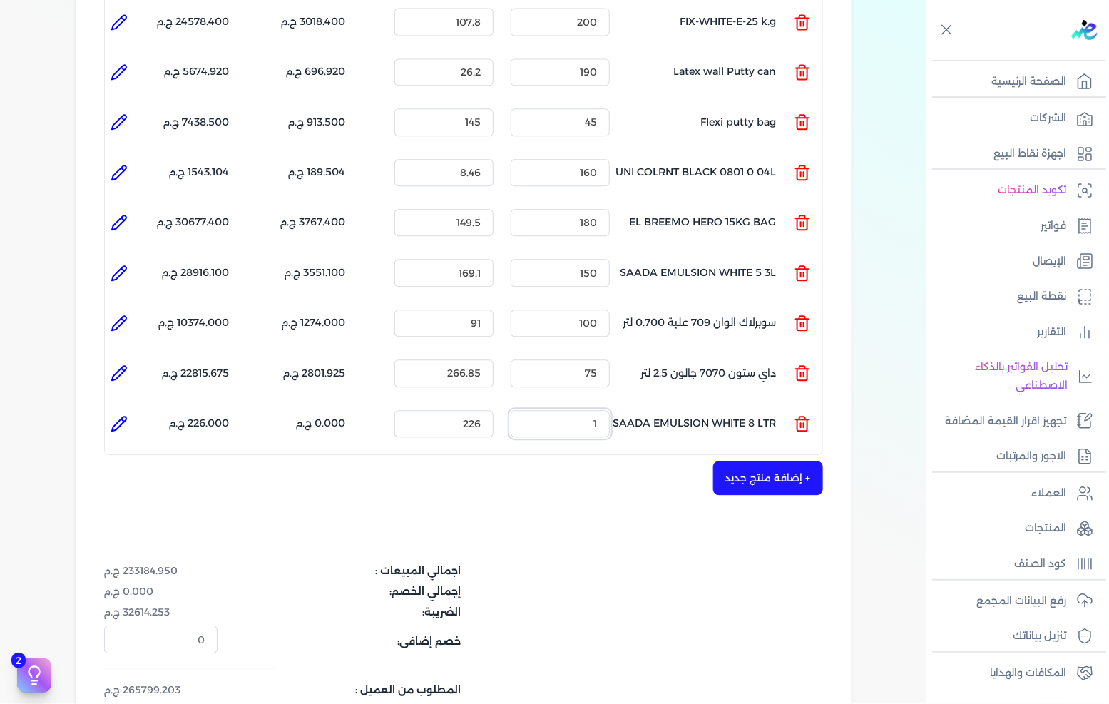
click at [574, 410] on input "1" at bounding box center [560, 423] width 99 height 27
type input "280"
click at [754, 461] on button "+ إضافة منتج جديد" at bounding box center [768, 478] width 110 height 34
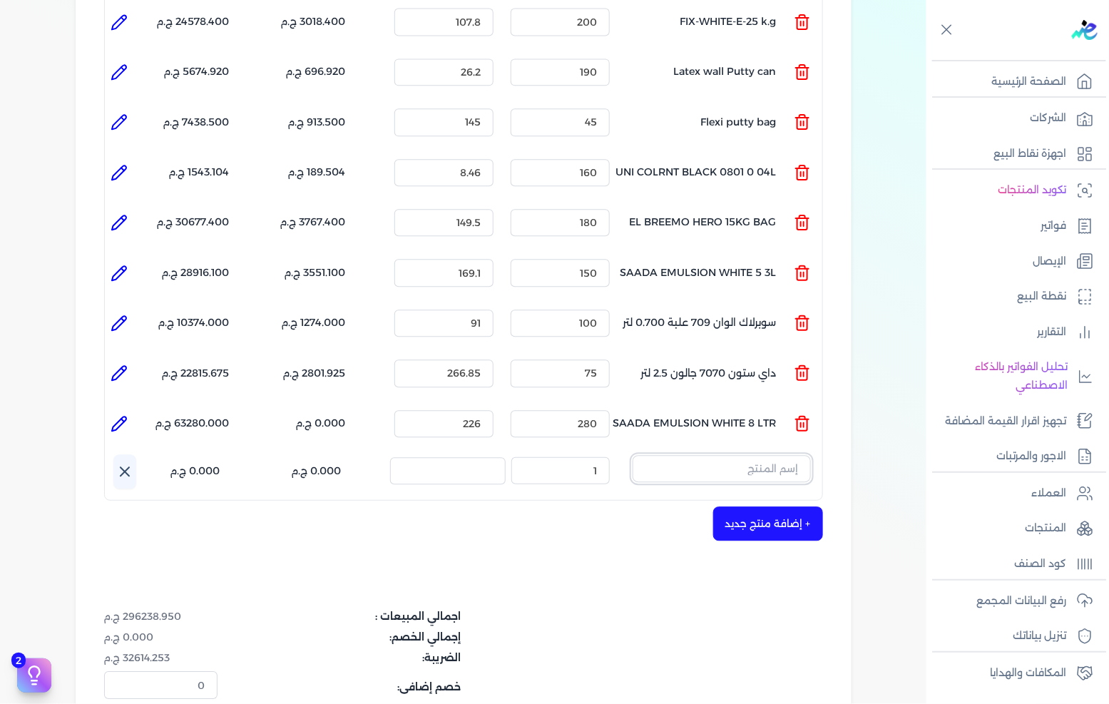
click at [714, 455] on input "text" at bounding box center [722, 468] width 178 height 27
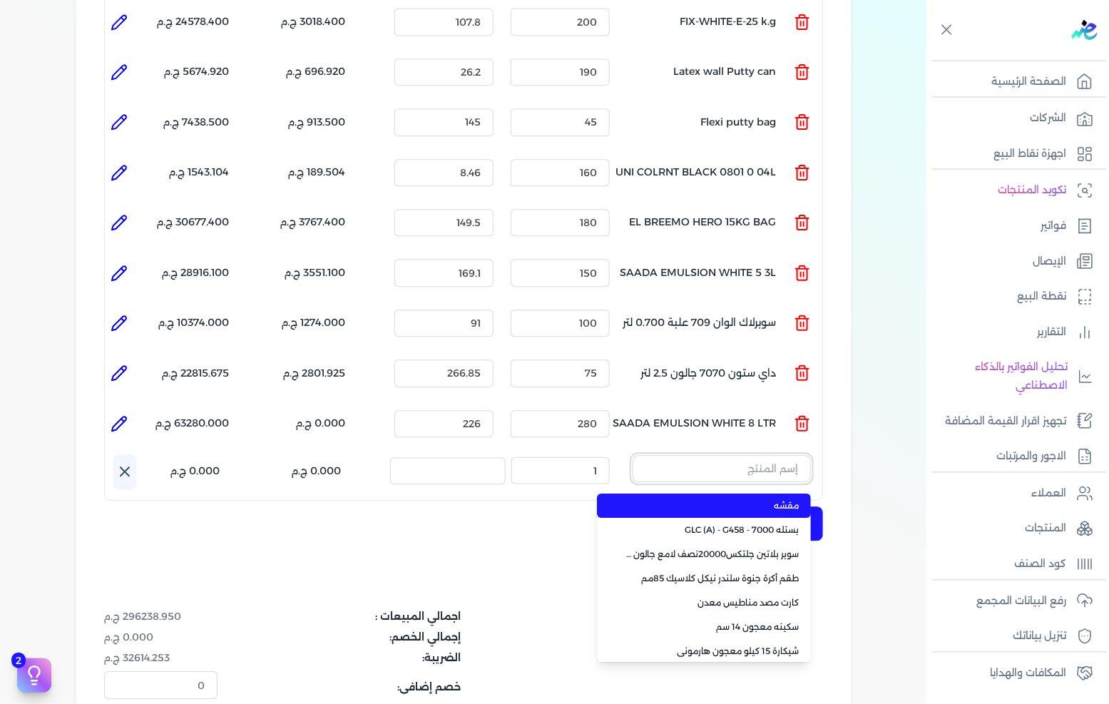
paste input "سيتوكس يو أبيض شيكارة 50 كجم"
type input "سيتوكس يو أبيض شيكارة 50 كجم"
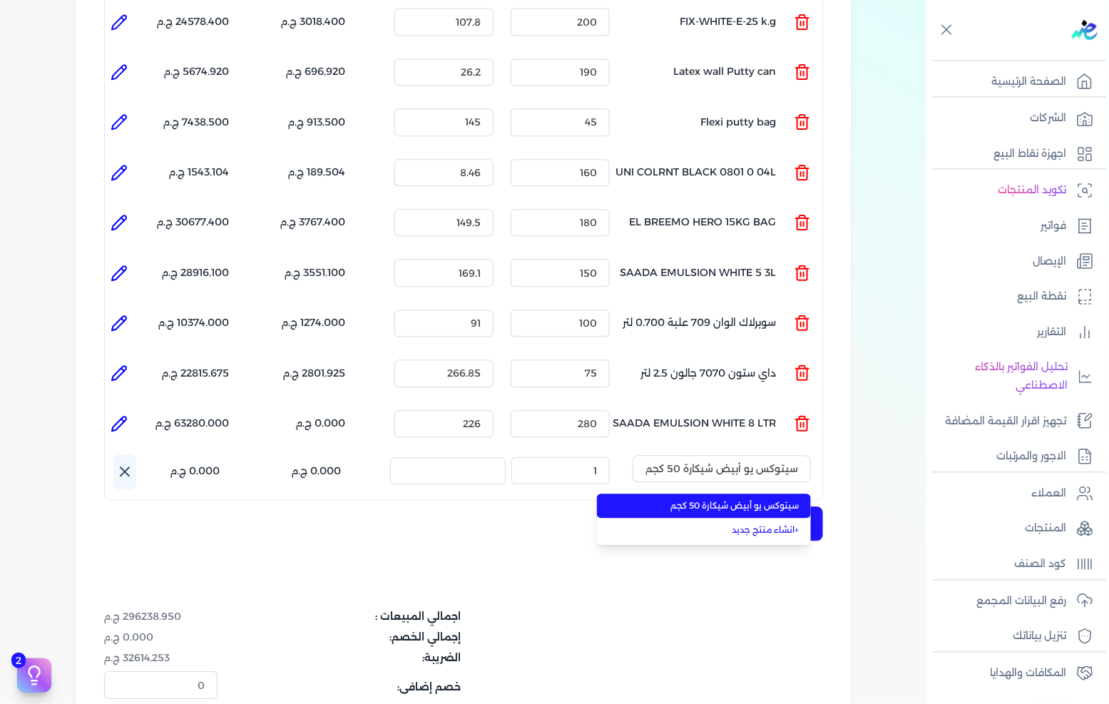
click at [740, 494] on li "سيتوكس يو أبيض شيكارة 50 كجم" at bounding box center [704, 506] width 214 height 24
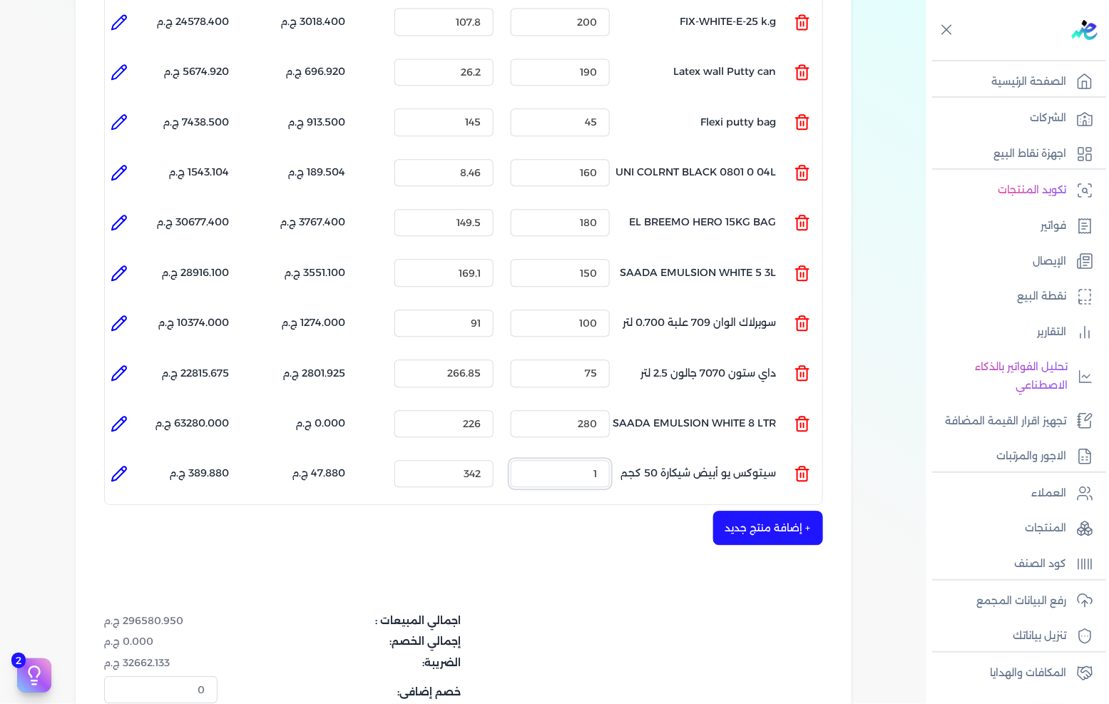
click at [578, 460] on input "1" at bounding box center [560, 473] width 99 height 27
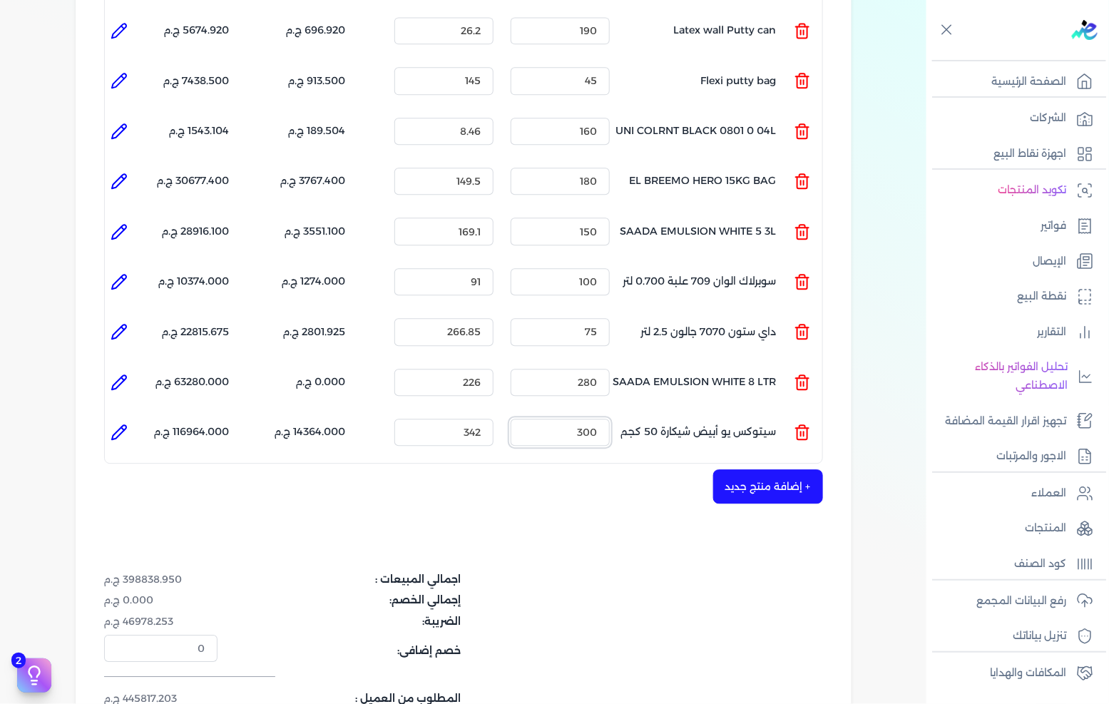
scroll to position [1247, 0]
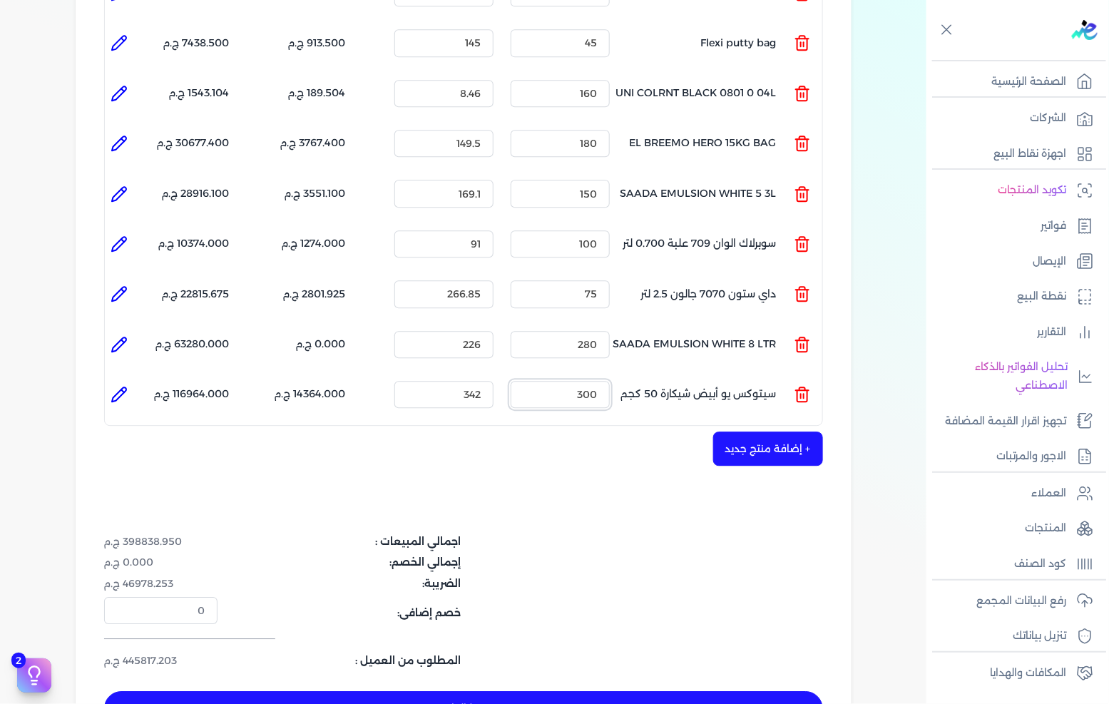
type input "300"
click at [736, 432] on button "+ إضافة منتج جديد" at bounding box center [768, 449] width 110 height 34
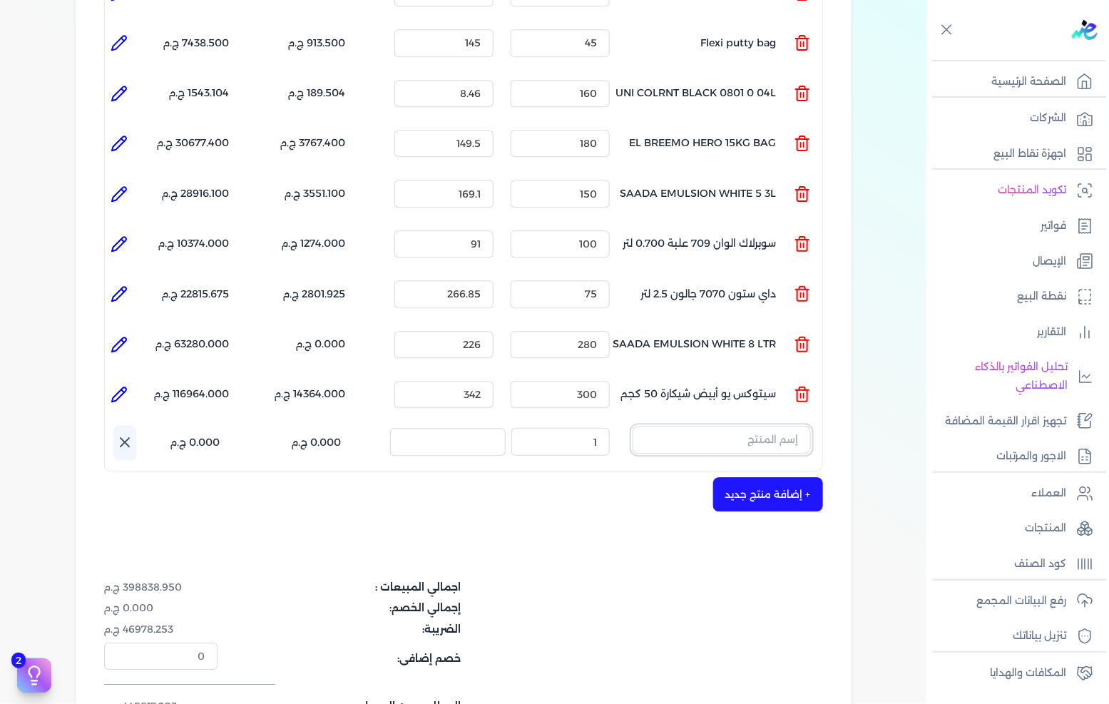
click at [743, 426] on input "text" at bounding box center [722, 439] width 178 height 27
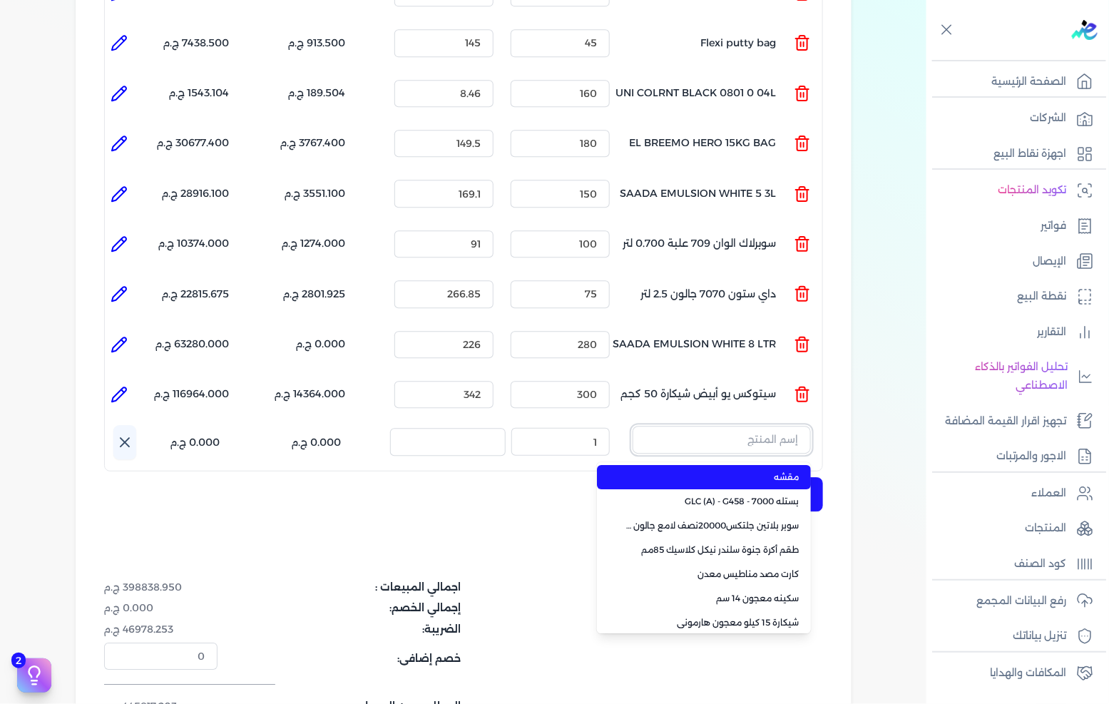
paste input "سيتوفيل ابيض شيكارة 5 كجم"
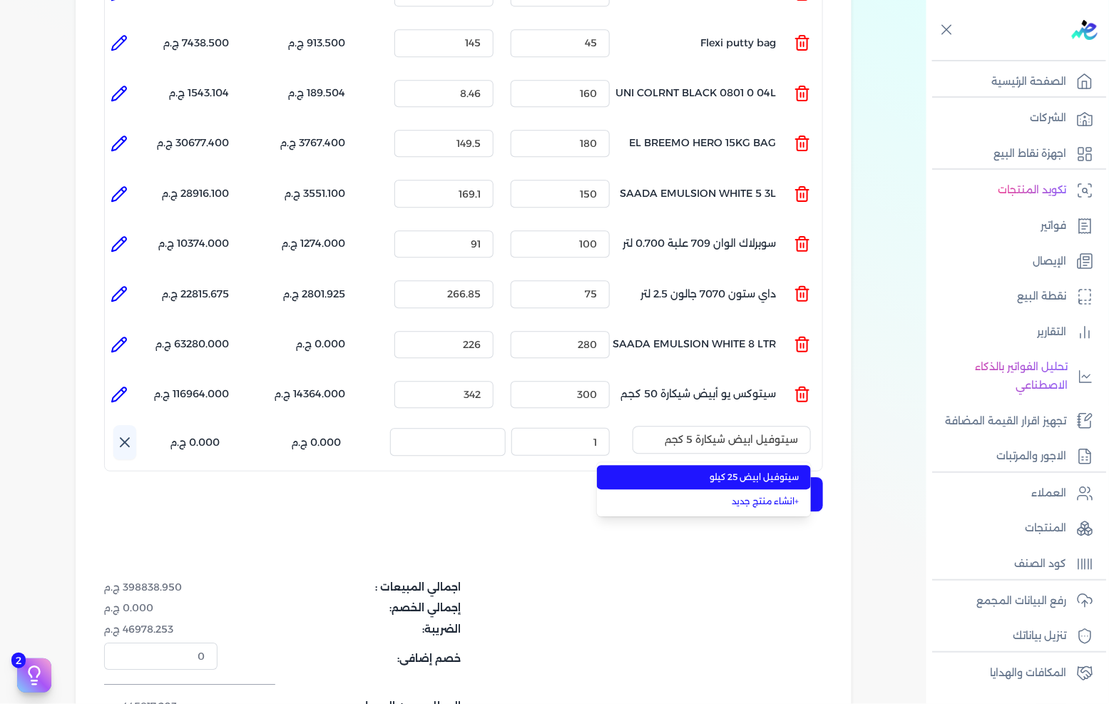
click at [706, 465] on li "سيتوفيل ابيض 25 كيلو" at bounding box center [704, 477] width 214 height 24
type input "سيتوفيل ابيض 25 كيلو"
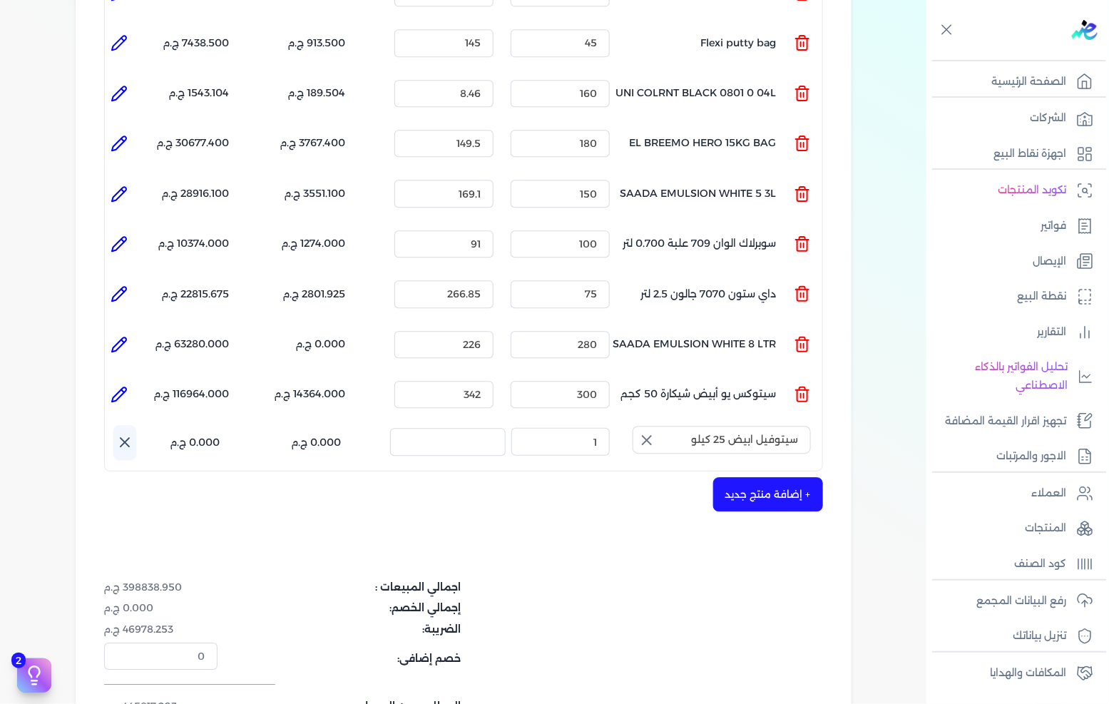
click at [659, 426] on button "button" at bounding box center [646, 440] width 26 height 29
click at [743, 426] on input "text" at bounding box center [722, 439] width 178 height 27
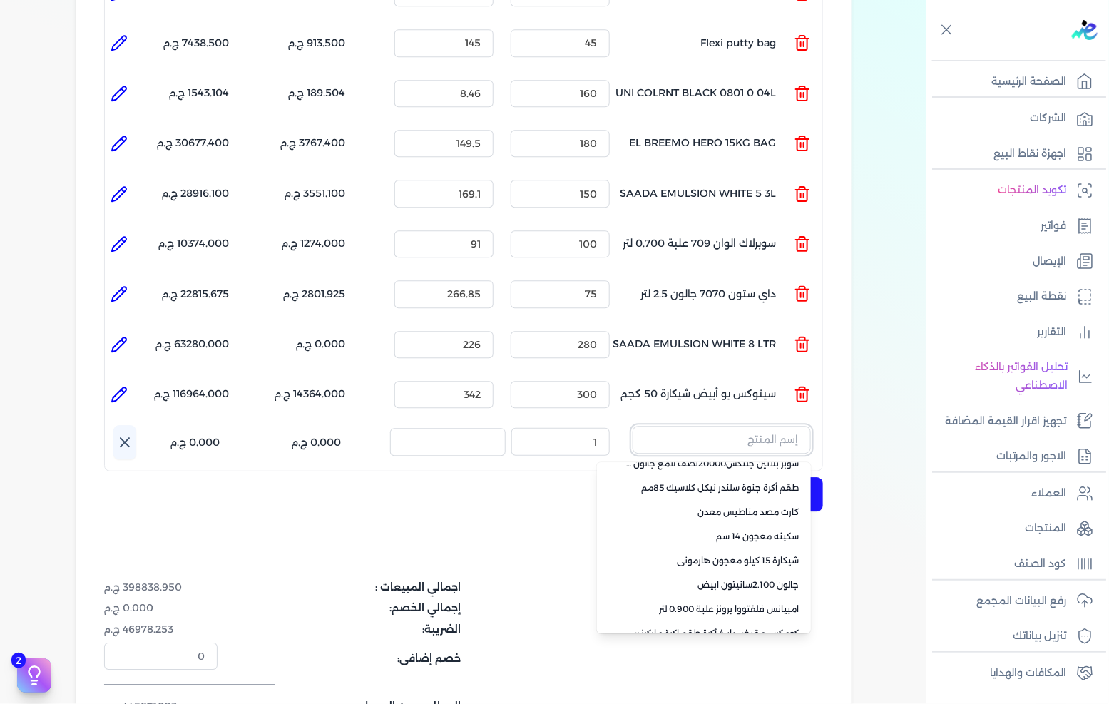
scroll to position [101, 0]
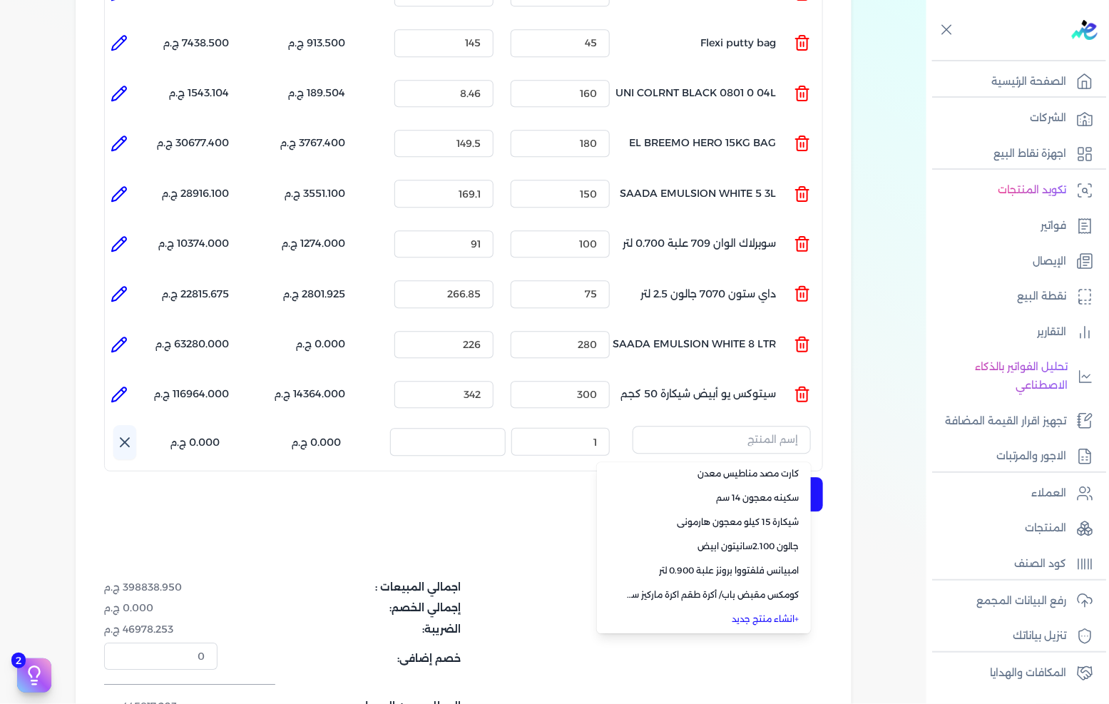
click at [758, 613] on link "+ انشاء منتج جديد" at bounding box center [713, 619] width 174 height 13
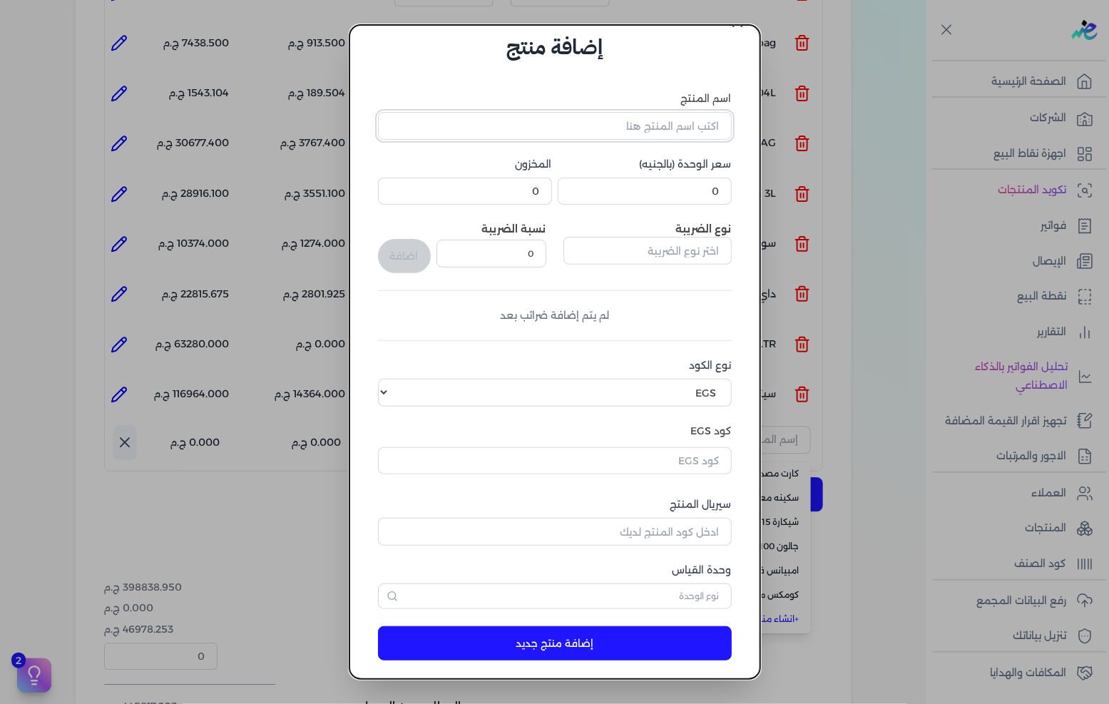
click at [645, 128] on input "اسم المنتج" at bounding box center [555, 125] width 354 height 27
paste input "سيتوفيل ابيض شيكارة 5 كجم"
type input "سيتوفيل ابيض شيكارة 5 كجم"
click at [693, 184] on input "0" at bounding box center [645, 191] width 174 height 27
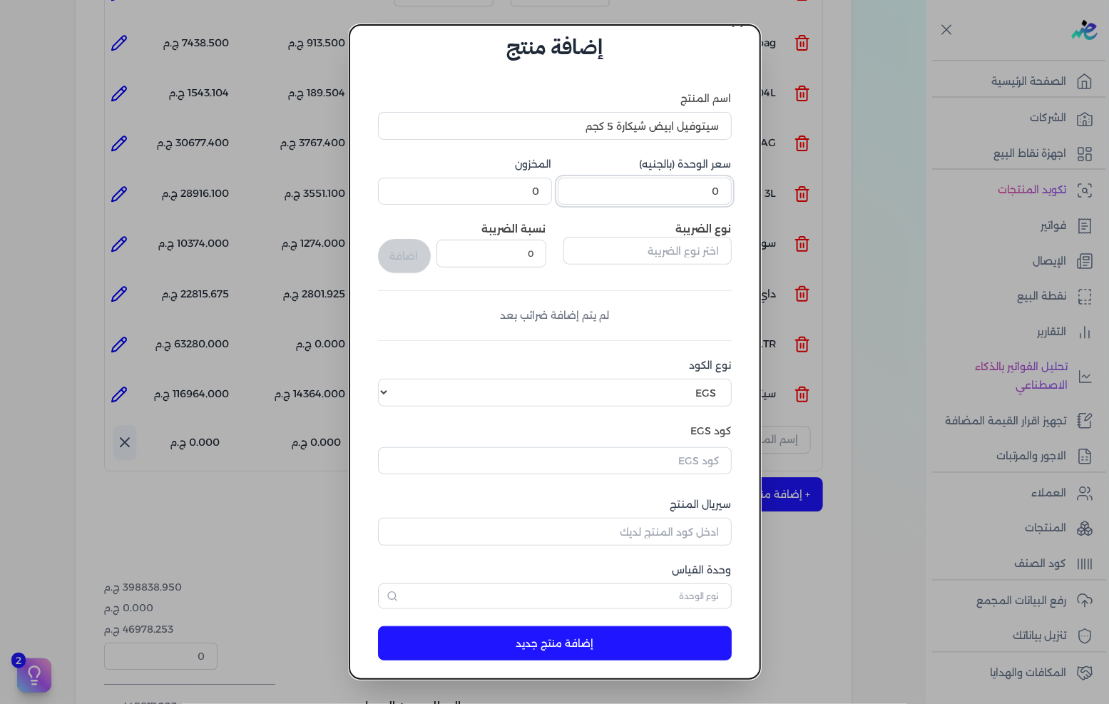
click at [693, 184] on input "0" at bounding box center [645, 191] width 174 height 27
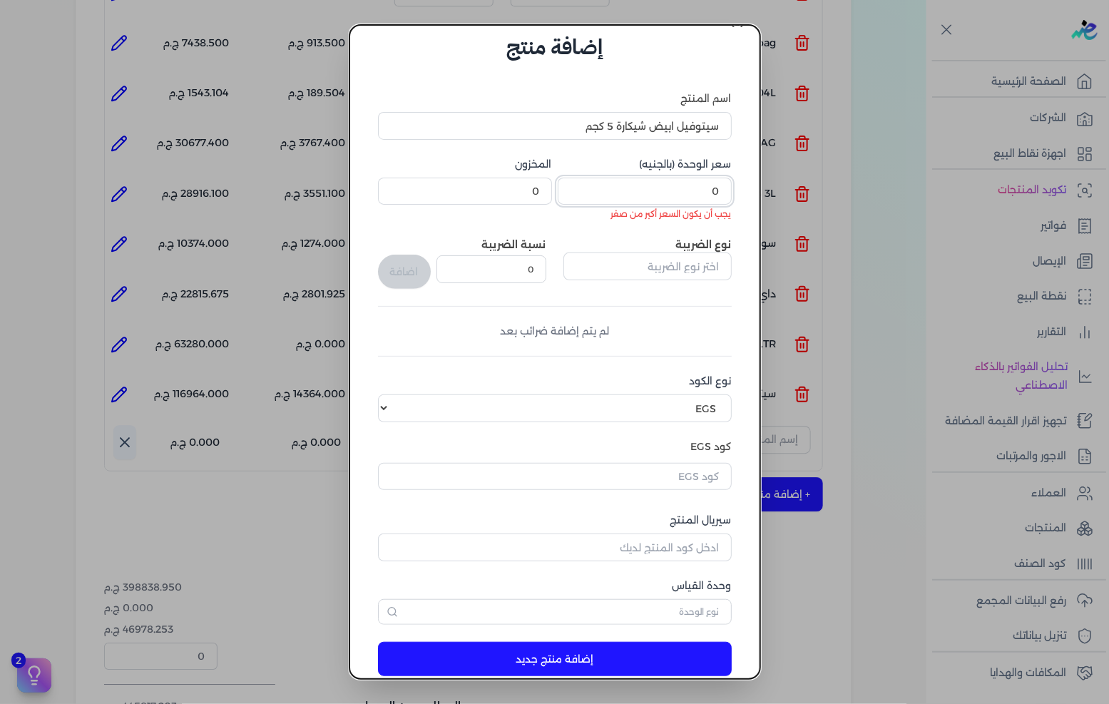
paste input "53.4"
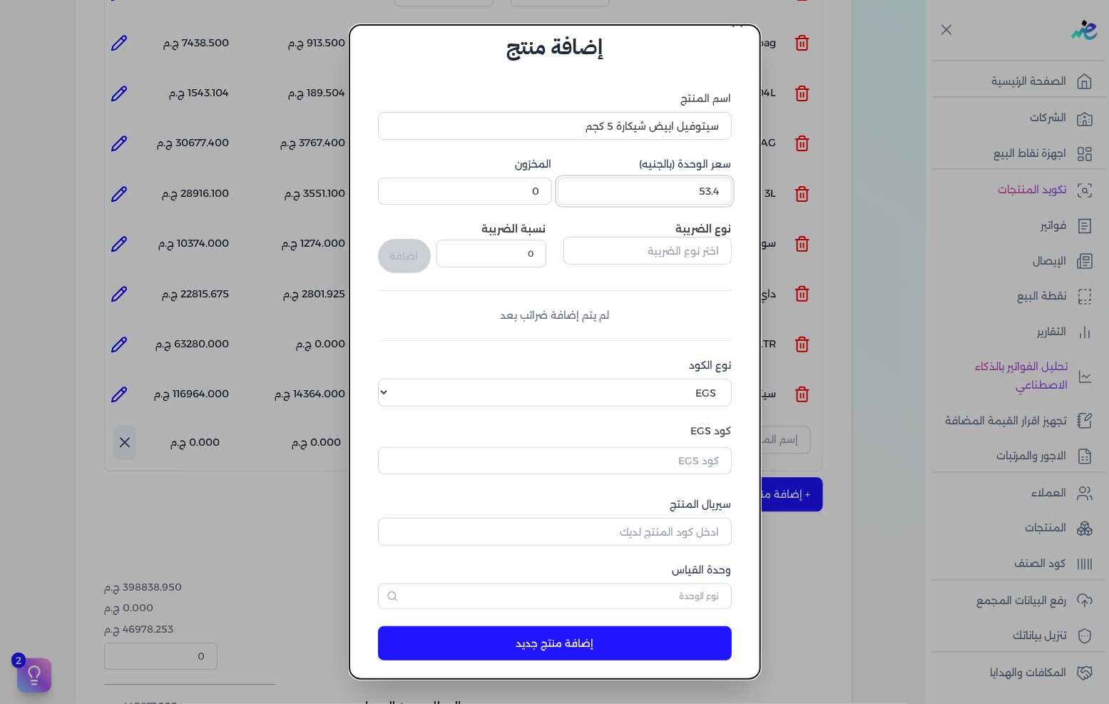
type input "53.4"
drag, startPoint x: 679, startPoint y: 255, endPoint x: 846, endPoint y: 248, distance: 167.1
click at [679, 255] on input "text" at bounding box center [648, 250] width 168 height 27
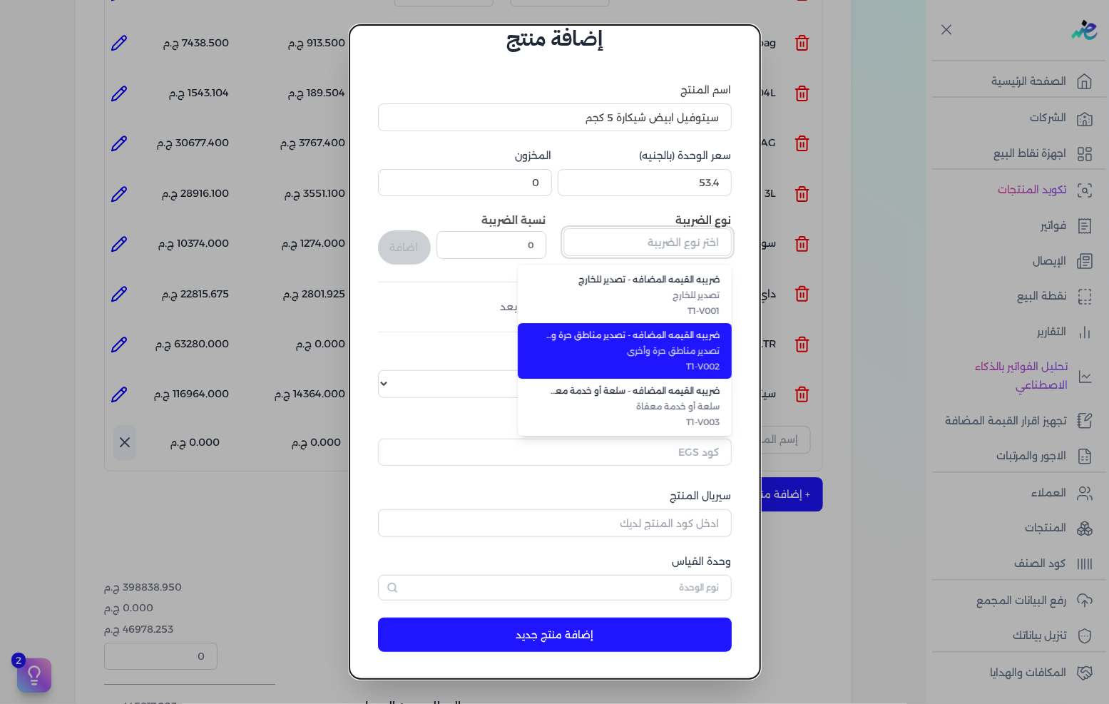
scroll to position [390, 0]
click at [701, 362] on span "T1-V009" at bounding box center [633, 366] width 174 height 13
type input "ضريبه القيمه المضافه - سلع عامة"
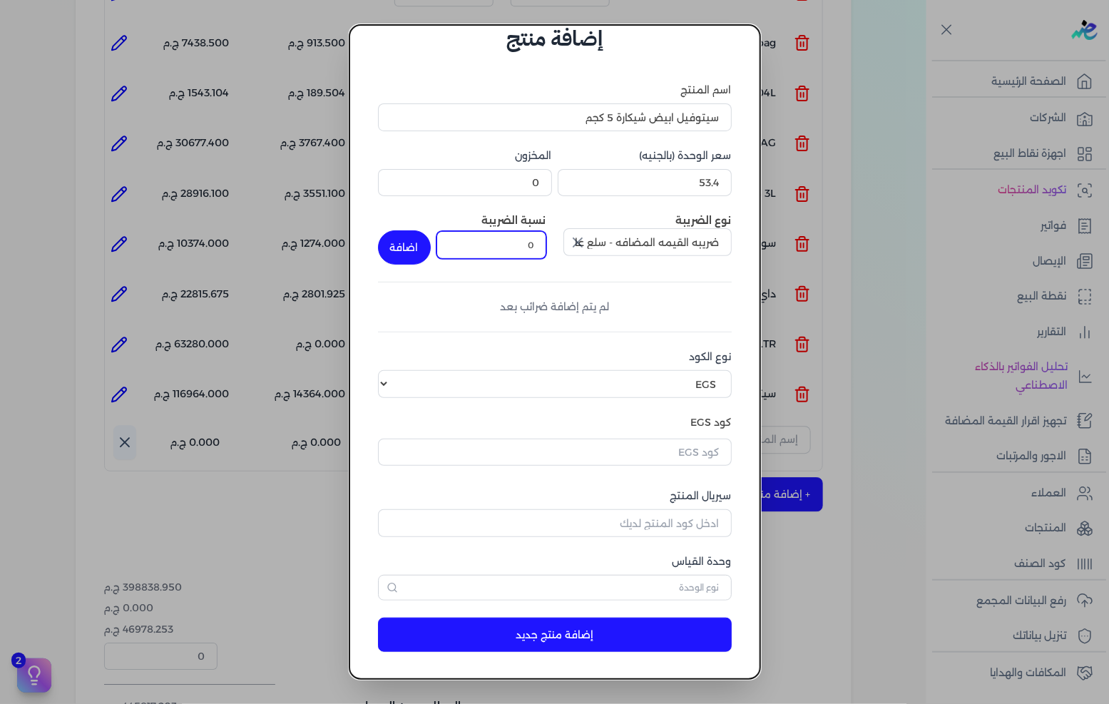
click at [507, 243] on input "0" at bounding box center [492, 244] width 110 height 27
type input "14"
click at [415, 240] on button "اضافة" at bounding box center [404, 247] width 53 height 34
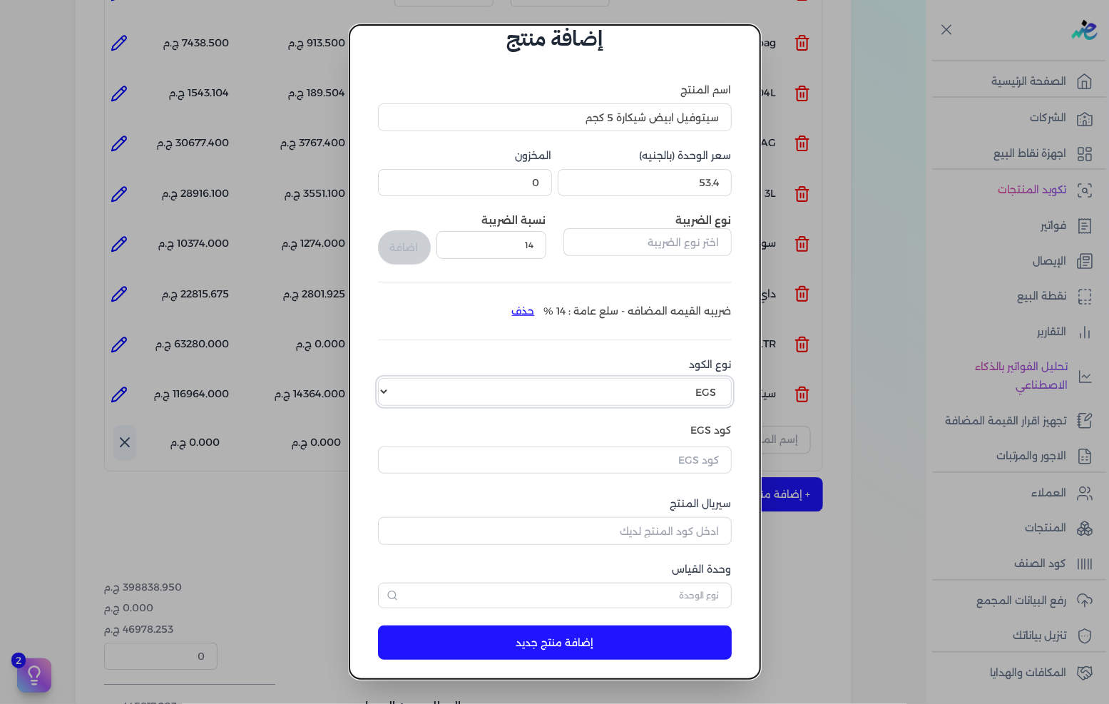
click at [505, 400] on select "اختر نوع الكود EGS GS1" at bounding box center [555, 391] width 354 height 27
select select "GS1"
click at [390, 378] on select "اختر نوع الكود EGS GS1" at bounding box center [555, 391] width 354 height 27
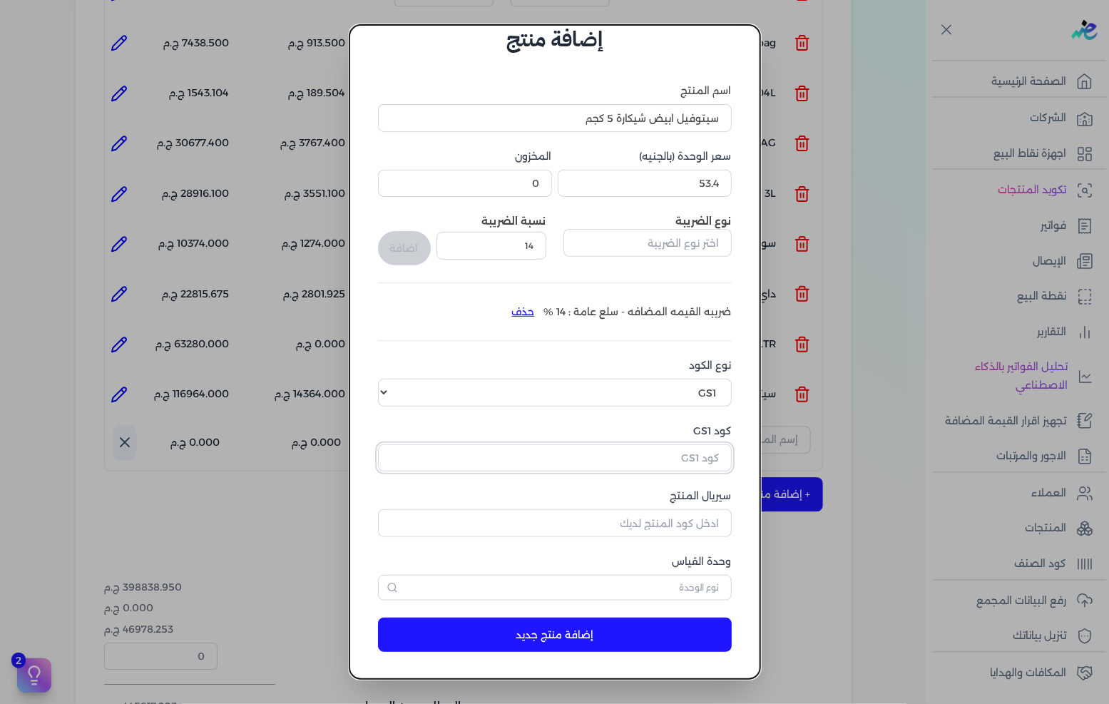
click at [657, 460] on input "كود GS1" at bounding box center [555, 457] width 354 height 27
paste input "10008045"
type input "10008045"
click at [676, 517] on input "سيريال المنتج" at bounding box center [555, 522] width 354 height 27
type input "5066"
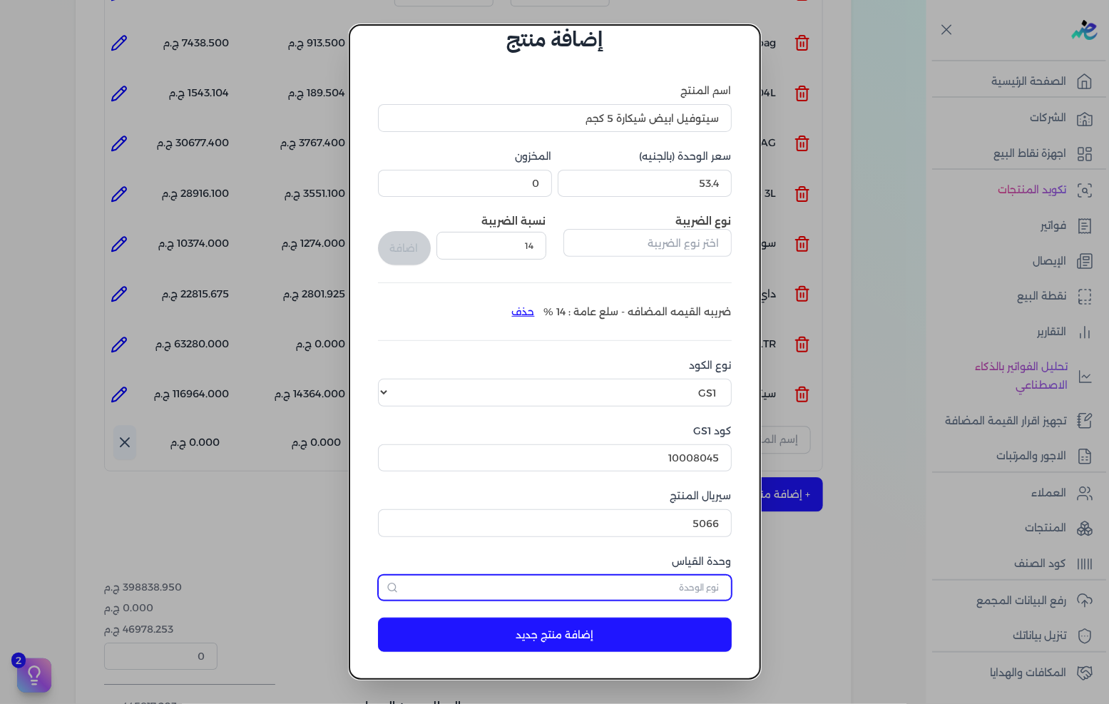
click at [660, 584] on input "text" at bounding box center [555, 588] width 354 height 26
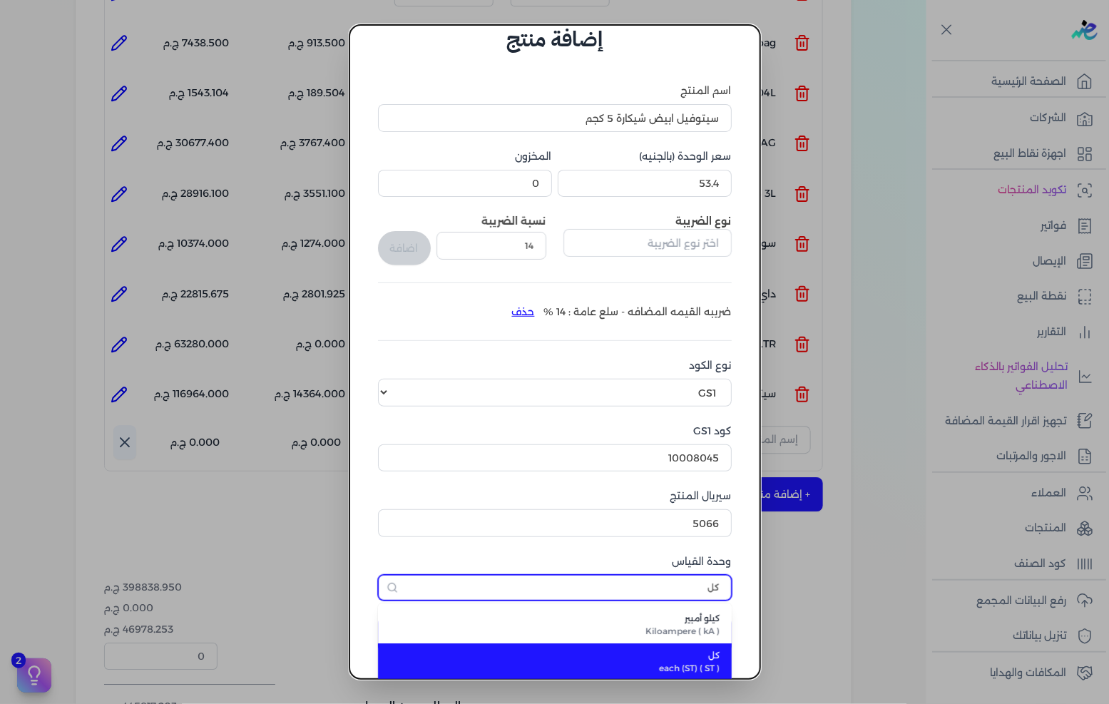
type input "كل"
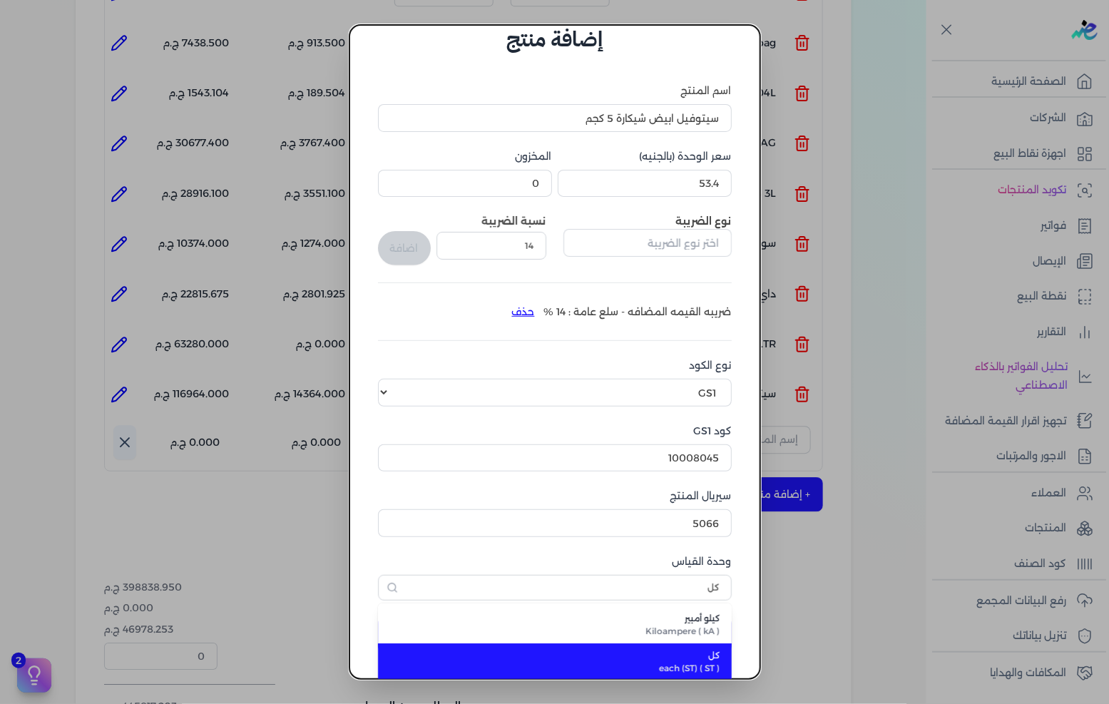
click at [683, 649] on span "كل" at bounding box center [564, 655] width 314 height 13
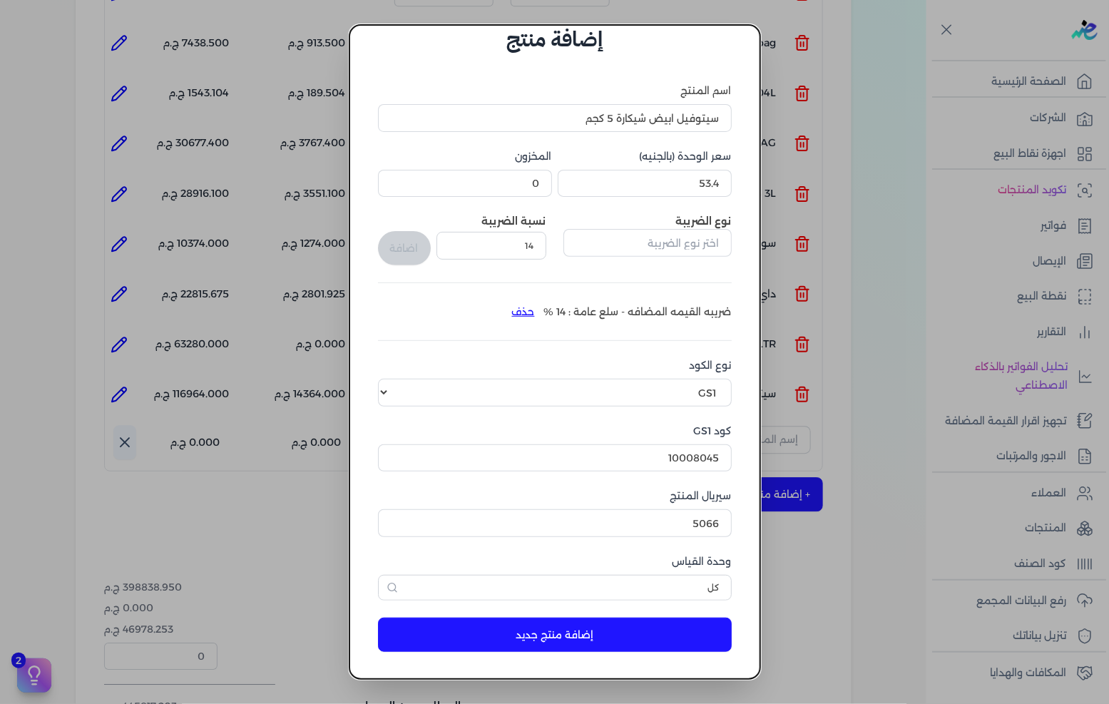
click at [676, 647] on button "إضافة منتج جديد" at bounding box center [555, 635] width 354 height 34
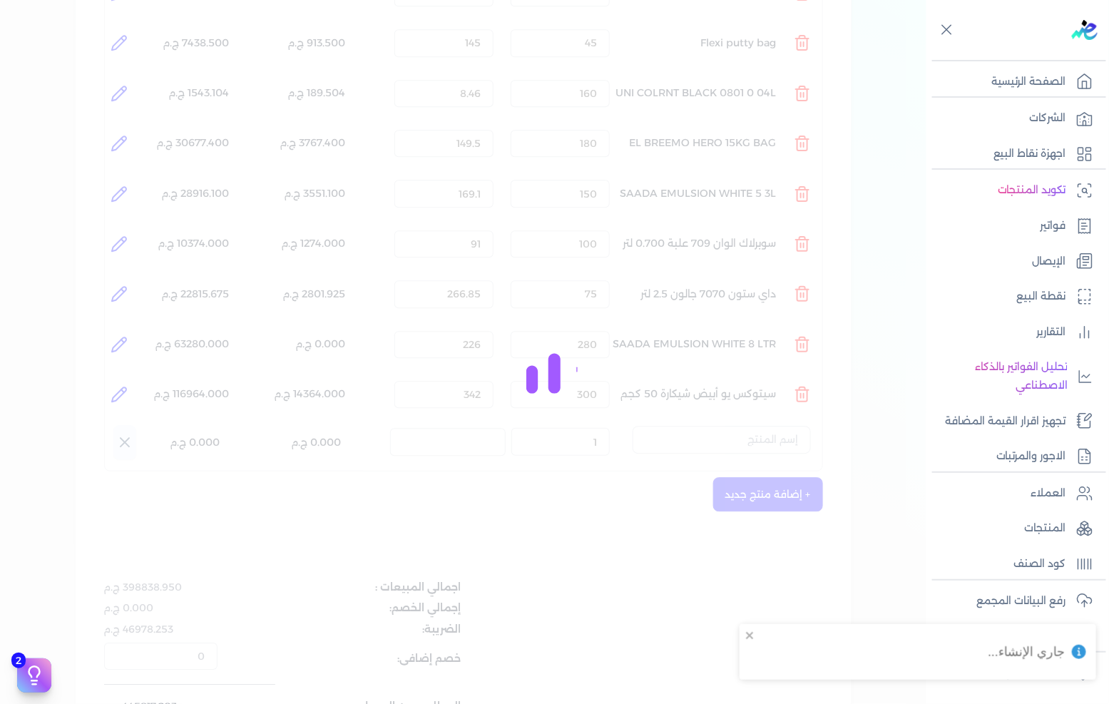
select select "EGS"
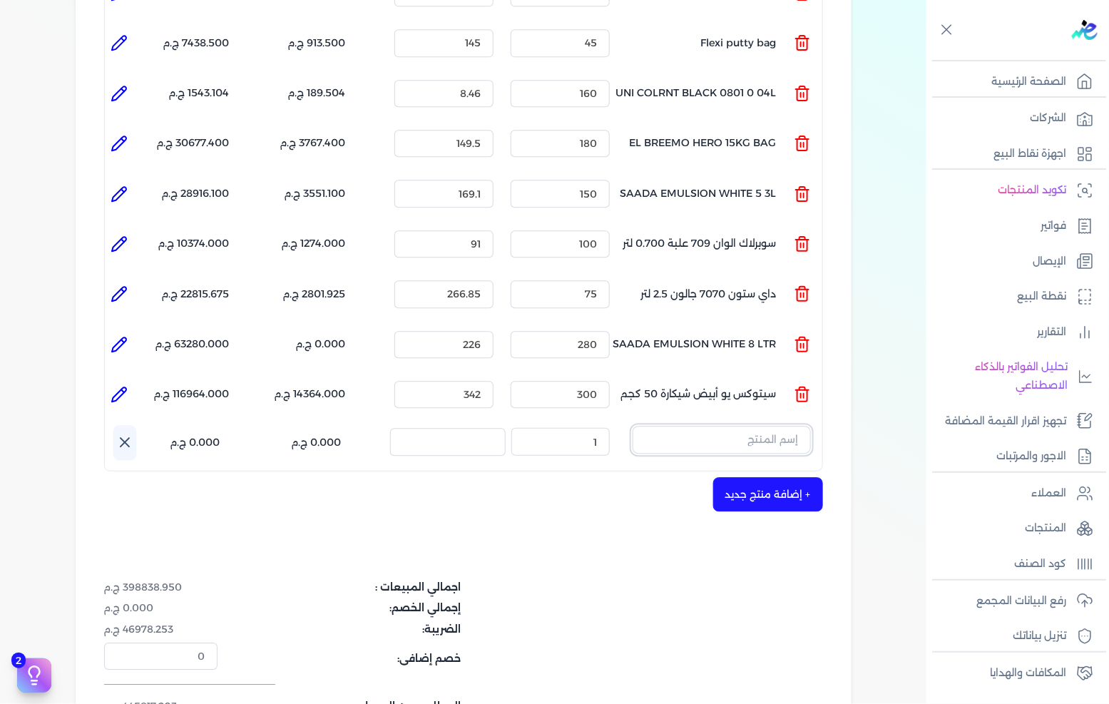
click at [730, 426] on input "text" at bounding box center [722, 439] width 178 height 27
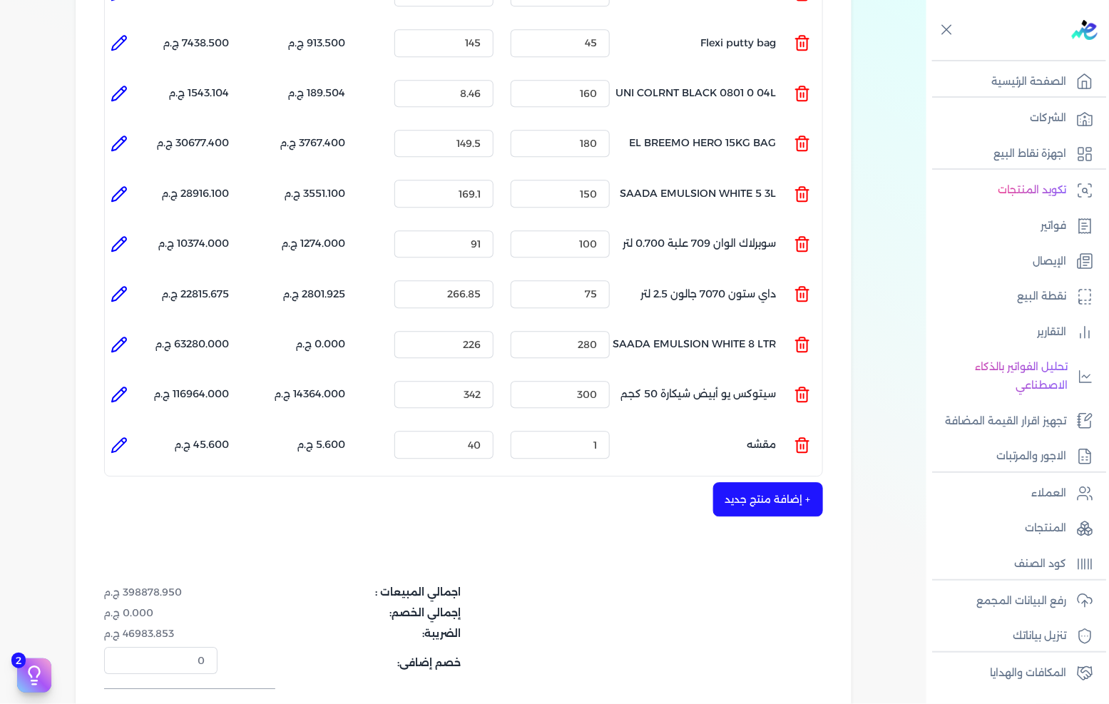
click at [815, 425] on ul "المنتج : مقشه الكمية : 1 السعر : 40 الضريبه : 5.600 ج.م الإجمالي : 45.600 ج.م" at bounding box center [464, 444] width 718 height 39
click at [808, 437] on icon at bounding box center [802, 445] width 17 height 17
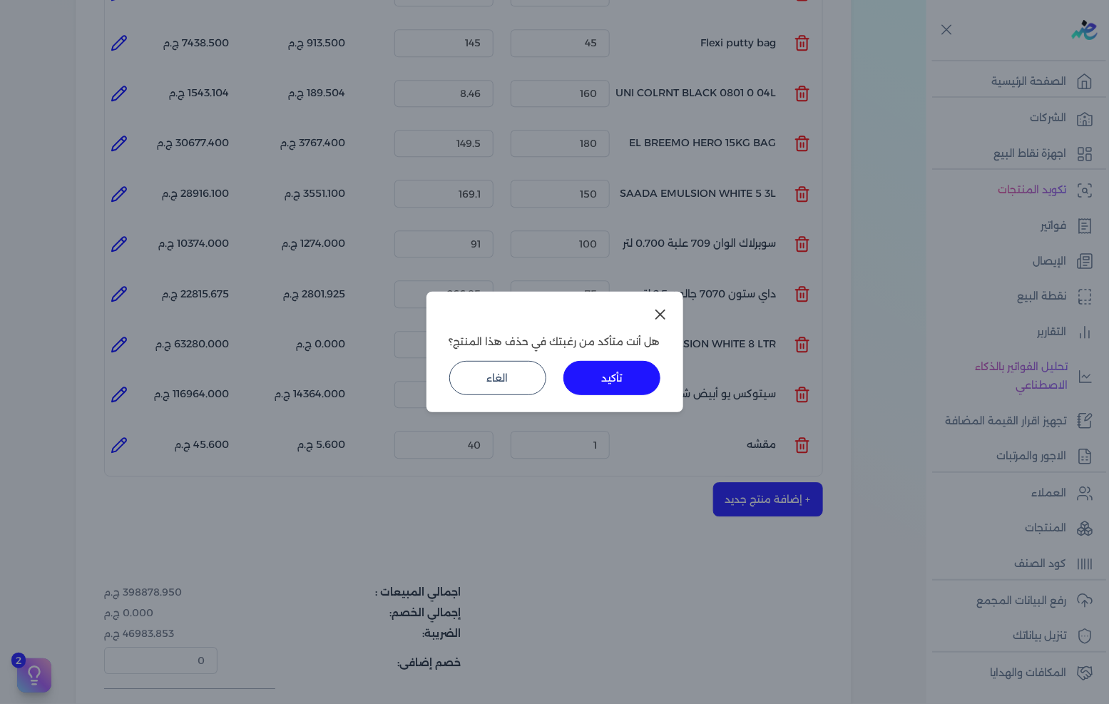
click at [622, 384] on button "تأكيد" at bounding box center [612, 378] width 97 height 34
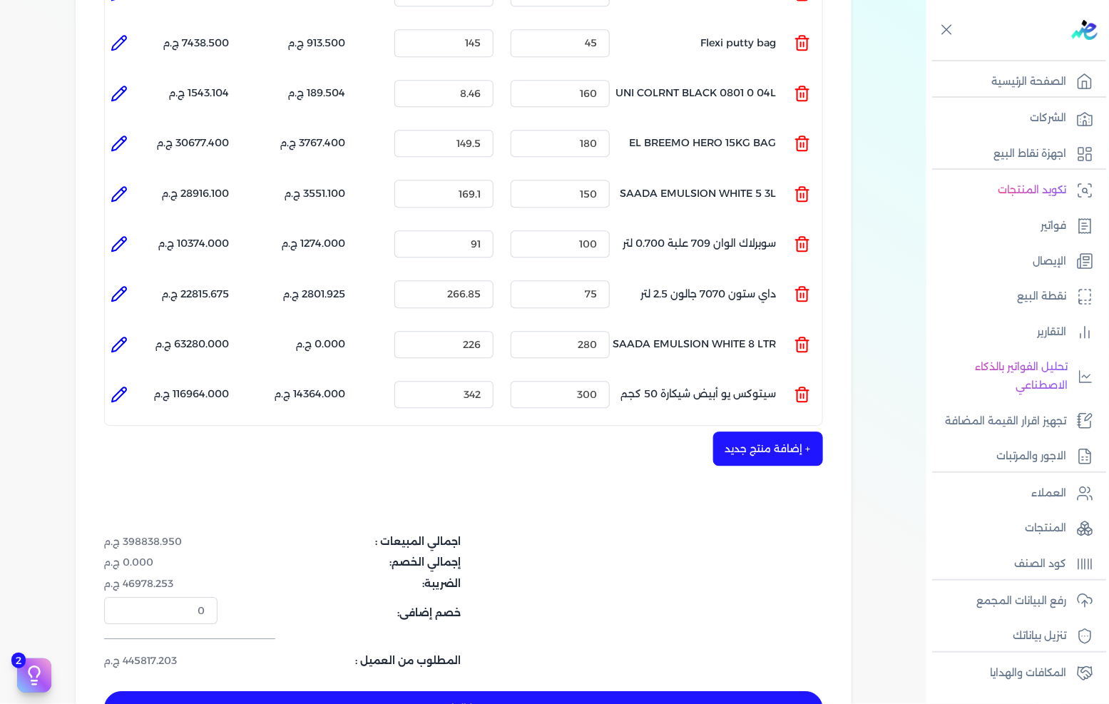
click at [781, 433] on button "+ إضافة منتج جديد" at bounding box center [768, 449] width 110 height 34
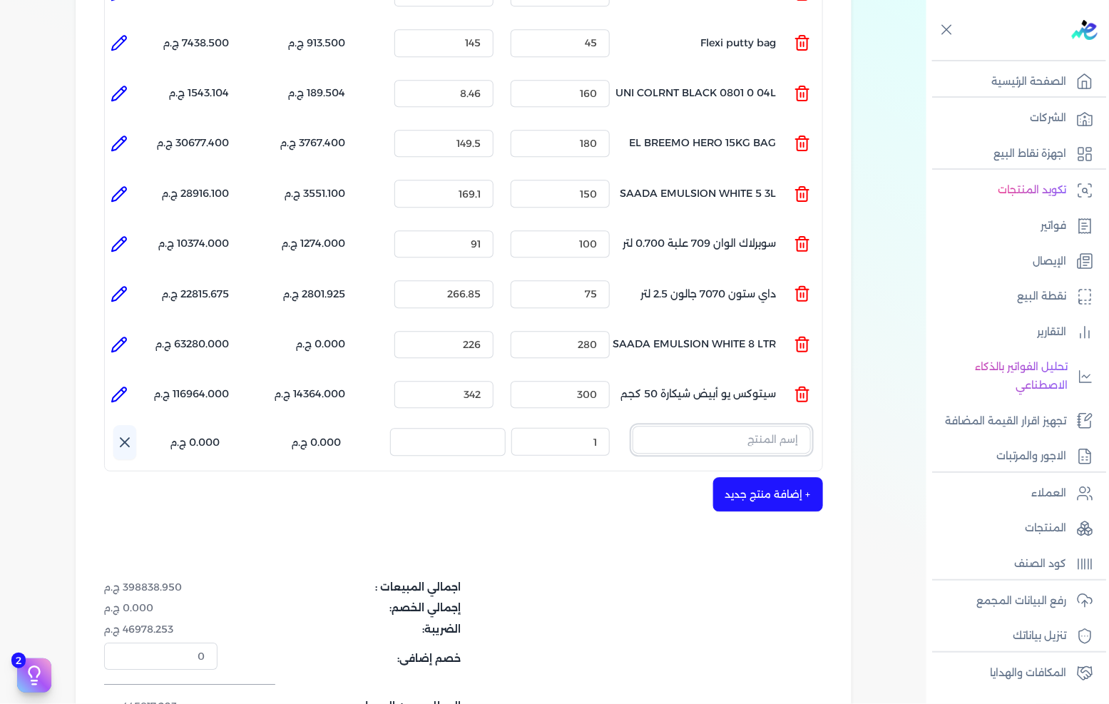
click at [761, 426] on input "text" at bounding box center [722, 439] width 178 height 27
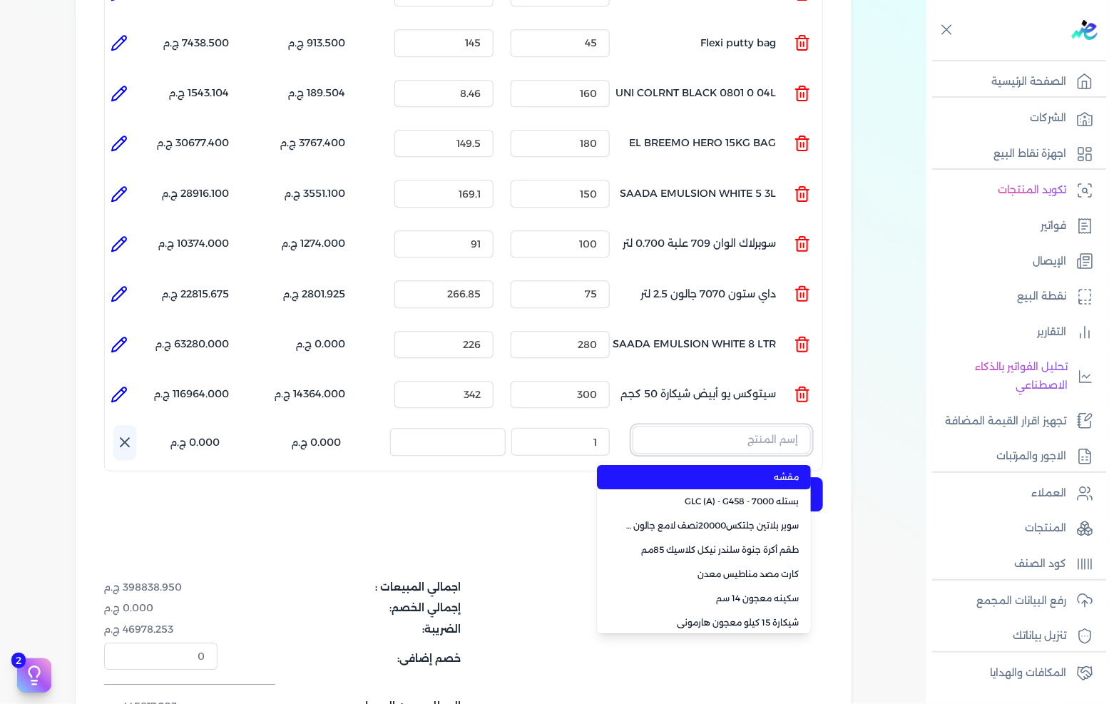
paste input "سيتوفيل ابيض شيكارة 5 كجم"
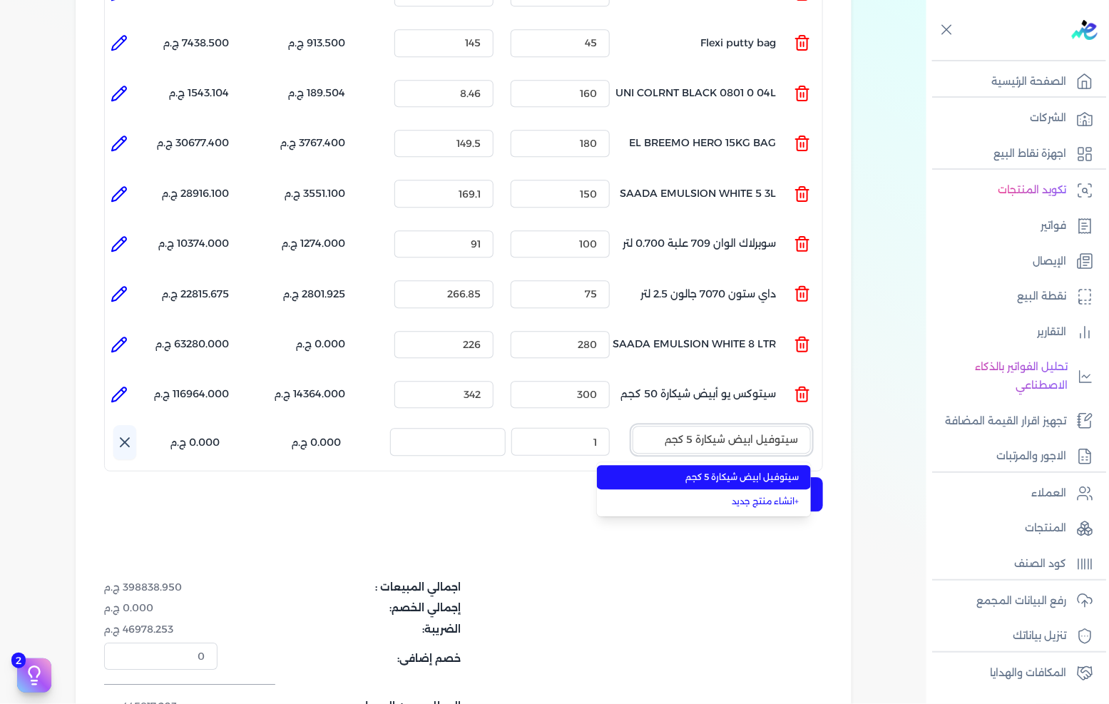
type input "سيتوفيل ابيض شيكارة 5 كجم"
click at [743, 465] on li "سيتوفيل ابيض شيكارة 5 كجم" at bounding box center [704, 477] width 214 height 24
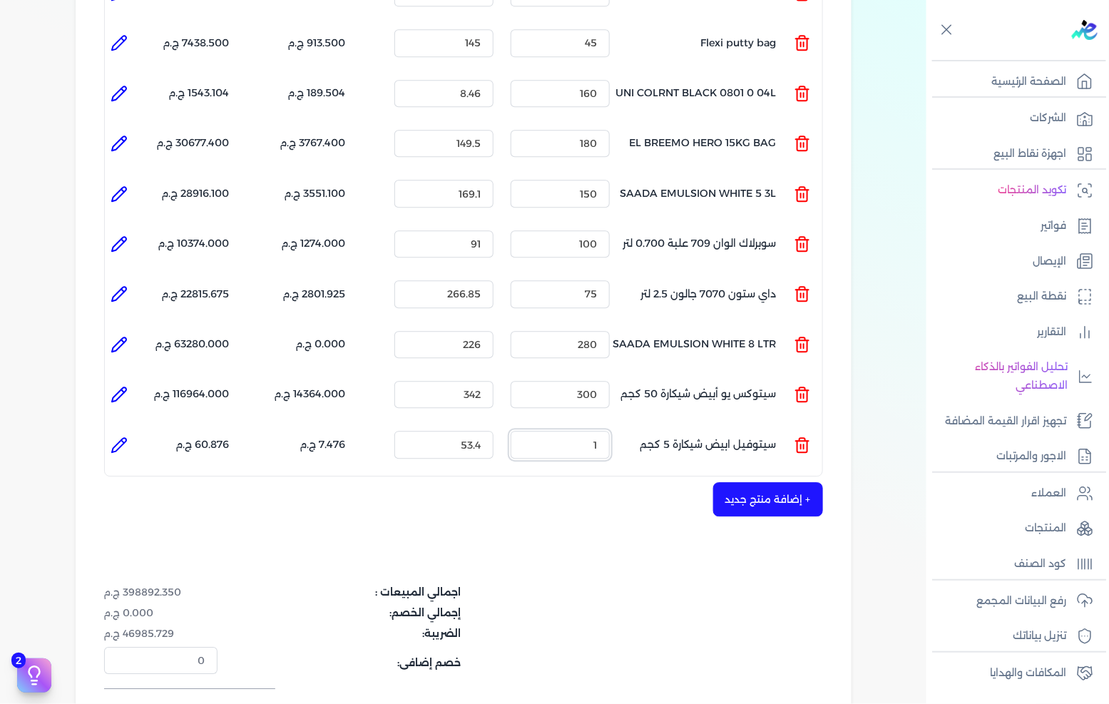
click at [576, 431] on input "1" at bounding box center [560, 444] width 99 height 27
type input "350"
click at [531, 381] on input "300" at bounding box center [560, 394] width 99 height 27
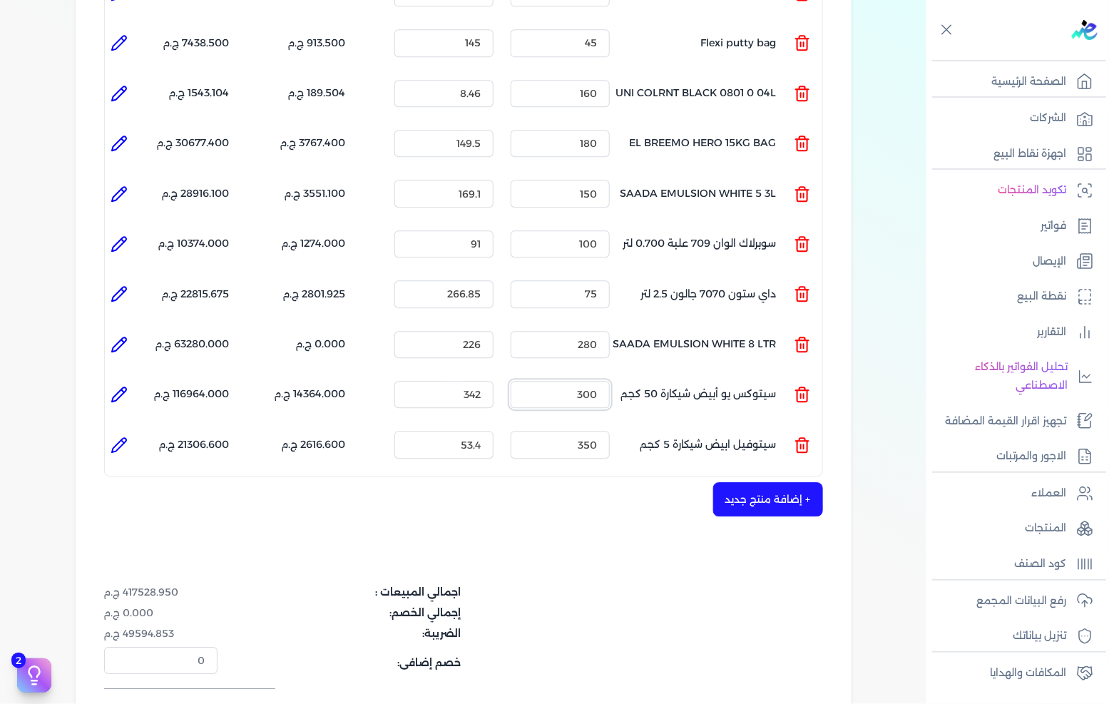
click at [531, 381] on input "300" at bounding box center [560, 394] width 99 height 27
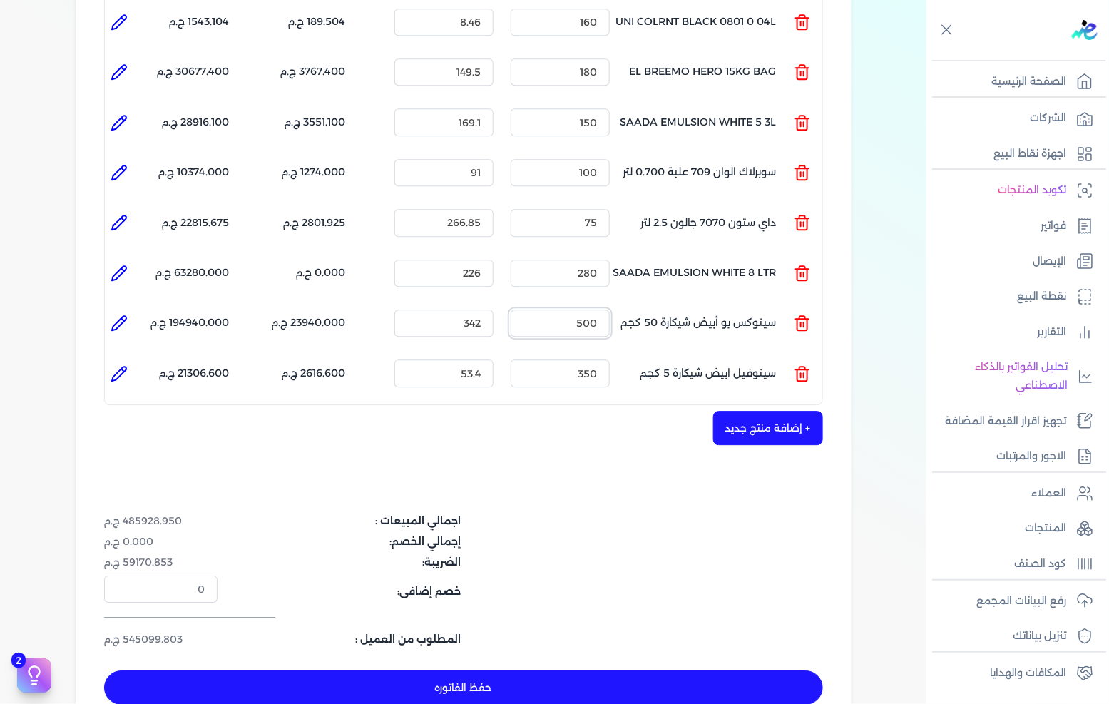
scroll to position [1327, 0]
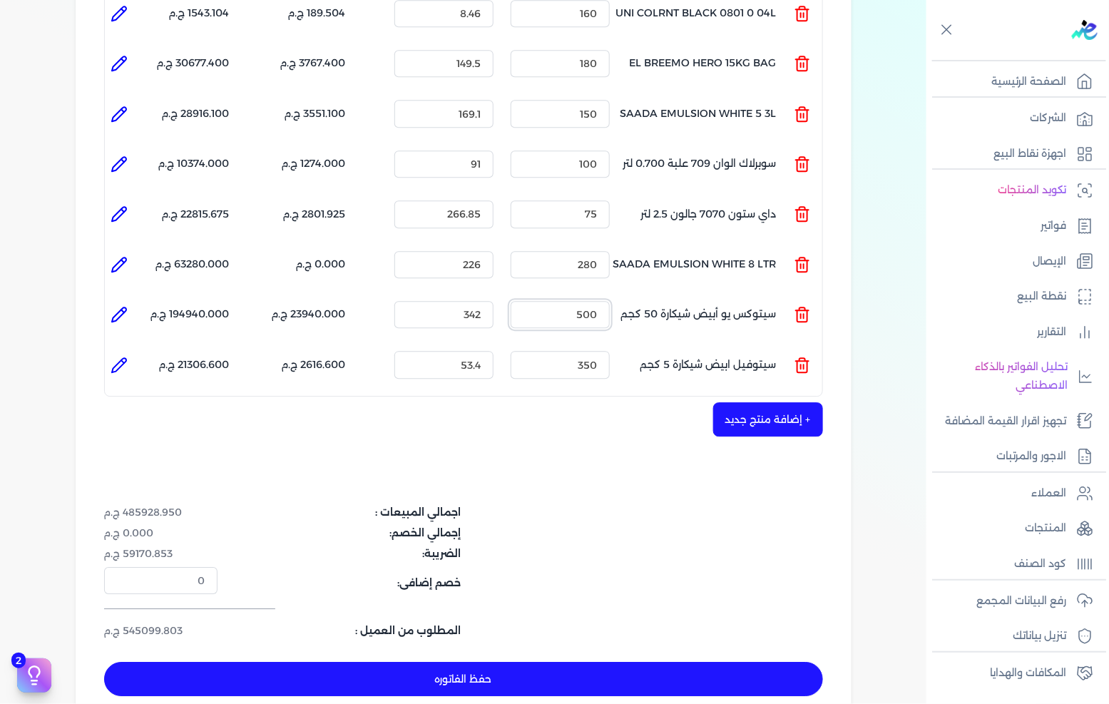
type input "500"
click at [565, 407] on div "+ إضافة منتج جديد" at bounding box center [463, 419] width 719 height 34
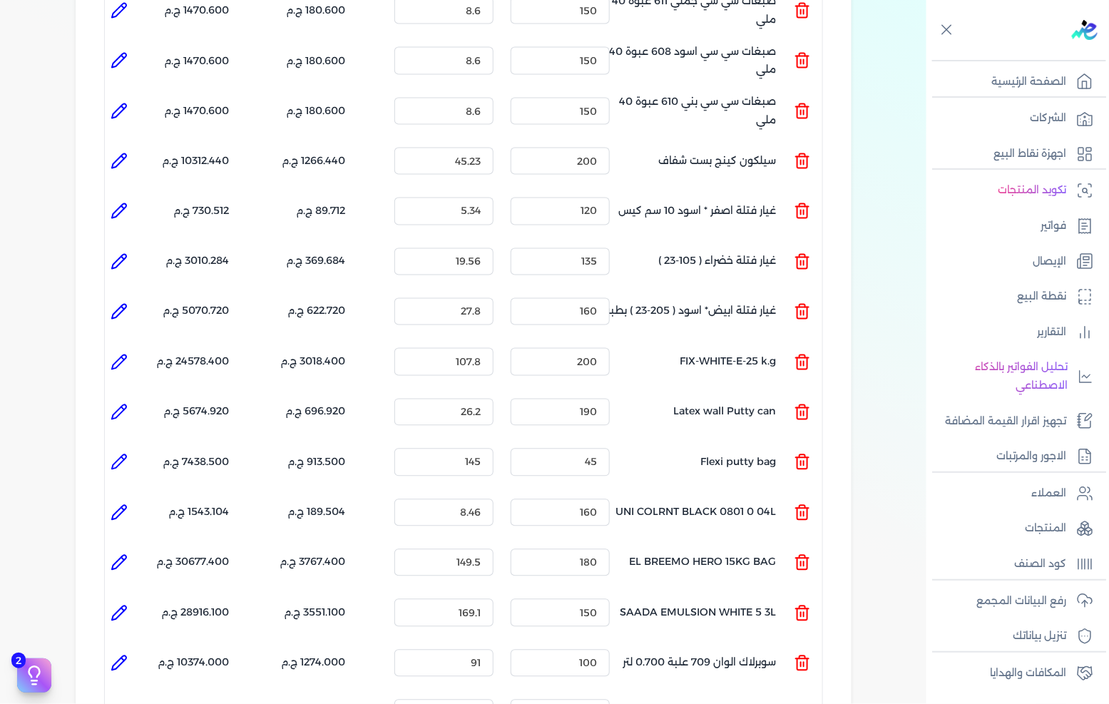
scroll to position [1268, 0]
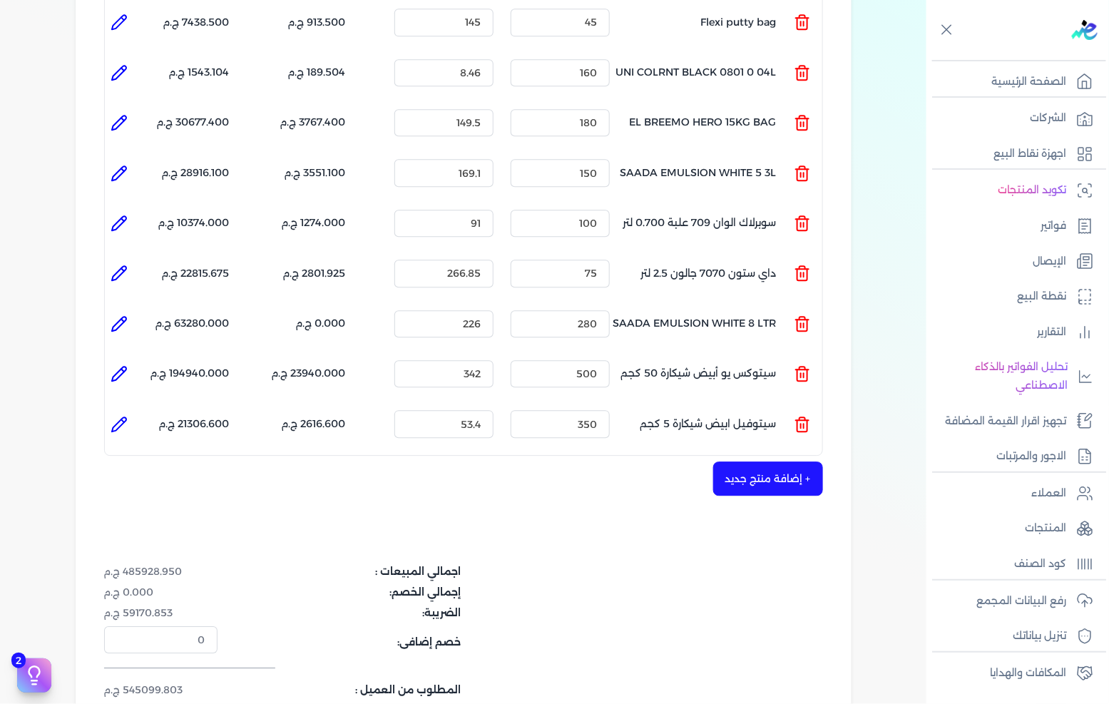
click at [740, 462] on button "+ إضافة منتج جديد" at bounding box center [768, 479] width 110 height 34
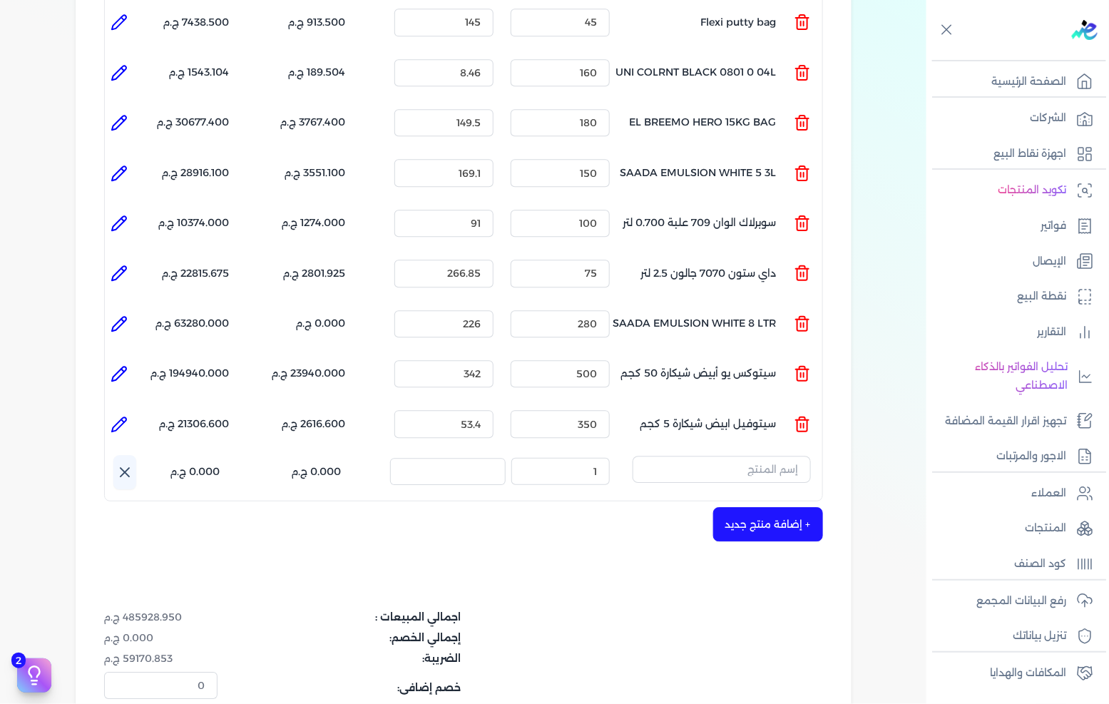
click at [746, 456] on input "text" at bounding box center [722, 469] width 178 height 27
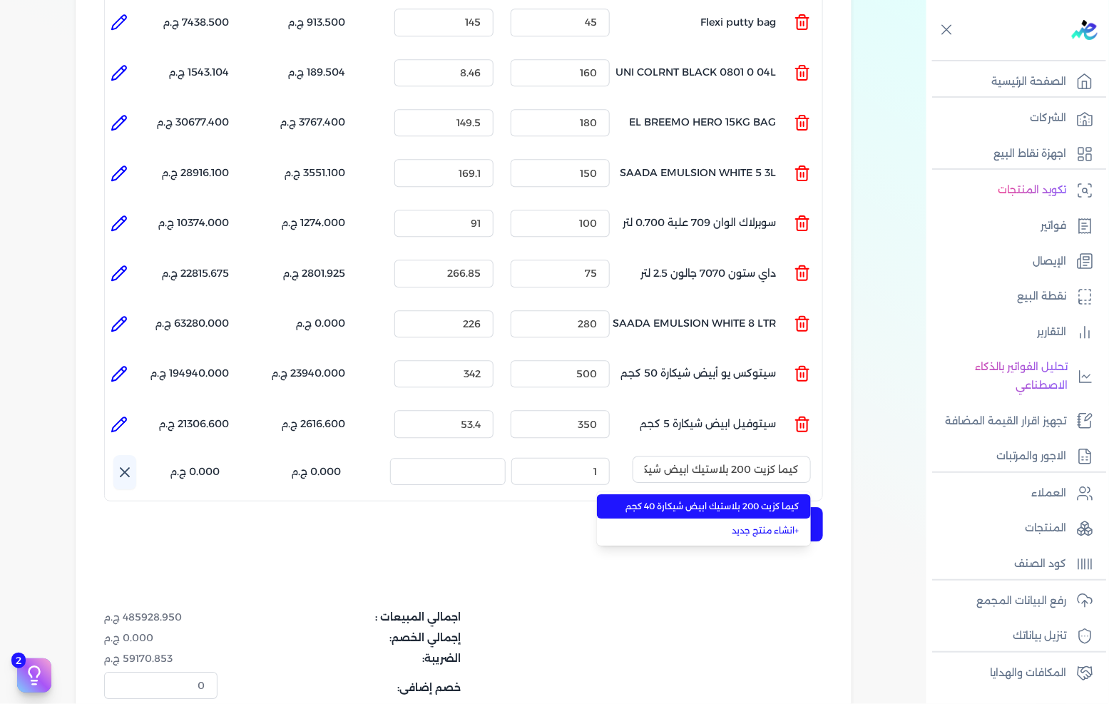
scroll to position [0, -50]
type input "كيما كزيت 200 بلاستيك ابيض شيكارة 40 كجم"
click at [729, 500] on span "كيما كزيت 200 بلاستيك ابيض شيكارة 40 كجم" at bounding box center [713, 506] width 174 height 13
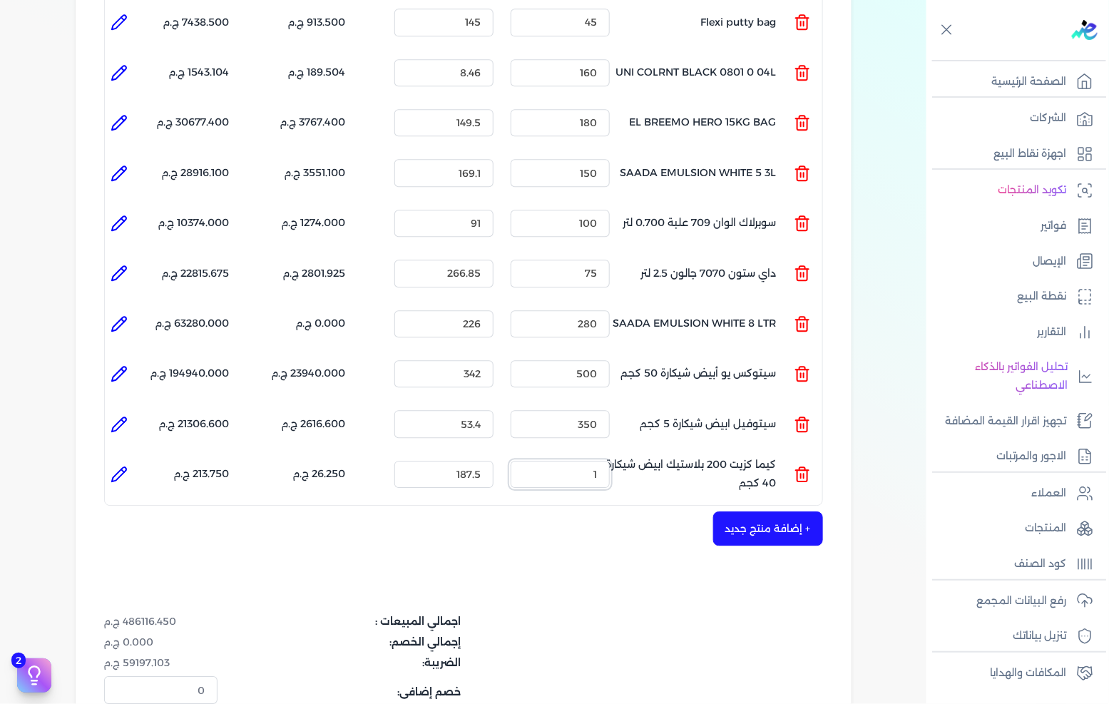
click at [568, 461] on input "1" at bounding box center [560, 474] width 99 height 27
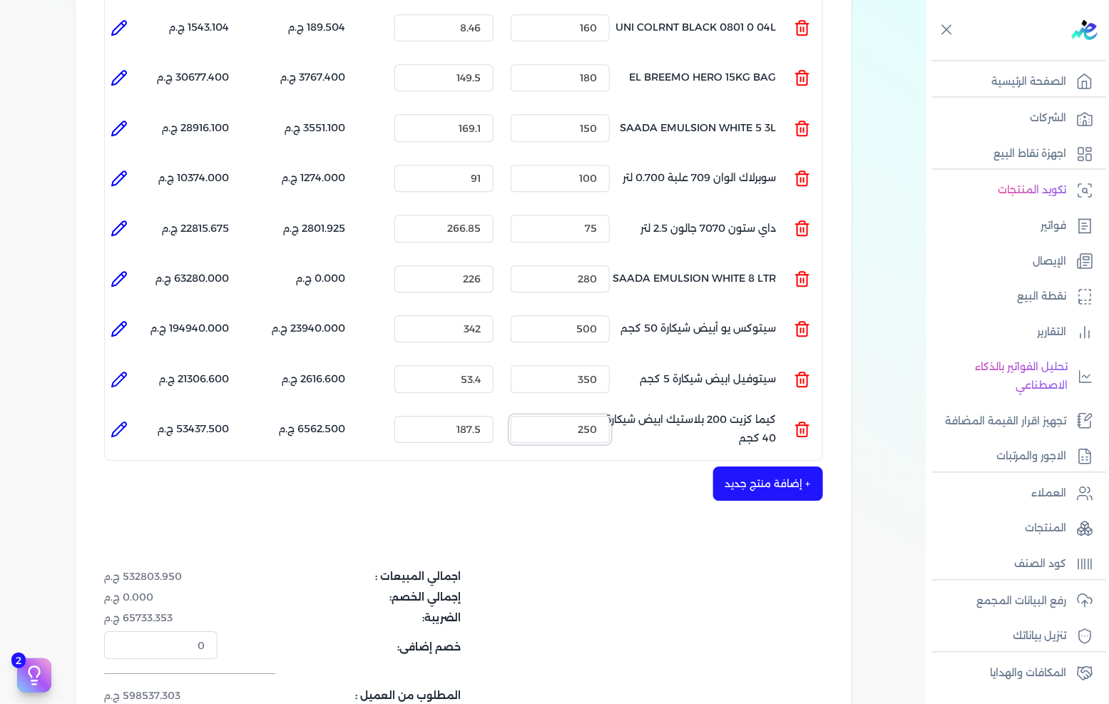
scroll to position [1347, 0]
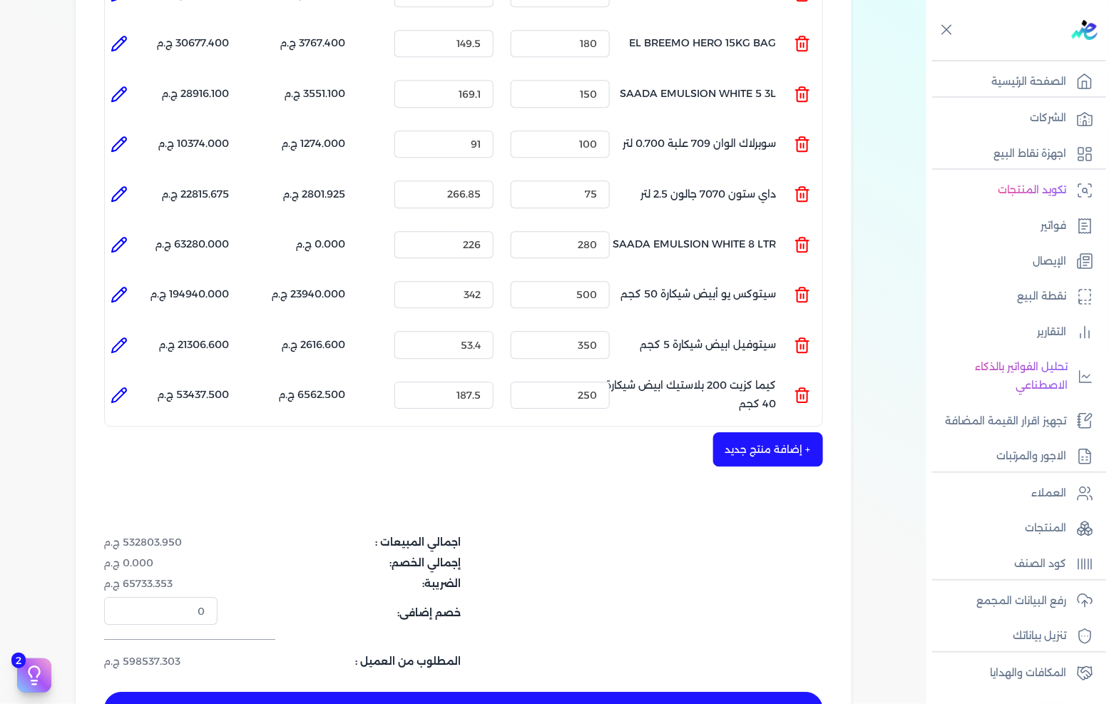
click at [788, 432] on button "+ إضافة منتج جديد" at bounding box center [768, 449] width 110 height 34
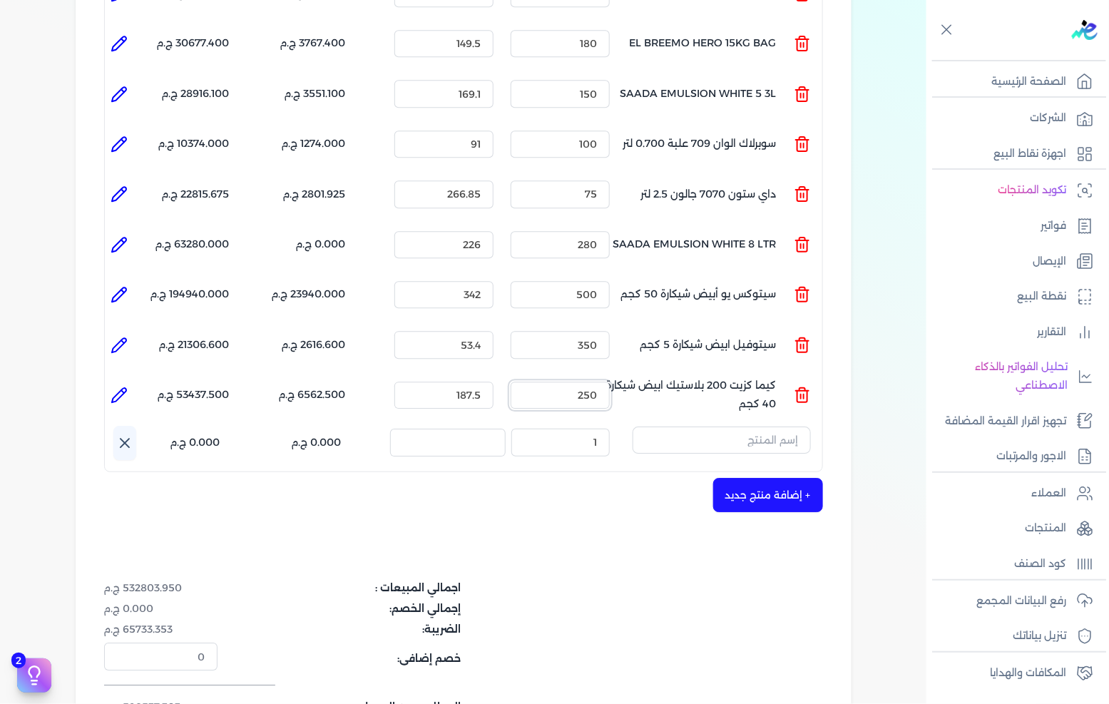
click at [584, 382] on input "250" at bounding box center [560, 395] width 99 height 27
type input "341"
click at [122, 434] on icon at bounding box center [124, 442] width 17 height 17
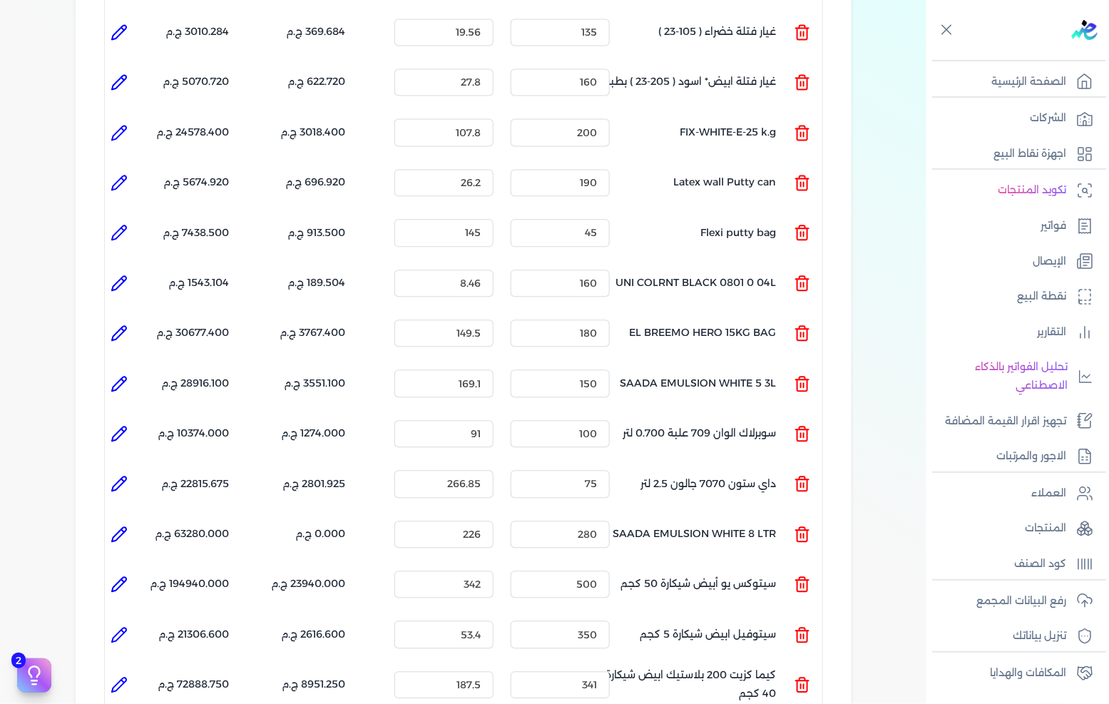
scroll to position [1030, 0]
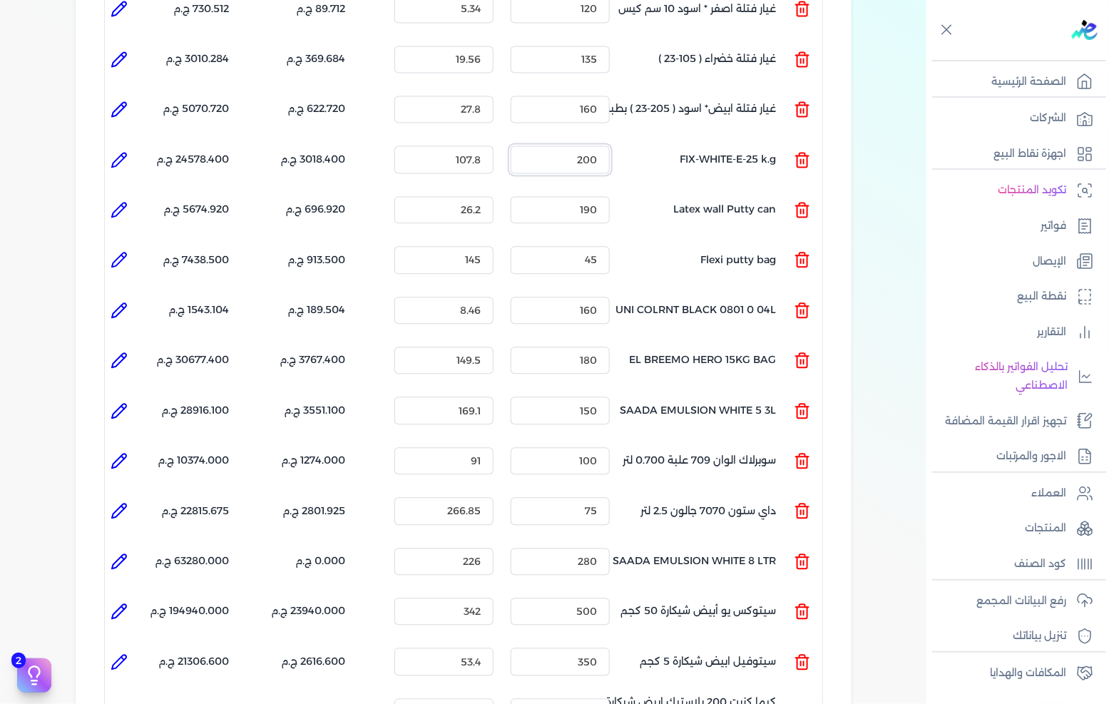
click at [566, 146] on input "200" at bounding box center [560, 159] width 99 height 27
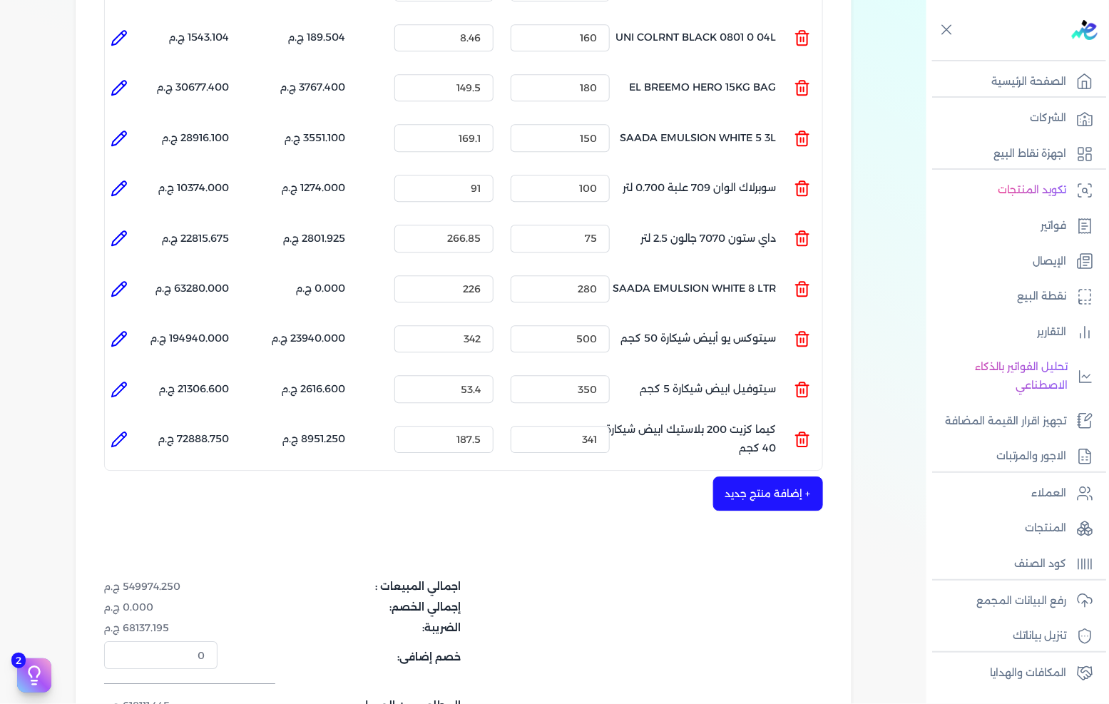
scroll to position [1347, 0]
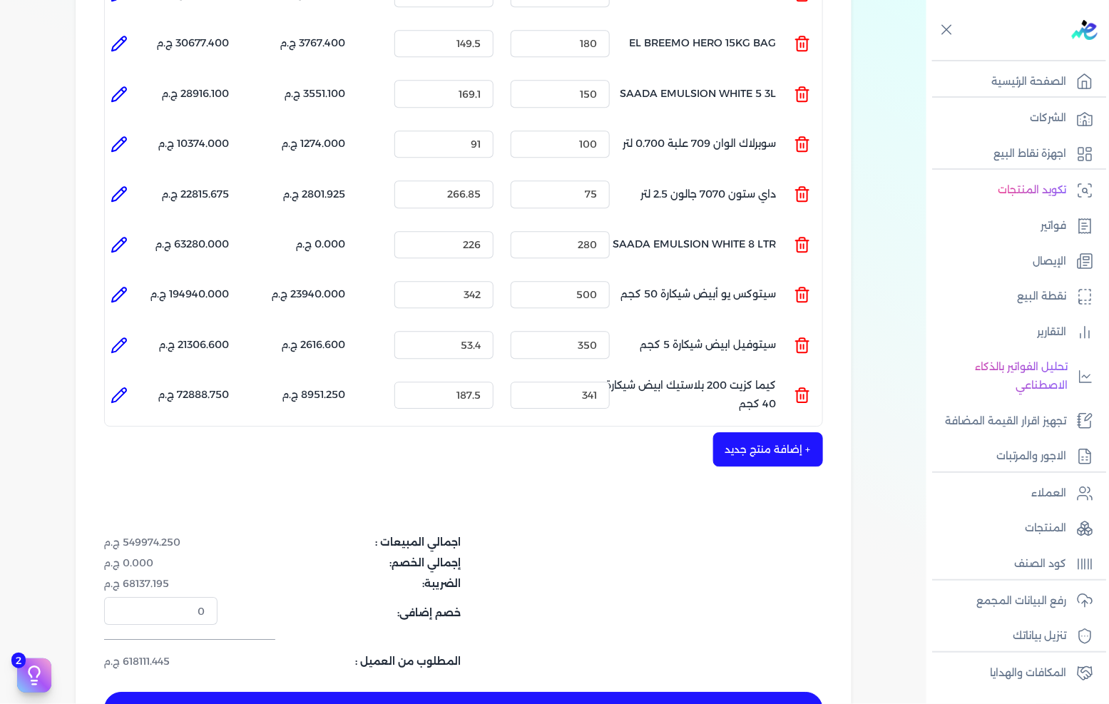
type input "201"
drag, startPoint x: 548, startPoint y: 494, endPoint x: 550, endPoint y: 483, distance: 11.6
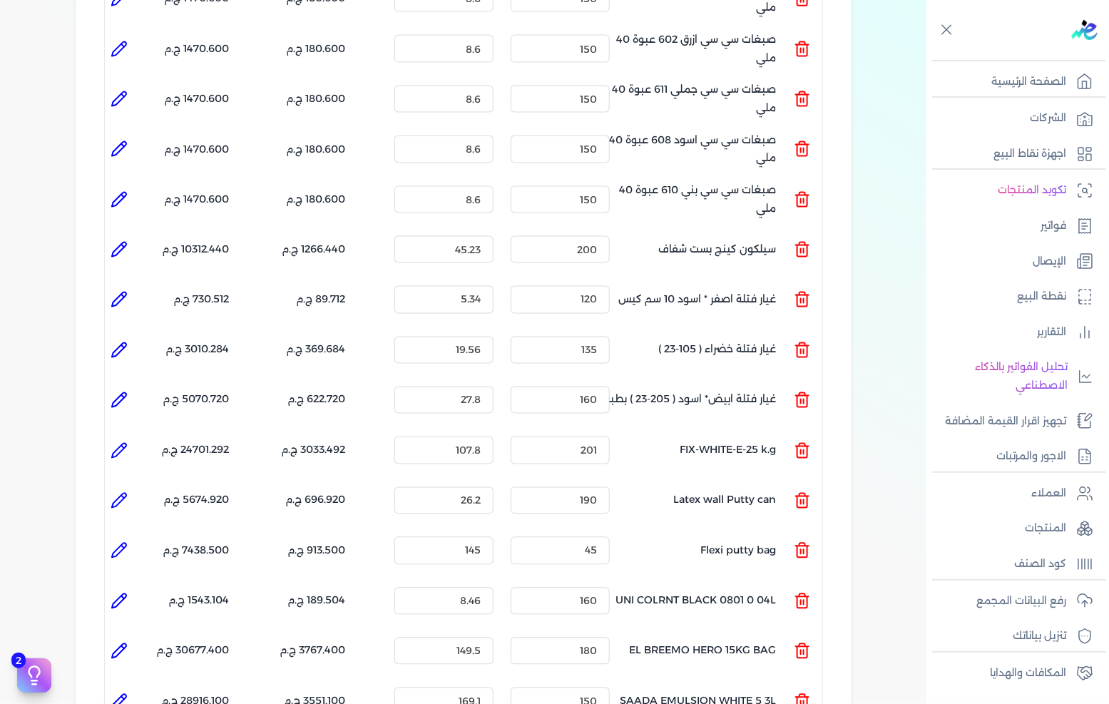
scroll to position [713, 0]
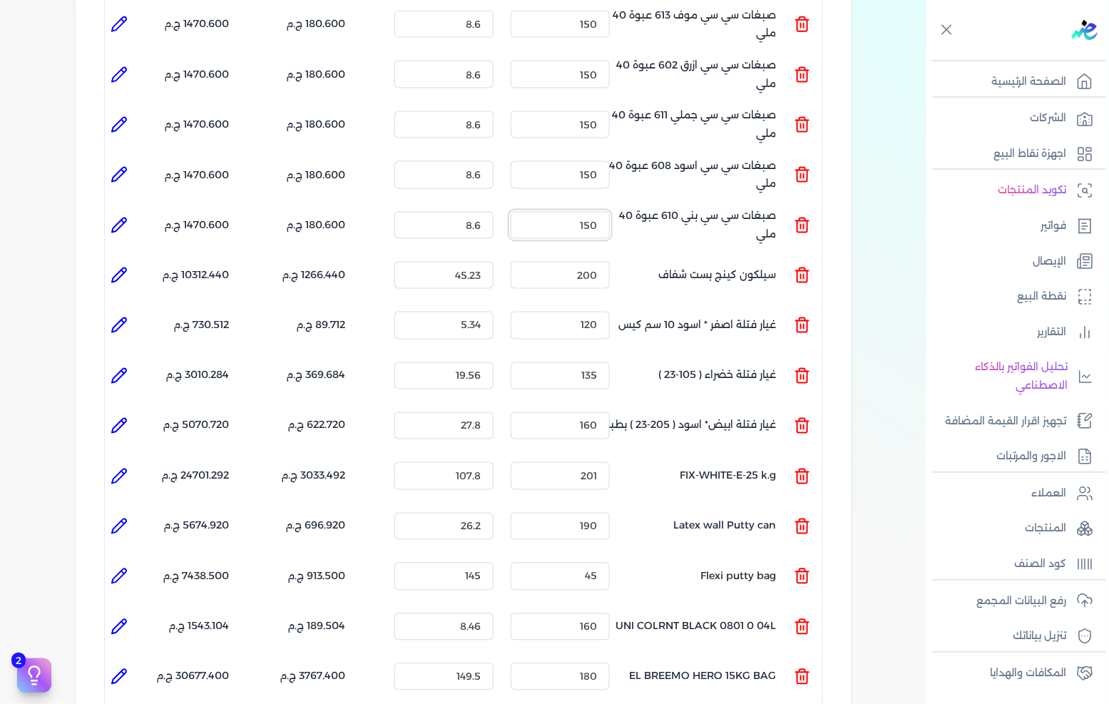
click at [571, 212] on input "150" at bounding box center [560, 225] width 99 height 27
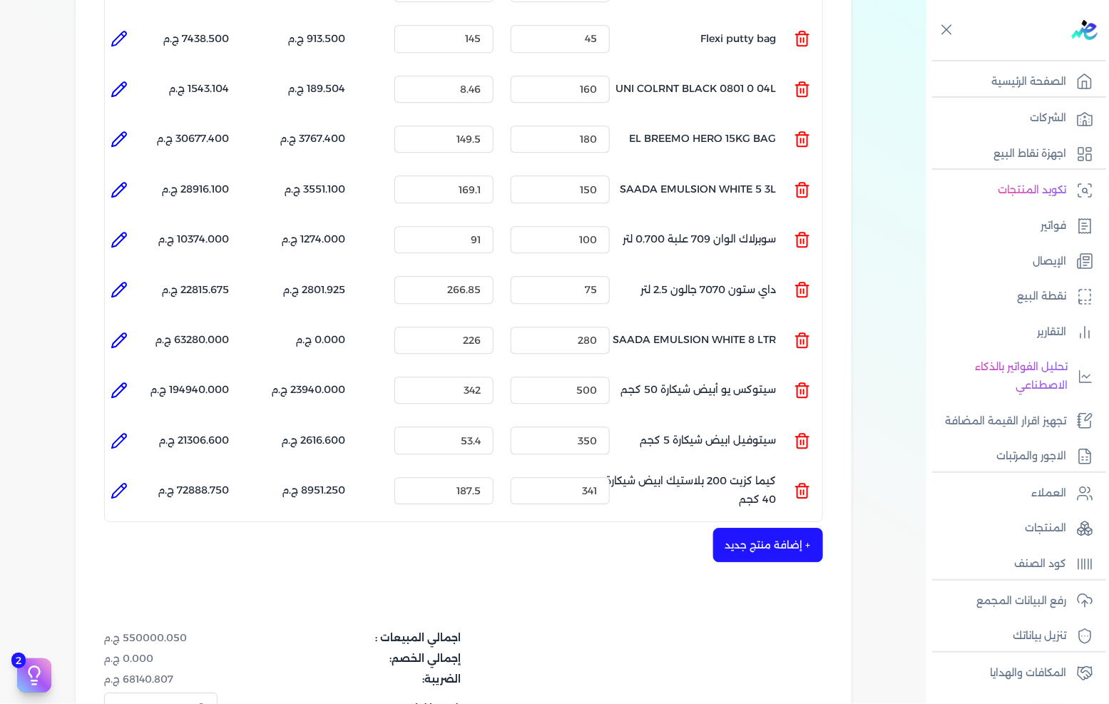
scroll to position [1268, 0]
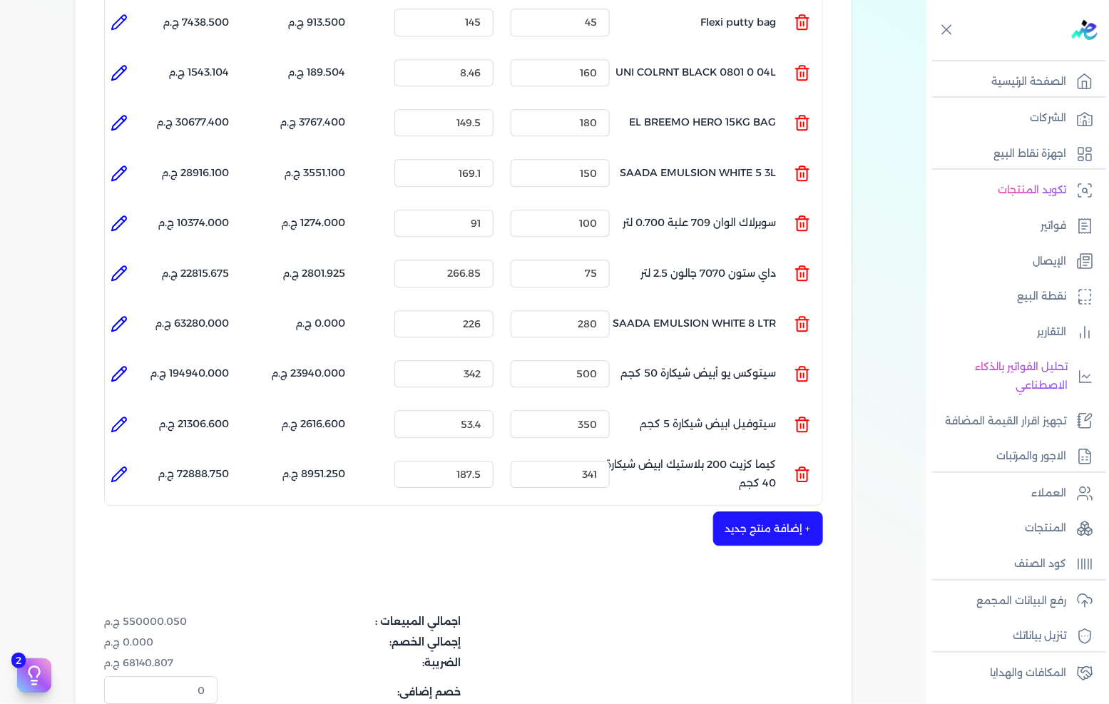
type input "153"
click at [588, 614] on div "اجمالي المبيعات : 550000.050 ج.م إجمالي الخصم: 0.000 ج.م الضريبة: 68140.807 ج.م…" at bounding box center [463, 681] width 719 height 134
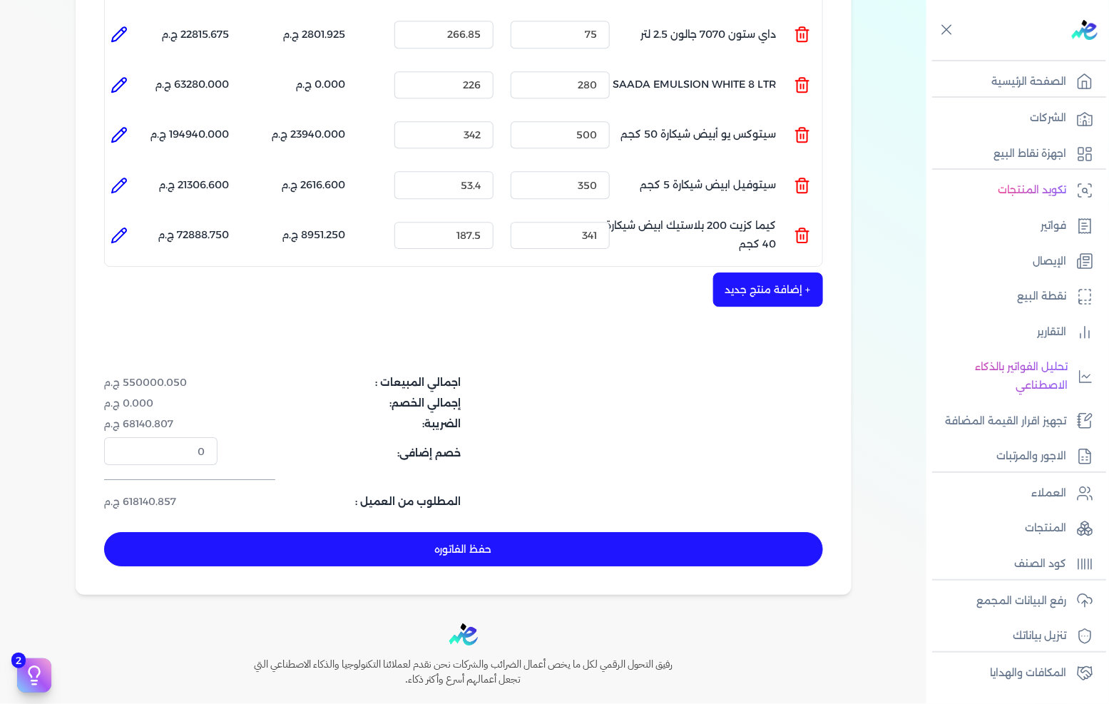
scroll to position [1586, 0]
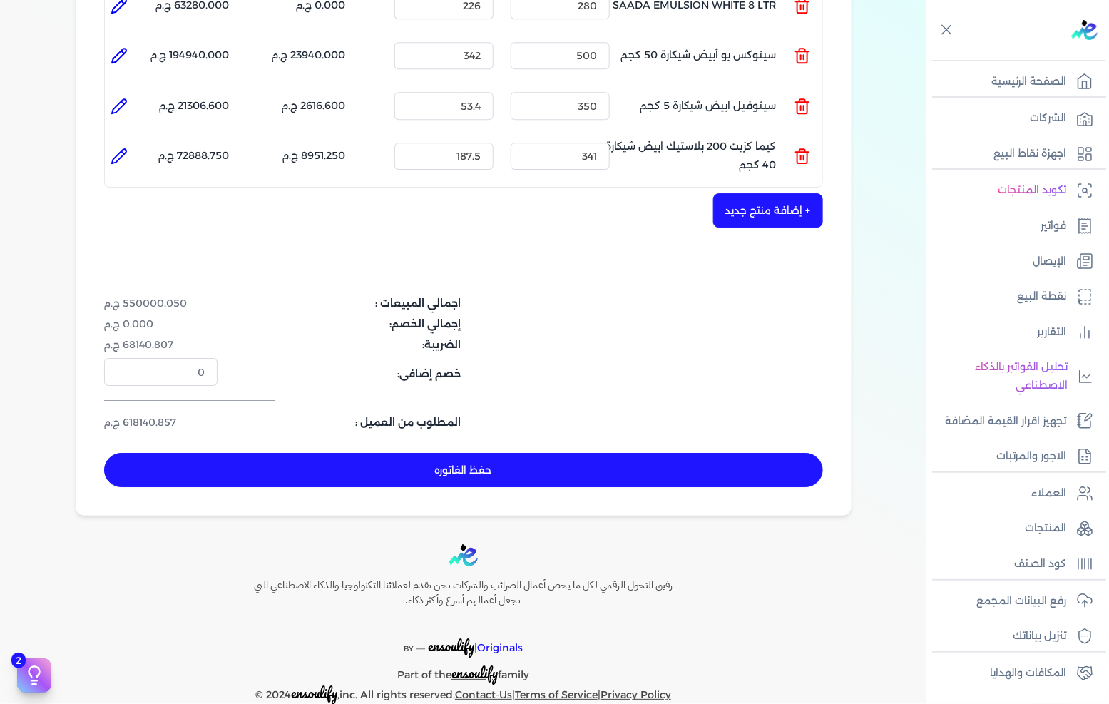
click at [559, 453] on button "حفظ الفاتوره" at bounding box center [463, 470] width 719 height 34
type input "[DATE]"
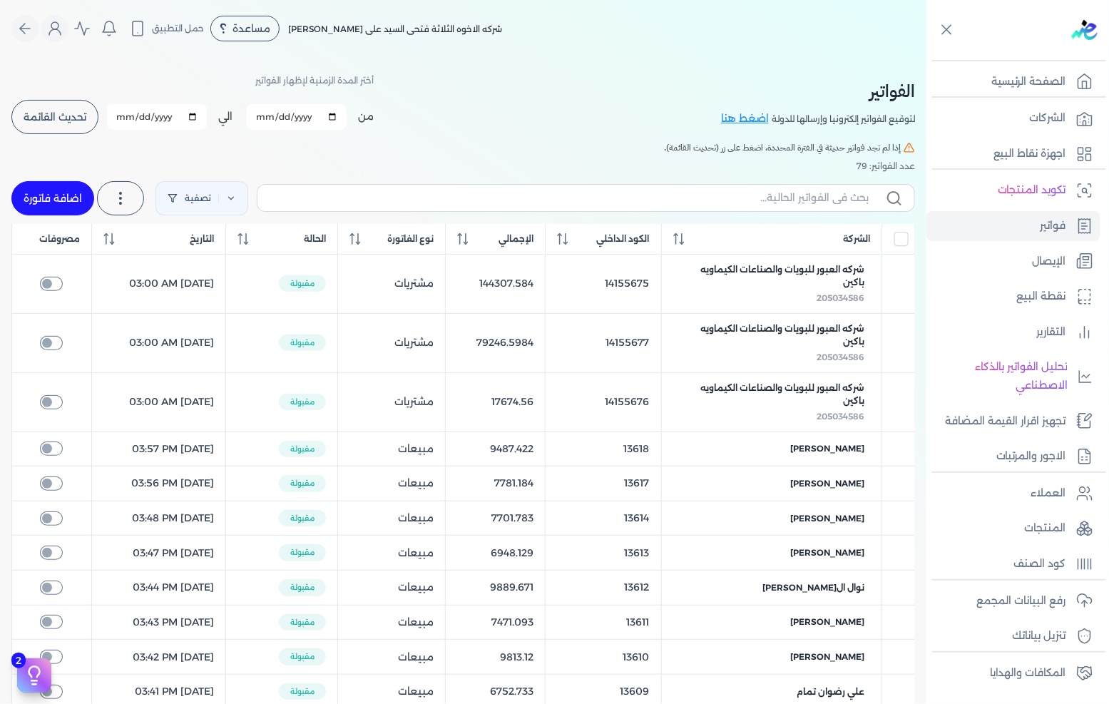
click at [45, 195] on link "اضافة فاتورة" at bounding box center [52, 198] width 83 height 34
select select "EGP"
select select "B"
select select "EGS"
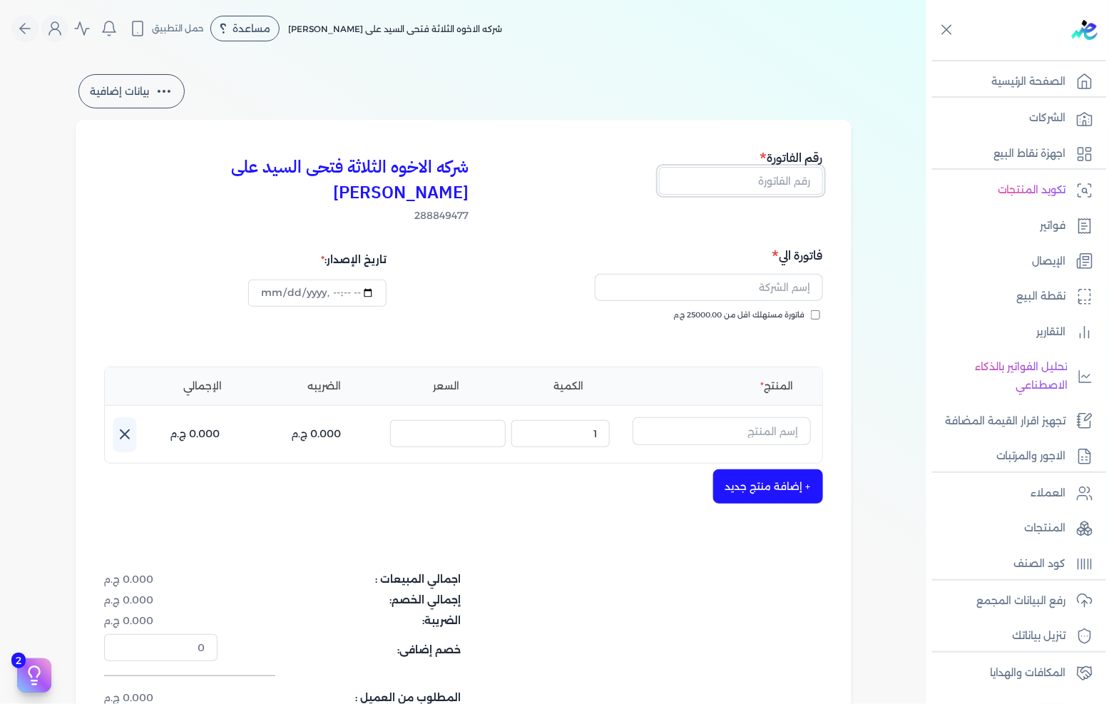
click at [731, 183] on input "text" at bounding box center [741, 180] width 164 height 27
type input "13623"
click at [852, 268] on div "شركه الاخوه الثلاثة فتحى السيد على [PERSON_NAME] 288849477 رقم الفاتورة 13623 ف…" at bounding box center [464, 455] width 776 height 671
click at [866, 375] on div "بيانات إضافية شركه الاخوه الثلاثة فتحى السيد على [PERSON_NAME] 288849477 رقم ال…" at bounding box center [464, 431] width 822 height 720
click at [482, 216] on div "شركه الاخوه الثلاثة فتحى السيد على [PERSON_NAME] 288849477 رقم الفاتورة 13623 ف…" at bounding box center [464, 455] width 776 height 671
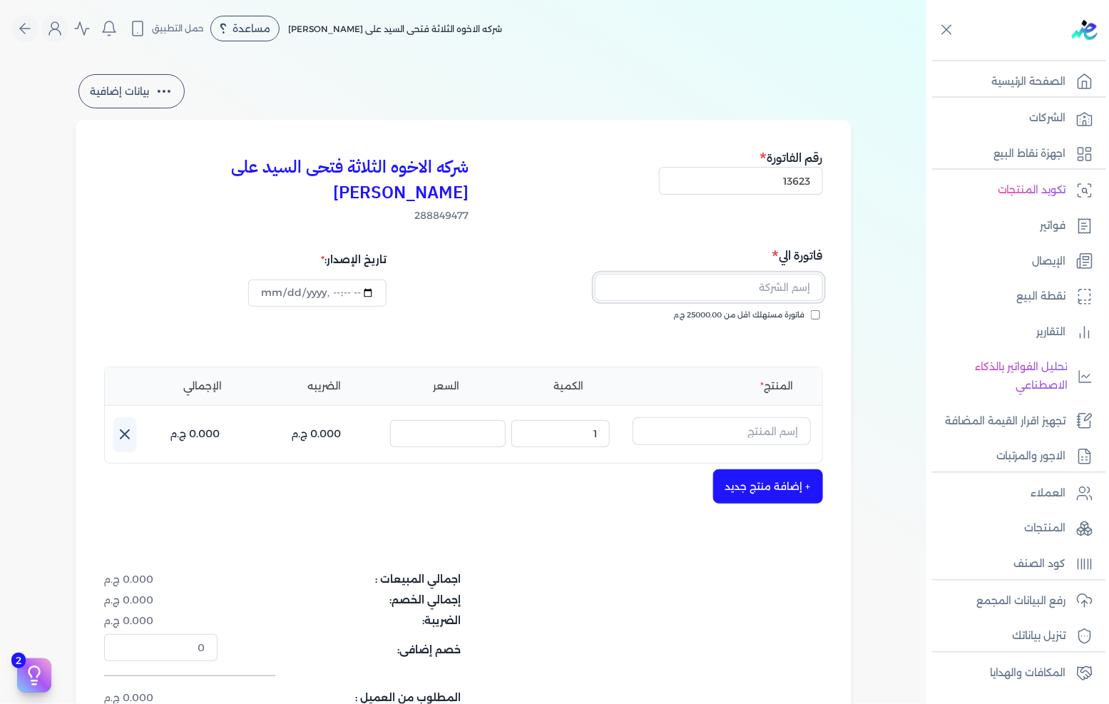
click at [767, 274] on input "text" at bounding box center [709, 287] width 228 height 27
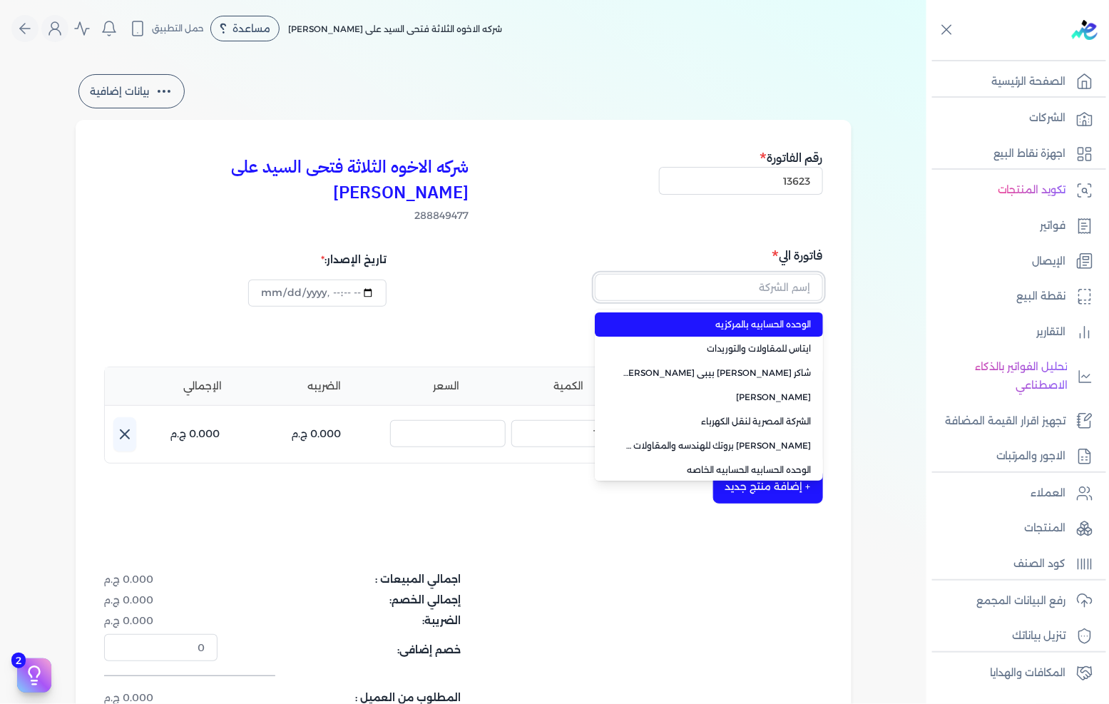
paste input "مدرسه [DEMOGRAPHIC_DATA] [PERSON_NAME]"
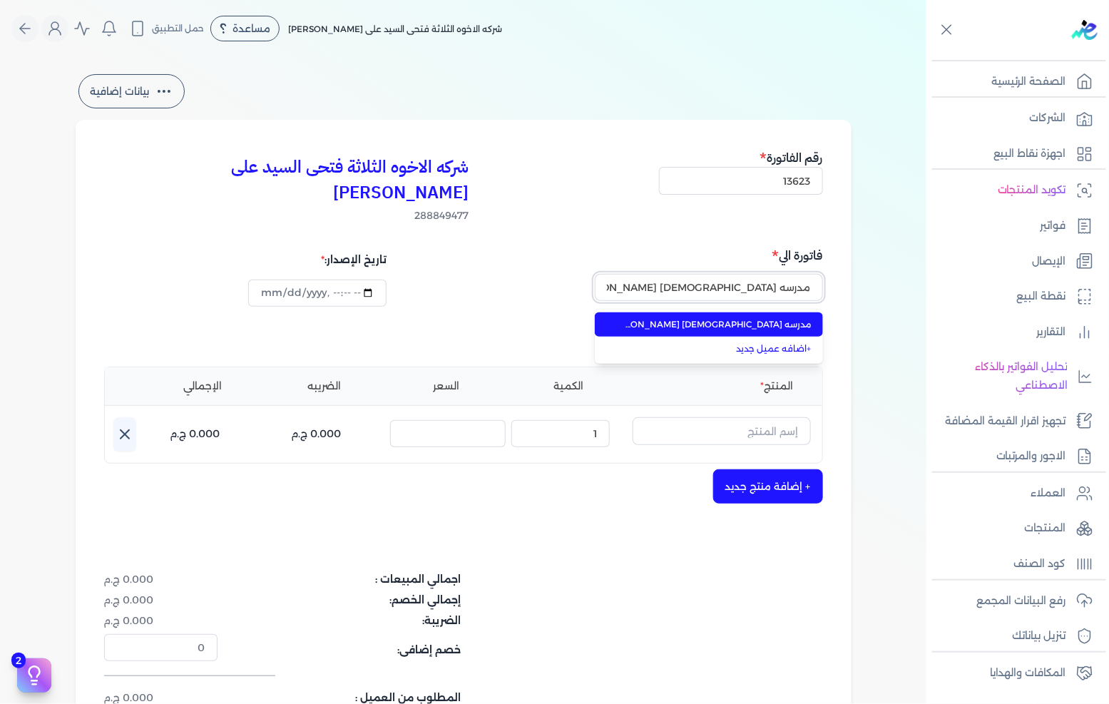
type input "مدرسه [DEMOGRAPHIC_DATA] [PERSON_NAME]"
click at [746, 312] on li "مدرسه [DEMOGRAPHIC_DATA] [PERSON_NAME]" at bounding box center [709, 324] width 228 height 24
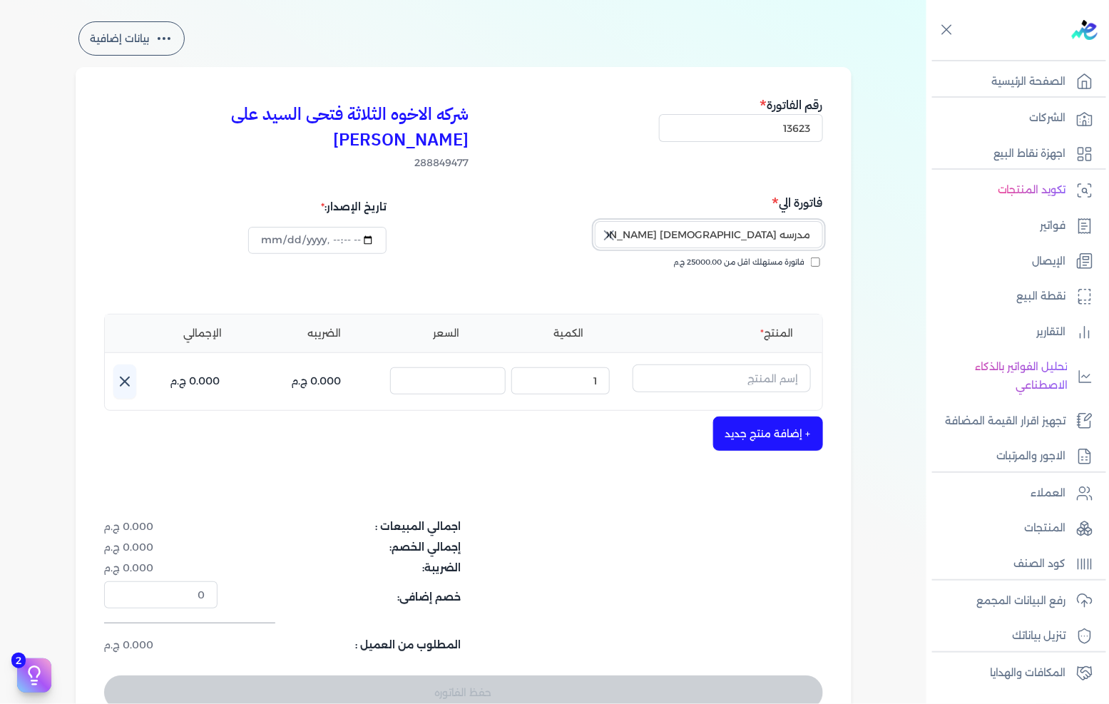
scroll to position [79, 0]
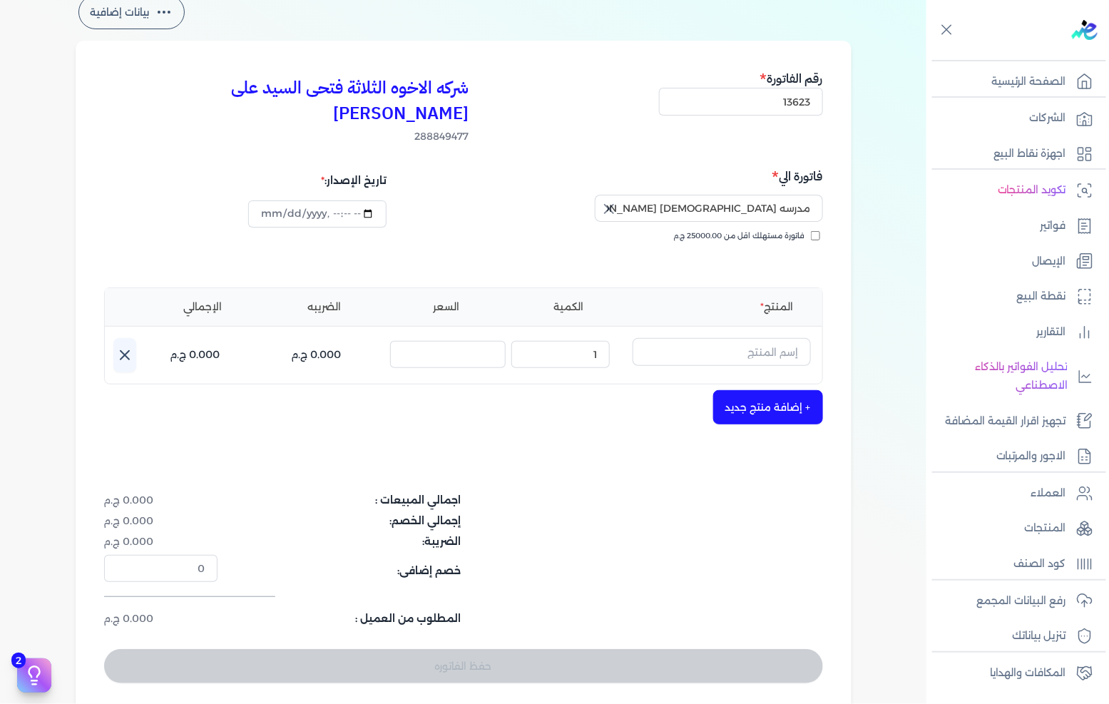
click at [703, 340] on button "button" at bounding box center [722, 354] width 178 height 33
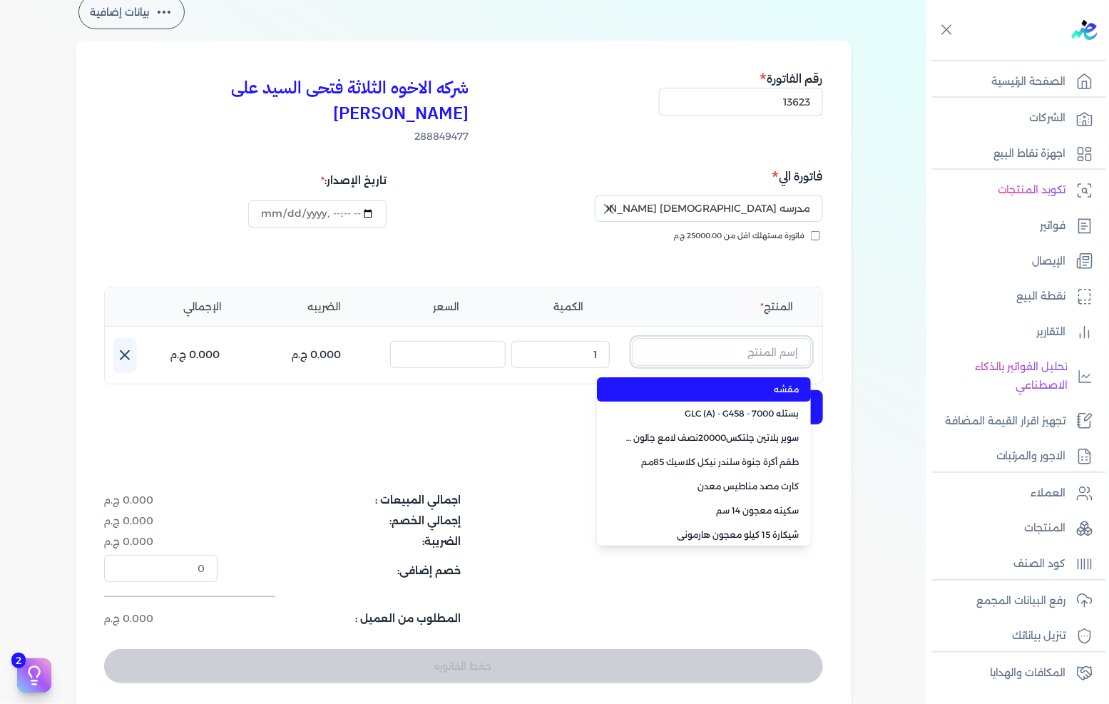
paste input "سيلكون كينج بست شفاف"
type input "سيلكون كينج بست شفاف"
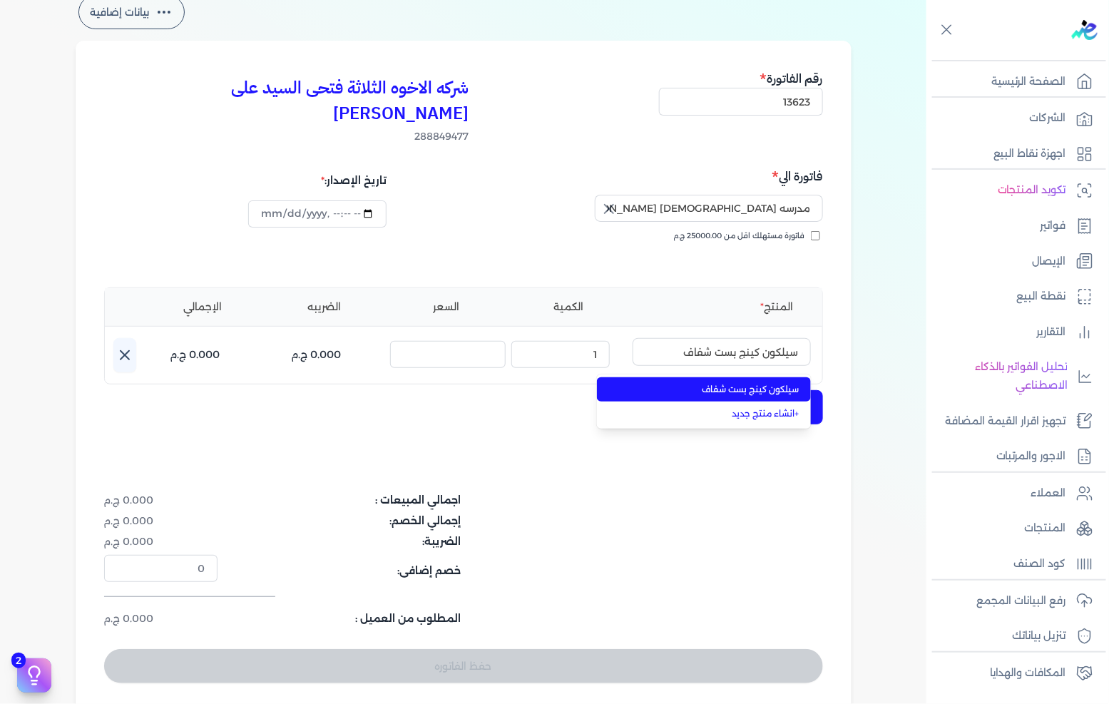
click at [693, 383] on span "سيلكون كينج بست شفاف" at bounding box center [713, 389] width 174 height 13
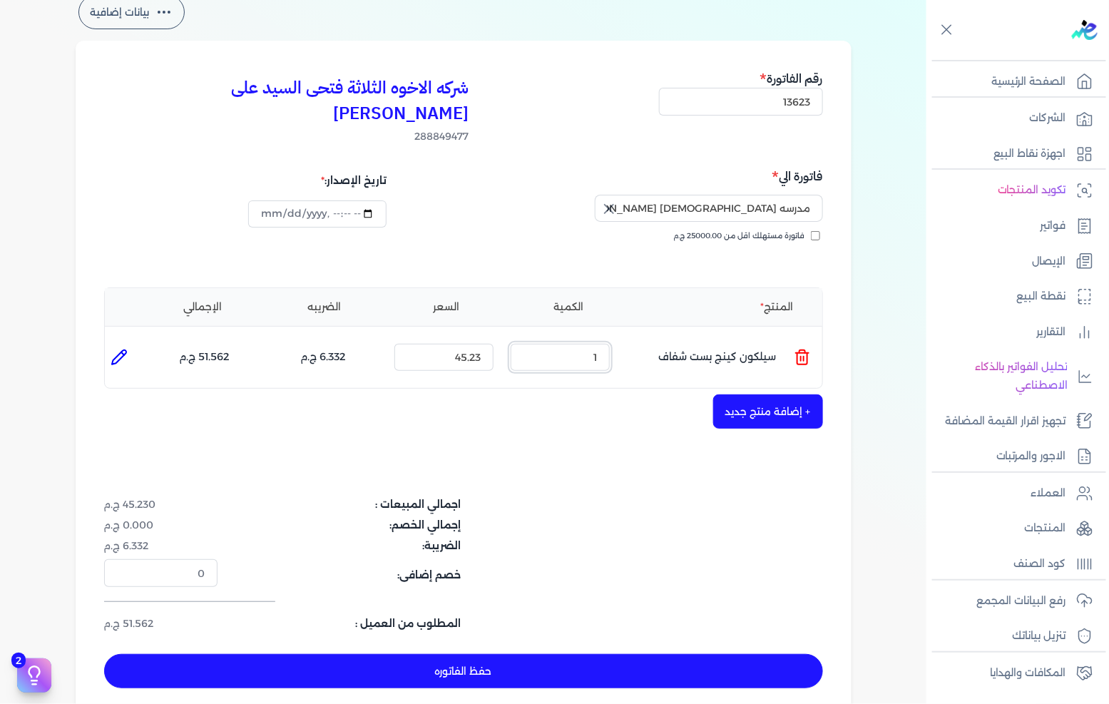
click at [591, 344] on input "1" at bounding box center [560, 357] width 99 height 27
click at [590, 344] on input "1" at bounding box center [560, 357] width 99 height 27
type input "250"
click at [776, 395] on button "+ إضافة منتج جديد" at bounding box center [768, 412] width 110 height 34
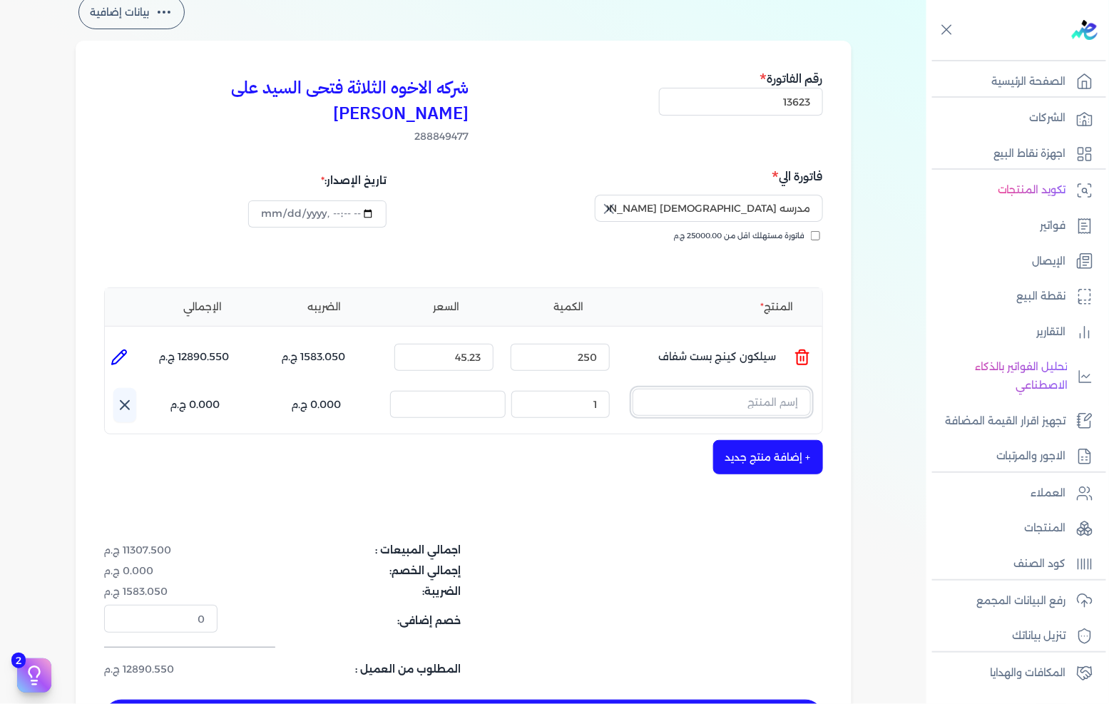
click at [693, 389] on input "text" at bounding box center [722, 402] width 178 height 27
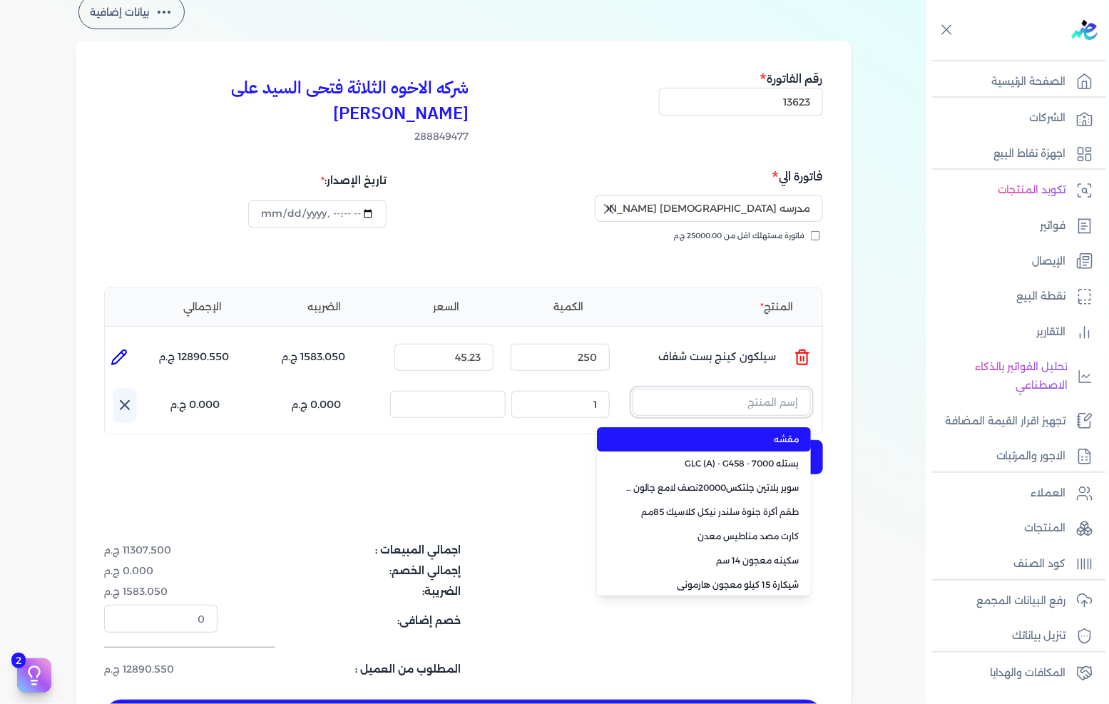
paste input "غيار فتلة اصفر * اسود 10 سم كيس"
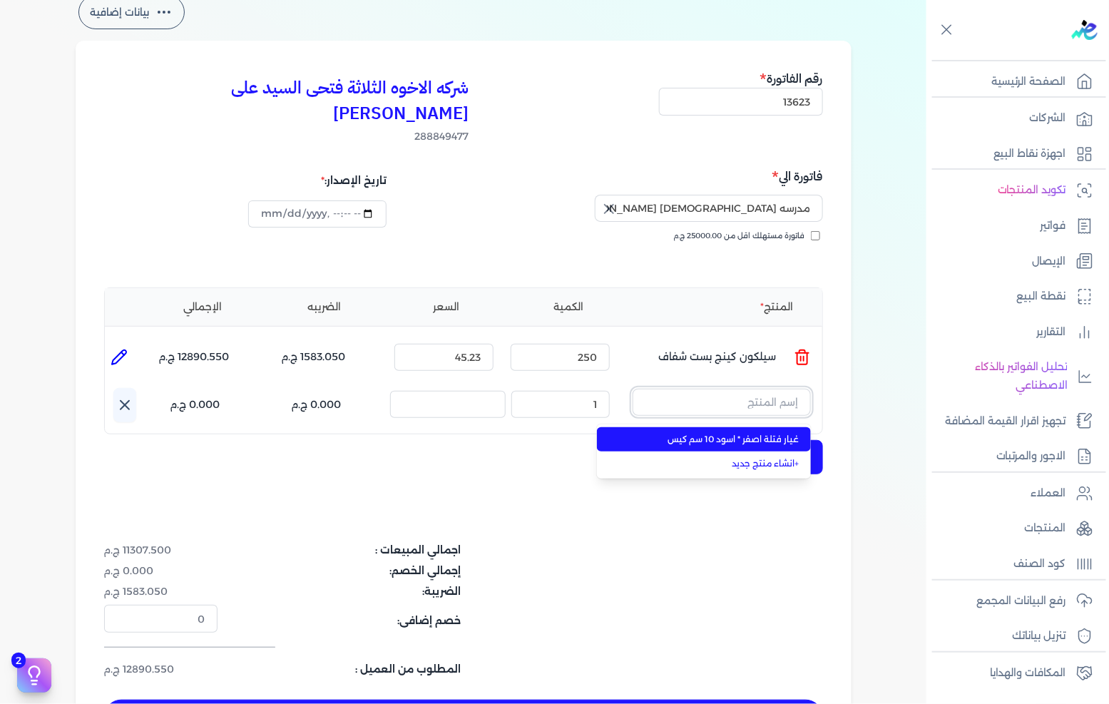
type input "غيار فتلة اصفر * اسود 10 سم كيس"
click at [718, 433] on span "غيار فتلة اصفر * اسود 10 سم كيس" at bounding box center [713, 439] width 174 height 13
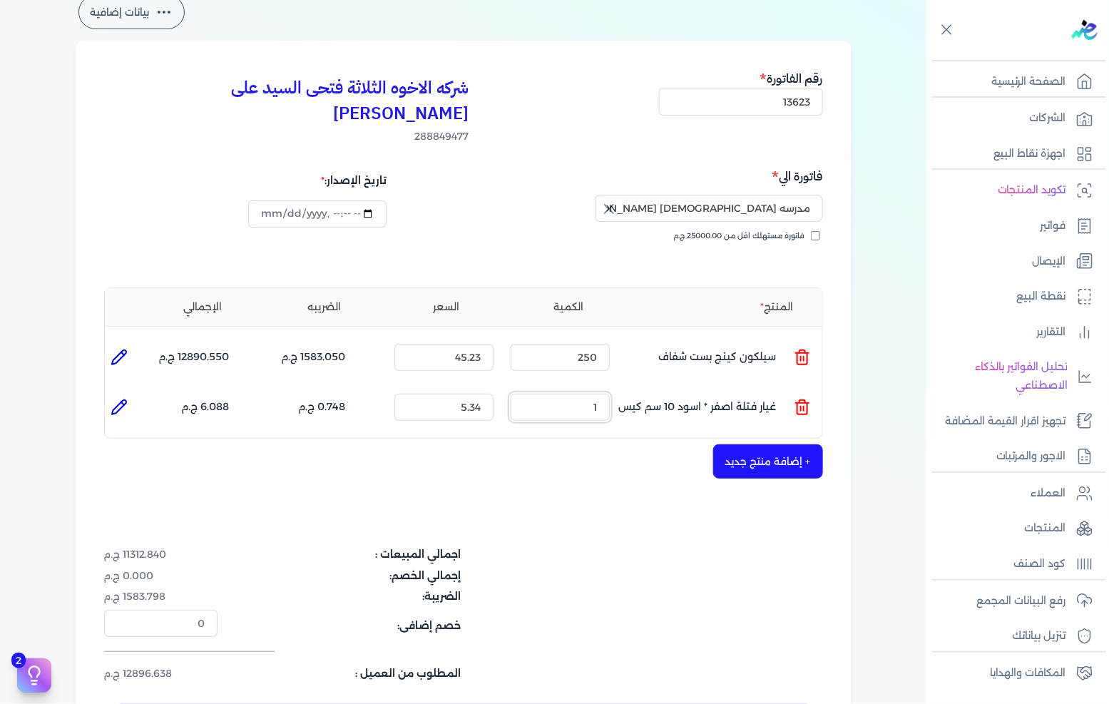
click at [605, 394] on input "1" at bounding box center [560, 407] width 99 height 27
click at [758, 444] on button "+ إضافة منتج جديد" at bounding box center [768, 461] width 110 height 34
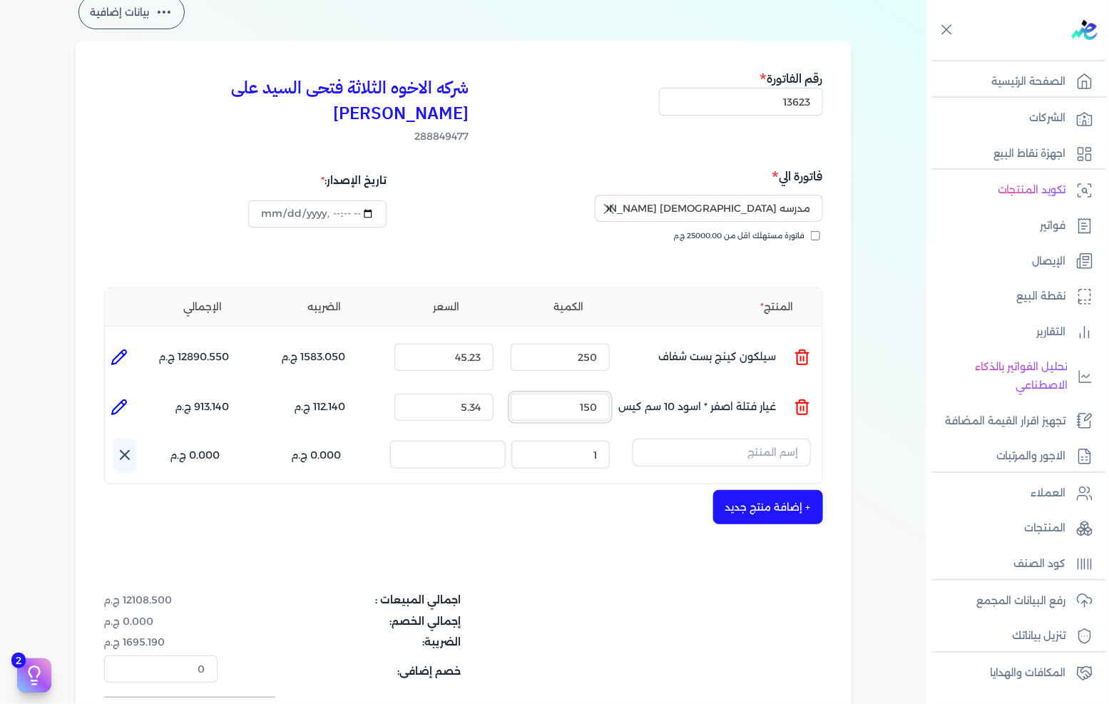
click at [579, 394] on input "150" at bounding box center [560, 407] width 99 height 27
type input "350"
click at [750, 439] on input "text" at bounding box center [722, 452] width 178 height 27
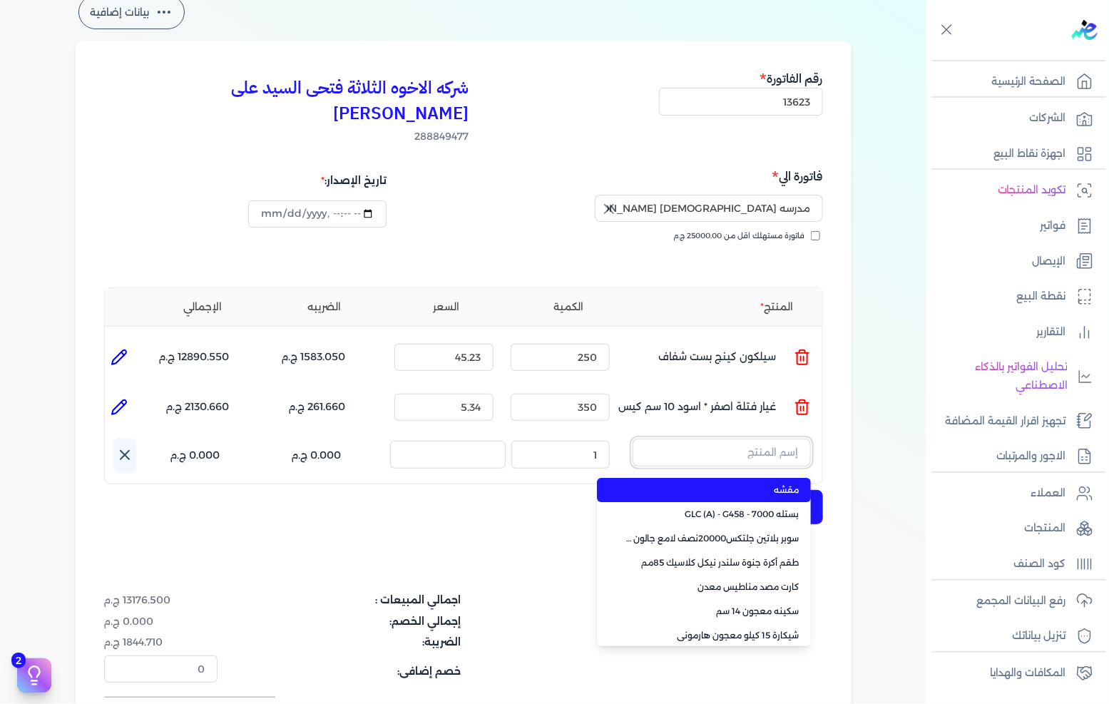
paste input "غيار فتلة خضراء ( 105-23 )"
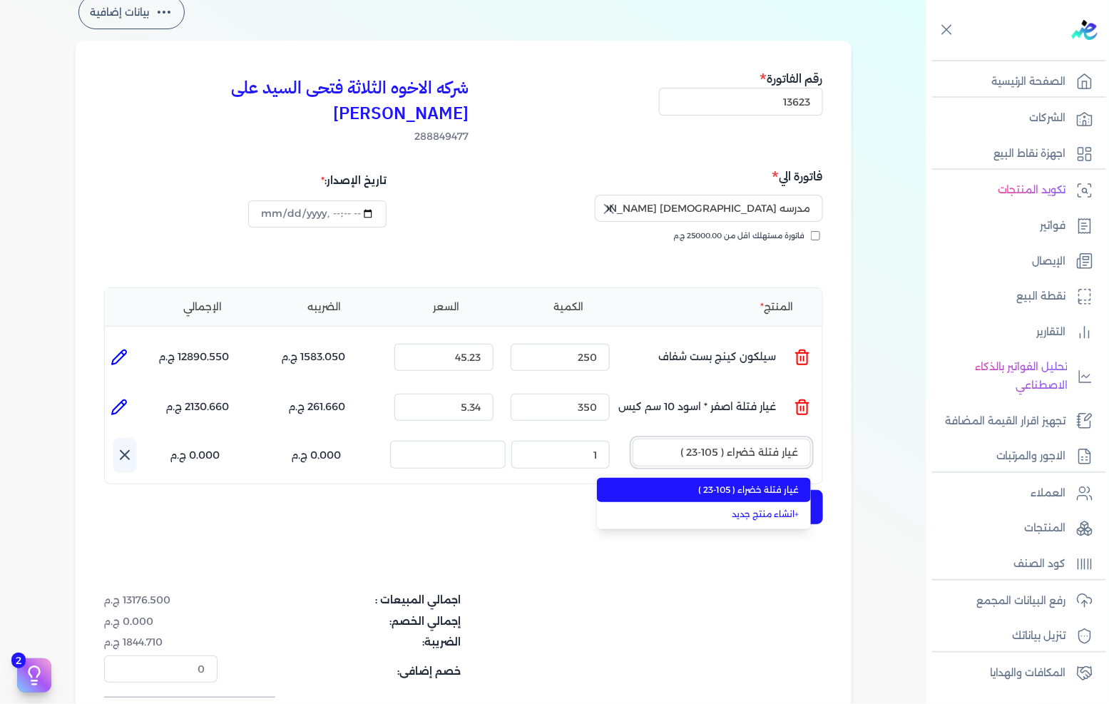
type input "غيار فتلة خضراء ( 105-23 )"
click at [731, 484] on span "غيار فتلة خضراء ( 105-23 )" at bounding box center [713, 490] width 174 height 13
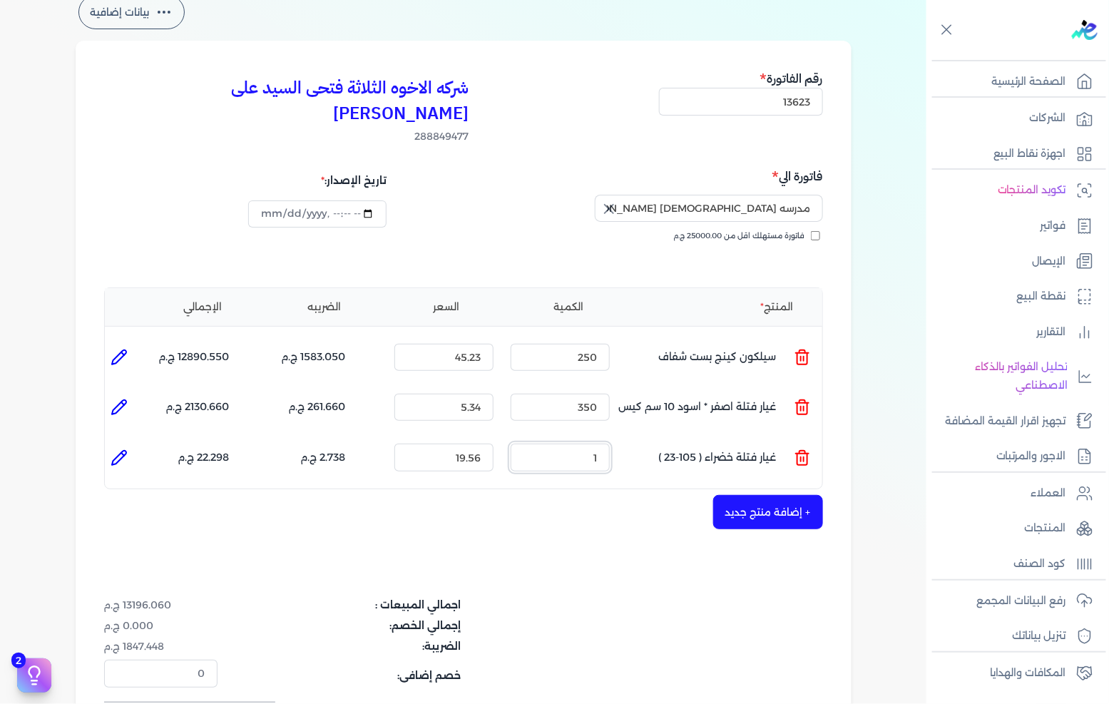
click at [592, 444] on input "1" at bounding box center [560, 457] width 99 height 27
type input "250"
click at [660, 566] on div "شركه الاخوه الثلاثة فتحى السيد على [PERSON_NAME] 288849477 رقم الفاتورة 13623 ف…" at bounding box center [464, 429] width 776 height 777
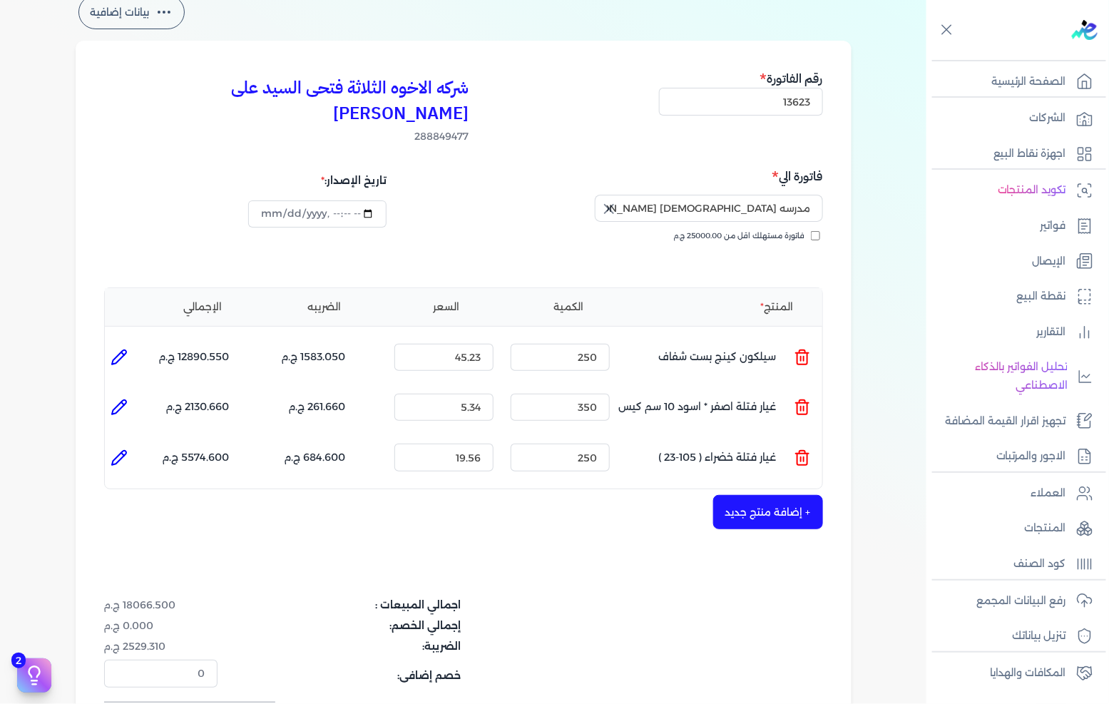
click at [769, 467] on div "شركه الاخوه الثلاثة فتحى السيد على [PERSON_NAME] 288849477 رقم الفاتورة 13623 ف…" at bounding box center [464, 429] width 776 height 777
click at [768, 495] on button "+ إضافة منتج جديد" at bounding box center [768, 512] width 110 height 34
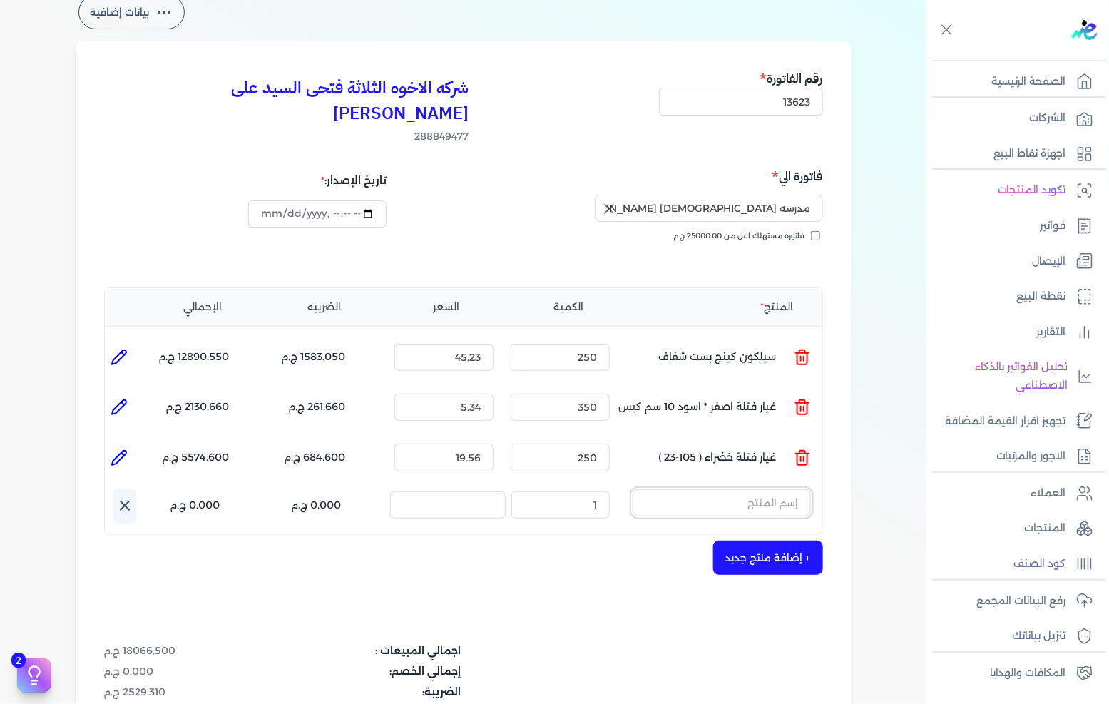
click at [768, 489] on input "text" at bounding box center [722, 502] width 178 height 27
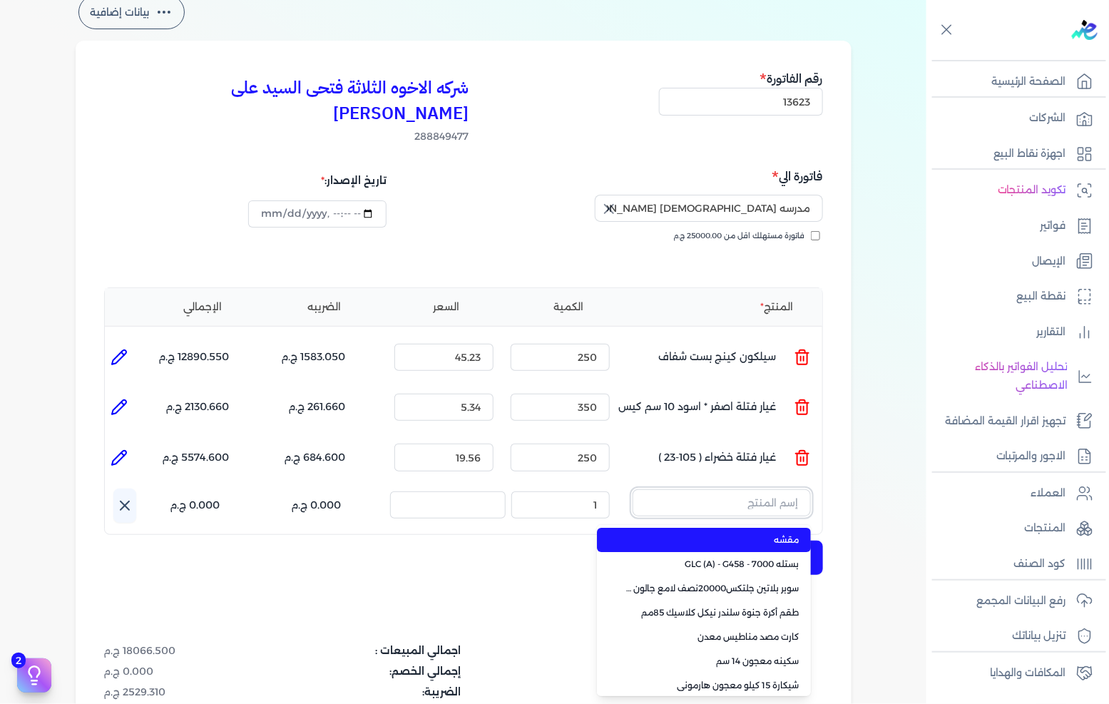
paste input "FIX-WHITE-E-25 k.g"
type input "FIX-WHITE-E-25 k.g"
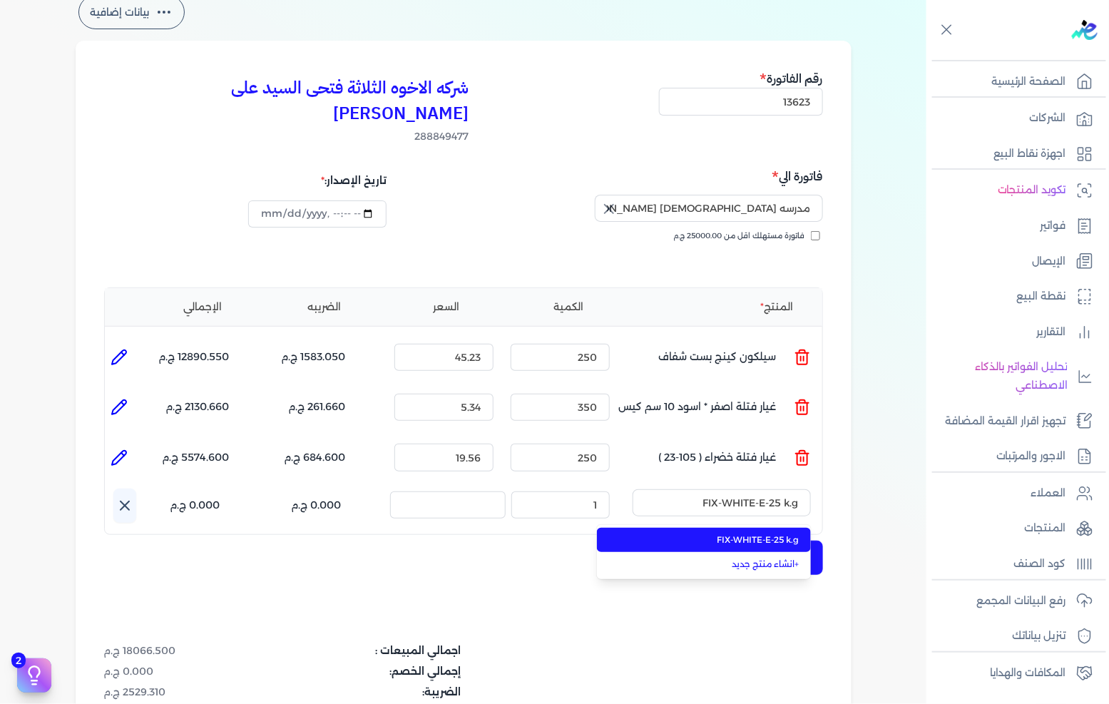
click at [738, 528] on li "FIX-WHITE-E-25 k.g" at bounding box center [704, 540] width 214 height 24
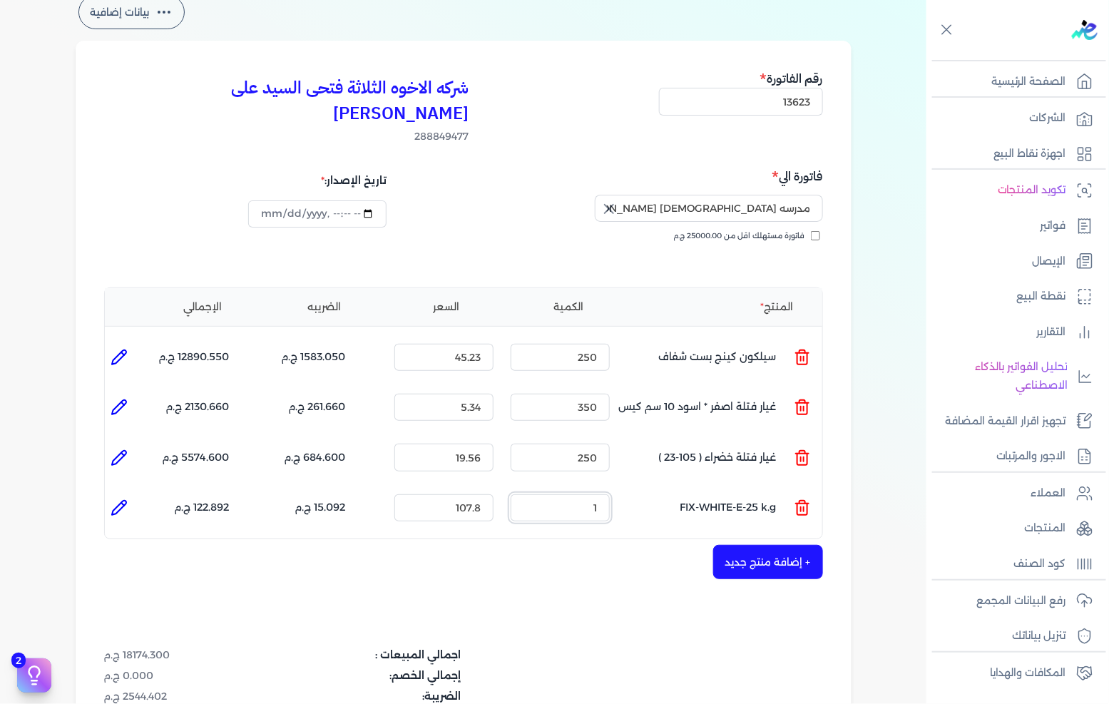
click at [566, 494] on input "1" at bounding box center [560, 507] width 99 height 27
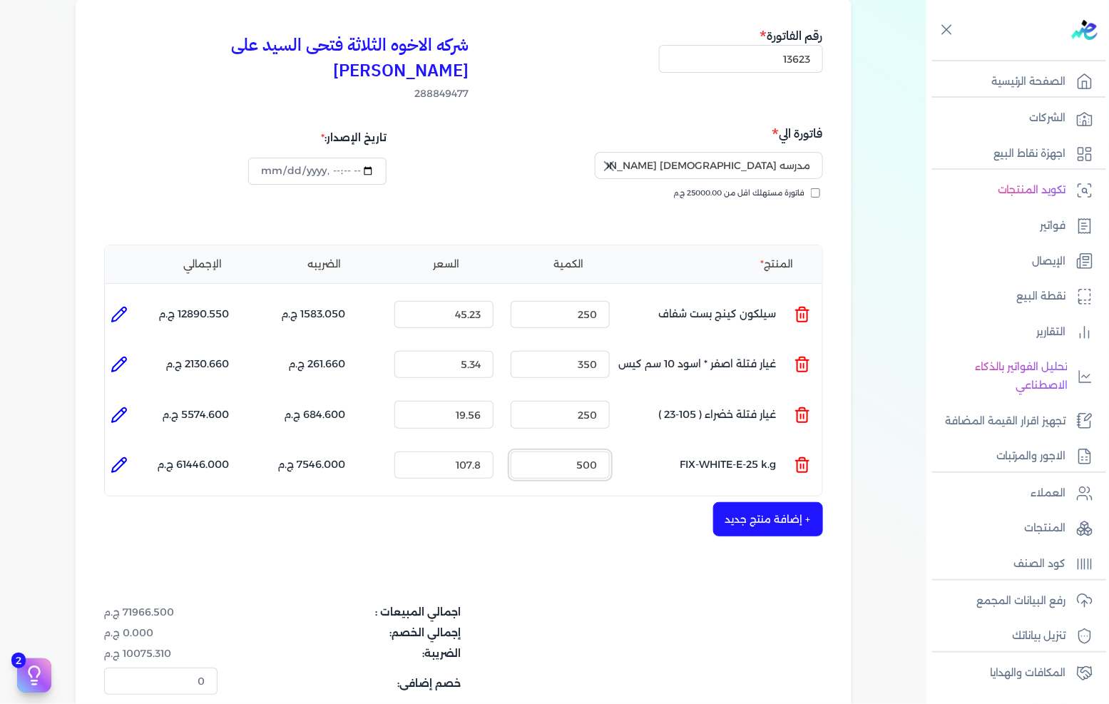
scroll to position [238, 0]
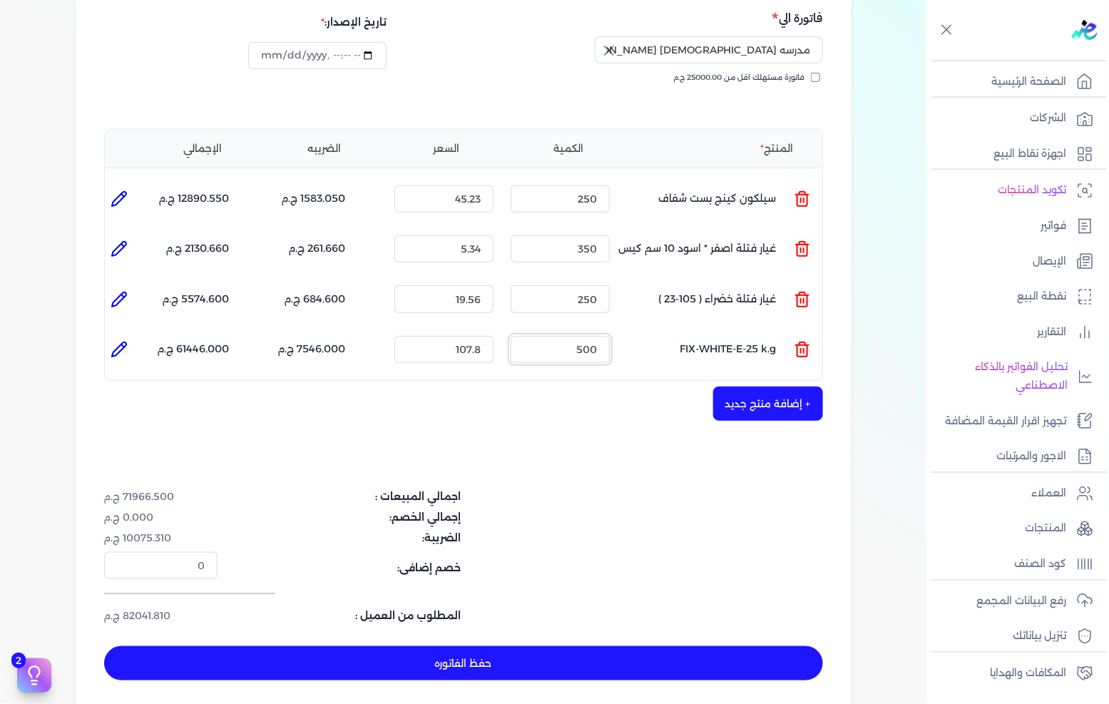
type input "500"
click at [738, 387] on button "+ إضافة منتج جديد" at bounding box center [768, 404] width 110 height 34
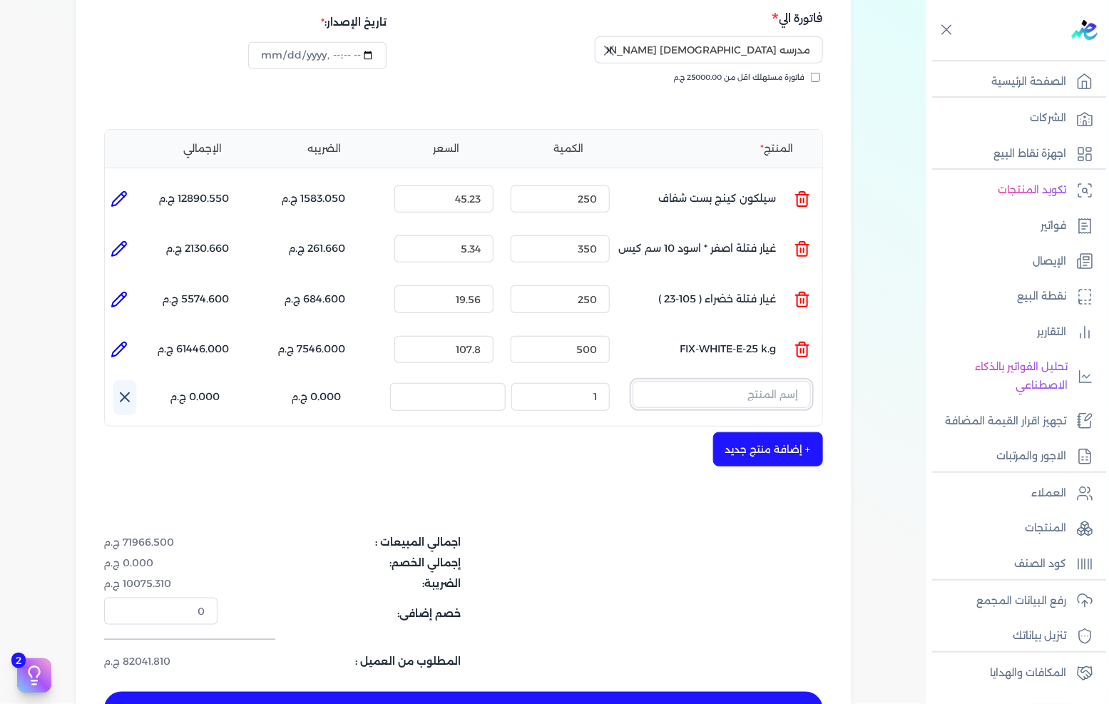
click at [681, 381] on input "text" at bounding box center [722, 394] width 178 height 27
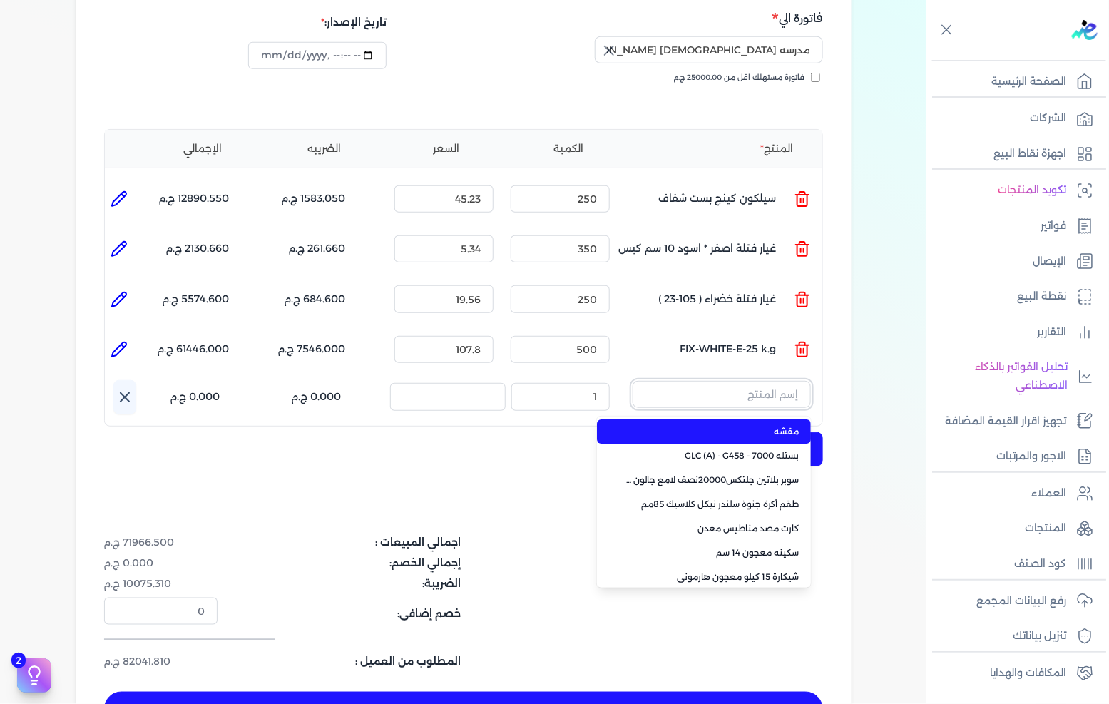
paste input "معجون داي تون 100 شيكارة 15 كجم"
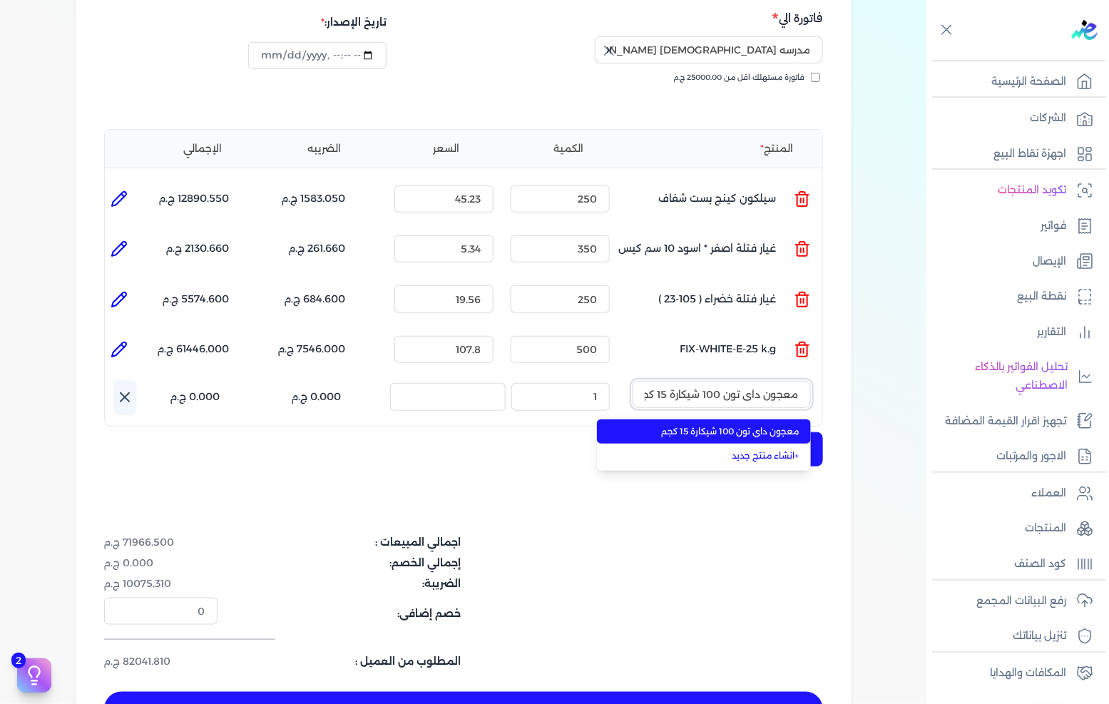
scroll to position [0, -9]
type input "معجون داي تون 100 شيكارة 15 كجم"
click at [683, 420] on li "معجون داي تون 100 شيكارة 15 كجم" at bounding box center [704, 432] width 214 height 24
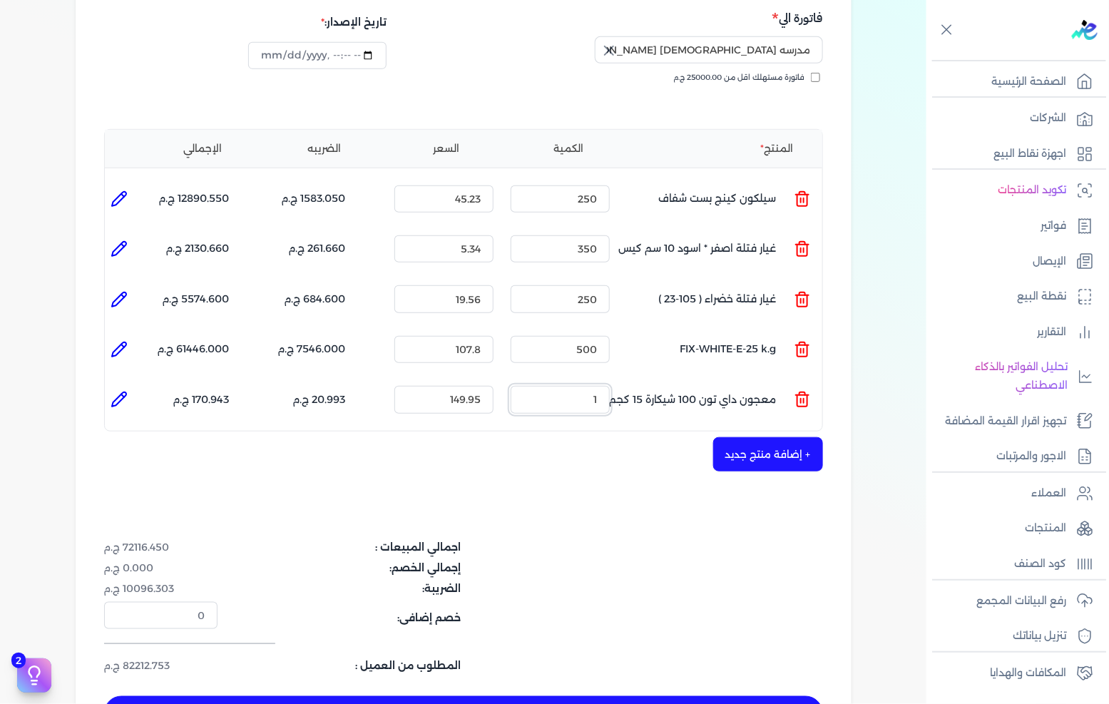
click at [551, 386] on input "1" at bounding box center [560, 399] width 99 height 27
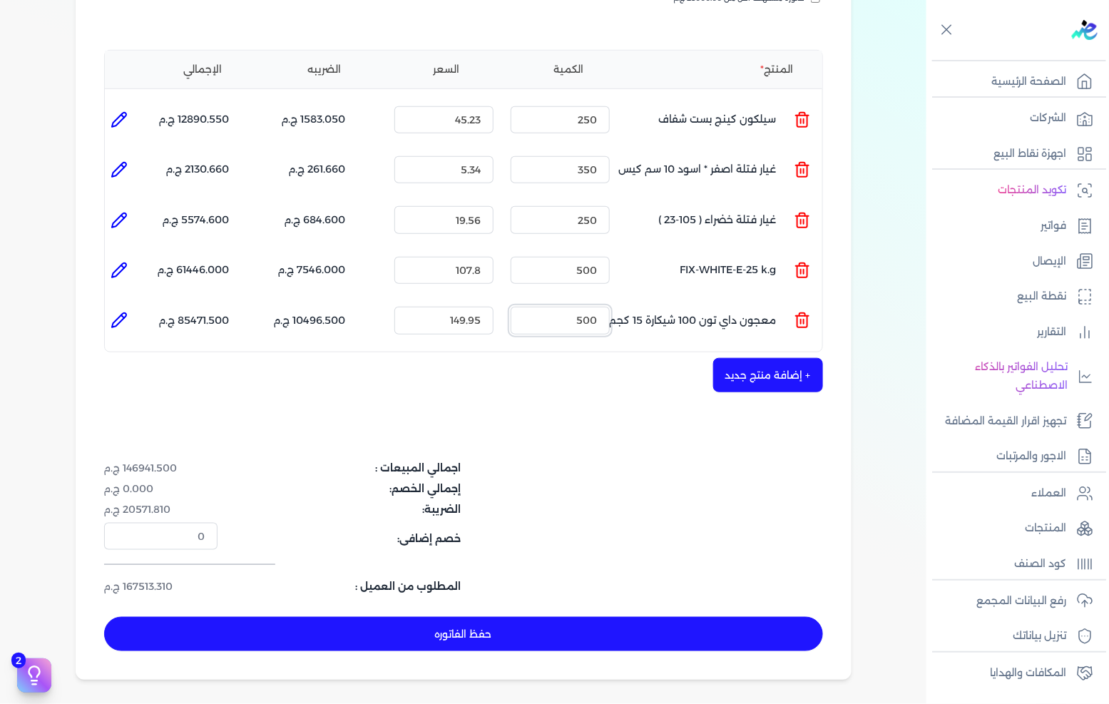
type input "500"
click at [773, 358] on button "+ إضافة منتج جديد" at bounding box center [768, 375] width 110 height 34
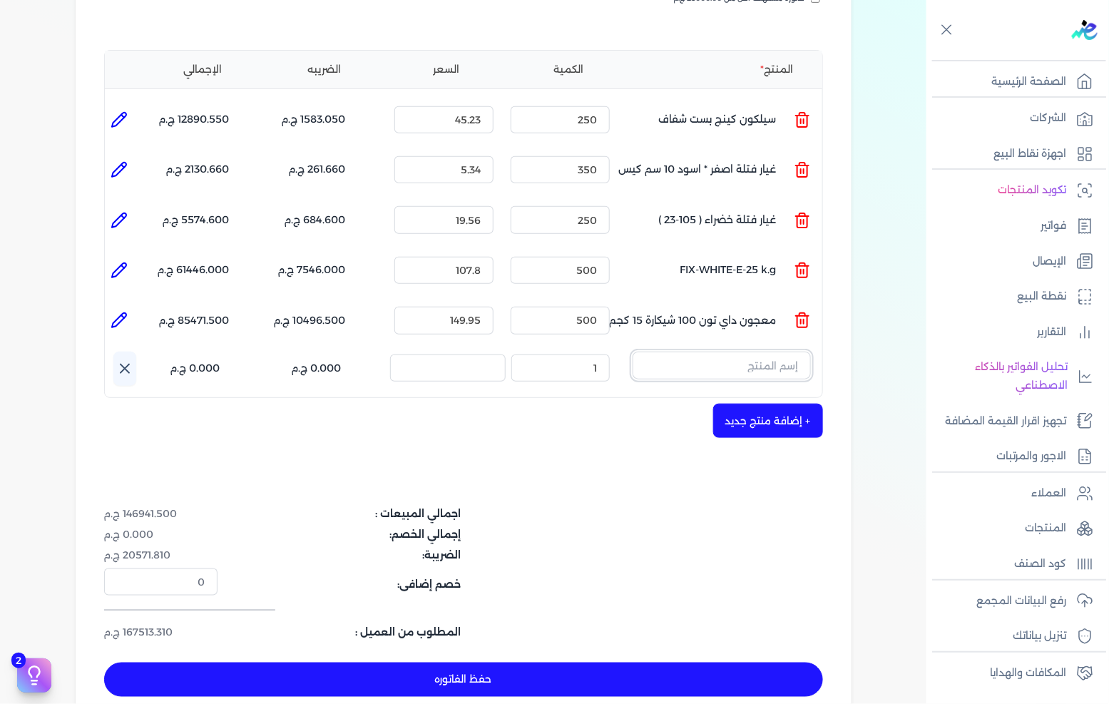
click at [746, 352] on input "text" at bounding box center [722, 365] width 178 height 27
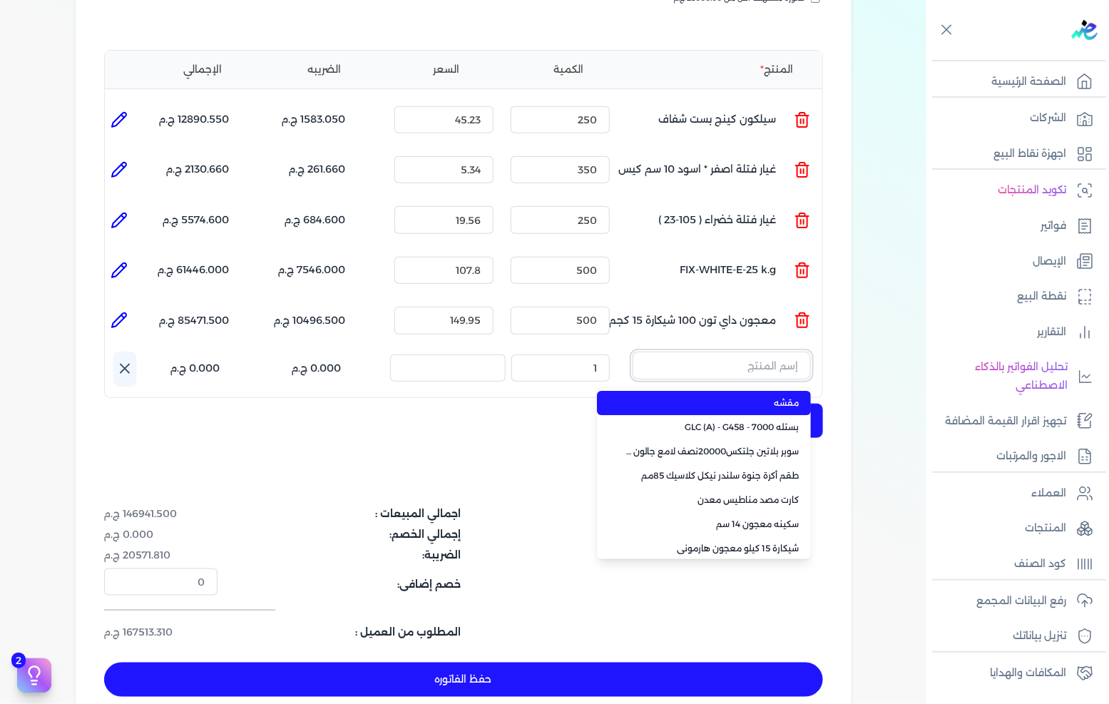
paste input "صبغات سي سي بني 610 عبوة 40 ملي"
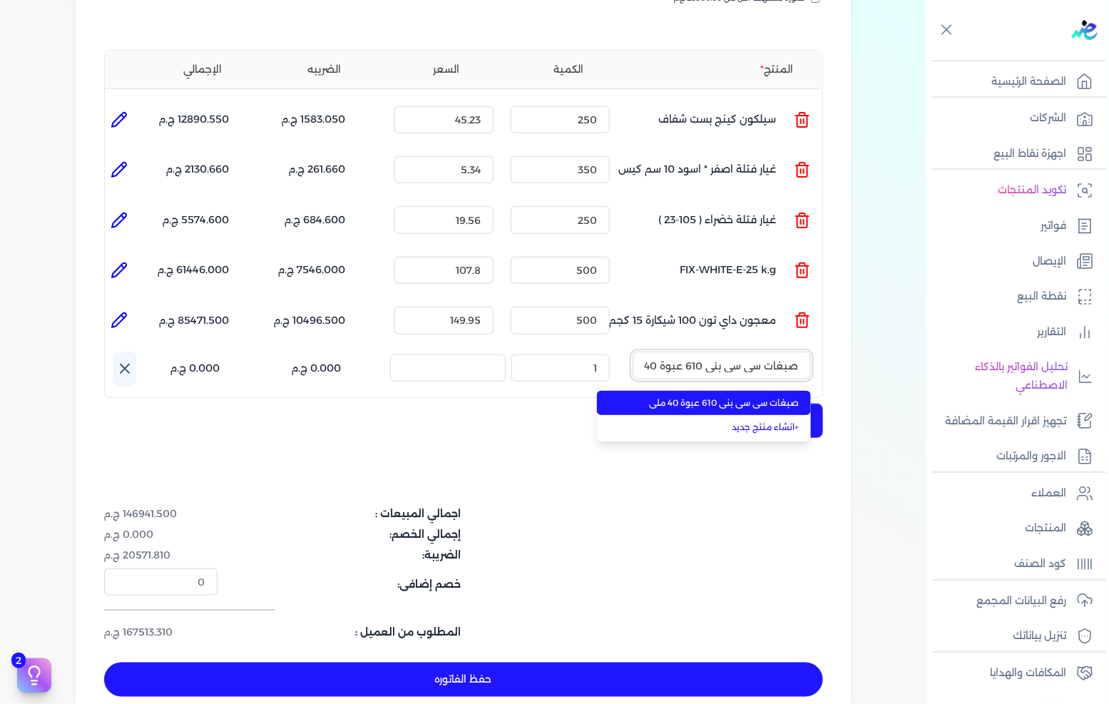
scroll to position [0, -19]
type input "صبغات سي سي بني 610 عبوة 40 ملي"
click at [721, 391] on li "صبغات سي سي بني 610 عبوة 40 ملي" at bounding box center [704, 403] width 214 height 24
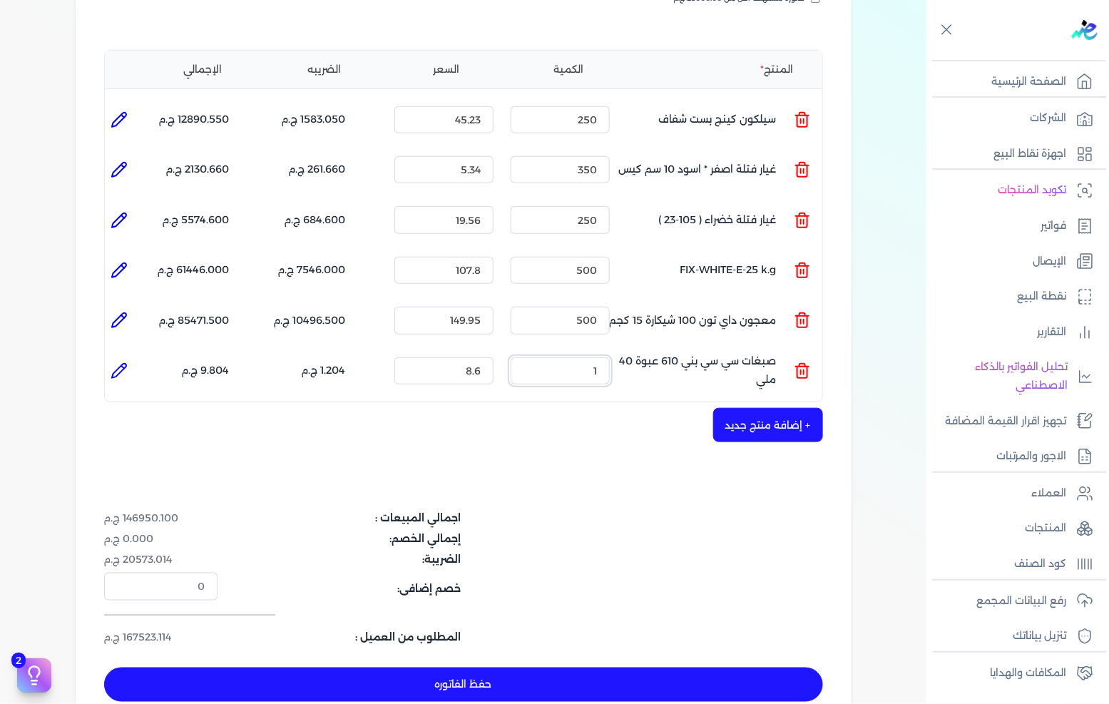
click at [575, 357] on input "1" at bounding box center [560, 370] width 99 height 27
type input "200"
drag, startPoint x: 719, startPoint y: 376, endPoint x: 760, endPoint y: 394, distance: 44.4
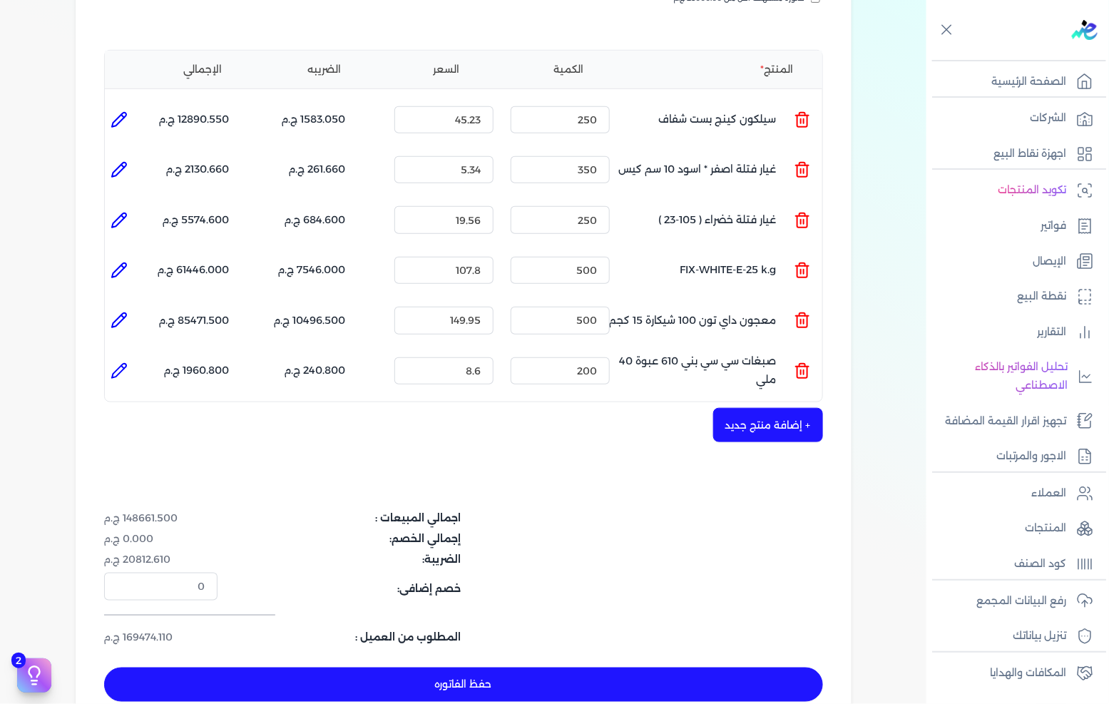
click at [721, 376] on div "شركه الاخوه الثلاثة فتحى السيد على [PERSON_NAME] 288849477 رقم الفاتورة 13623 ف…" at bounding box center [464, 266] width 776 height 927
click at [760, 408] on button "+ إضافة منتج جديد" at bounding box center [768, 425] width 110 height 34
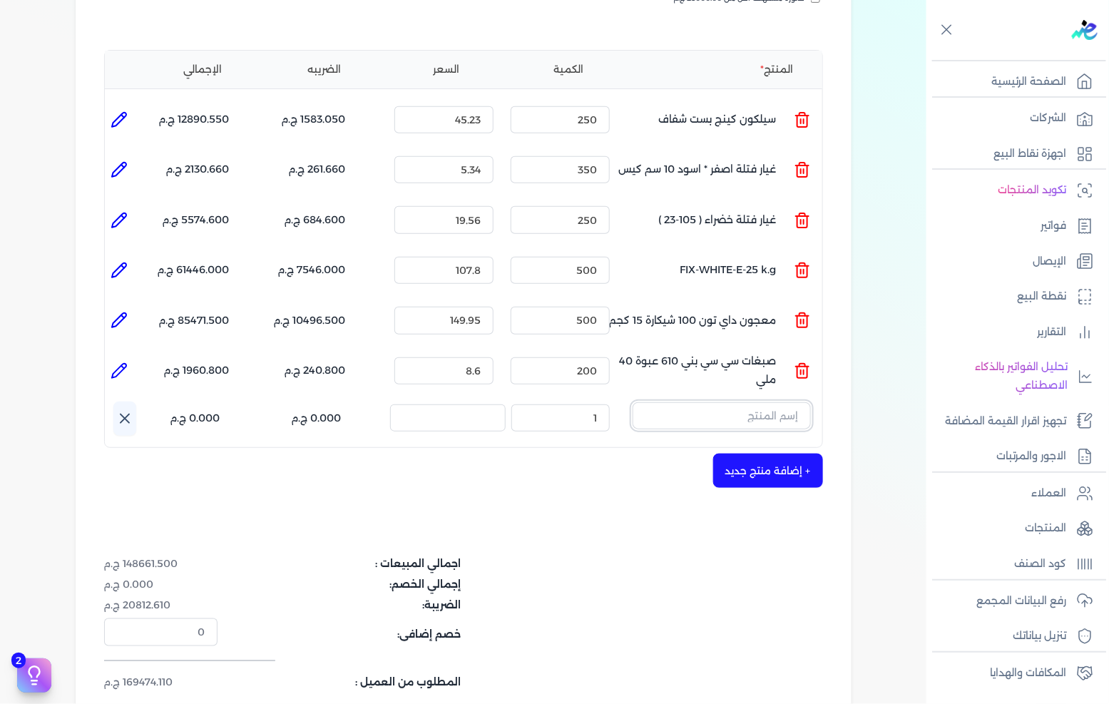
click at [754, 402] on input "text" at bounding box center [722, 415] width 178 height 27
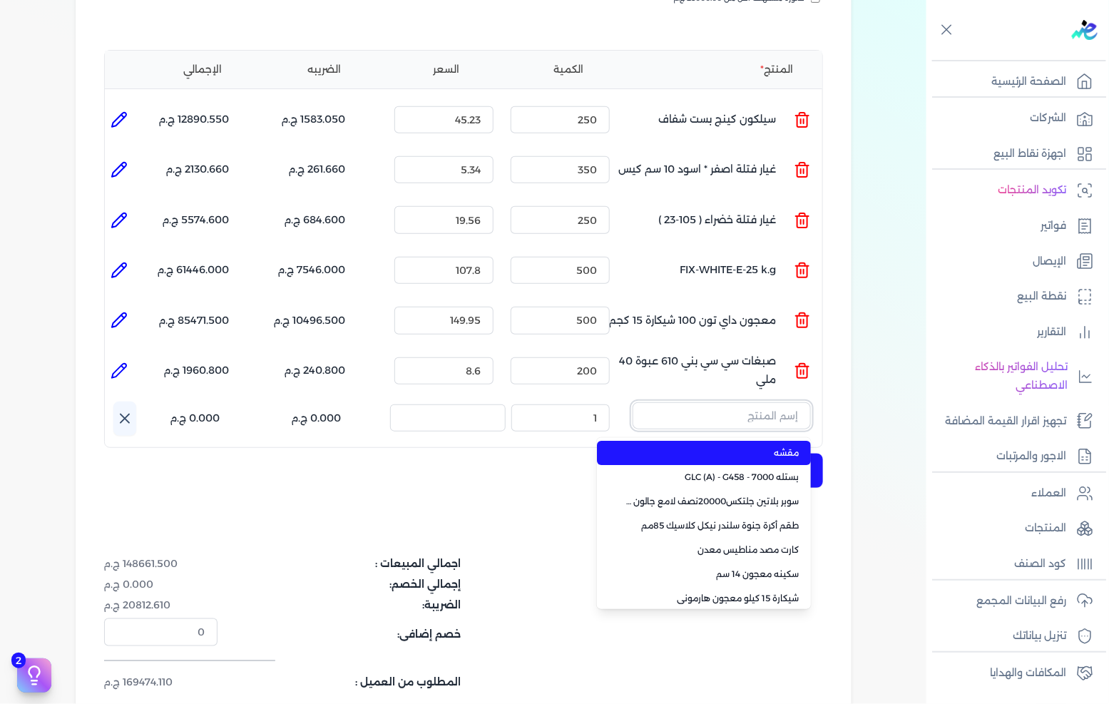
paste input "معجون داي تون 100 علبة 1 كجم"
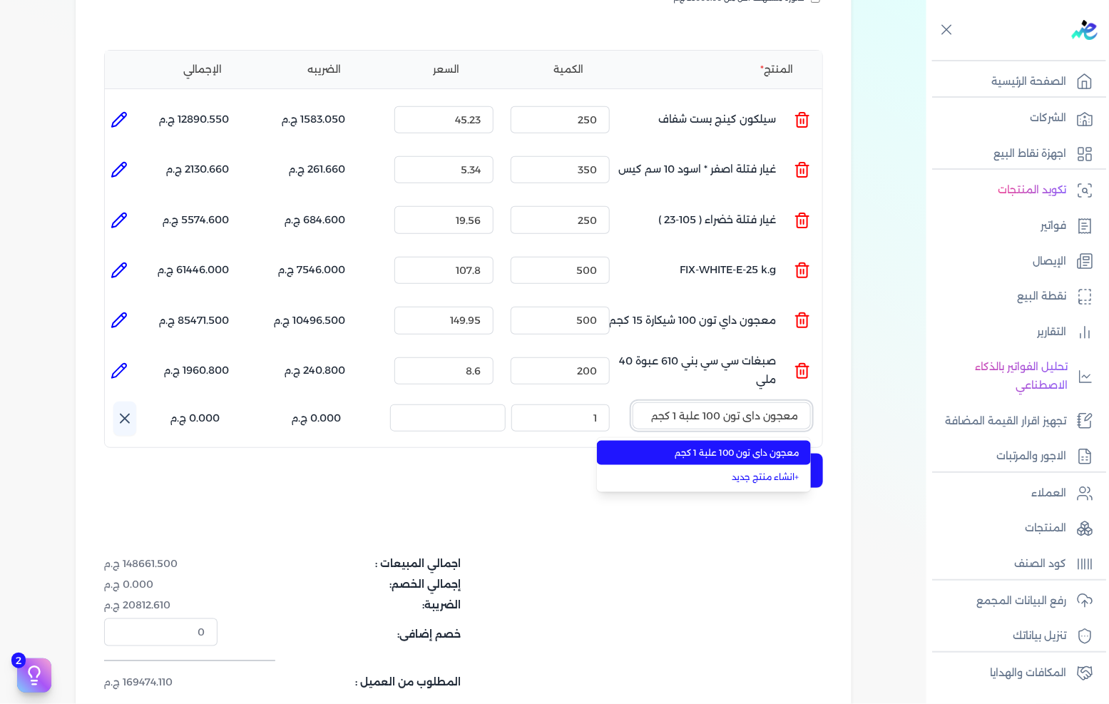
type input "معجون داي تون 100 علبة 1 كجم"
click at [717, 447] on span "معجون داي تون 100 علبة 1 كجم" at bounding box center [713, 453] width 174 height 13
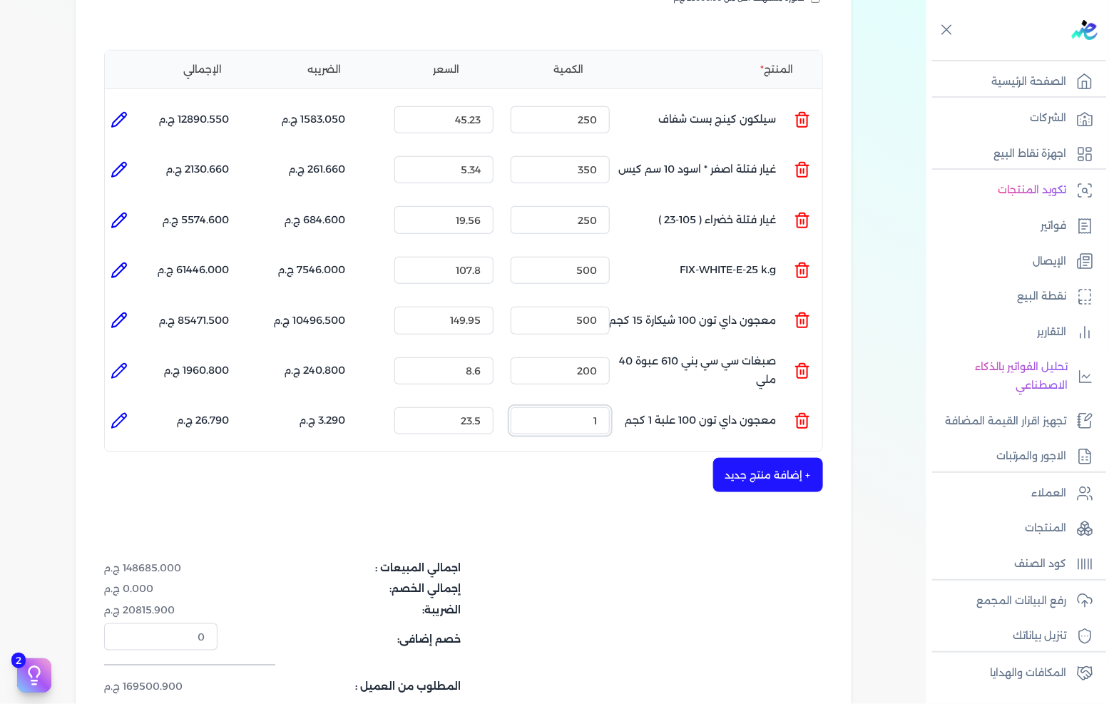
click at [589, 407] on input "1" at bounding box center [560, 420] width 99 height 27
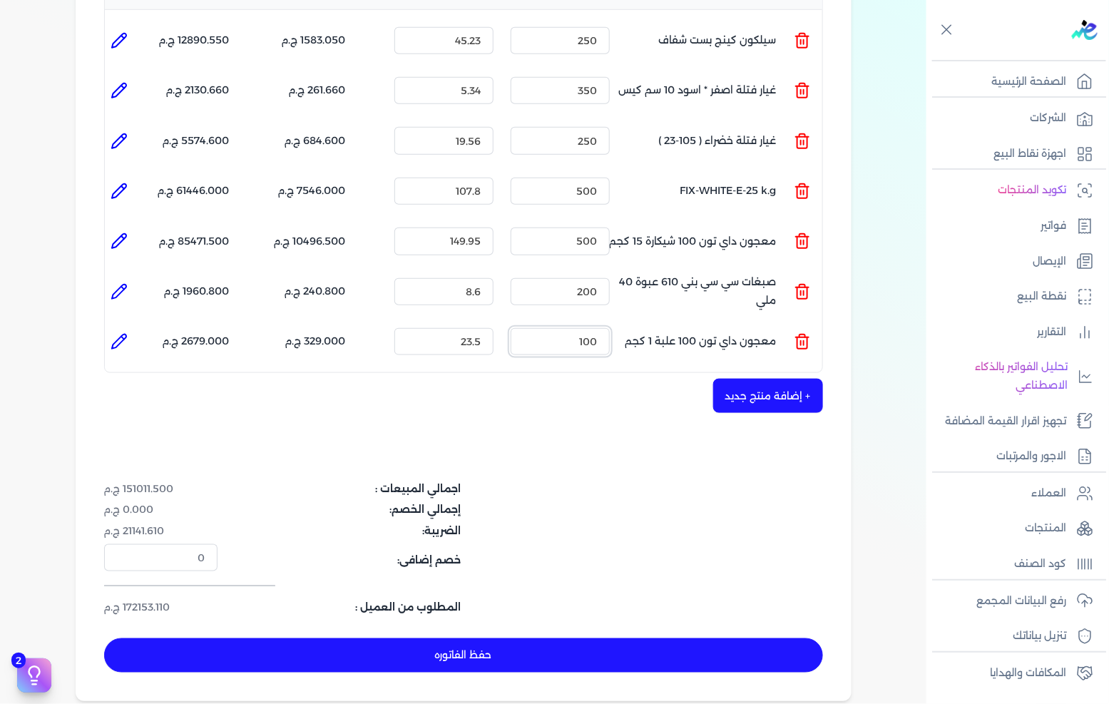
type input "100"
click at [731, 379] on button "+ إضافة منتج جديد" at bounding box center [768, 396] width 110 height 34
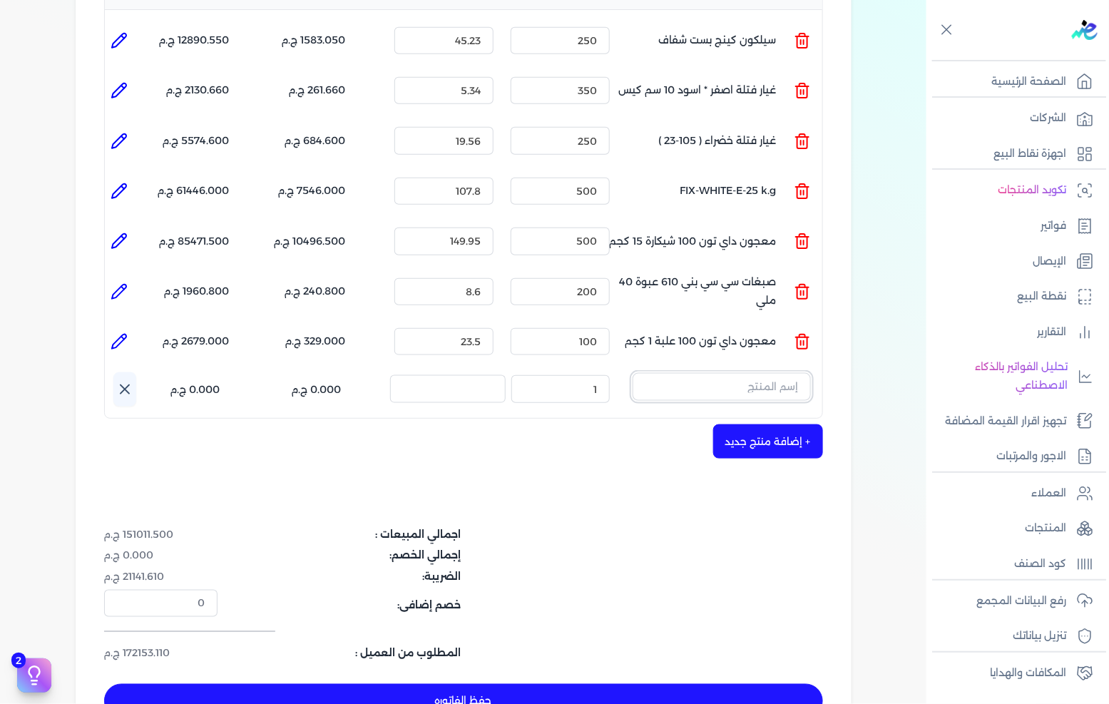
click at [724, 373] on input "text" at bounding box center [722, 386] width 178 height 27
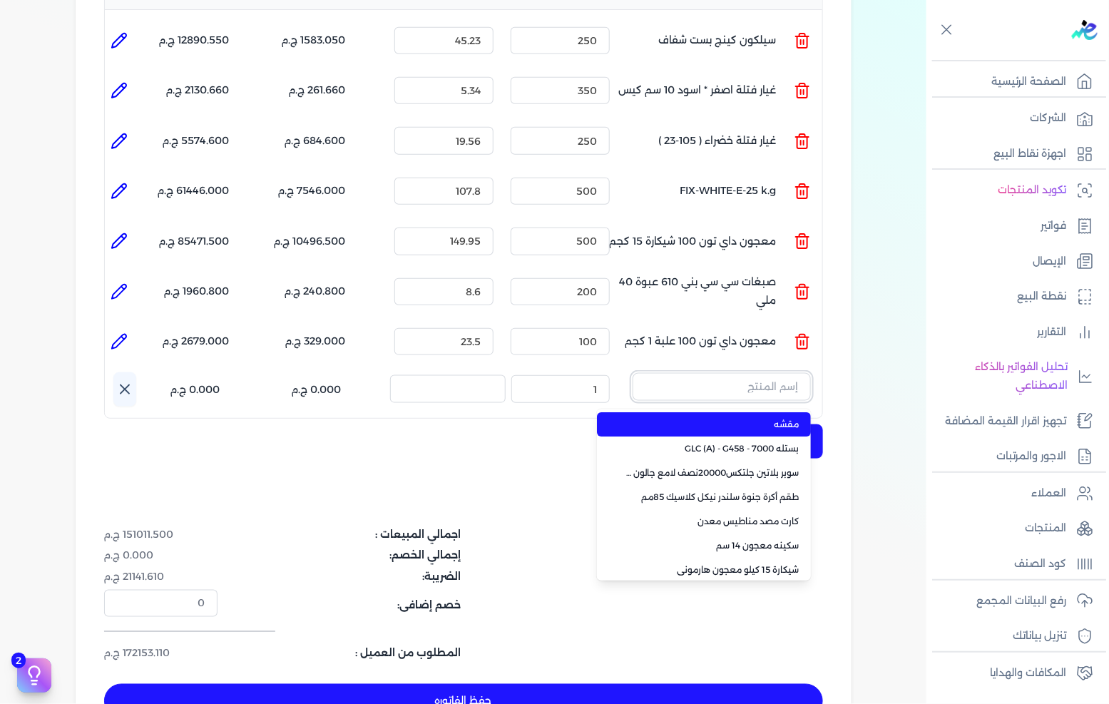
paste input "سيلر المقاوم 0017 بستلة 9 لتر"
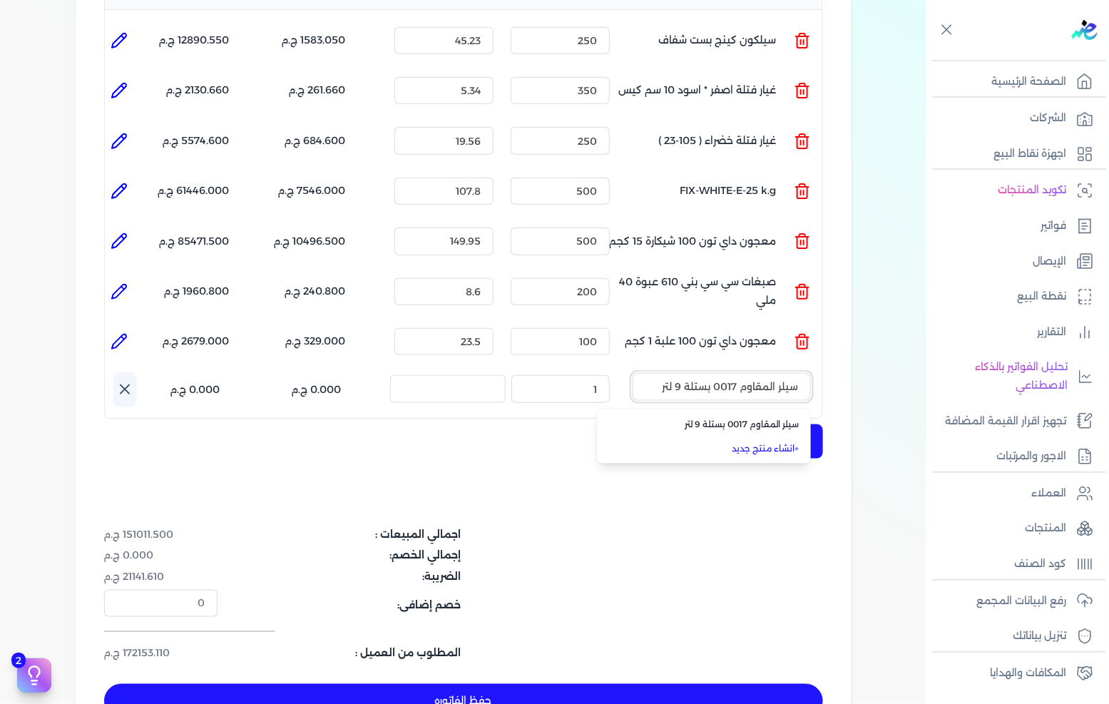
type input "سيلر المقاوم 0017 بستلة 9 لتر"
click at [706, 418] on span "سيلر المقاوم 0017 بستلة 9 لتر" at bounding box center [713, 424] width 174 height 13
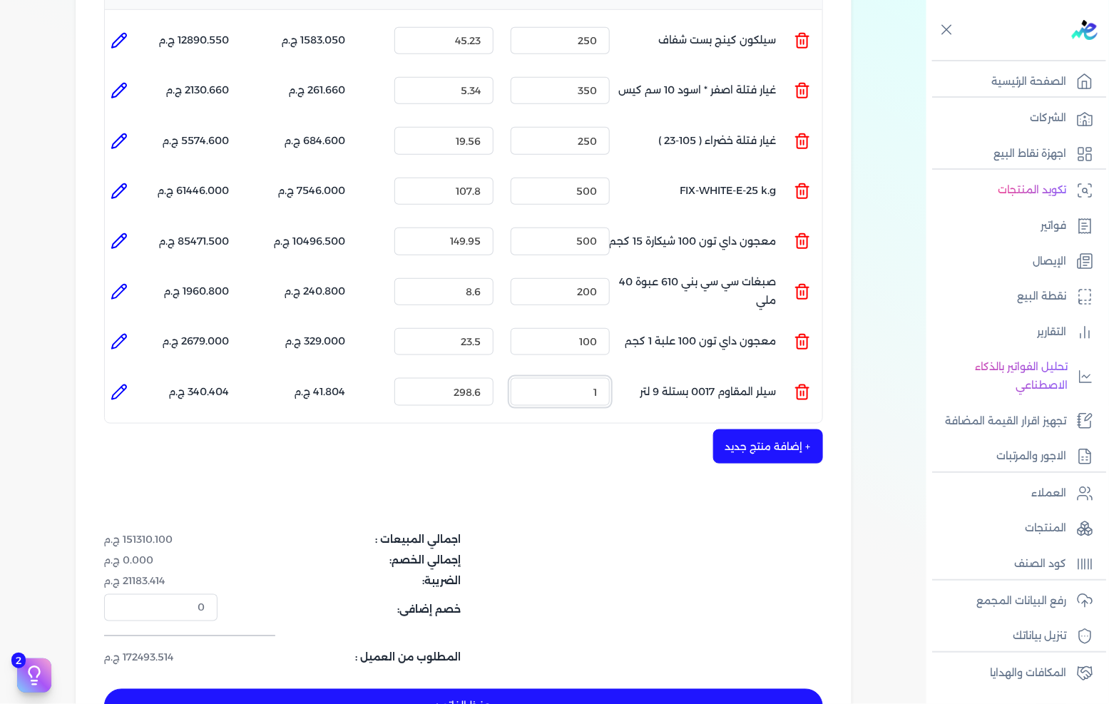
click at [594, 379] on input "1" at bounding box center [560, 391] width 99 height 27
type input "350"
click at [785, 443] on div "شركه الاخوه الثلاثة فتحى السيد على [PERSON_NAME] 288849477 رقم الفاتورة 13623 ف…" at bounding box center [464, 238] width 776 height 1028
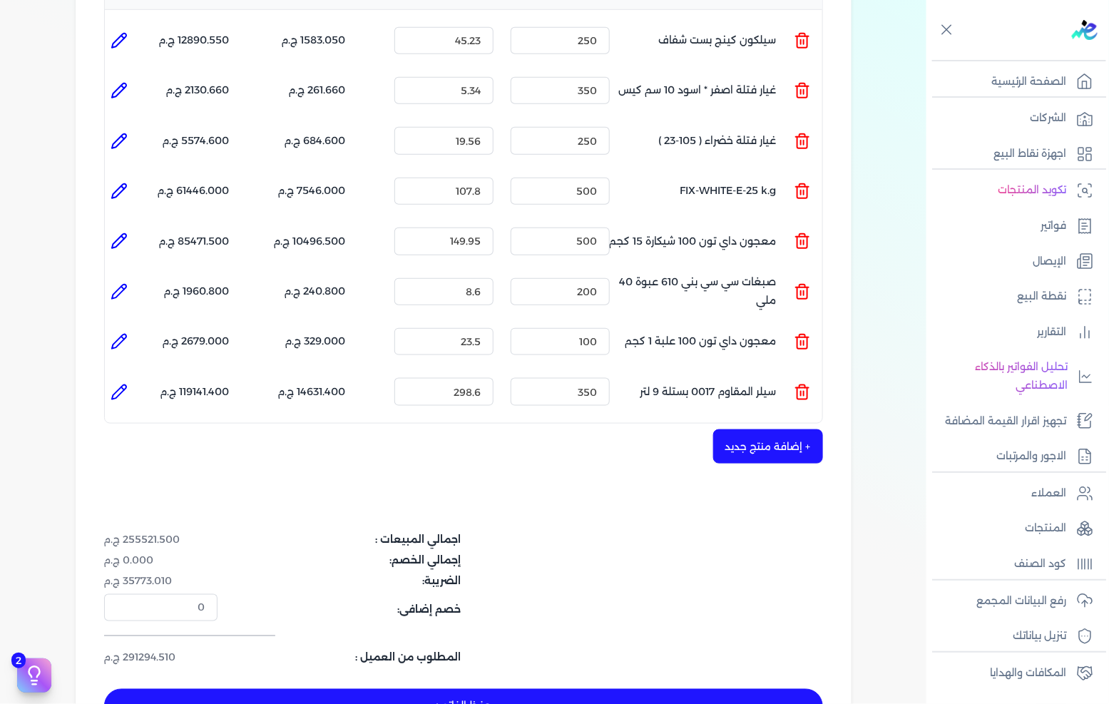
click at [778, 431] on button "+ إضافة منتج جديد" at bounding box center [768, 446] width 110 height 34
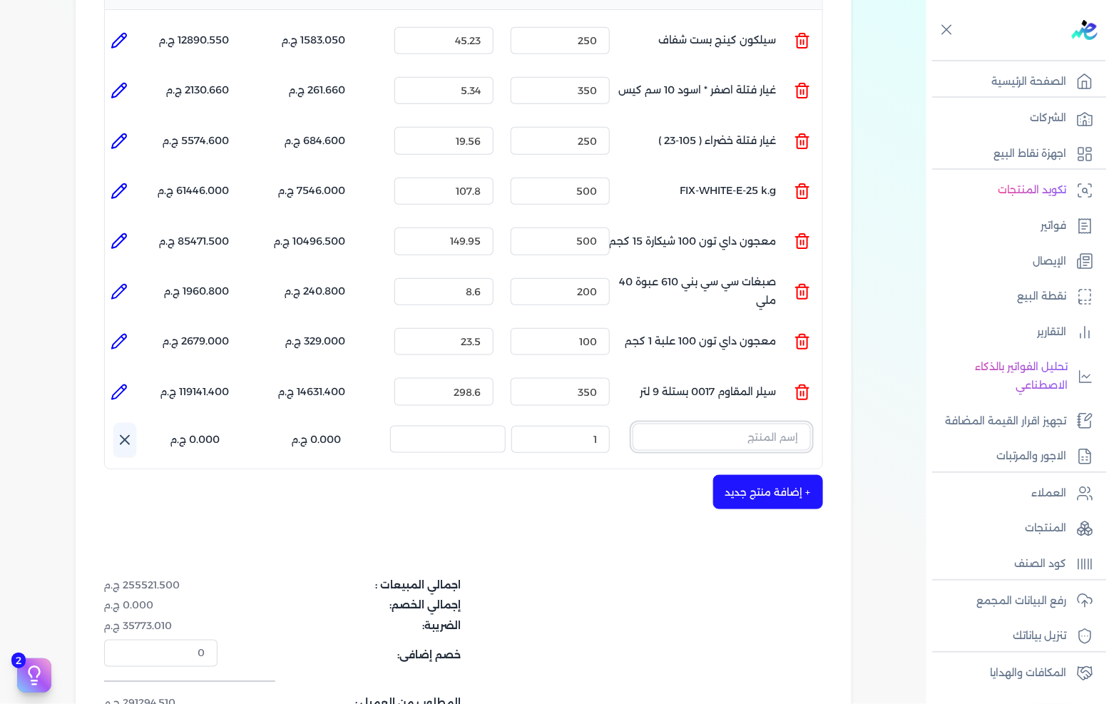
click at [781, 424] on input "text" at bounding box center [722, 437] width 178 height 27
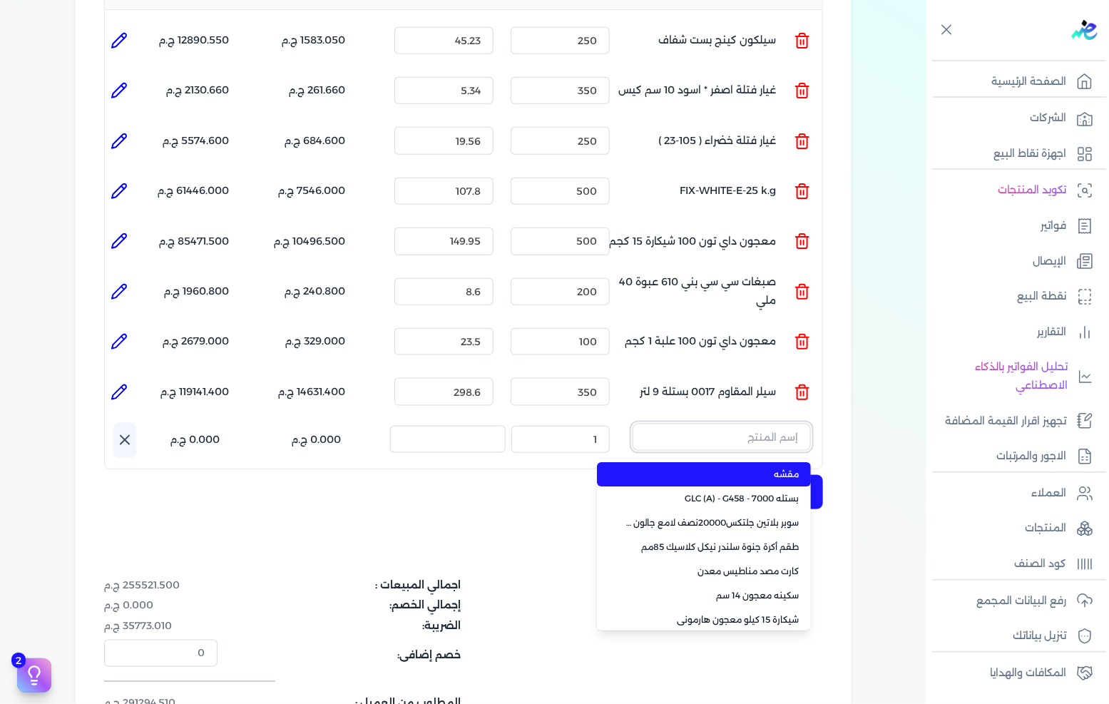
paste input "صبغات سي سي موف 613 عبوة 40 ملي"
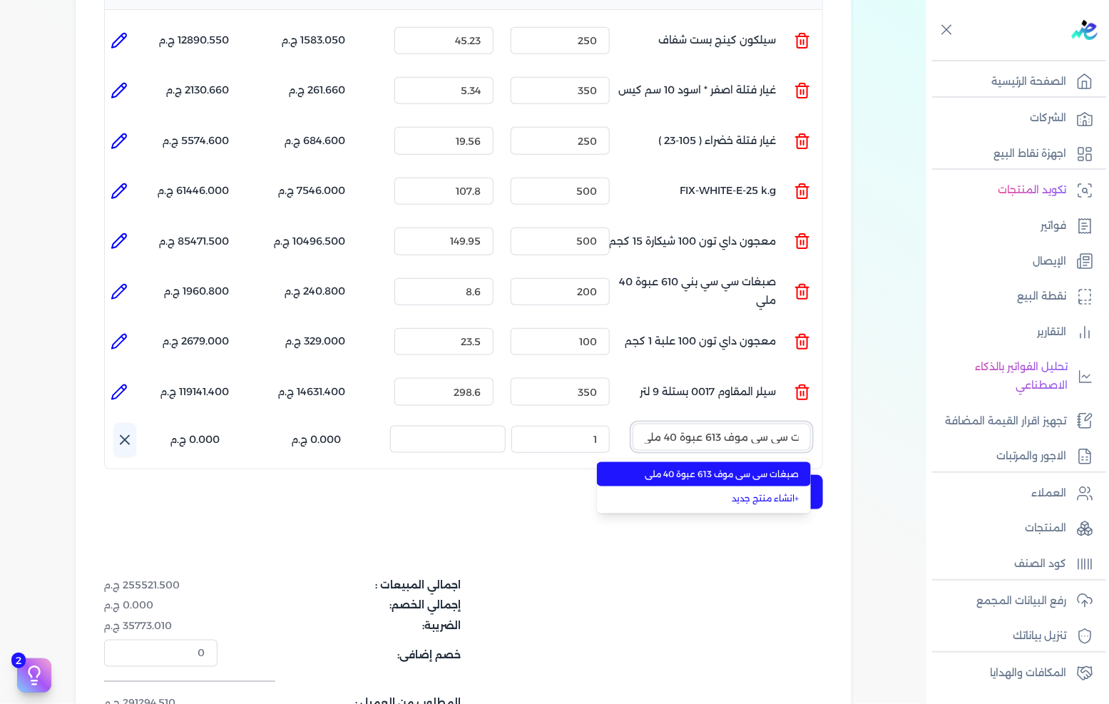
type input "صبغات سي سي موف 613 عبوة 40 ملي"
click at [742, 462] on li "صبغات سي سي موف 613 عبوة 40 ملي" at bounding box center [704, 474] width 214 height 24
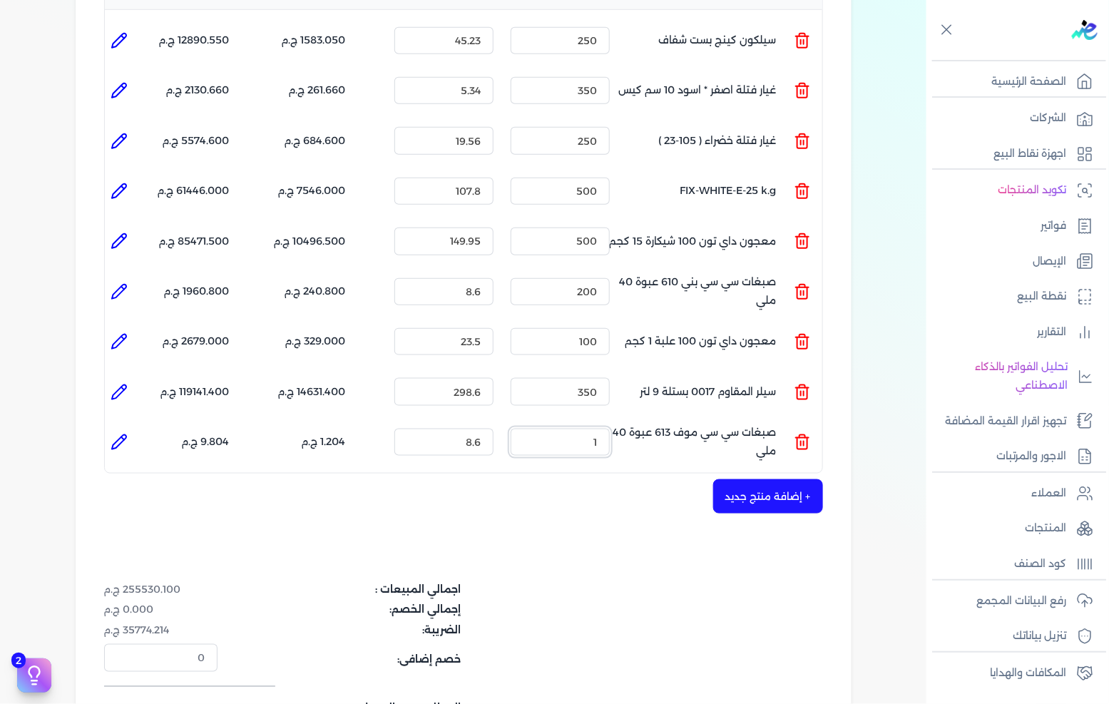
click at [608, 429] on input "1" at bounding box center [560, 442] width 99 height 27
type input "150"
click at [733, 479] on button "+ إضافة منتج جديد" at bounding box center [768, 496] width 110 height 34
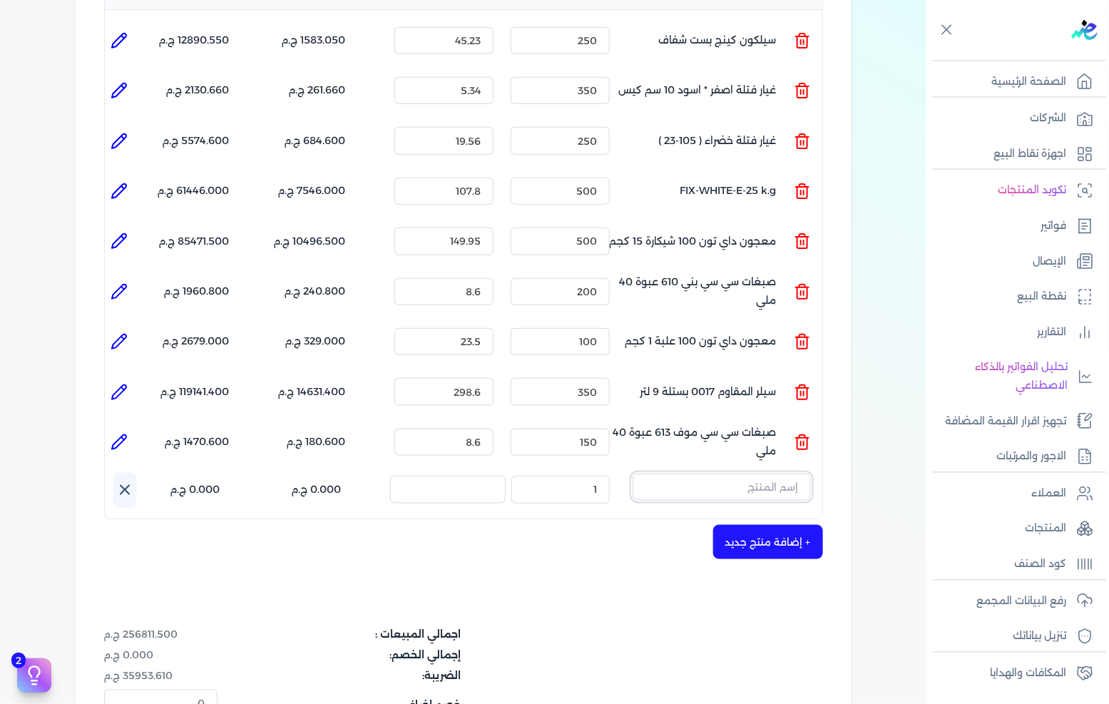
click at [712, 474] on input "text" at bounding box center [722, 487] width 178 height 27
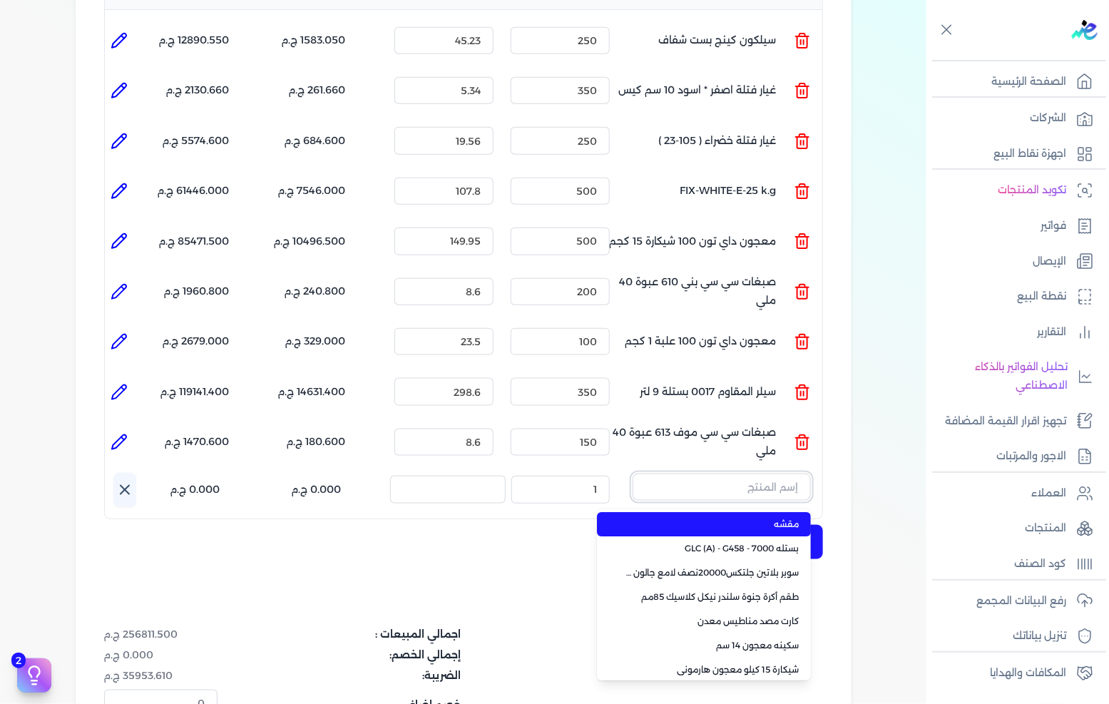
paste input "معجون اكريليك 900 شيكارة 15 كجم"
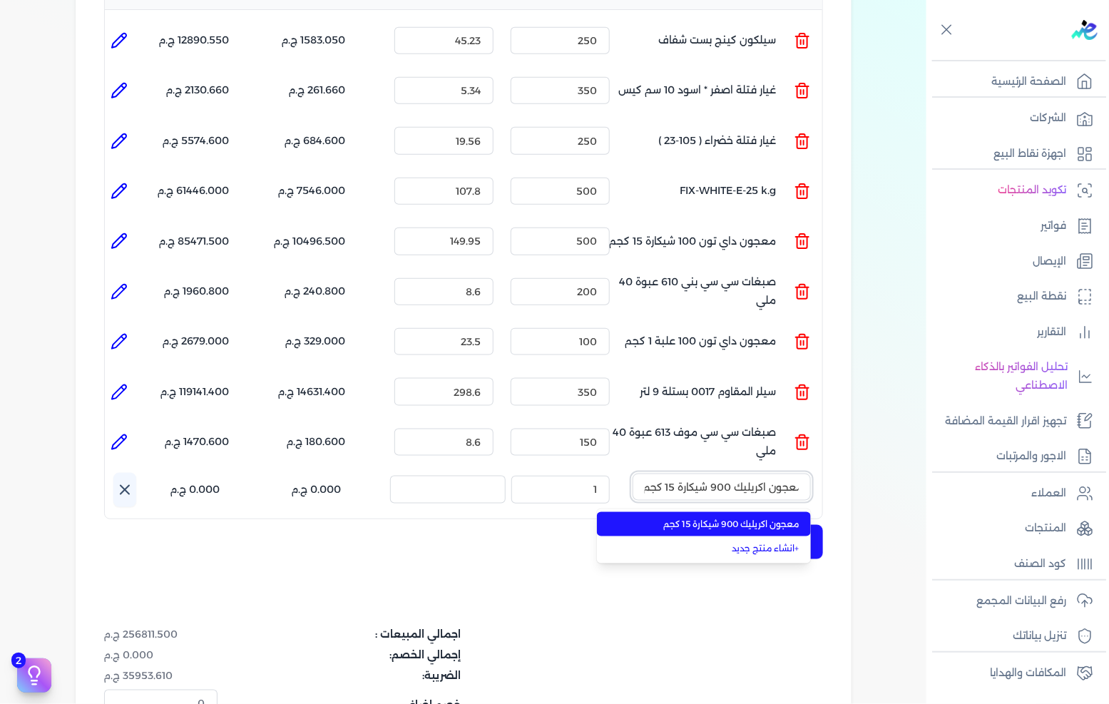
type input "معجون اكريليك 900 شيكارة 15 كجم"
click at [702, 518] on span "معجون اكريليك 900 شيكارة 15 كجم" at bounding box center [713, 524] width 174 height 13
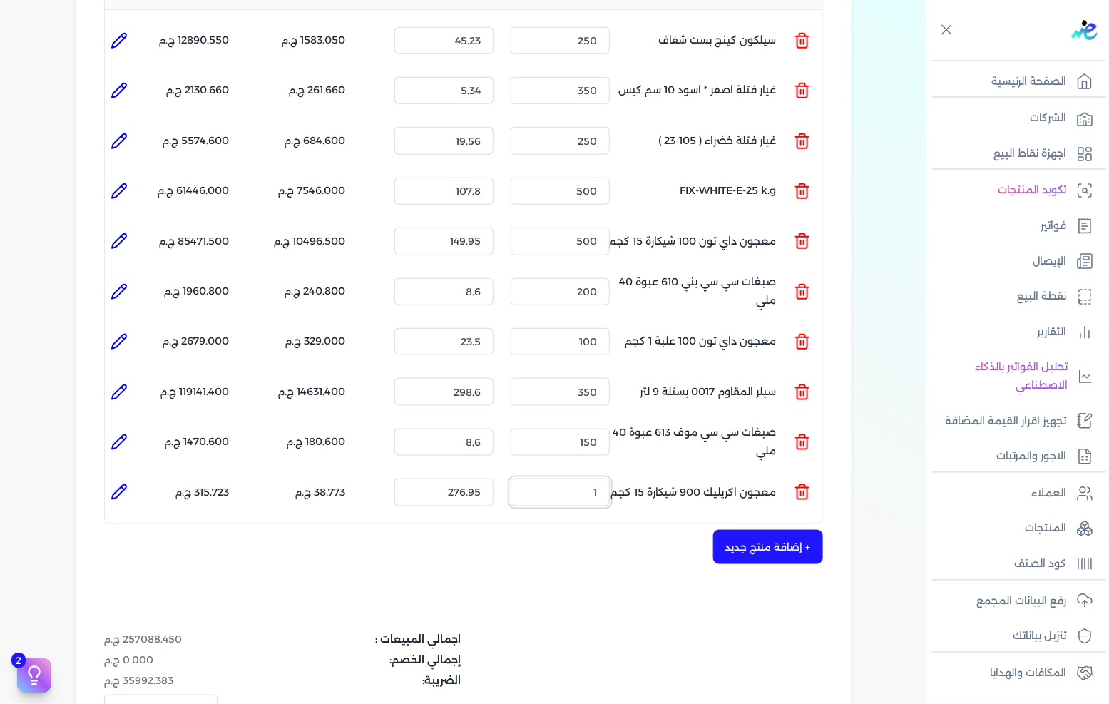
click at [566, 479] on input "1" at bounding box center [560, 492] width 99 height 27
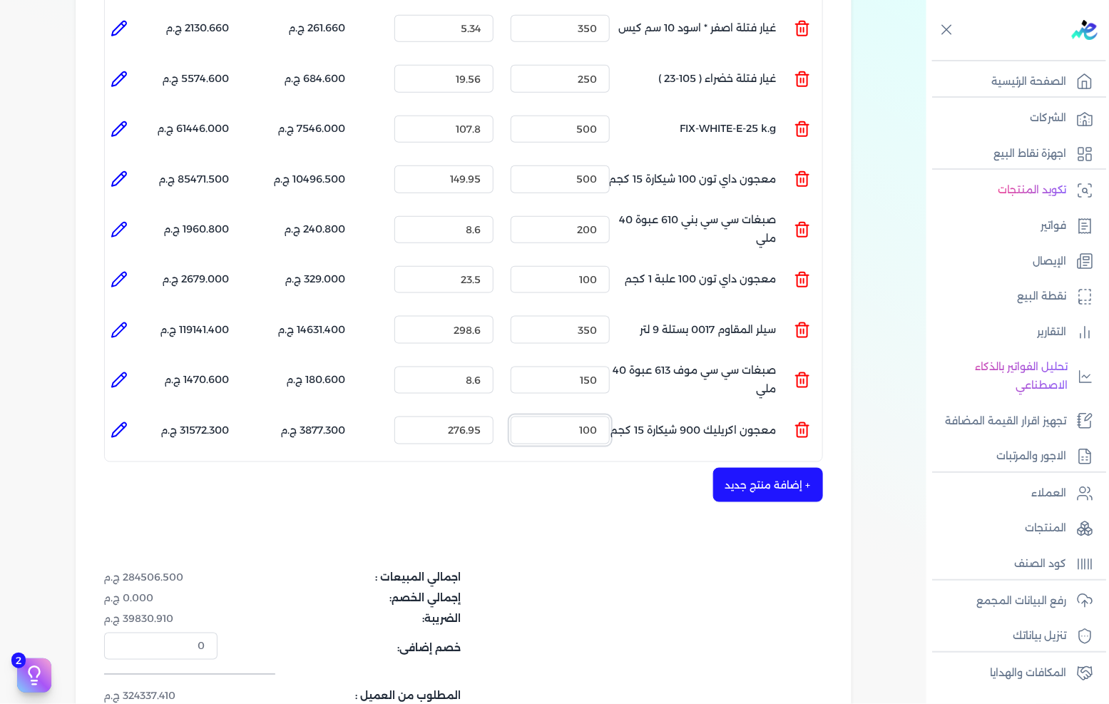
scroll to position [475, 0]
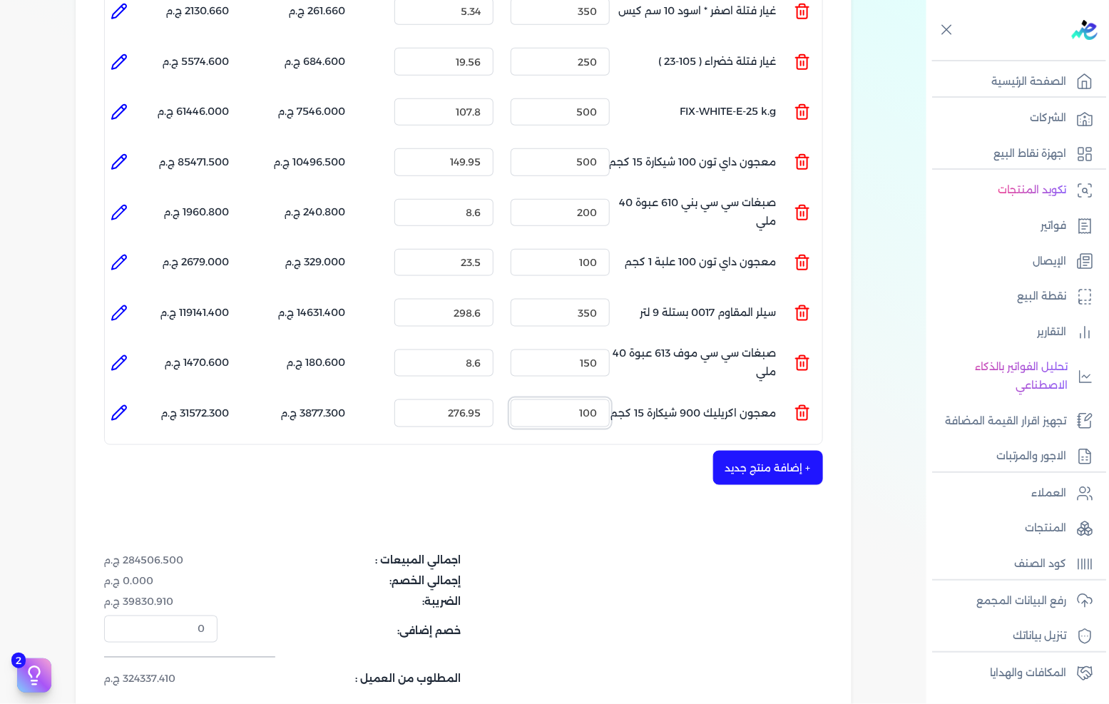
type input "100"
click at [750, 451] on button "+ إضافة منتج جديد" at bounding box center [768, 468] width 110 height 34
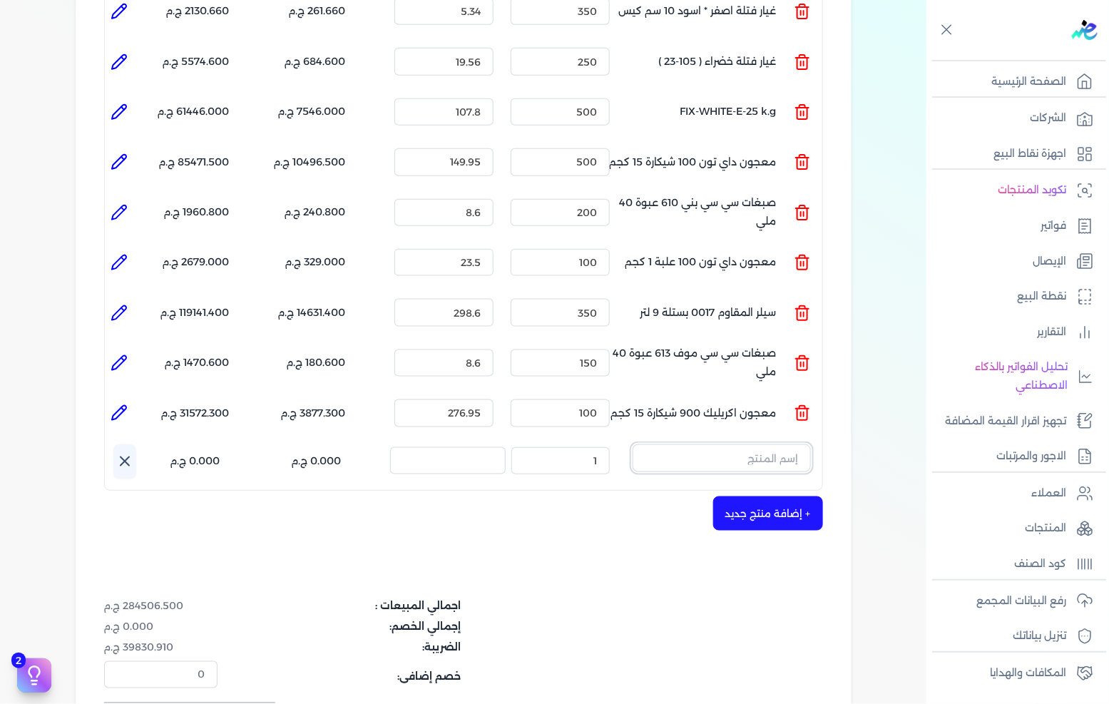
click at [790, 444] on input "text" at bounding box center [722, 457] width 178 height 27
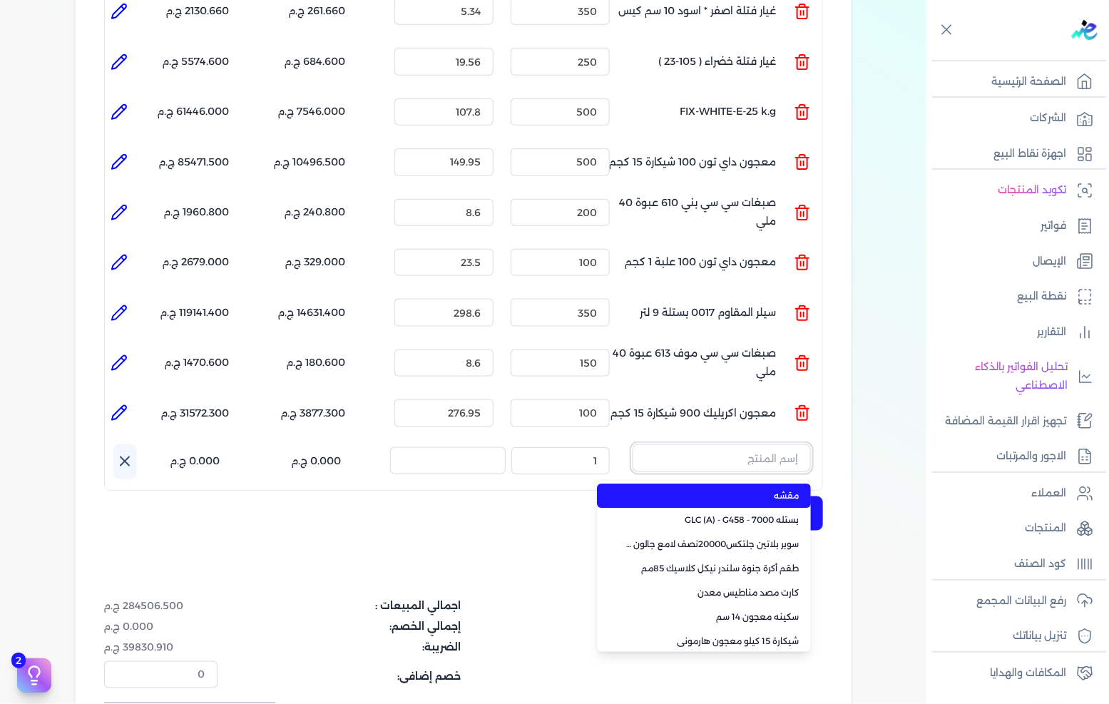
paste input "سوبر داي تون 3030 بستلة 14 كجم"
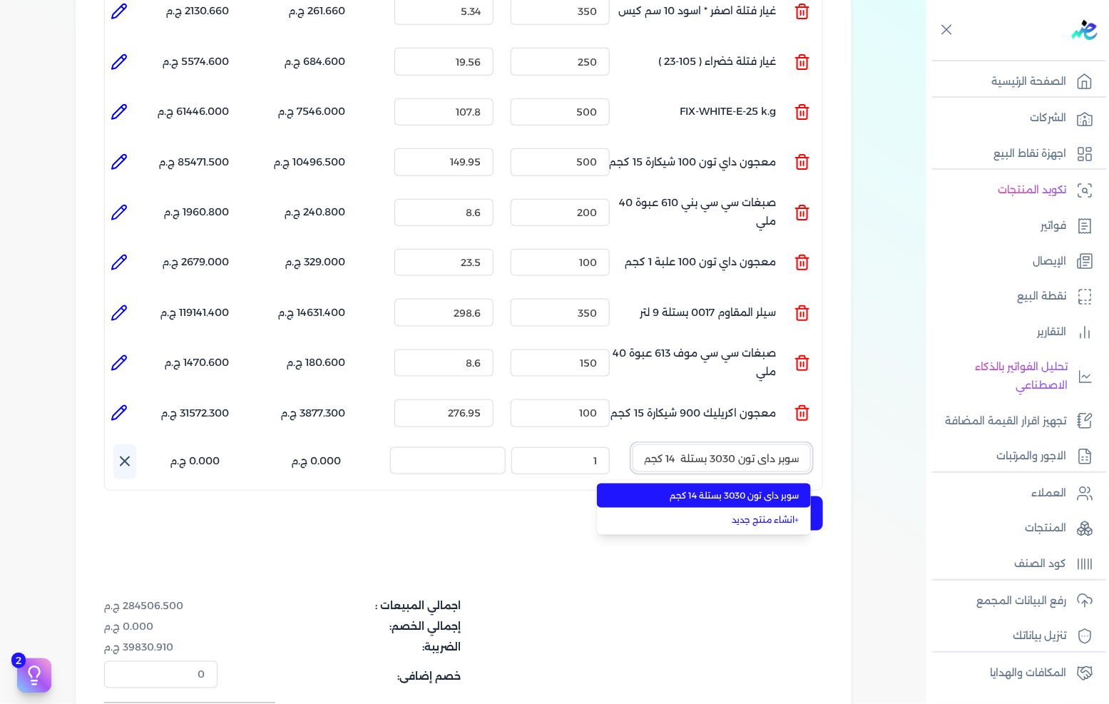
type input "سوبر داي تون 3030 بستلة 14 كجم"
click at [761, 489] on span "سوبر داي تون 3030 بستلة 14 كجم" at bounding box center [713, 495] width 174 height 13
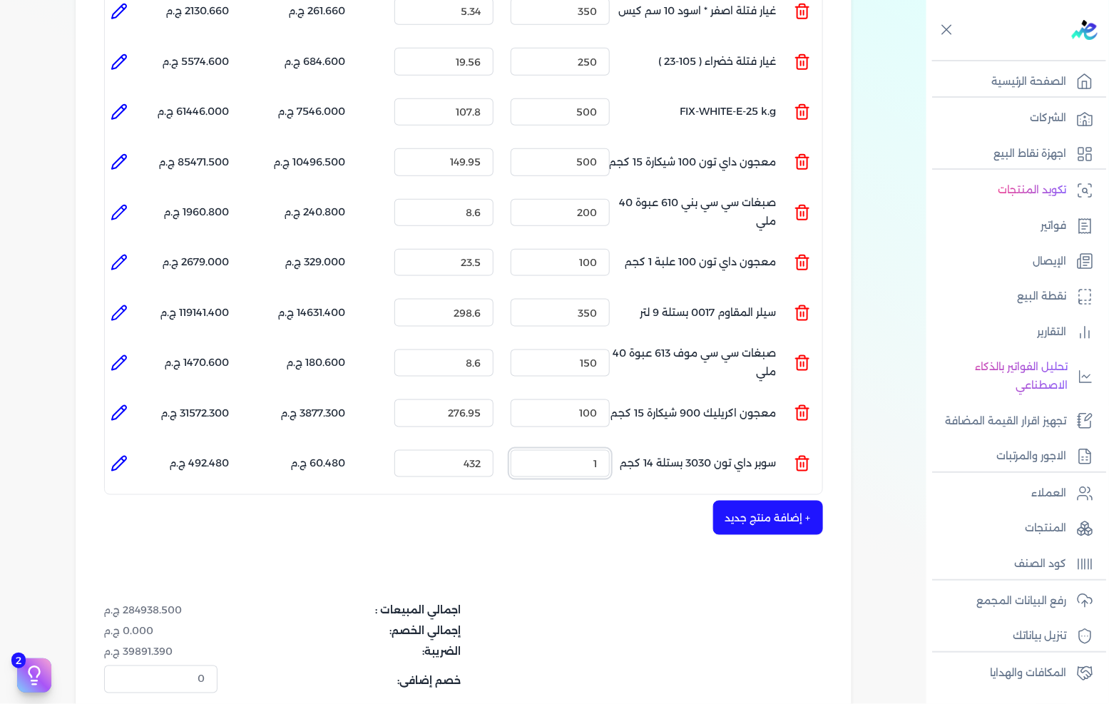
click at [564, 450] on input "1" at bounding box center [560, 463] width 99 height 27
type input "5"
type input "0"
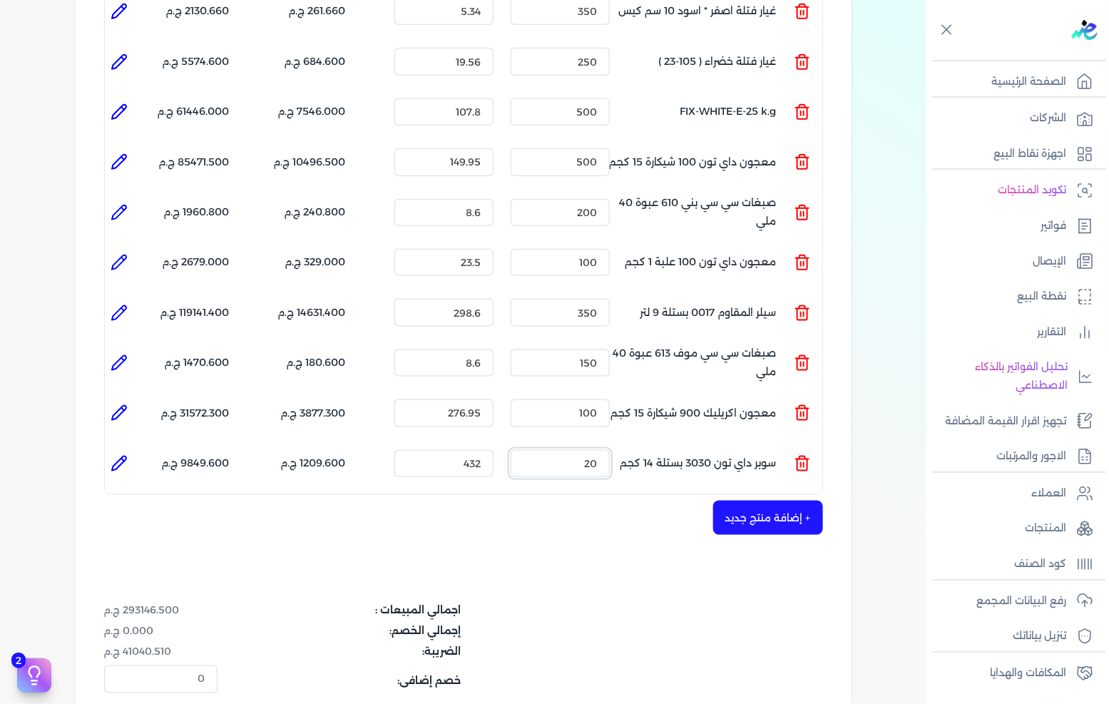
type input "2"
type input "0"
type input "130"
click at [589, 575] on div "شركه الاخوه الثلاثة فتحى السيد على [PERSON_NAME] 288849477 رقم الفاتورة 13623 ف…" at bounding box center [464, 234] width 776 height 1179
click at [782, 501] on button "+ إضافة منتج جديد" at bounding box center [768, 518] width 110 height 34
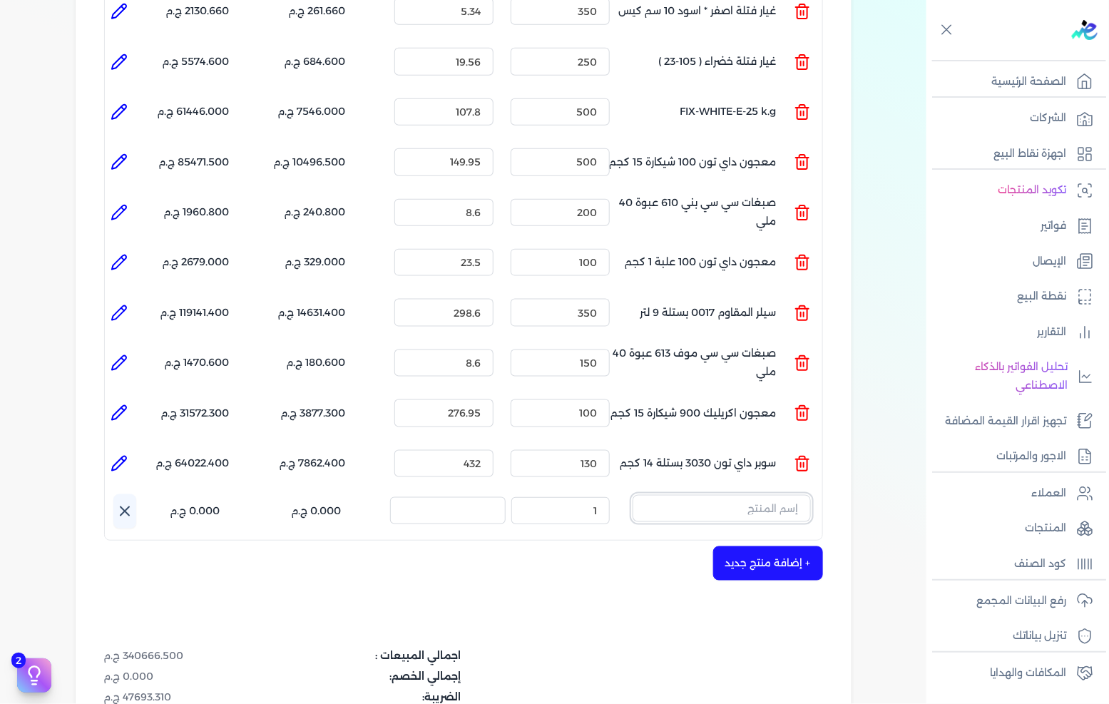
click at [715, 495] on input "text" at bounding box center [722, 508] width 178 height 27
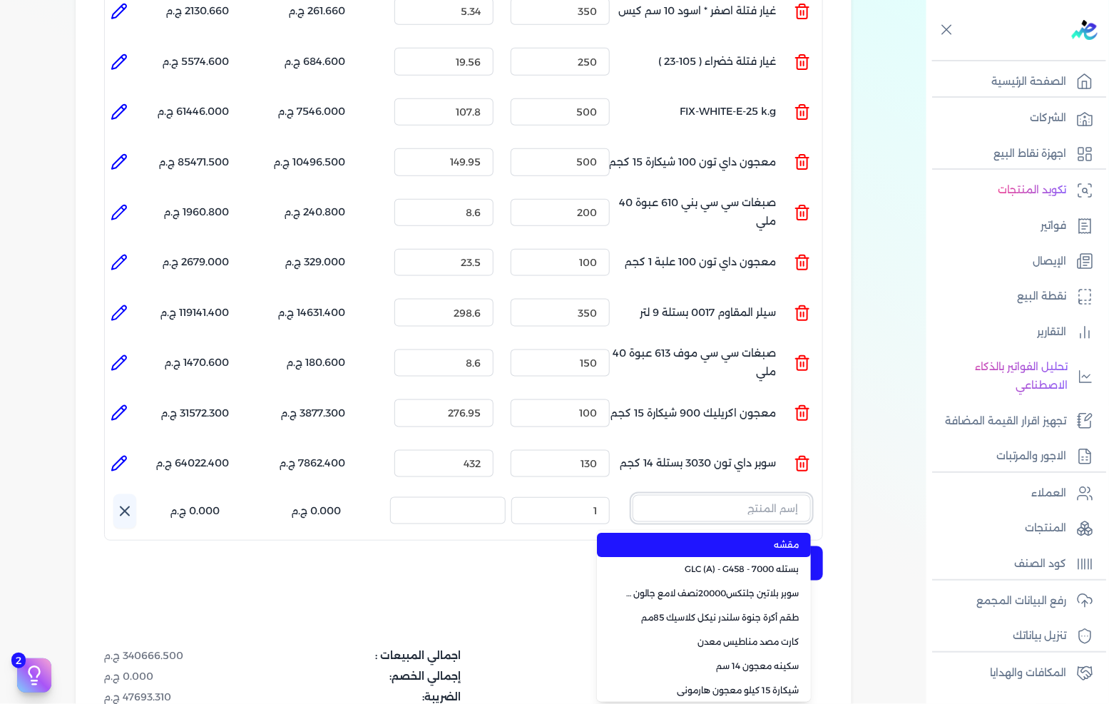
paste input "سوبر داي تون 3030 جالون 4.250 كجم قائم"
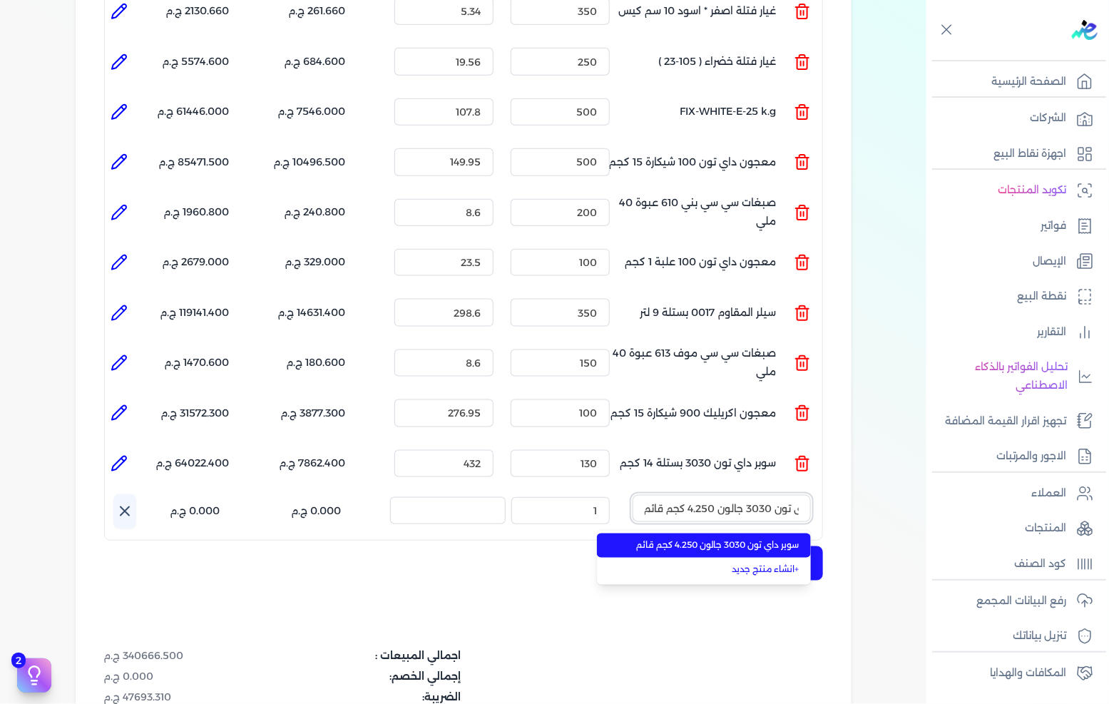
type input "سوبر داي تون 3030 جالون 4.250 كجم قائم"
click at [691, 539] on span "سوبر داي تون 3030 جالون 4.250 كجم قائم" at bounding box center [713, 545] width 174 height 13
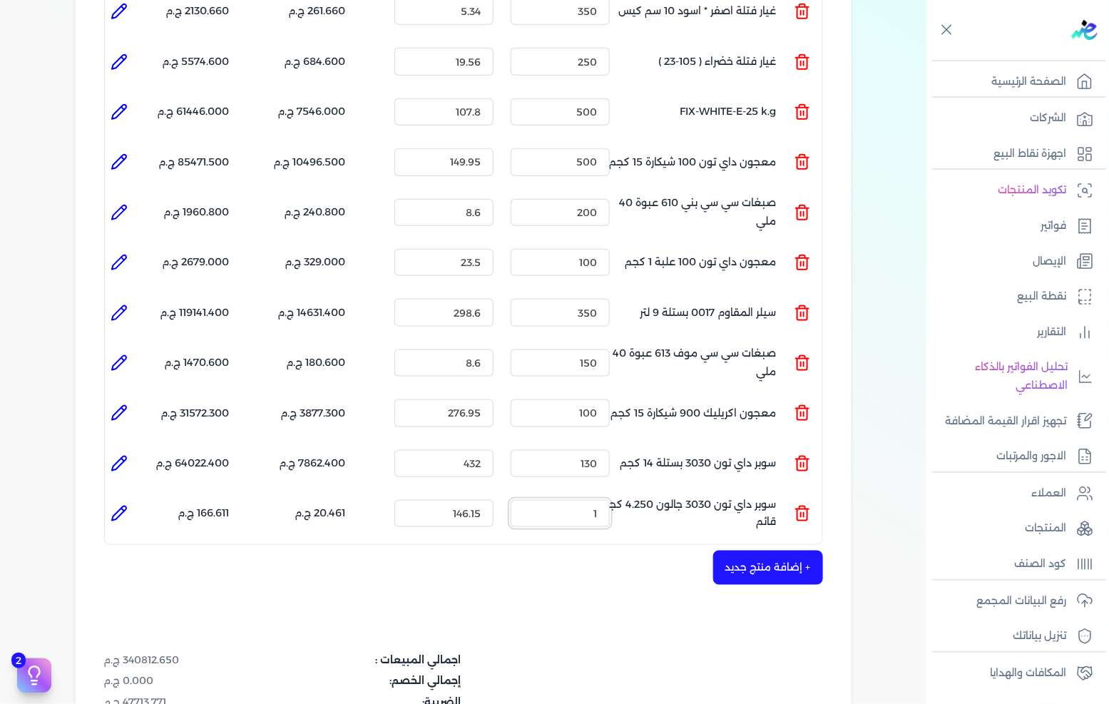
click at [571, 500] on input "1" at bounding box center [560, 513] width 99 height 27
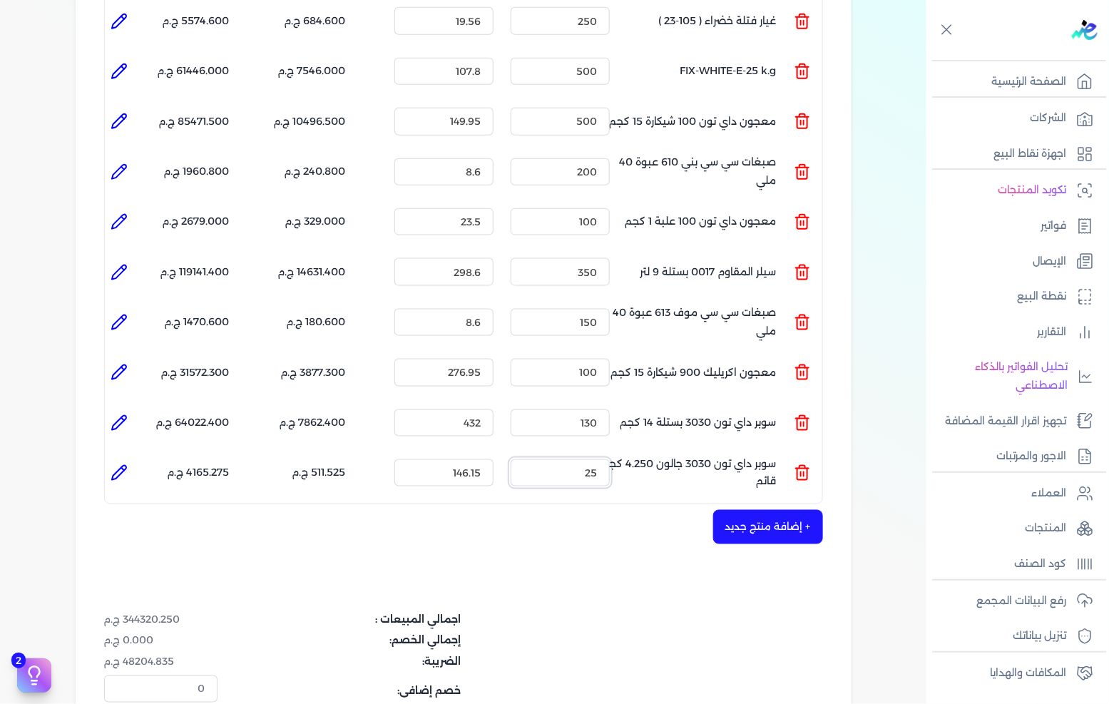
scroll to position [554, 0]
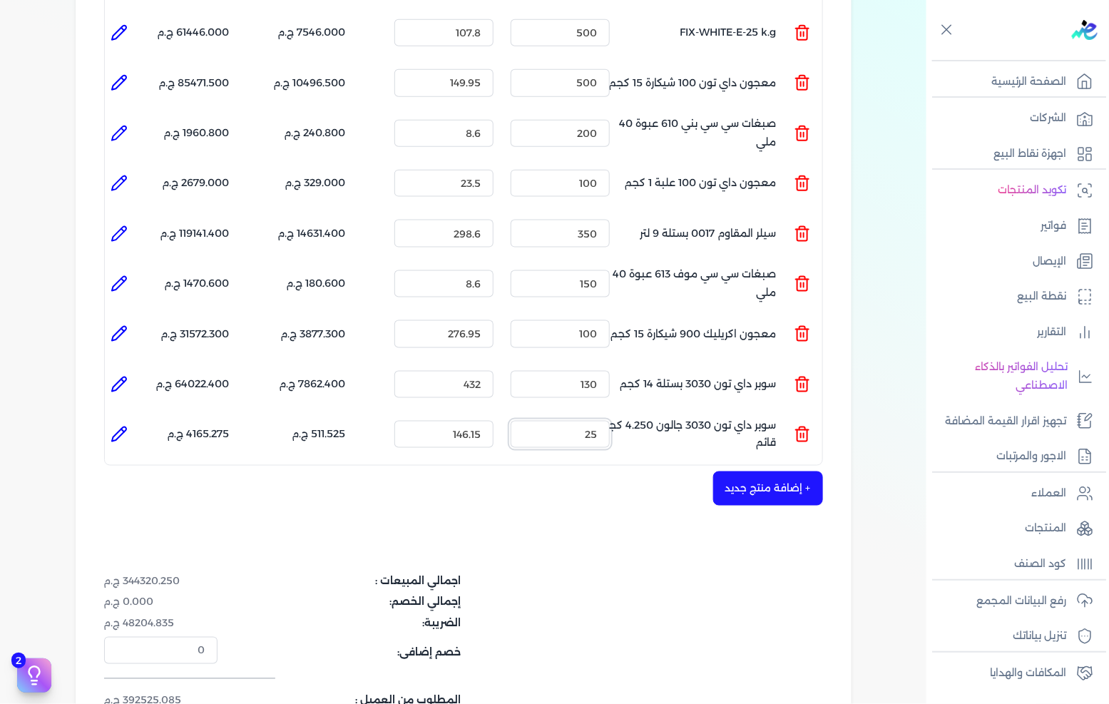
type input "25"
click at [748, 472] on button "+ إضافة منتج جديد" at bounding box center [768, 489] width 110 height 34
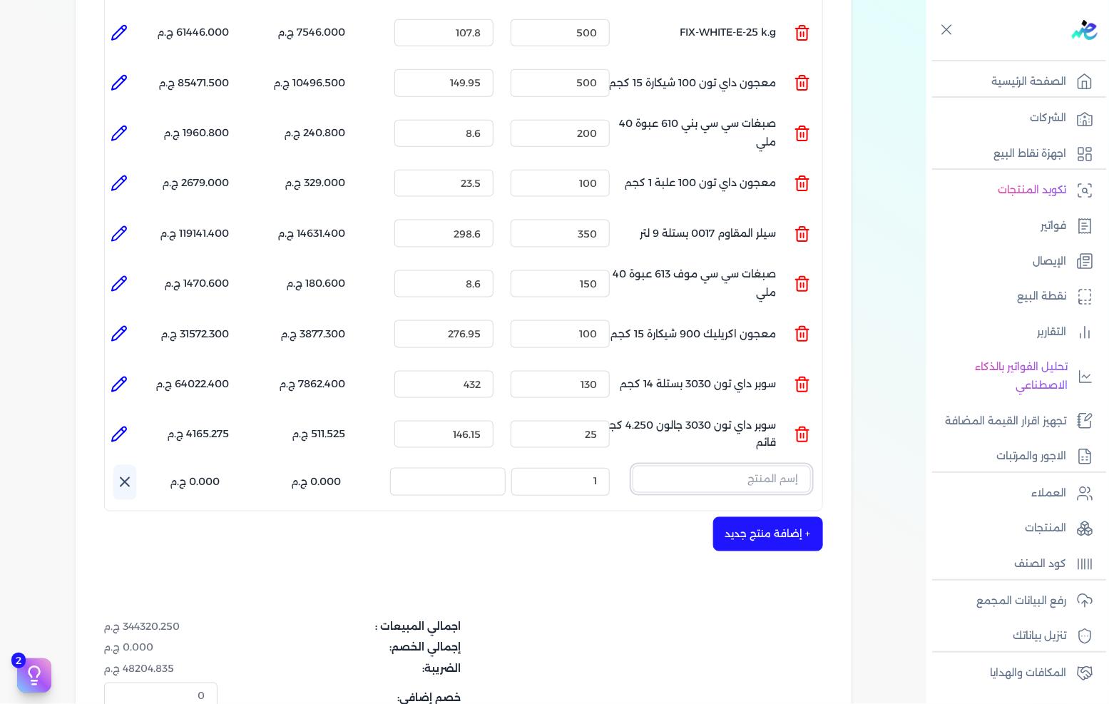
click at [739, 466] on input "text" at bounding box center [722, 479] width 178 height 27
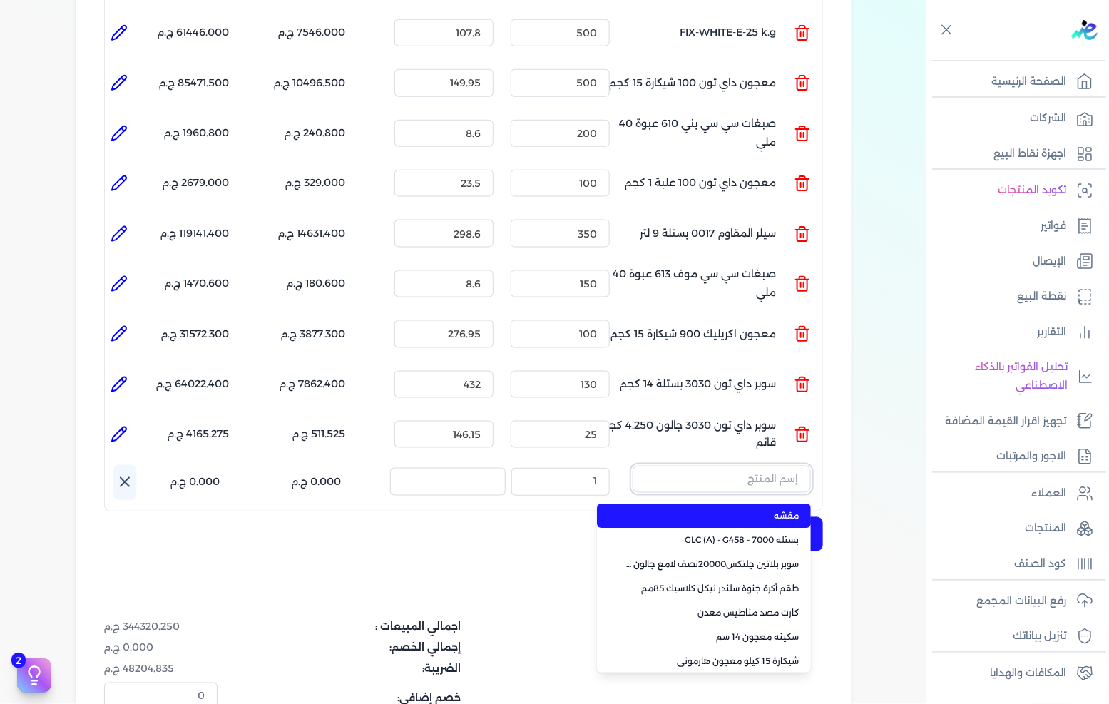
paste input "معجون شروخ فل تايم 013 علبة 1 لتر"
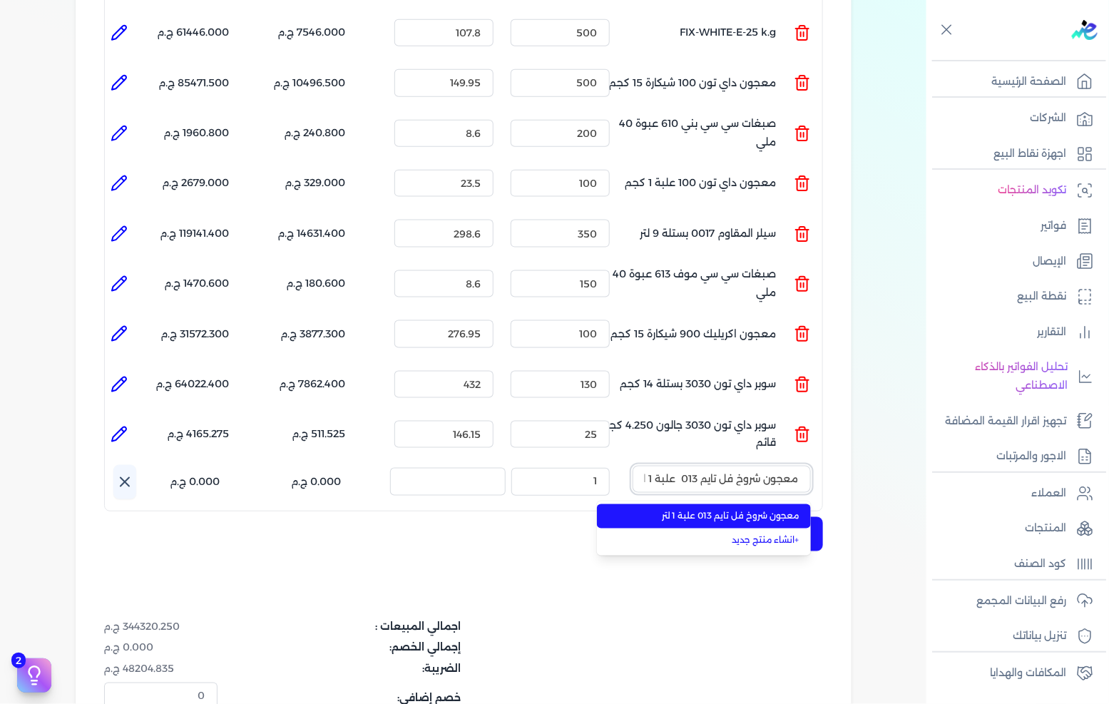
scroll to position [0, -8]
type input "معجون شروخ فل تايم 013 علبة 1 لتر"
click at [707, 510] on span "معجون شروخ فل تايم 013 علبة 1 لتر" at bounding box center [713, 516] width 174 height 13
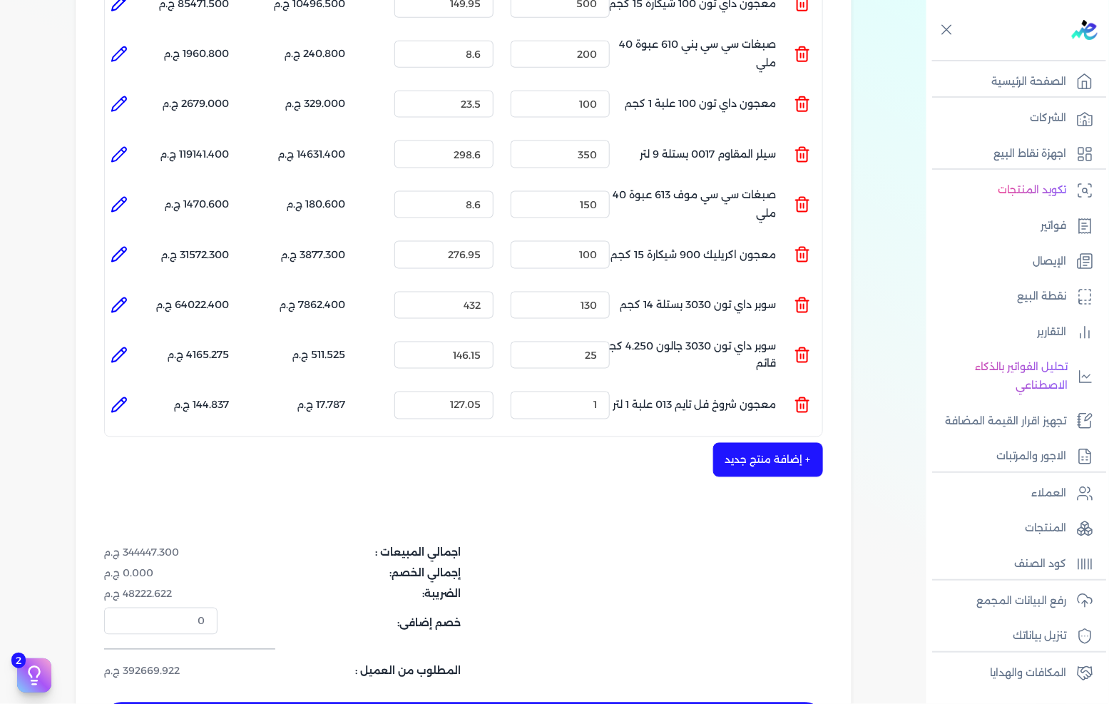
scroll to position [713, 0]
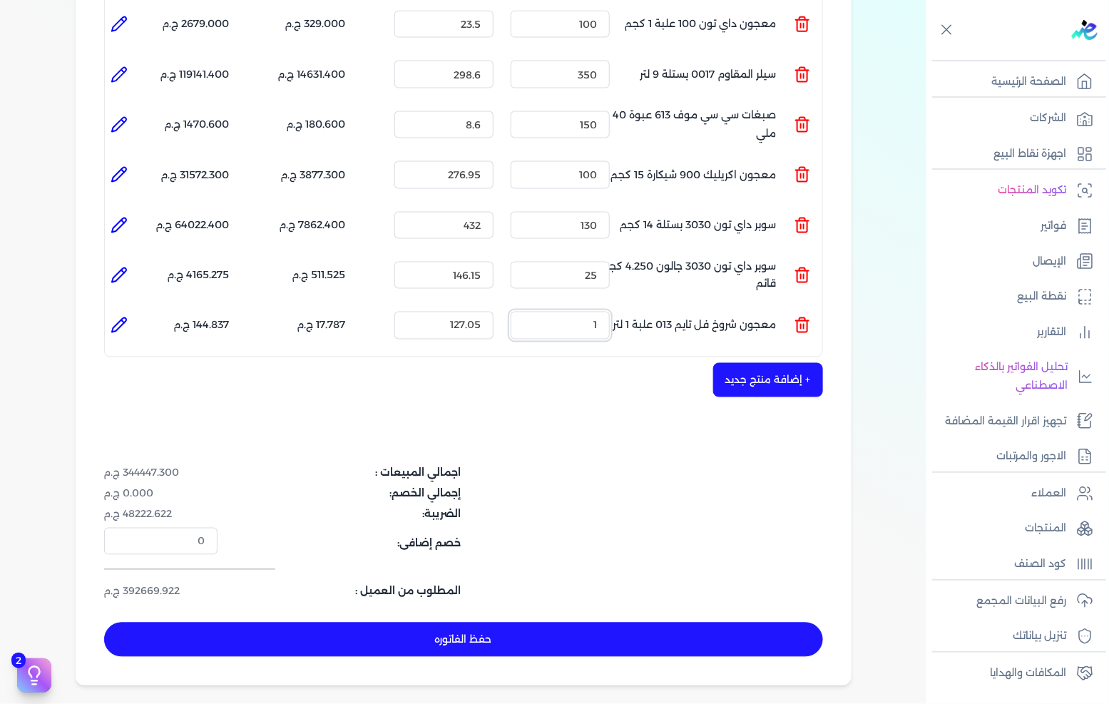
click at [601, 312] on input "1" at bounding box center [560, 325] width 99 height 27
type input "1"
type input "0"
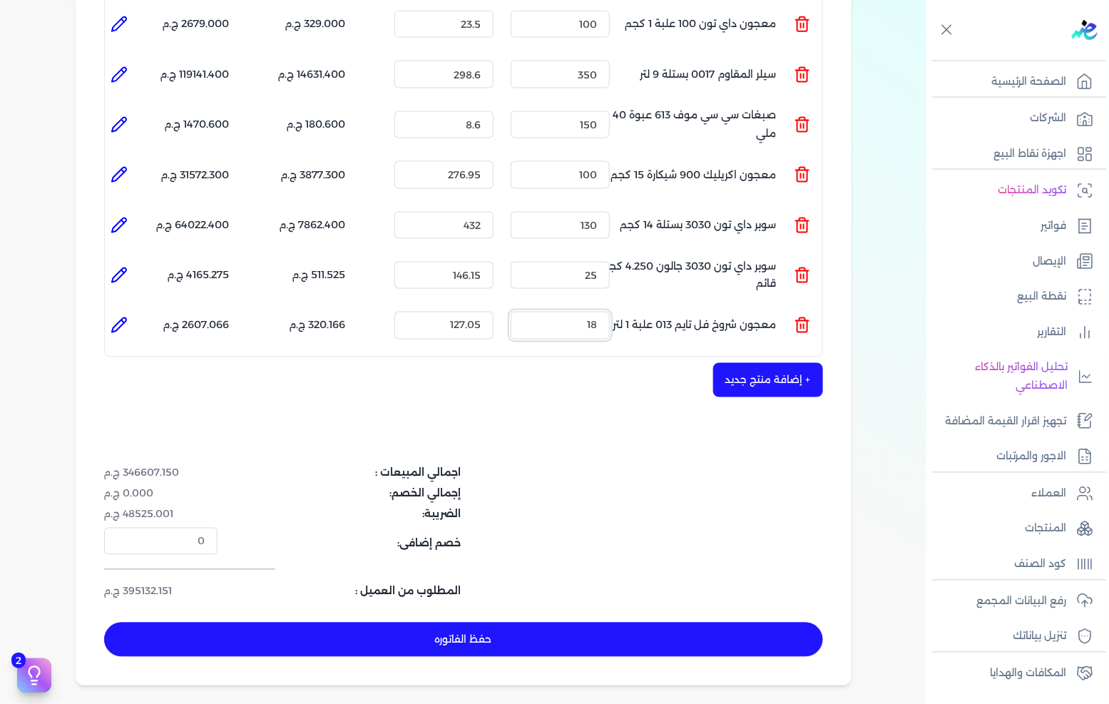
type input "18"
click at [772, 363] on button "+ إضافة منتج جديد" at bounding box center [768, 380] width 110 height 34
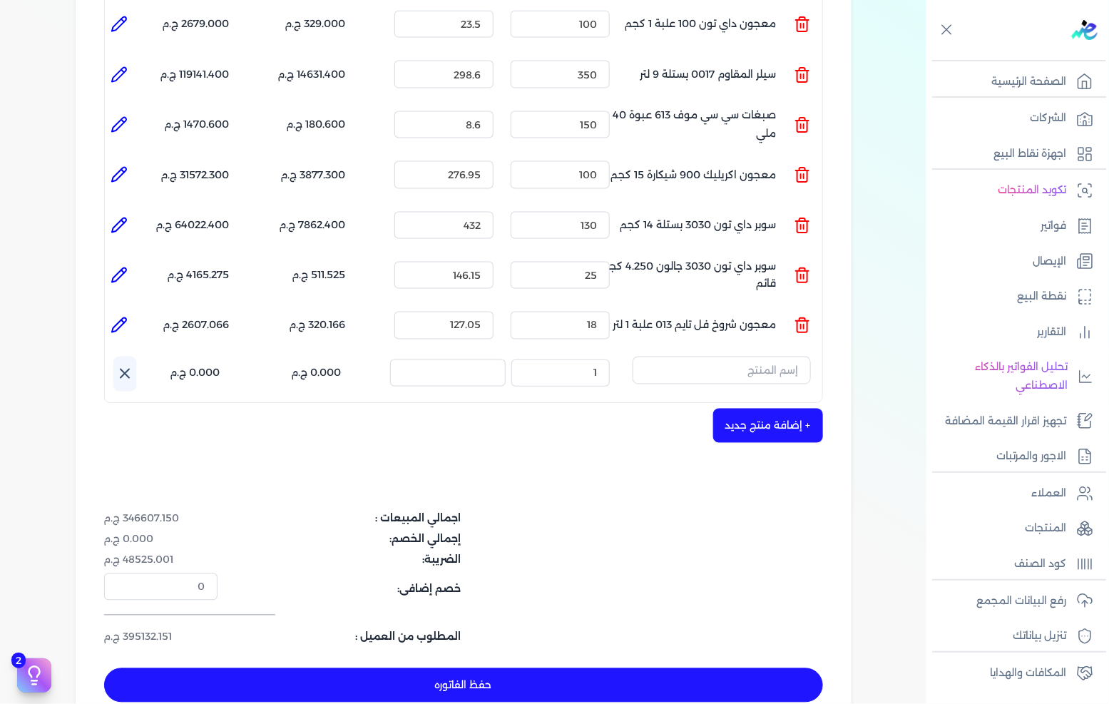
click at [730, 360] on button "button" at bounding box center [722, 373] width 178 height 33
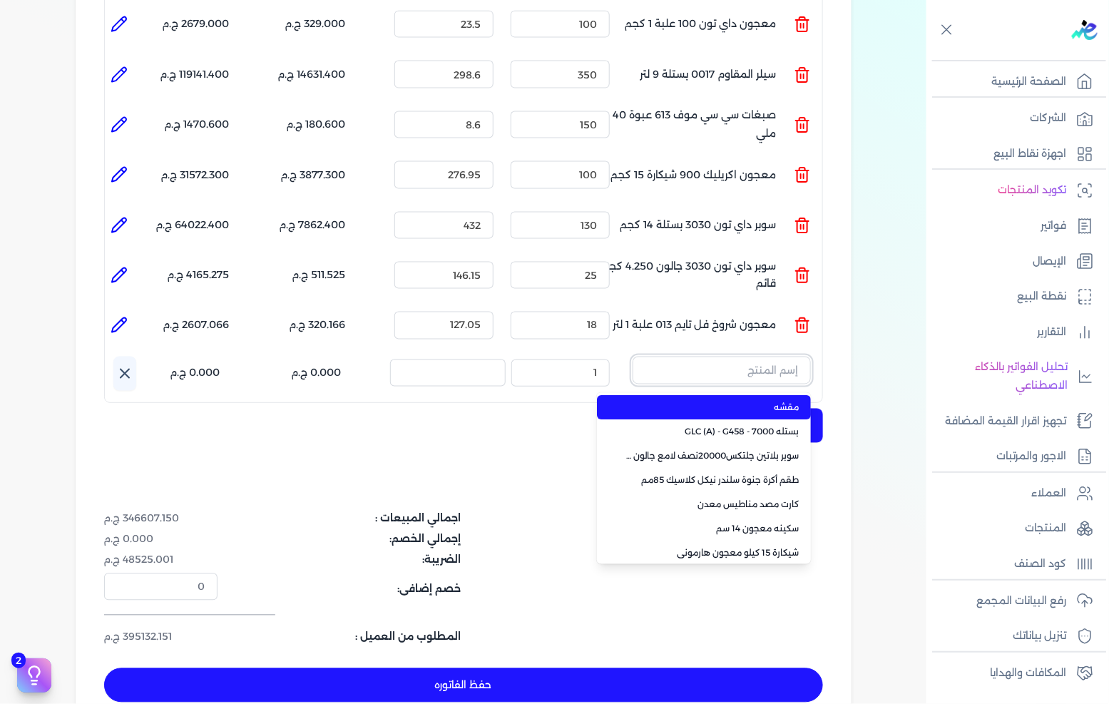
paste input "SAADA EMULSION WHITE 8 LTR"
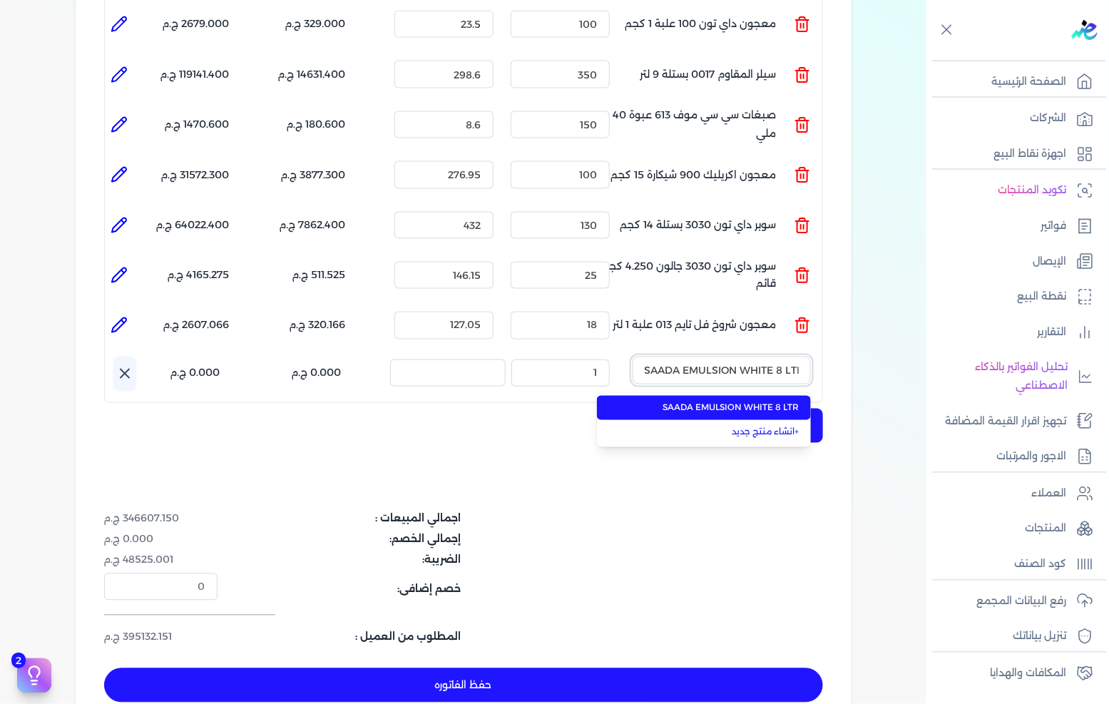
type input "SAADA EMULSION WHITE 8 LTR"
click at [730, 396] on li "SAADA EMULSION WHITE 8 LTR" at bounding box center [704, 408] width 214 height 24
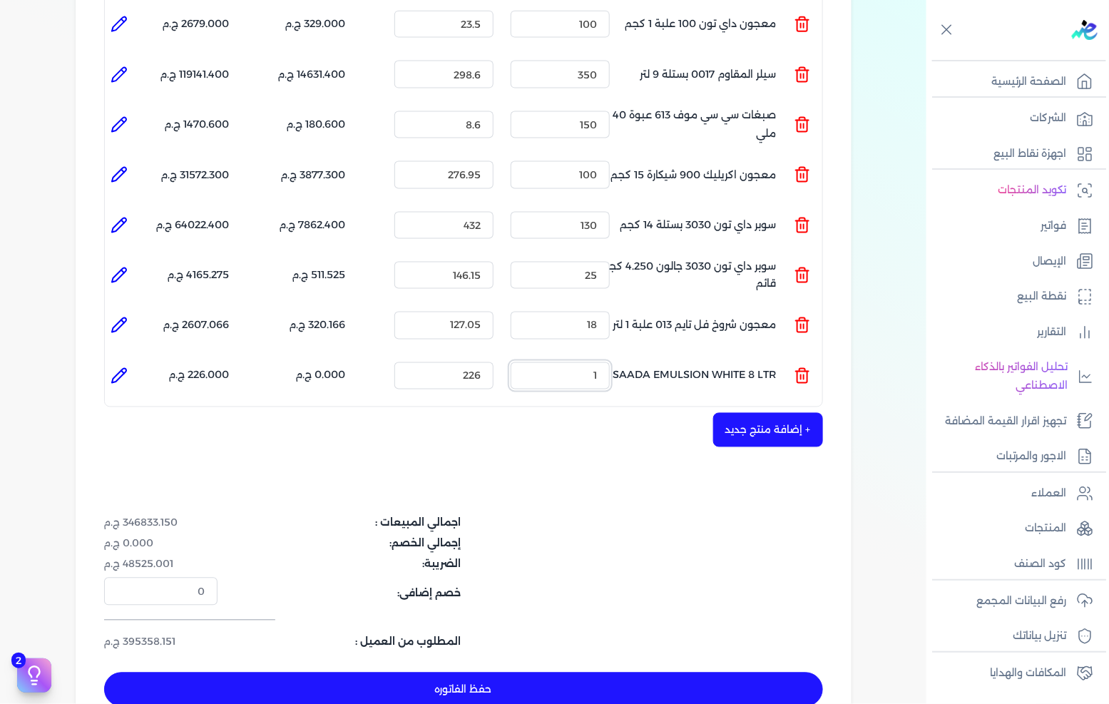
click at [600, 362] on input "1" at bounding box center [560, 375] width 99 height 27
type input "15"
click at [532, 537] on dl "إجمالي الخصم: 0.000 ج.م" at bounding box center [343, 544] width 479 height 15
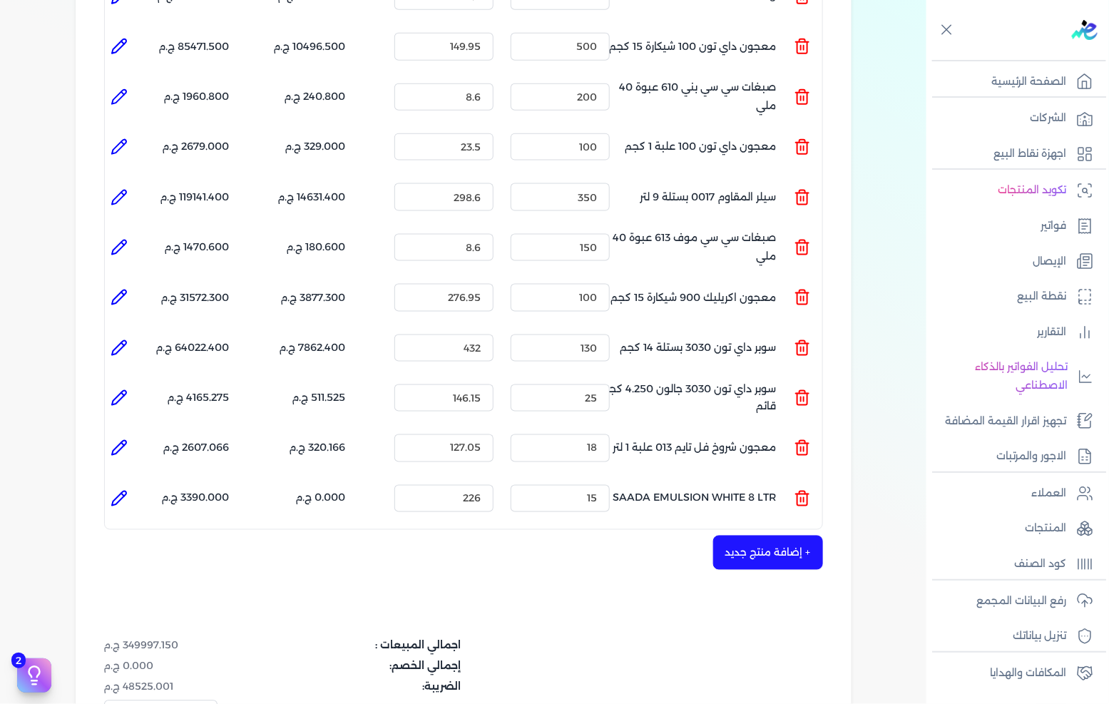
scroll to position [554, 0]
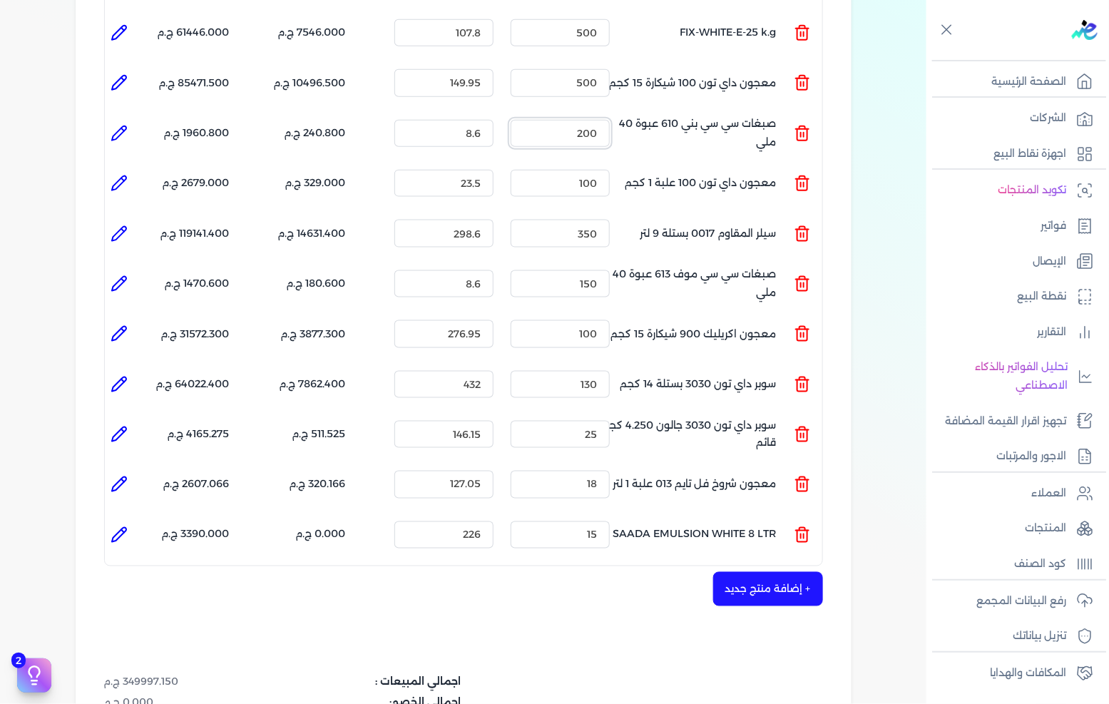
click at [569, 120] on input "200" at bounding box center [560, 133] width 99 height 27
type input "201"
click at [452, 614] on div "شركه الاخوه الثلاثة فتحى السيد على [PERSON_NAME] 288849477 رقم الفاتورة 13623 ف…" at bounding box center [464, 230] width 776 height 1329
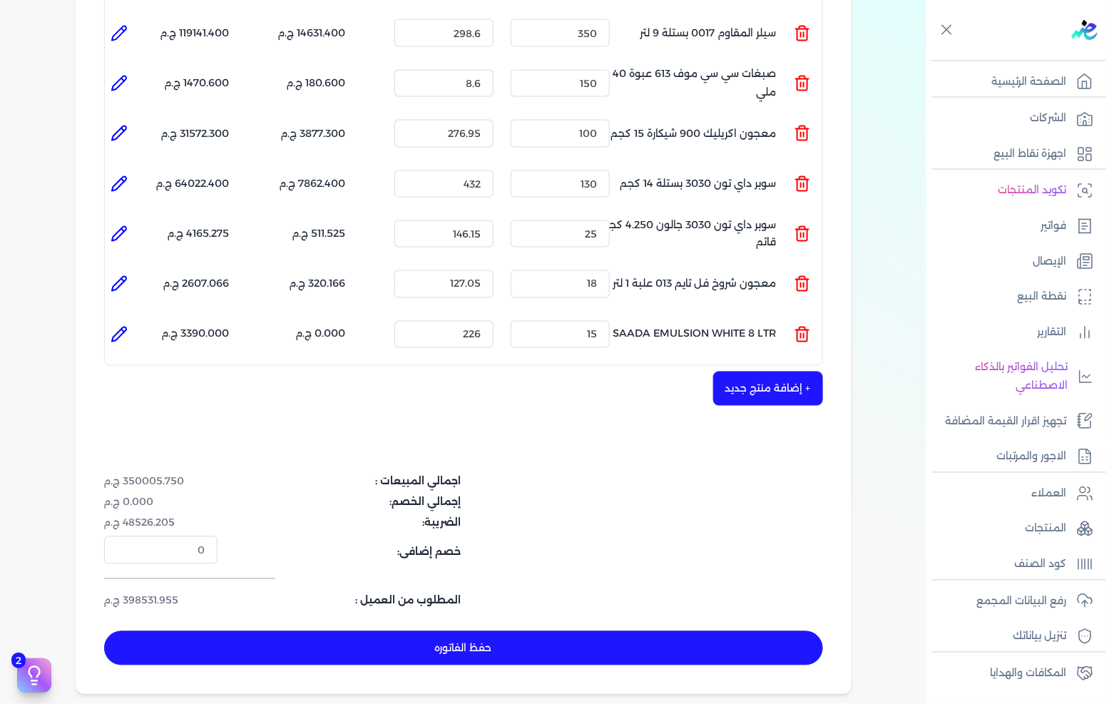
scroll to position [793, 0]
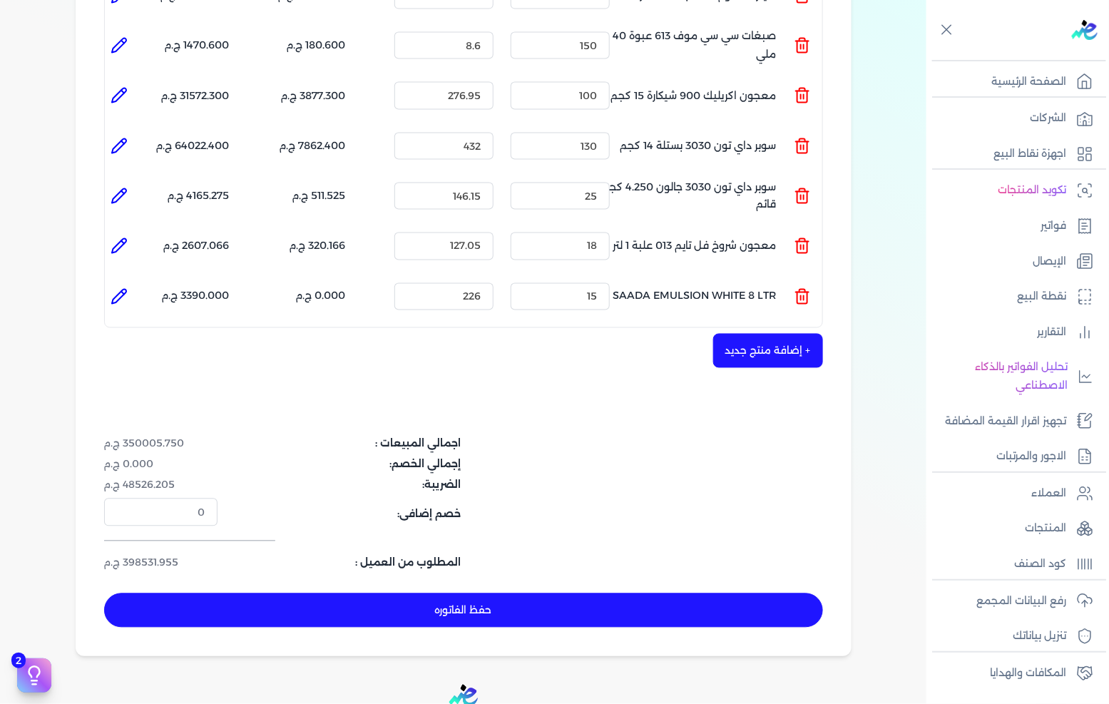
click at [472, 594] on button "حفظ الفاتوره" at bounding box center [463, 611] width 719 height 34
type input "[DATE]"
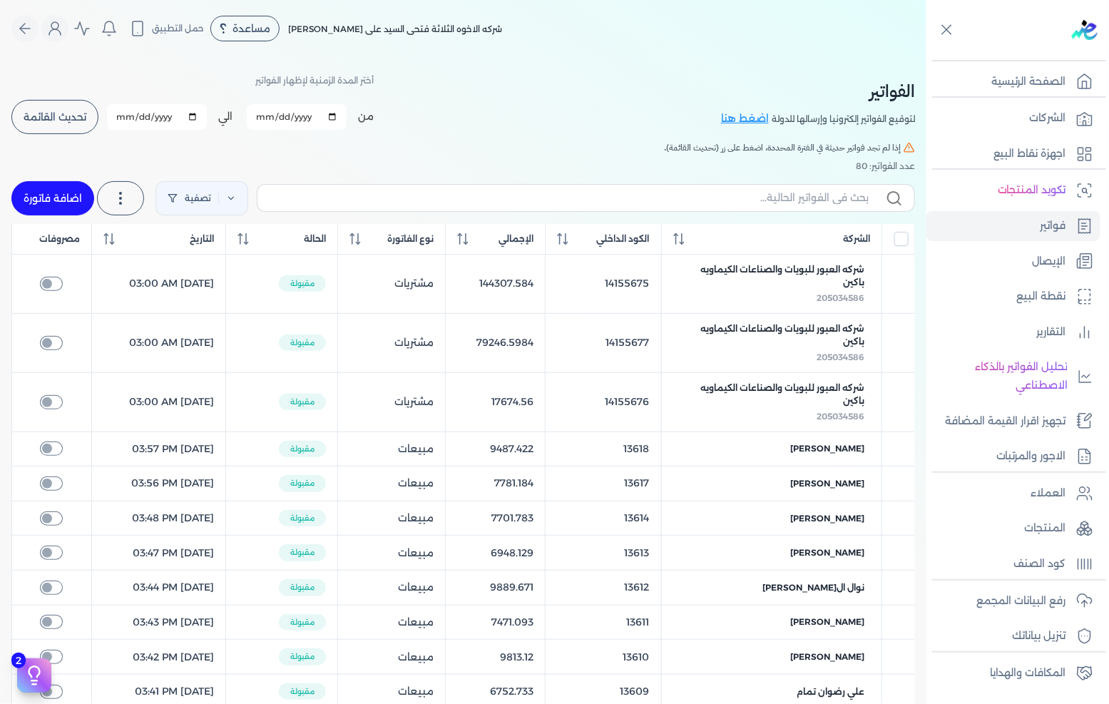
click at [74, 125] on button "تحديث القائمة" at bounding box center [54, 117] width 87 height 34
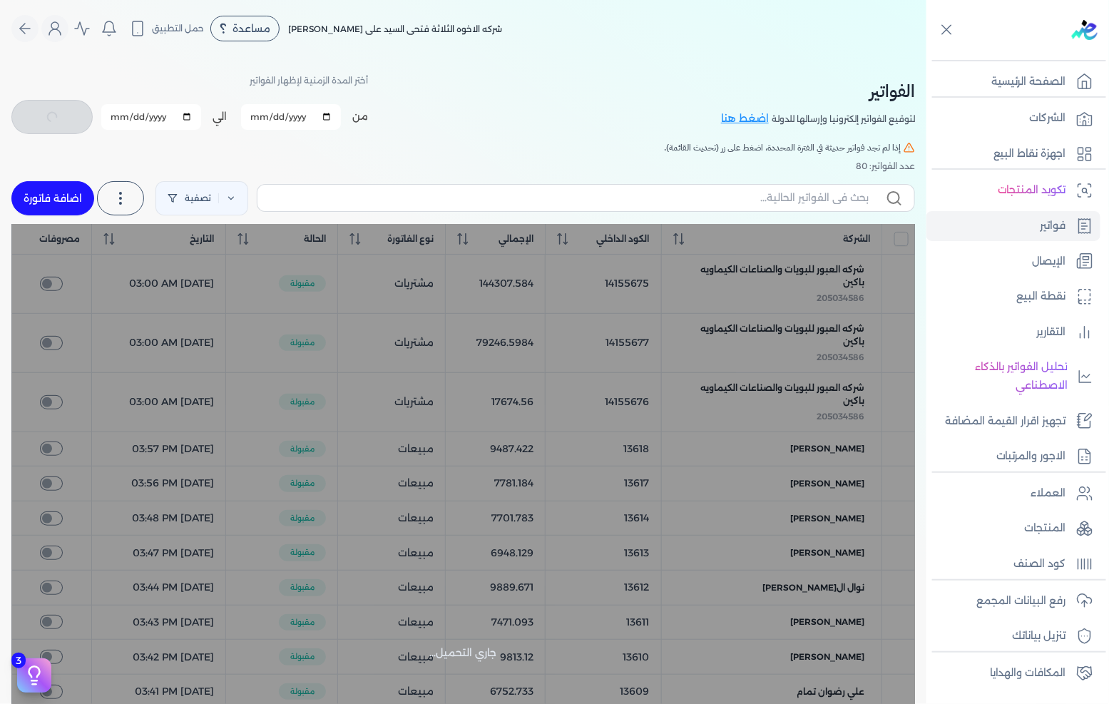
checkbox input "false"
